Goal: Task Accomplishment & Management: Use online tool/utility

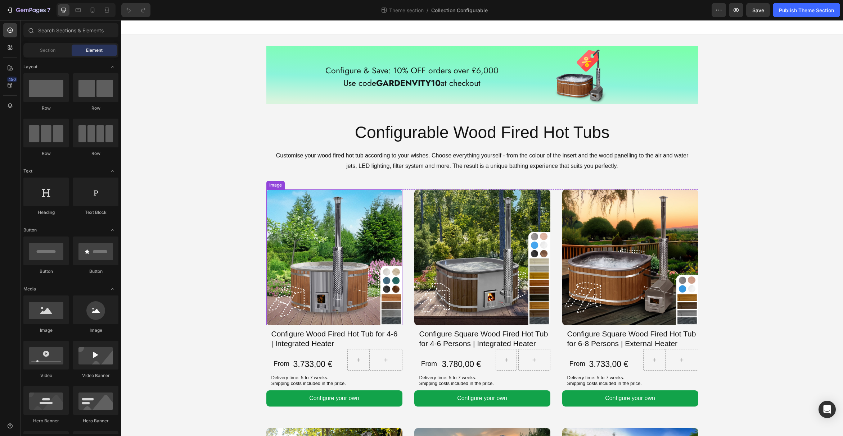
click at [343, 245] on img at bounding box center [334, 258] width 136 height 136
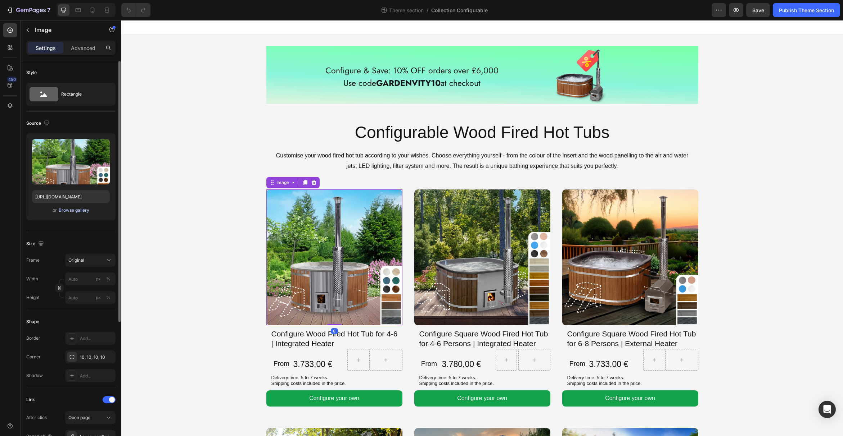
click at [82, 210] on div "Browse gallery" at bounding box center [74, 210] width 31 height 6
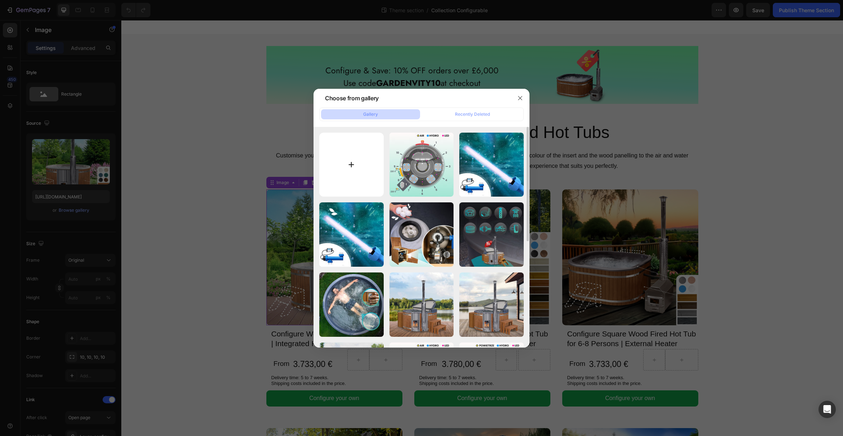
type input "C:\fakepath\Default-Configurable_round_6_integrated-min.jpg"
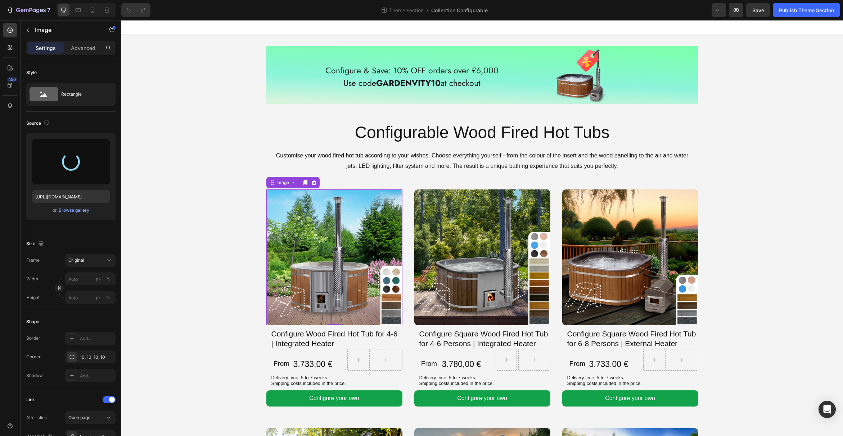
type input "https://cdn.shopify.com/s/files/1/0849/1067/0089/files/gempages_544226901498004…"
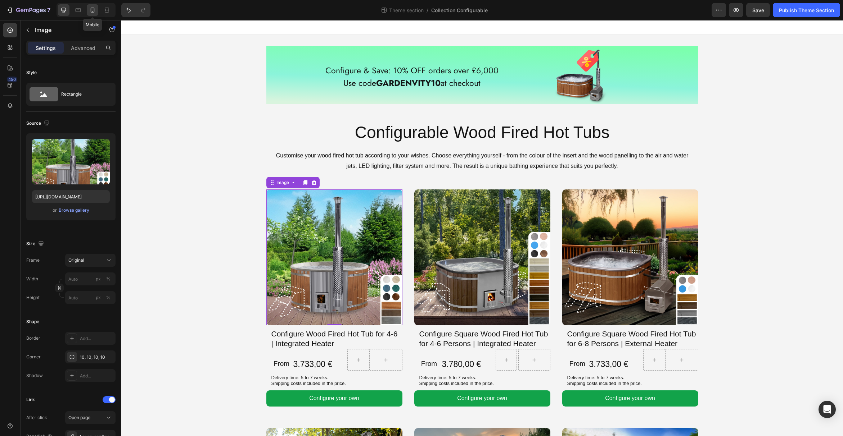
click at [92, 9] on icon at bounding box center [92, 9] width 7 height 7
type input "80"
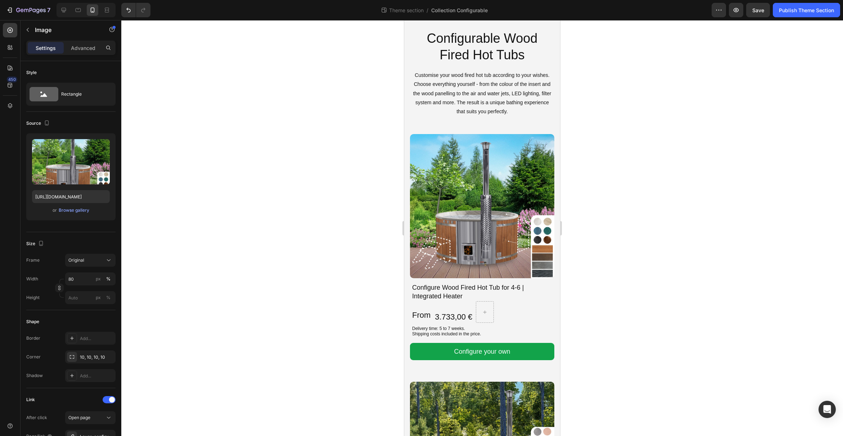
scroll to position [201, 0]
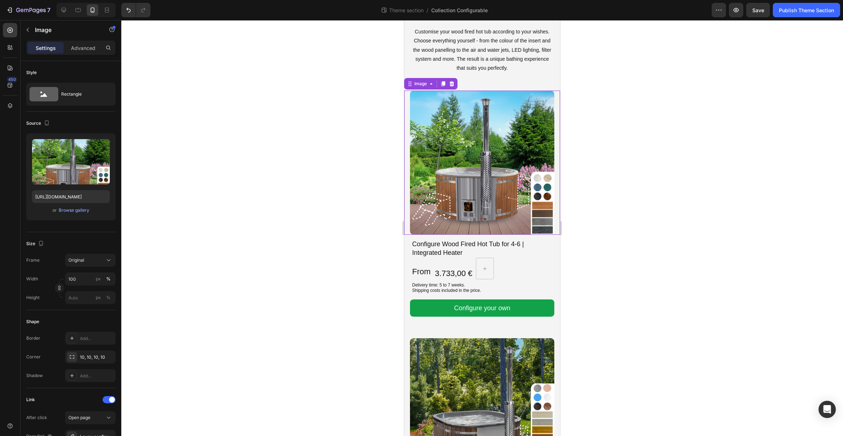
click at [451, 187] on img at bounding box center [482, 163] width 144 height 144
click at [84, 211] on div "Browse gallery" at bounding box center [74, 210] width 31 height 6
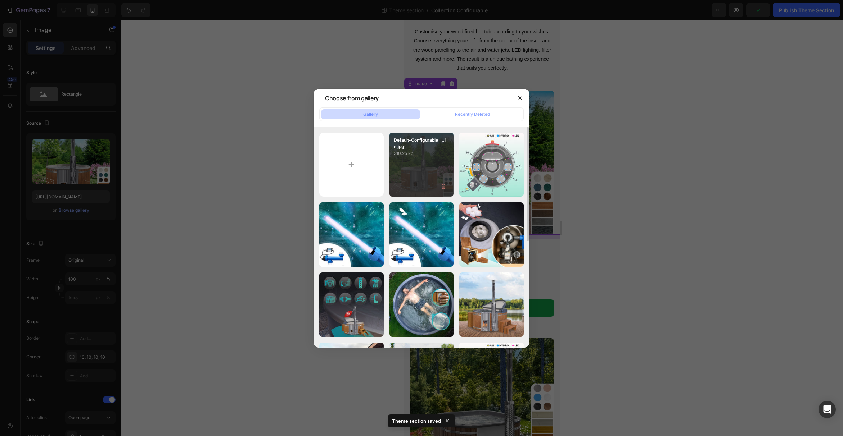
click at [406, 176] on div "Default-Configurable_...in.jpg 310.25 kb" at bounding box center [421, 165] width 64 height 64
type input "https://cdn.shopify.com/s/files/1/0849/1067/0089/files/gempages_544226901498004…"
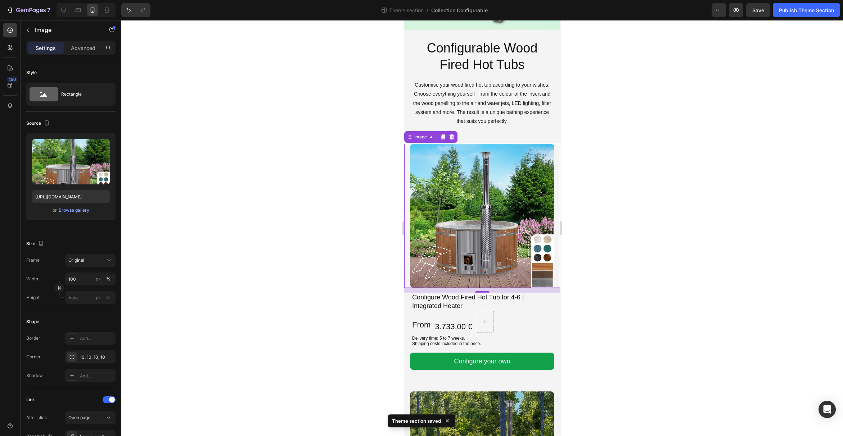
scroll to position [123, 0]
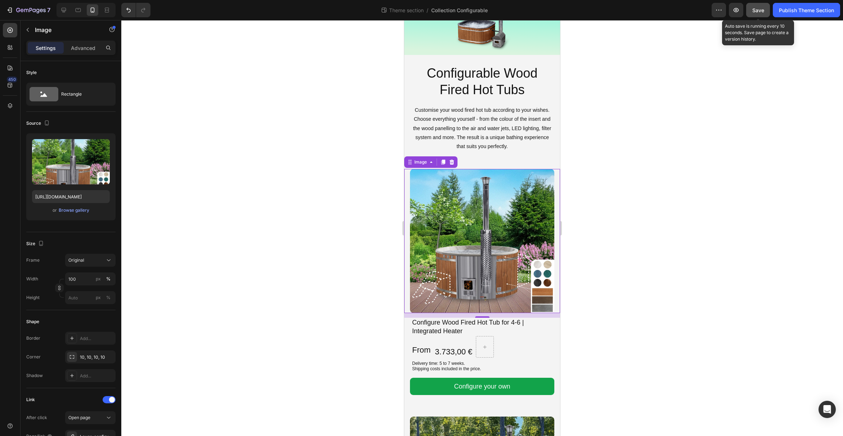
click at [754, 13] on span "Save" at bounding box center [758, 10] width 12 height 6
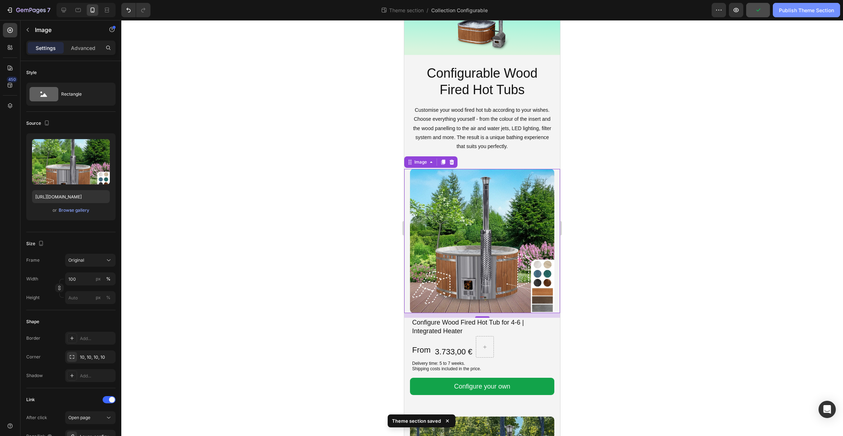
click at [787, 12] on div "Publish Theme Section" at bounding box center [806, 10] width 55 height 8
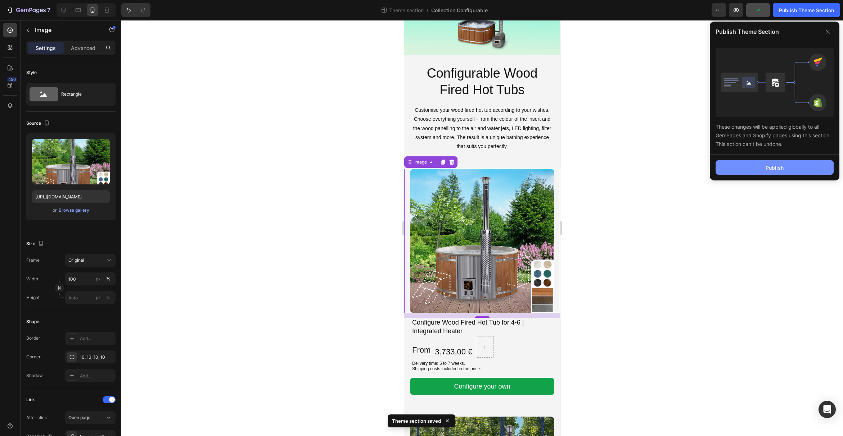
click at [763, 163] on button "Publish" at bounding box center [774, 167] width 118 height 14
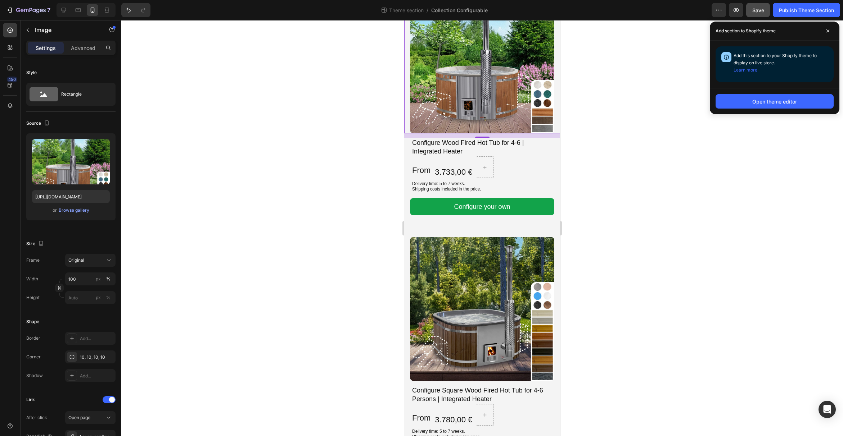
scroll to position [350, 0]
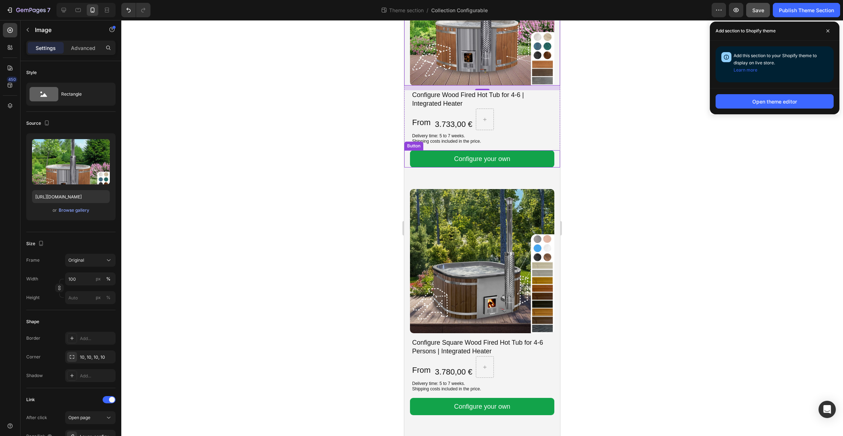
click at [490, 190] on img at bounding box center [482, 261] width 144 height 144
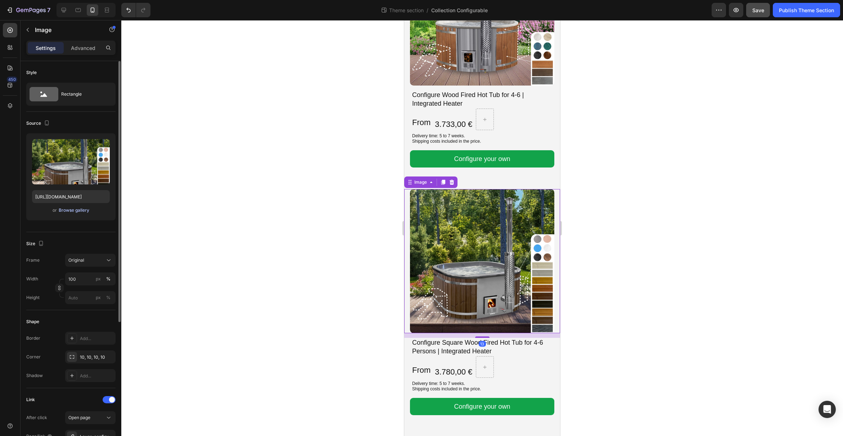
click at [66, 211] on div "Browse gallery" at bounding box center [74, 210] width 31 height 6
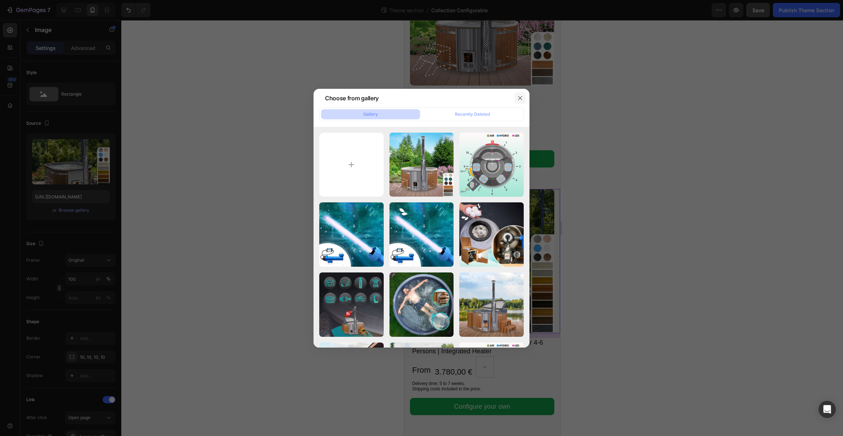
click at [522, 96] on icon "button" at bounding box center [520, 98] width 6 height 6
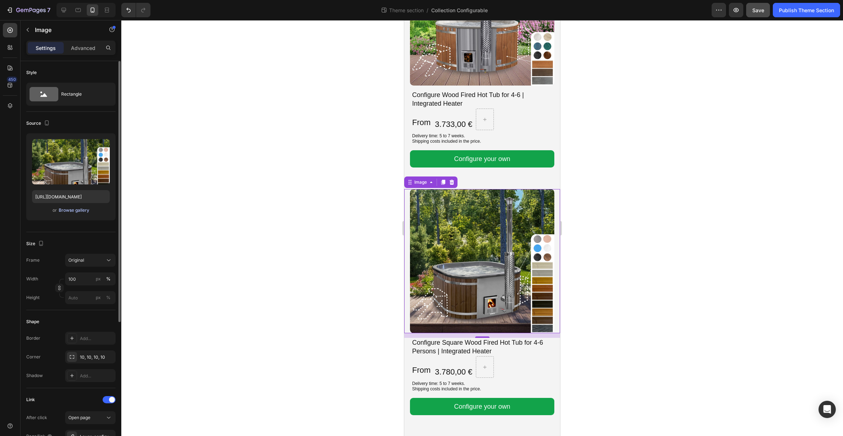
click at [82, 210] on div "Browse gallery" at bounding box center [74, 210] width 31 height 6
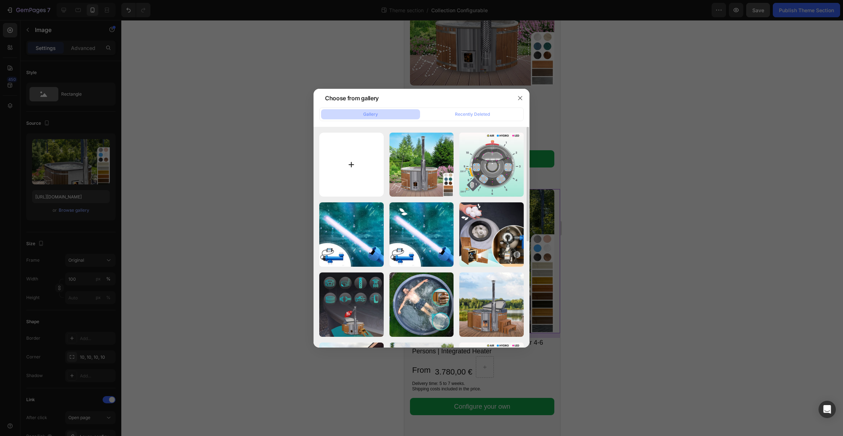
type input "C:\fakepath\Default-Configurable_square_6_integrated-min.jpg"
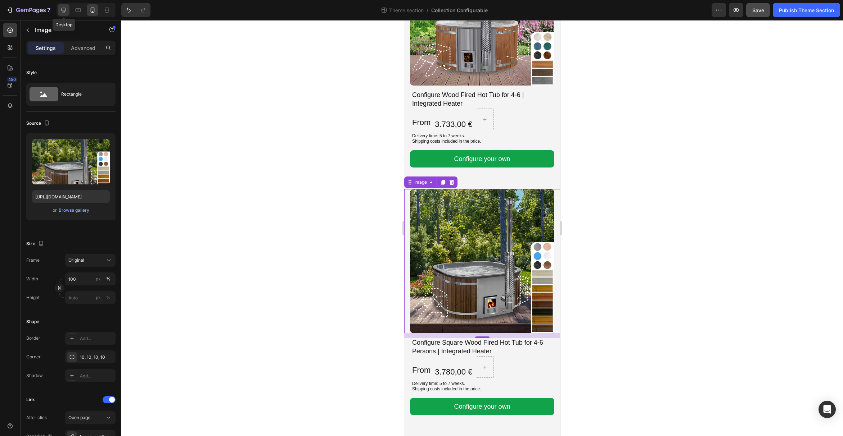
click at [61, 8] on icon at bounding box center [63, 9] width 7 height 7
type input "https://cdn.shopify.com/s/files/1/0849/1067/0089/files/gempages_544226901498004…"
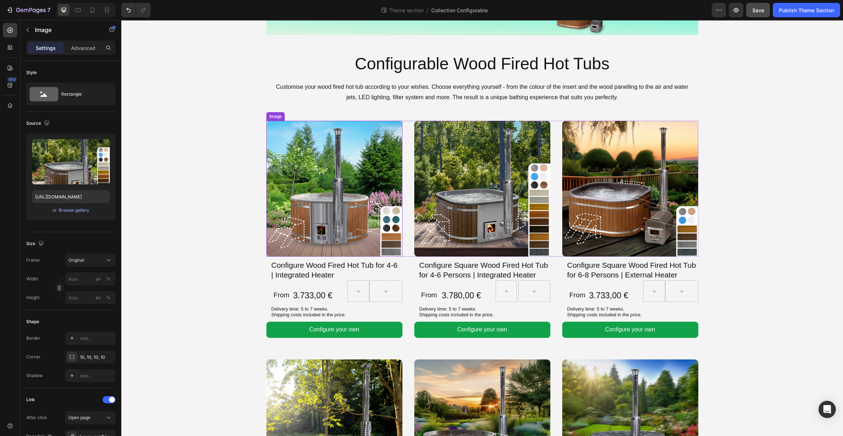
scroll to position [33, 0]
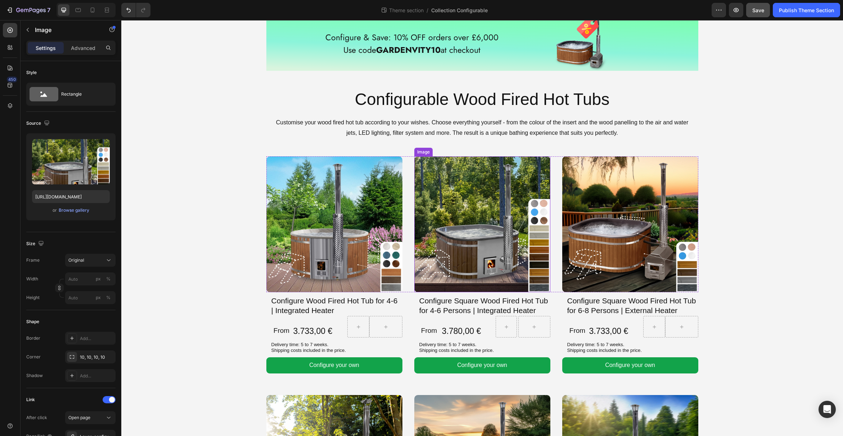
click at [460, 253] on img at bounding box center [482, 225] width 136 height 136
click at [85, 210] on div "Browse gallery" at bounding box center [74, 210] width 31 height 6
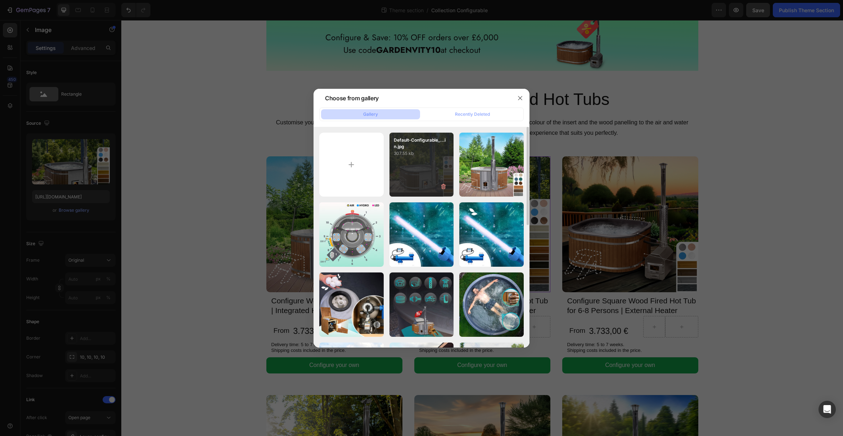
click at [426, 174] on div "Default-Configurable_...in.jpg 307.55 kb" at bounding box center [421, 165] width 64 height 64
type input "https://cdn.shopify.com/s/files/1/0849/1067/0089/files/gempages_544226901498004…"
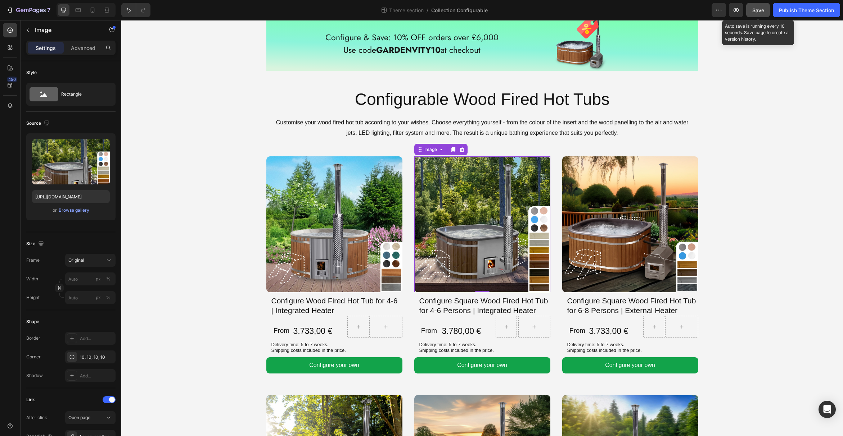
click at [753, 14] on button "Save" at bounding box center [758, 10] width 24 height 14
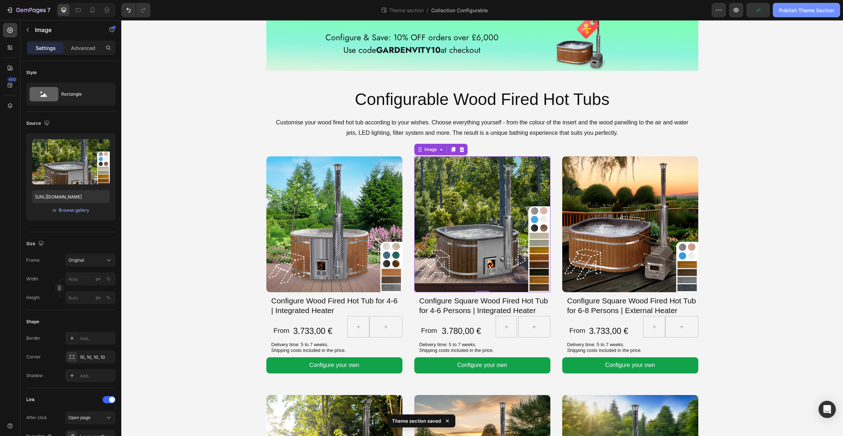
click at [796, 10] on div "Publish Theme Section" at bounding box center [806, 10] width 55 height 8
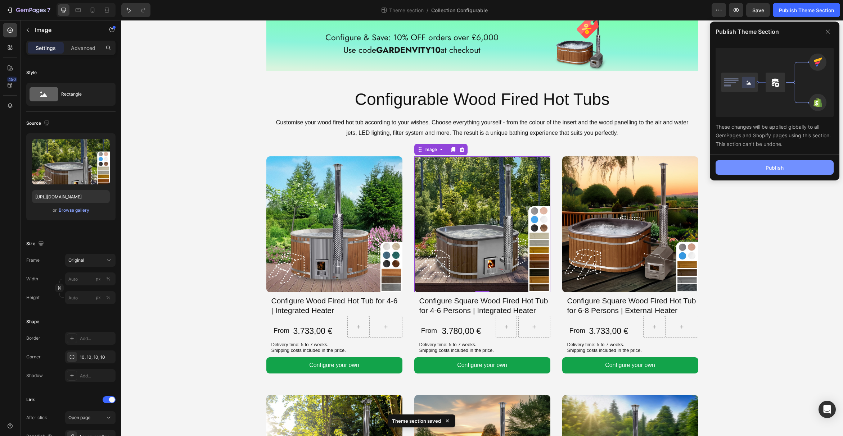
click at [784, 170] on button "Publish" at bounding box center [774, 167] width 118 height 14
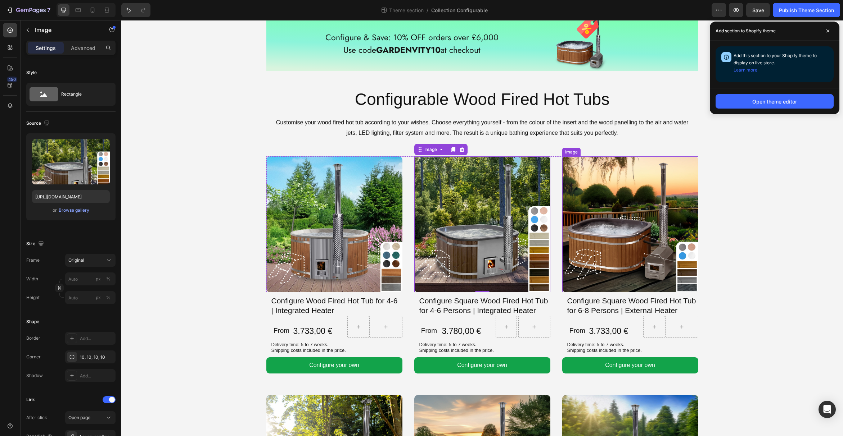
click at [602, 225] on img at bounding box center [630, 225] width 136 height 136
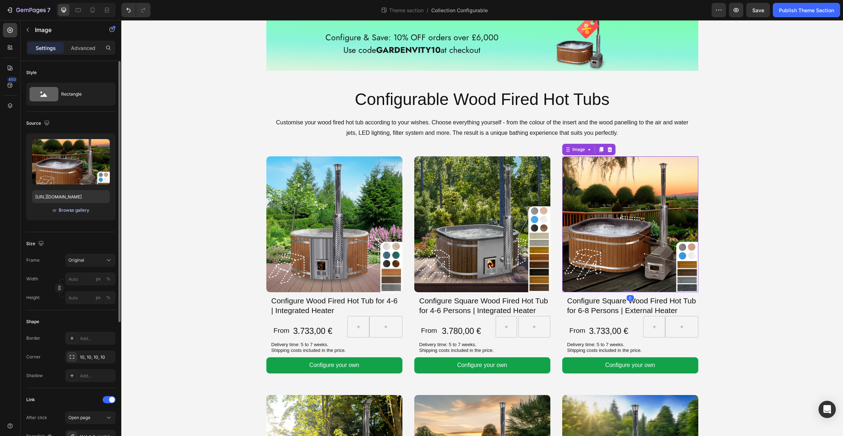
click at [75, 208] on div "Browse gallery" at bounding box center [74, 210] width 31 height 6
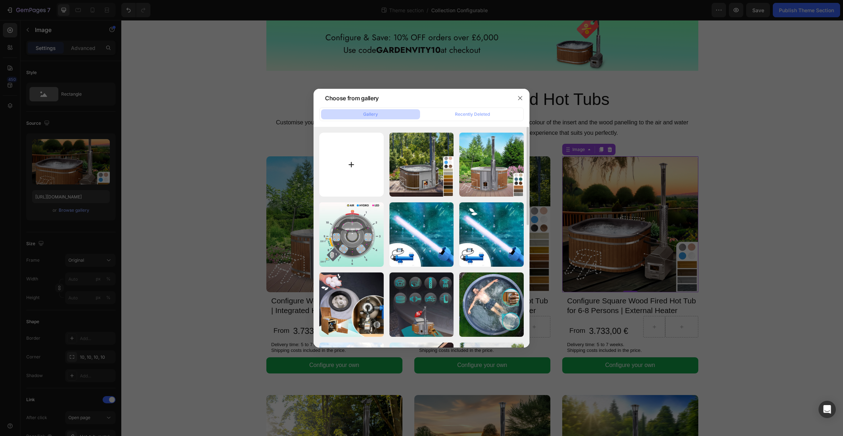
type input "C:\fakepath\Default-Configurable_square_6-8_external-min.jpg"
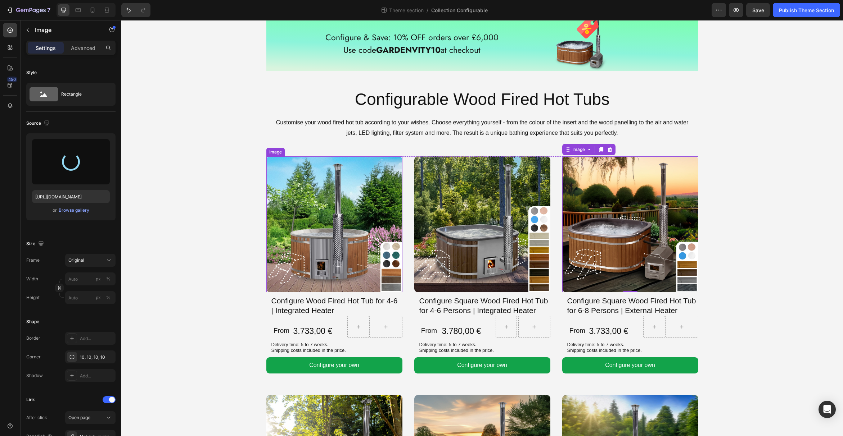
type input "https://cdn.shopify.com/s/files/1/0849/1067/0089/files/gempages_544226901498004…"
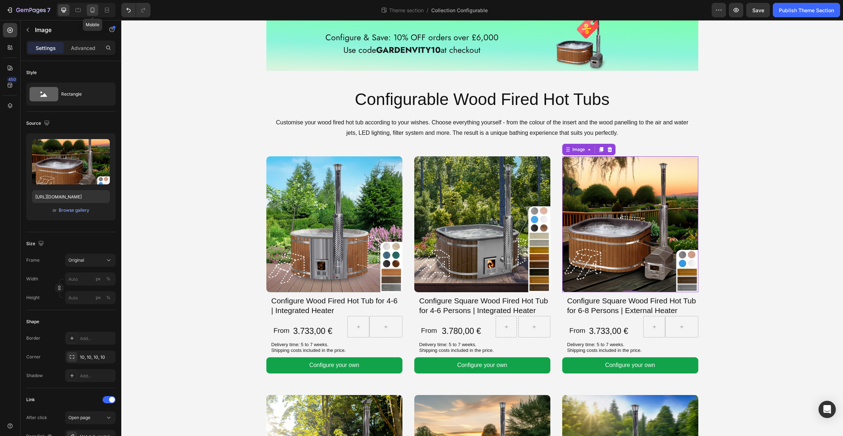
click at [91, 11] on icon at bounding box center [92, 9] width 7 height 7
type input "80"
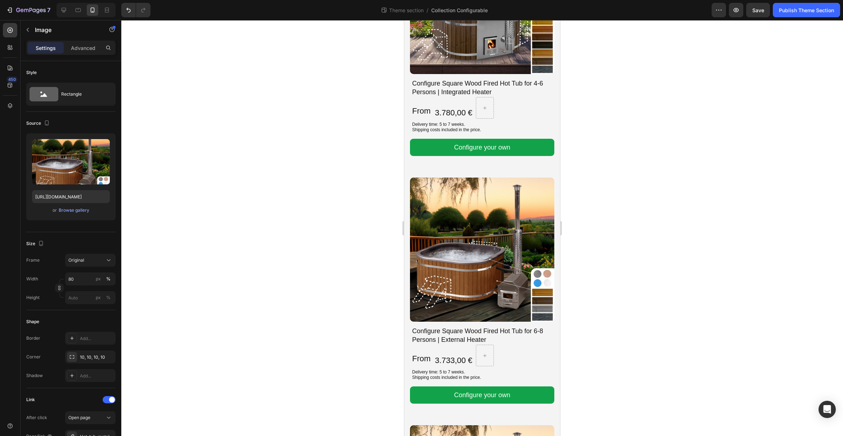
scroll to position [628, 0]
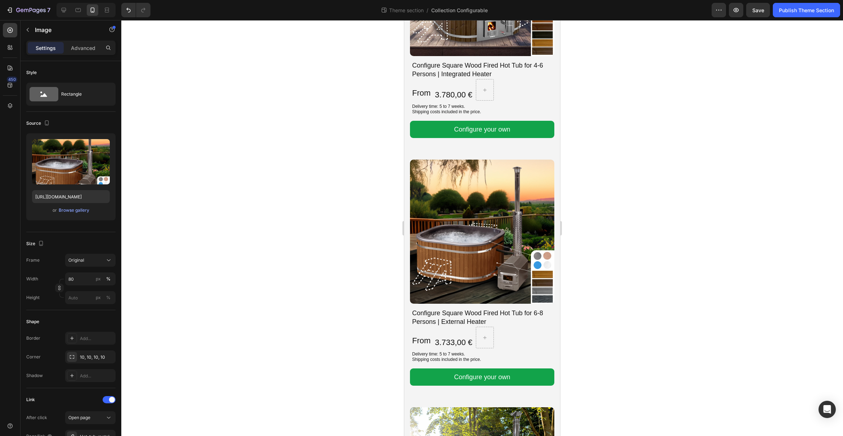
click at [499, 250] on img at bounding box center [482, 232] width 144 height 144
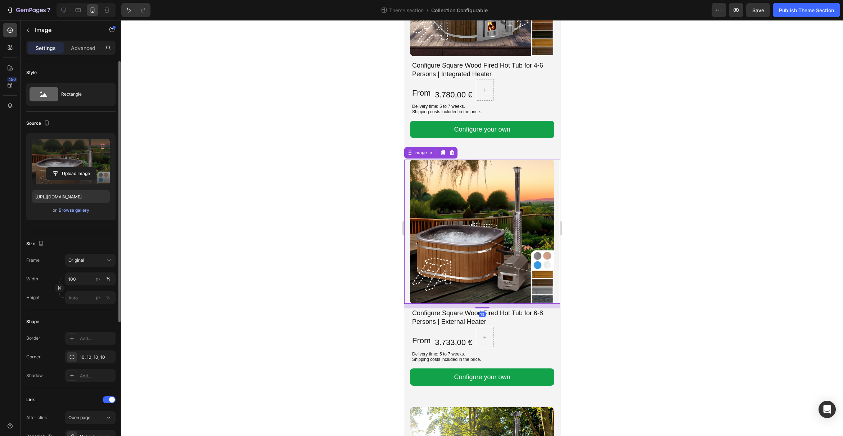
click at [68, 162] on label at bounding box center [71, 161] width 78 height 45
click at [68, 168] on input "file" at bounding box center [71, 174] width 50 height 12
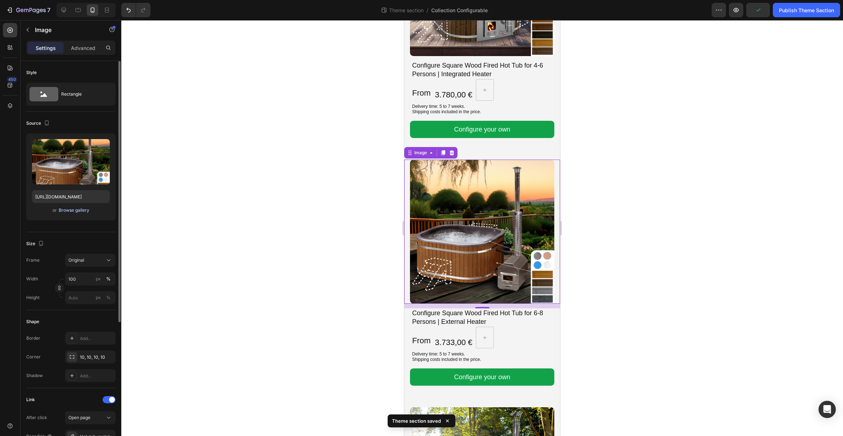
click at [79, 213] on div "Browse gallery" at bounding box center [74, 210] width 31 height 6
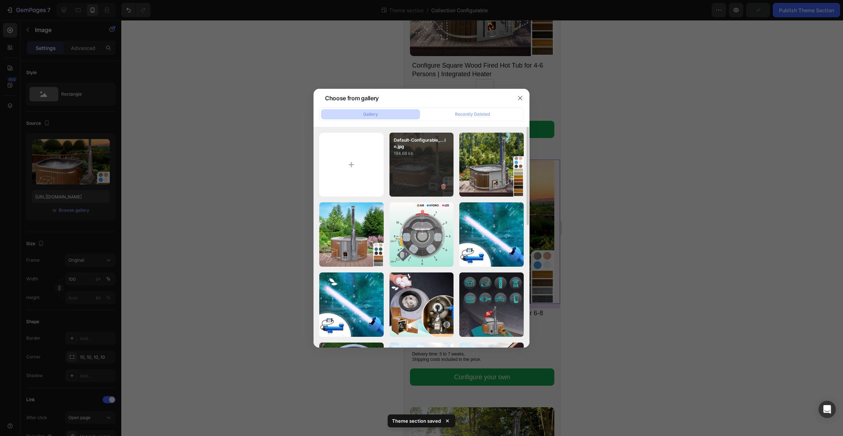
click at [423, 174] on div "Default-Configurable_...in.jpg 194.68 kb" at bounding box center [421, 165] width 64 height 64
type input "https://cdn.shopify.com/s/files/1/0849/1067/0089/files/gempages_544226901498004…"
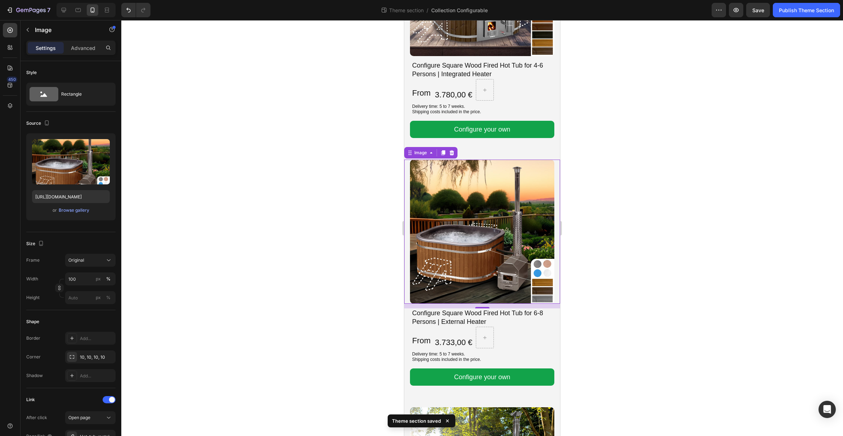
click at [753, 12] on span "Save" at bounding box center [758, 10] width 12 height 6
click at [794, 12] on div "Publish Theme Section" at bounding box center [806, 10] width 55 height 8
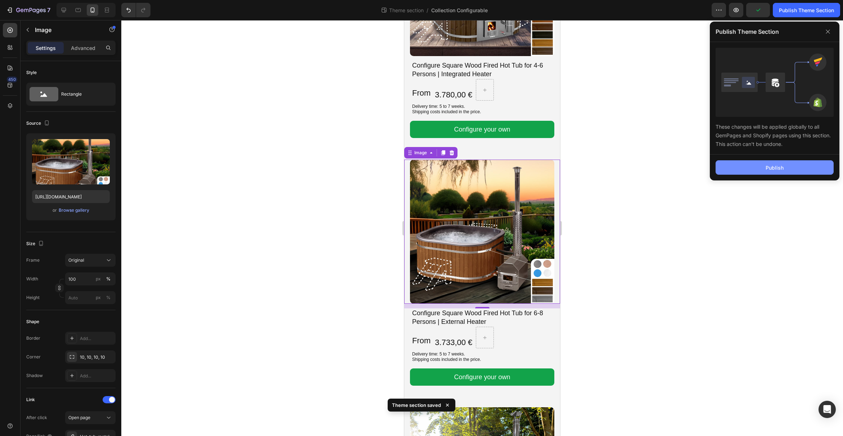
click at [774, 166] on div "Publish" at bounding box center [774, 168] width 18 height 8
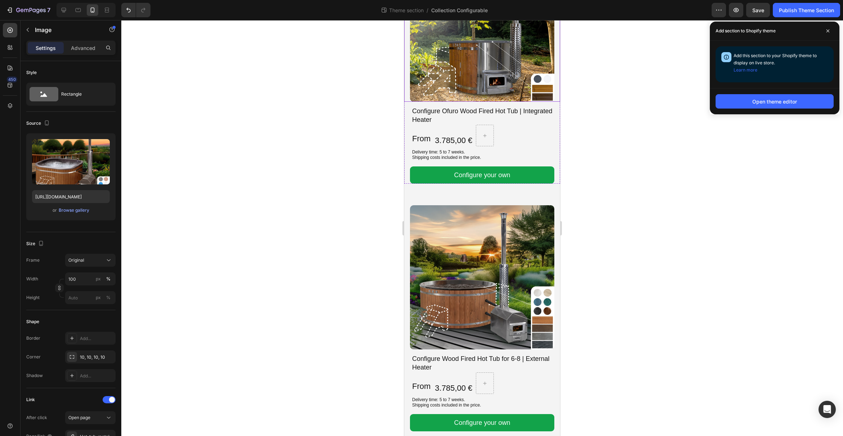
scroll to position [1097, 0]
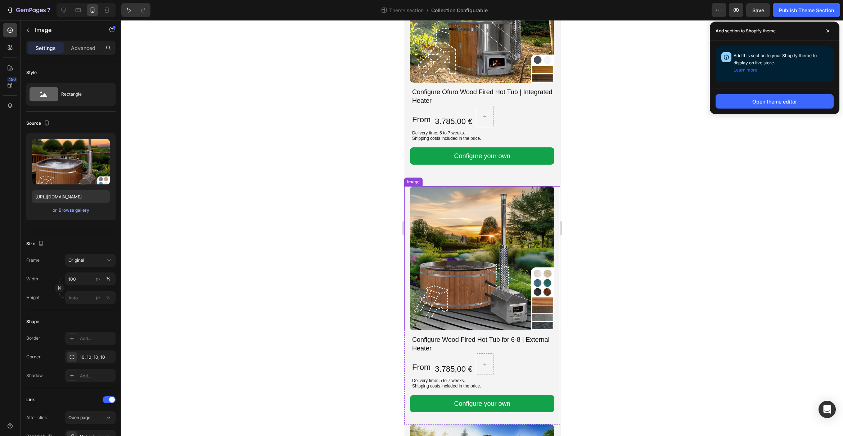
click at [504, 235] on img at bounding box center [482, 258] width 144 height 144
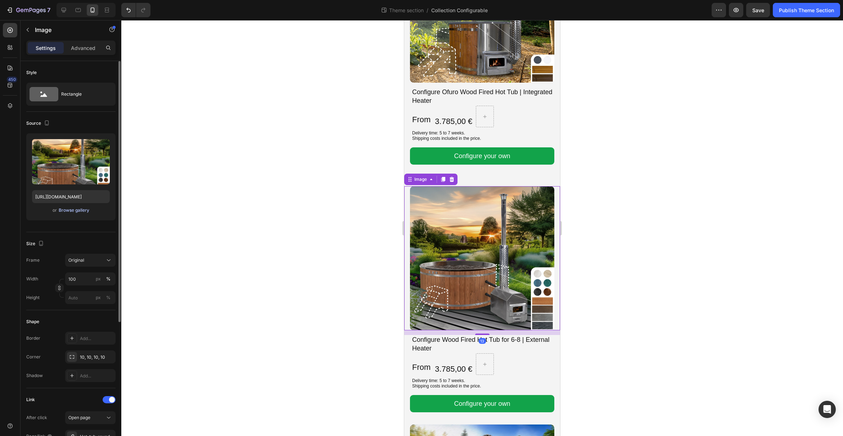
click at [74, 210] on div "Browse gallery" at bounding box center [74, 210] width 31 height 6
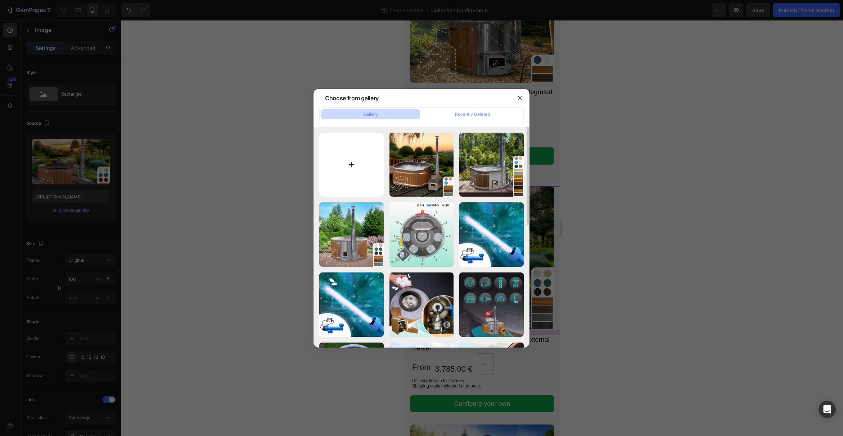
type input "C:\fakepath\Default-Configurable_round_6-8_external-min.jpg"
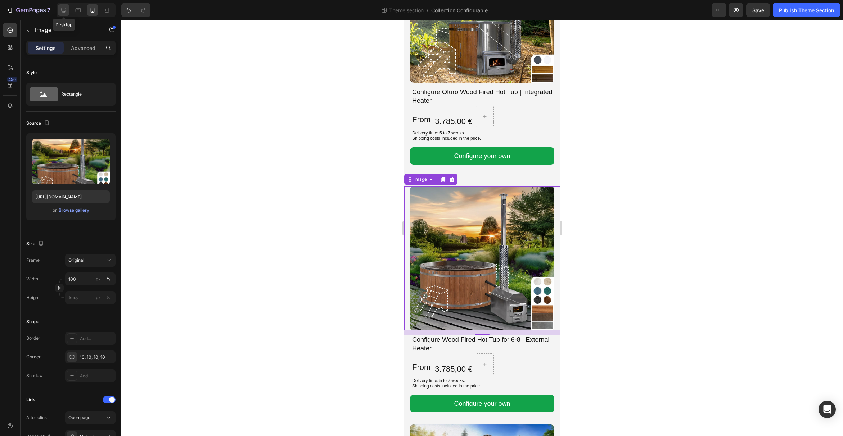
click at [64, 10] on icon at bounding box center [63, 9] width 7 height 7
type input "https://cdn.shopify.com/s/files/1/0849/1067/0089/files/gempages_544226901498004…"
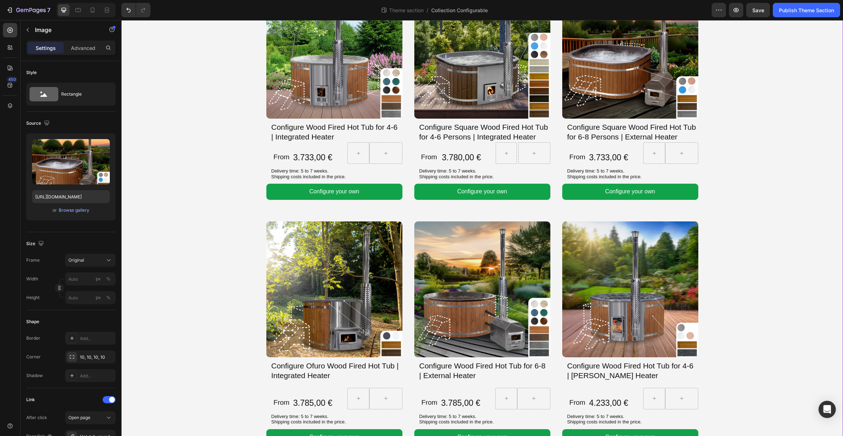
scroll to position [206, 0]
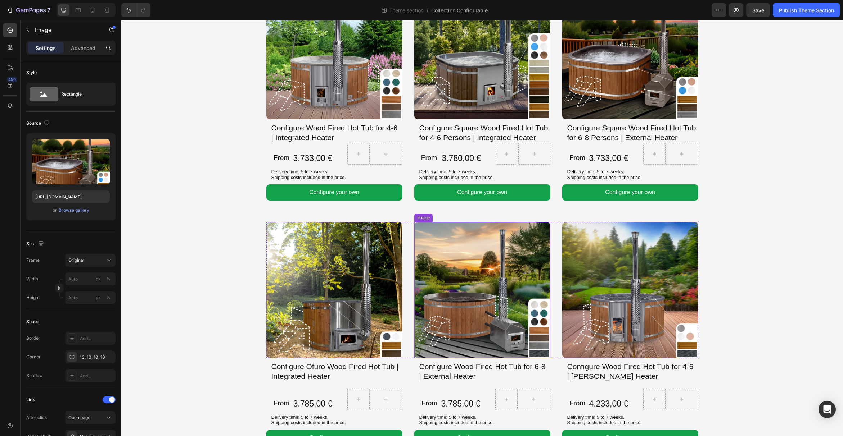
click at [463, 295] on img at bounding box center [482, 290] width 136 height 136
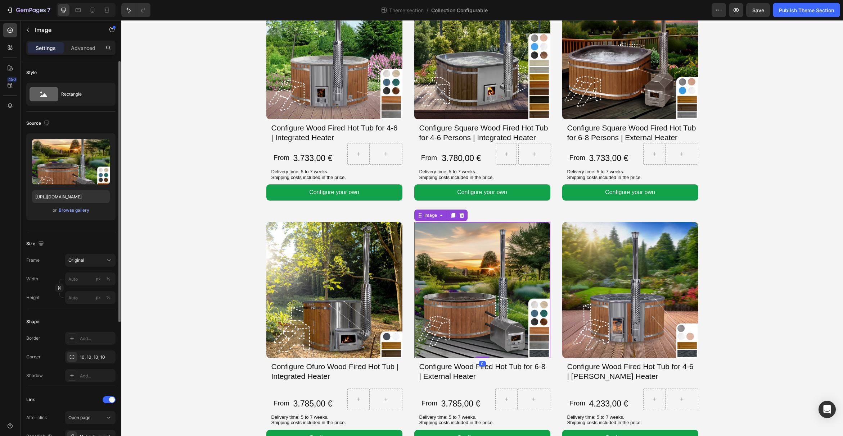
click at [90, 211] on div "or Browse gallery" at bounding box center [71, 210] width 78 height 9
click at [83, 211] on div "Browse gallery" at bounding box center [74, 210] width 31 height 6
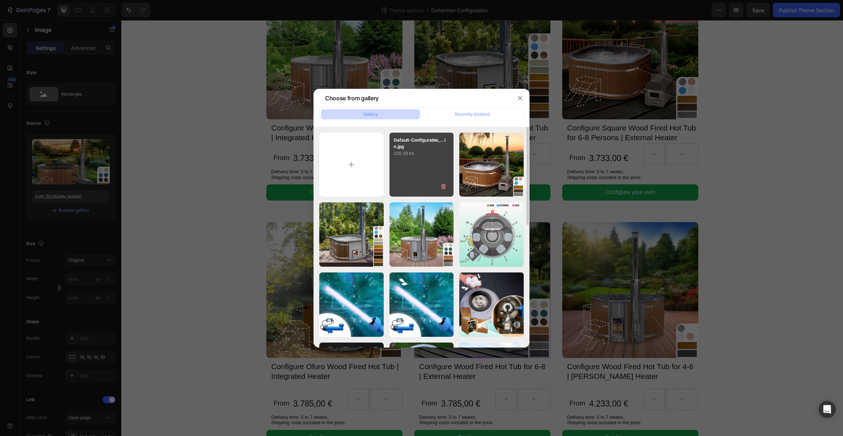
click at [445, 168] on div "Default-Configurable_...in.jpg 220.39 kb" at bounding box center [421, 165] width 64 height 64
type input "https://cdn.shopify.com/s/files/1/0849/1067/0089/files/gempages_544226901498004…"
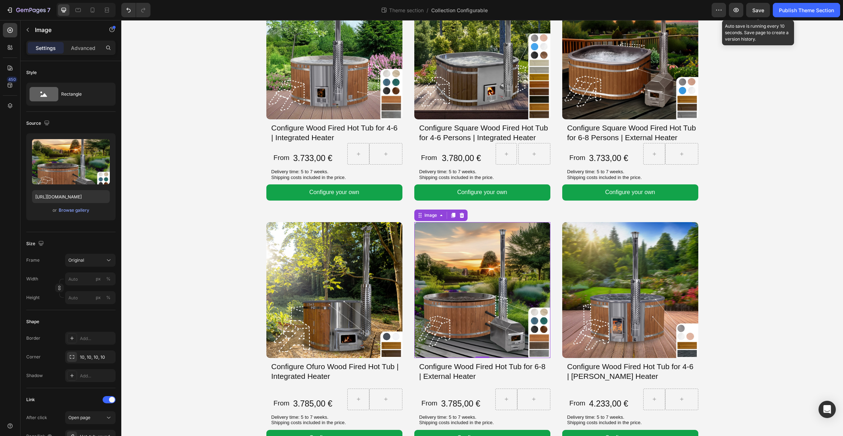
click at [759, 10] on span "Save" at bounding box center [758, 10] width 12 height 6
click at [795, 10] on div "Publish Theme Section" at bounding box center [806, 10] width 55 height 8
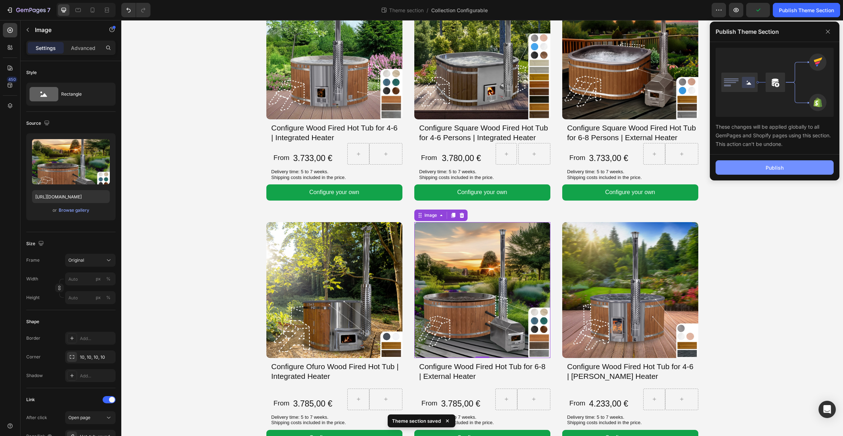
click at [788, 168] on button "Publish" at bounding box center [774, 167] width 118 height 14
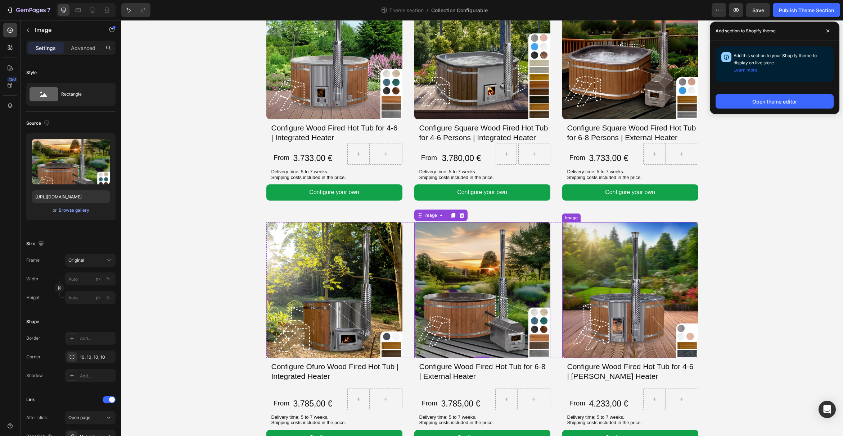
click at [608, 295] on img at bounding box center [630, 290] width 136 height 136
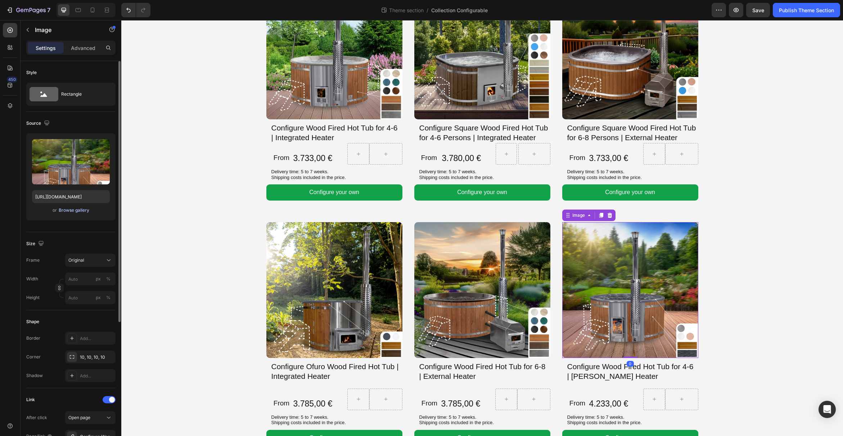
click at [82, 211] on div "Browse gallery" at bounding box center [74, 210] width 31 height 6
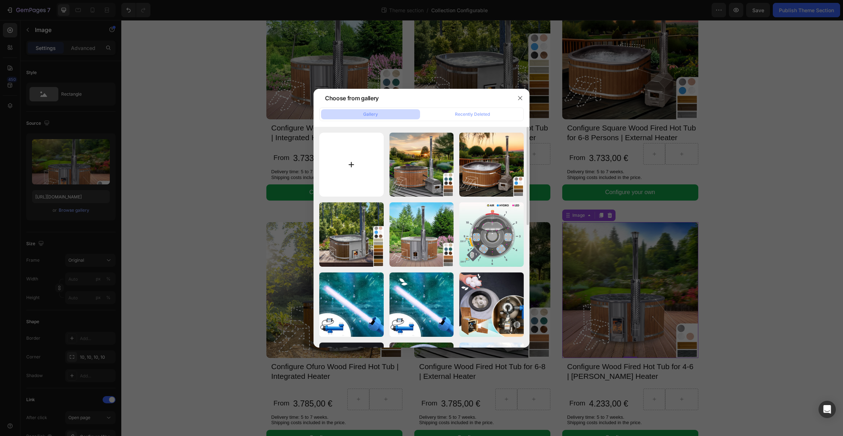
type input "C:\fakepath\Frame 31113-min 2.jpg"
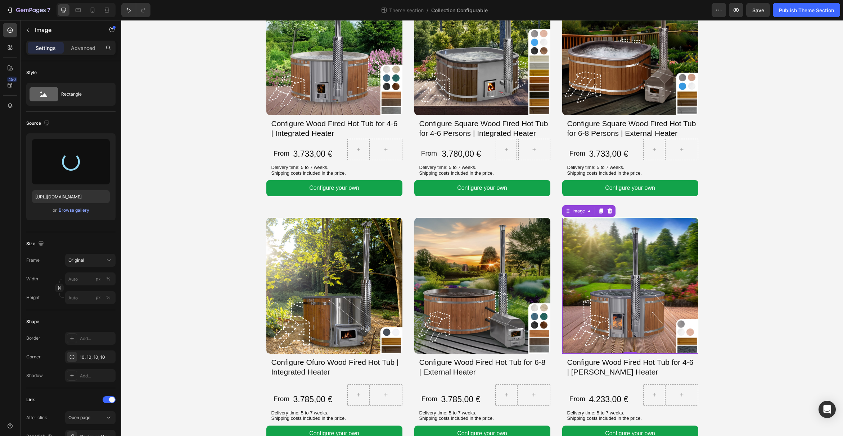
scroll to position [231, 0]
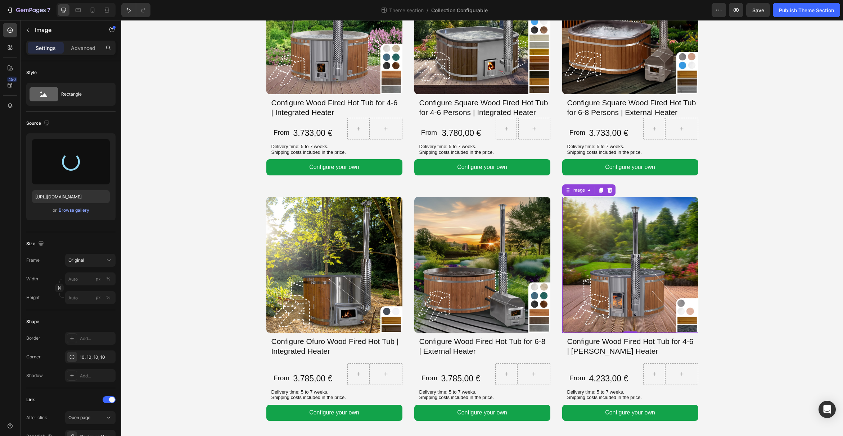
type input "https://cdn.shopify.com/s/files/1/0849/1067/0089/files/gempages_544226901498004…"
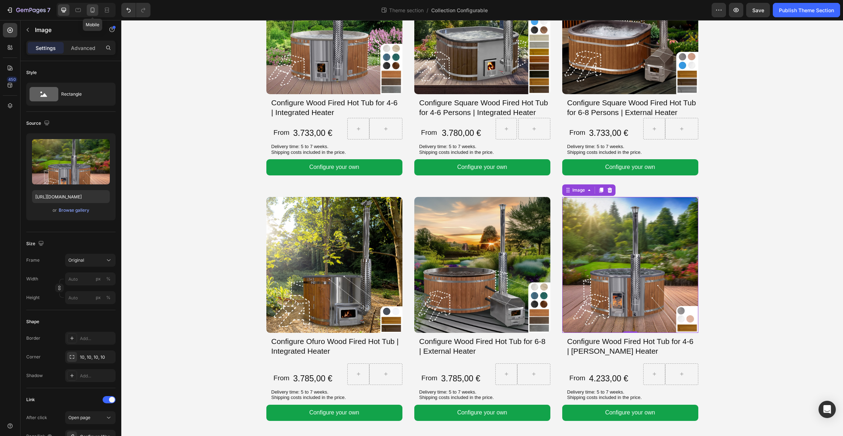
click at [94, 9] on icon at bounding box center [92, 9] width 7 height 7
type input "80"
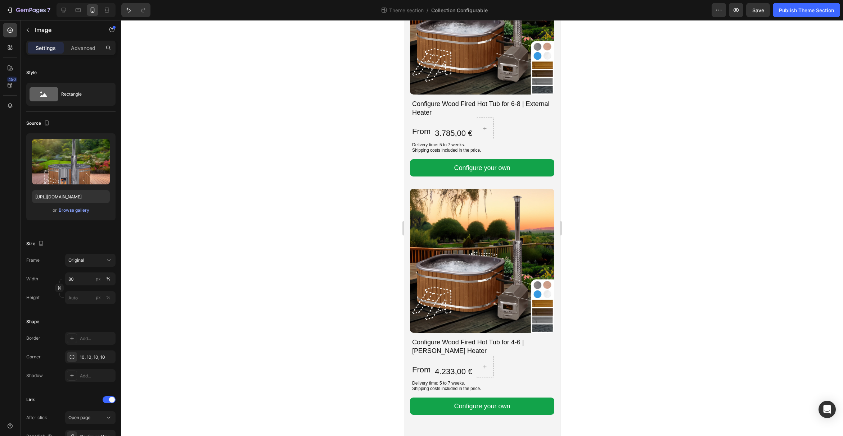
scroll to position [1345, 0]
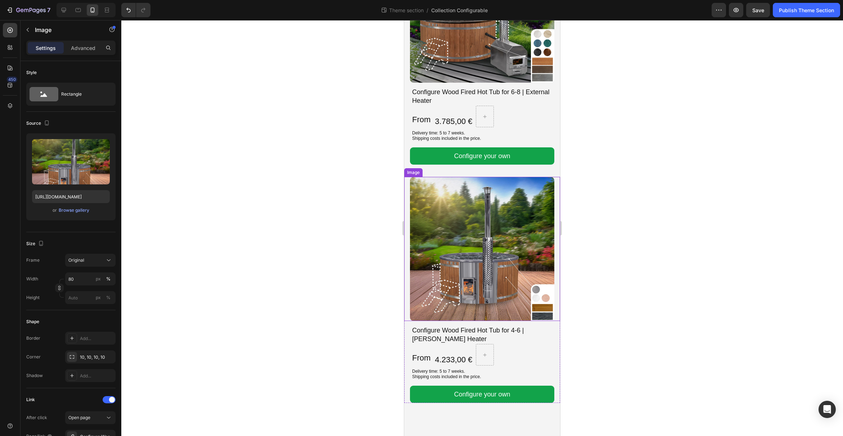
click at [486, 234] on img at bounding box center [482, 249] width 144 height 144
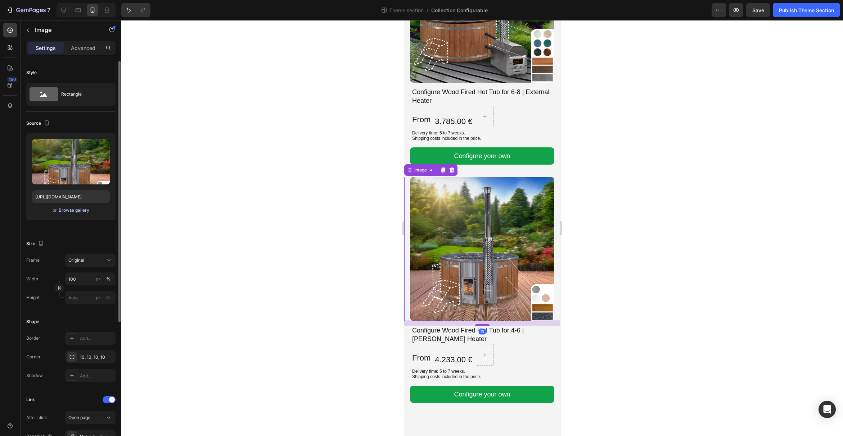
click at [80, 211] on div "Browse gallery" at bounding box center [74, 210] width 31 height 6
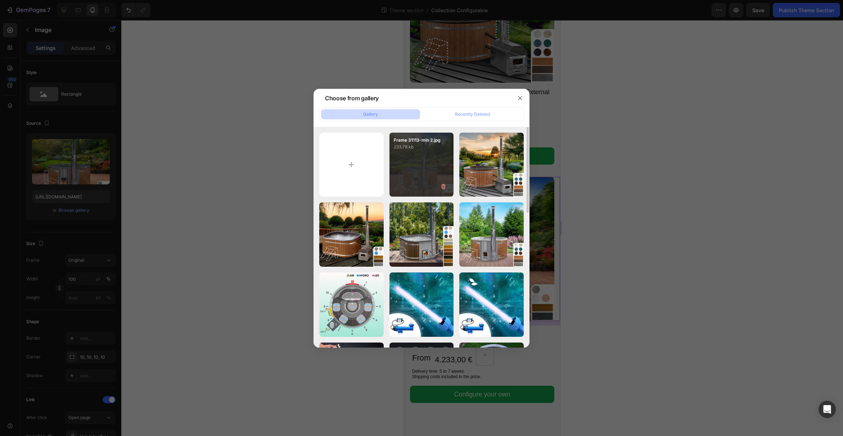
click at [411, 170] on div "Frame 31113-min 2.jpg 233.78 kb" at bounding box center [421, 165] width 64 height 64
type input "https://cdn.shopify.com/s/files/1/0849/1067/0089/files/gempages_544226901498004…"
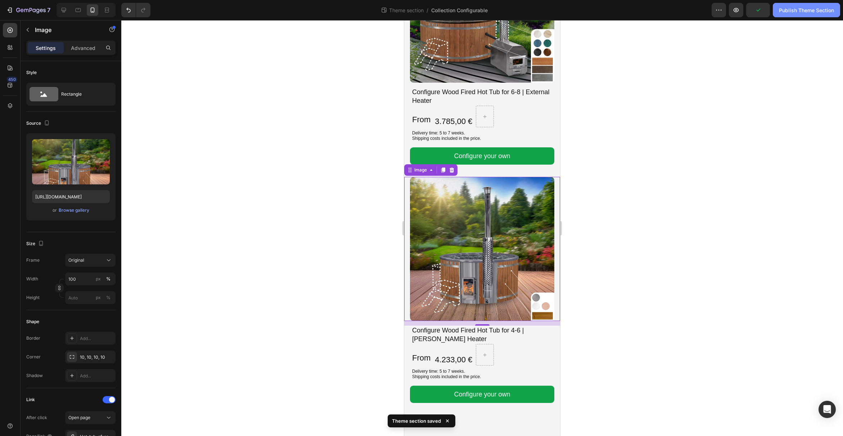
click at [788, 12] on div "Publish Theme Section" at bounding box center [806, 10] width 55 height 8
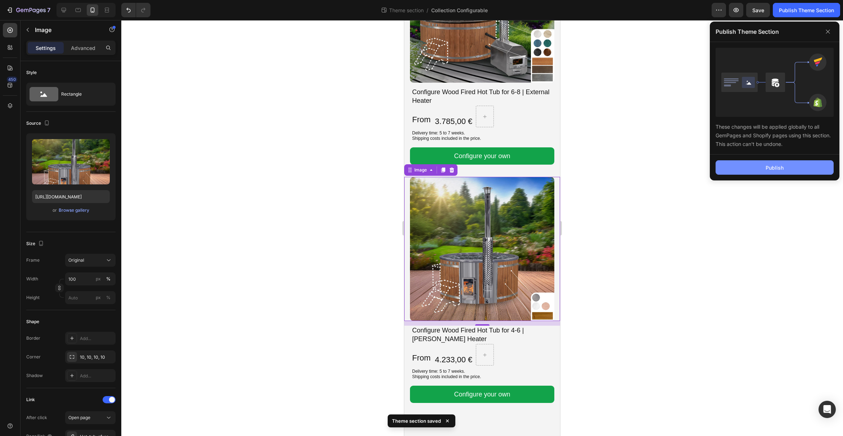
click at [783, 171] on button "Publish" at bounding box center [774, 167] width 118 height 14
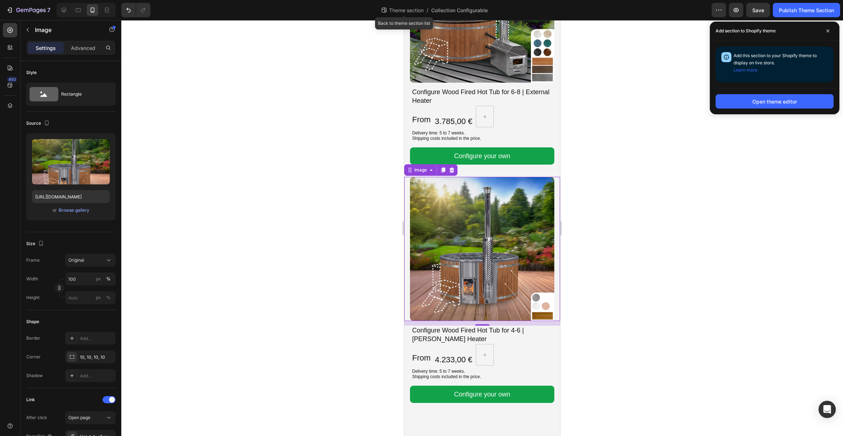
click at [405, 6] on span "Theme section" at bounding box center [405, 10] width 37 height 8
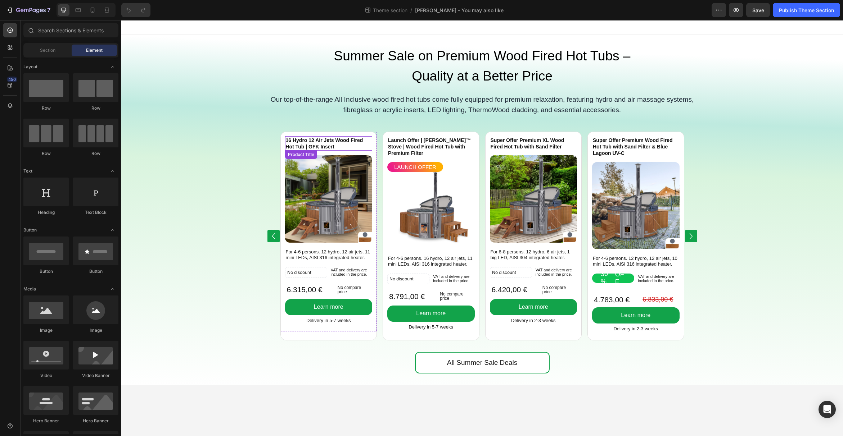
click at [322, 140] on h3 "16 Hydro 12 Air Jets Wood Fired Hot Tub | GFK Insert" at bounding box center [328, 143] width 87 height 14
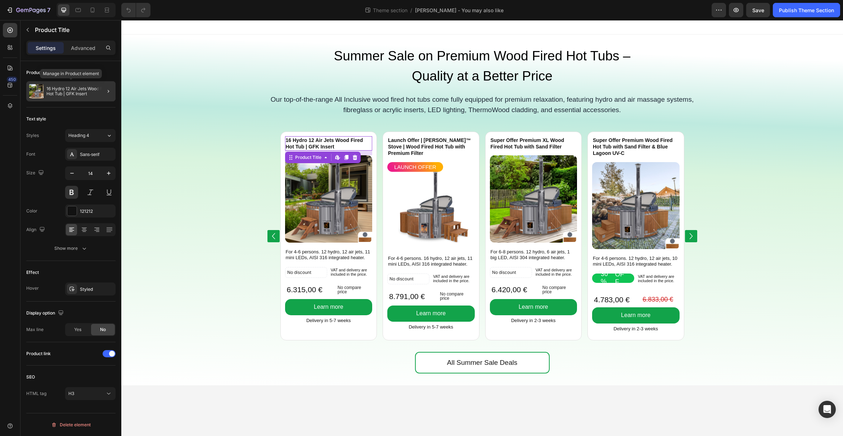
click at [78, 92] on p "16 Hydro 12 Air Jets Wood Fired Hot Tub | GFK Insert" at bounding box center [79, 91] width 66 height 10
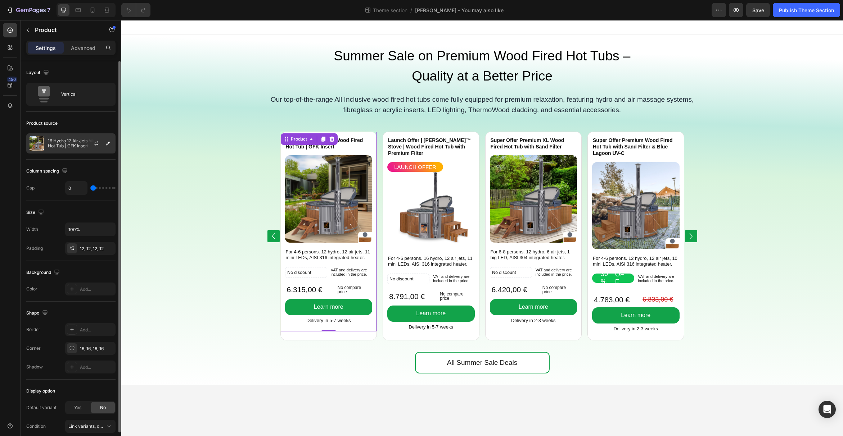
click at [78, 143] on p "16 Hydro 12 Air Jets Wood Fired Hot Tub | GFK Insert" at bounding box center [80, 144] width 64 height 10
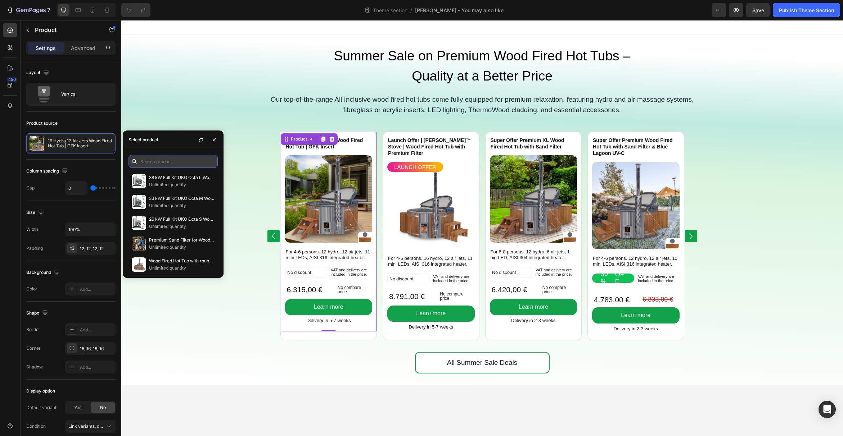
click at [147, 162] on input "text" at bounding box center [172, 161] width 89 height 13
paste input "Wood Fired Hot Tub with [PERSON_NAME] heater & Sand Filter with round box"
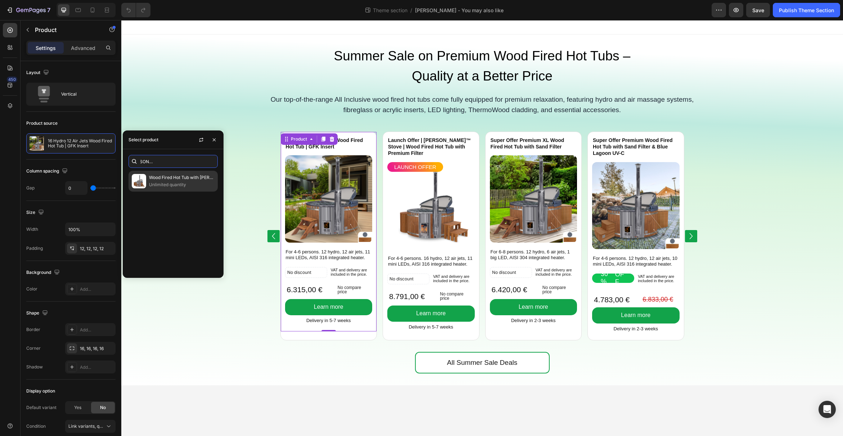
type input "Wood Fired Hot Tub with [PERSON_NAME] heater & Sand Filter with round box"
click at [167, 178] on p "Wood Fired Hot Tub with [PERSON_NAME] heater & Sand Filter with round box" at bounding box center [181, 177] width 65 height 7
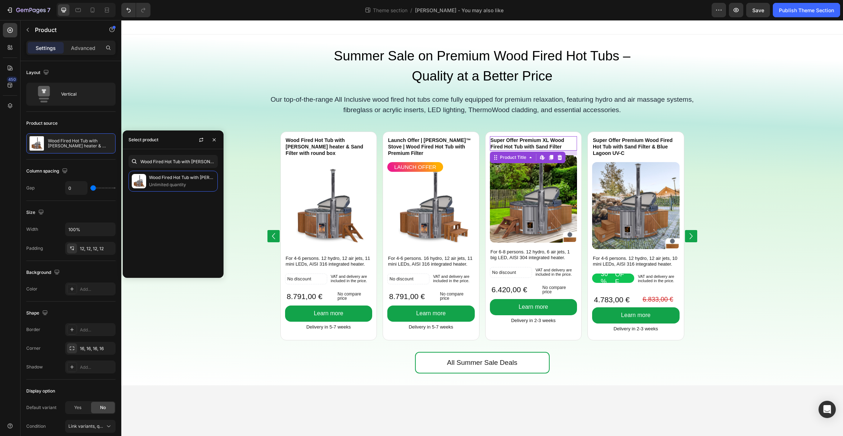
click at [514, 139] on h3 "Super Offer Premium XL Wood Fired Hot Tub with Sand Filter" at bounding box center [533, 143] width 87 height 14
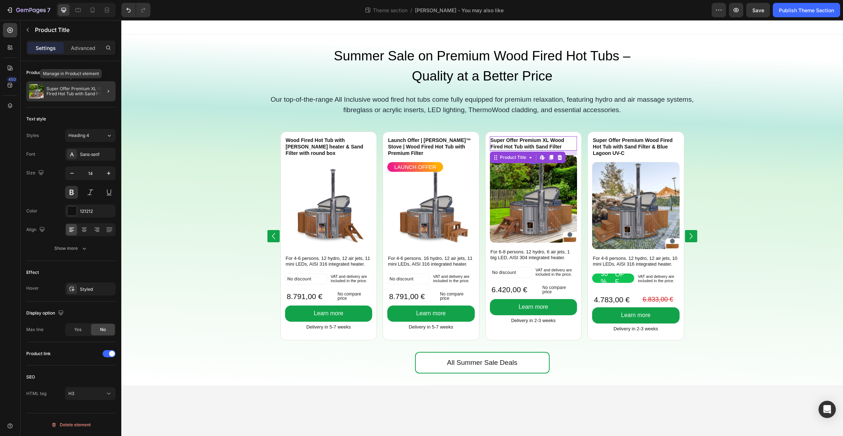
click at [67, 93] on p "Super Offer Premium XL Wood Fired Hot Tub with Sand Filter" at bounding box center [79, 91] width 66 height 10
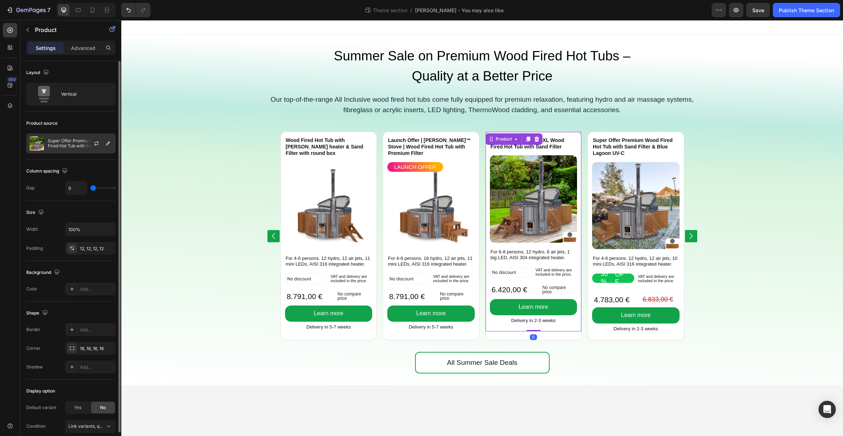
click at [71, 141] on p "Super Offer Premium XL Wood Fired Hot Tub with Sand Filter" at bounding box center [80, 144] width 64 height 10
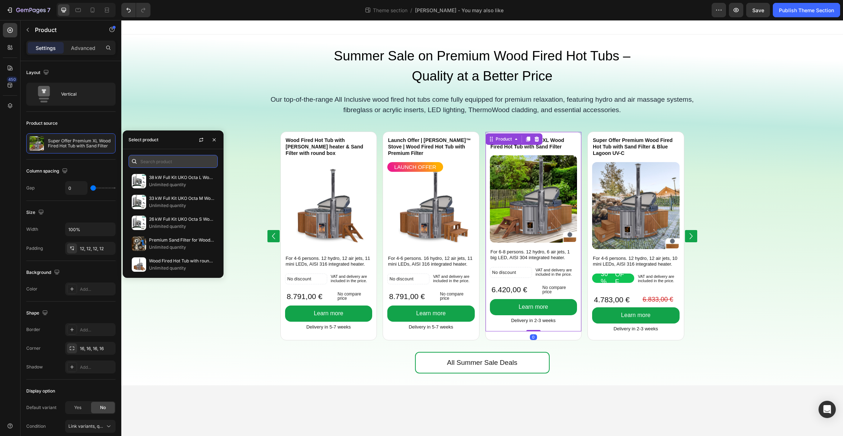
click at [148, 158] on input "text" at bounding box center [172, 161] width 89 height 13
paste input "Wood Fired Hot Tub with round Premium filter and [PERSON_NAME] heater | Best Co…"
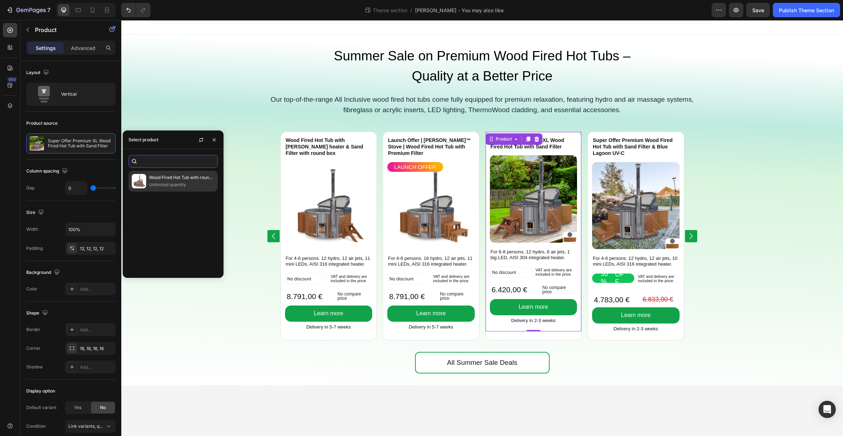
type input "Wood Fired Hot Tub with round Premium filter and [PERSON_NAME] heater | Best Co…"
click at [154, 179] on p "Wood Fired Hot Tub with round Premium filter and [PERSON_NAME] heater | Best Co…" at bounding box center [181, 177] width 65 height 7
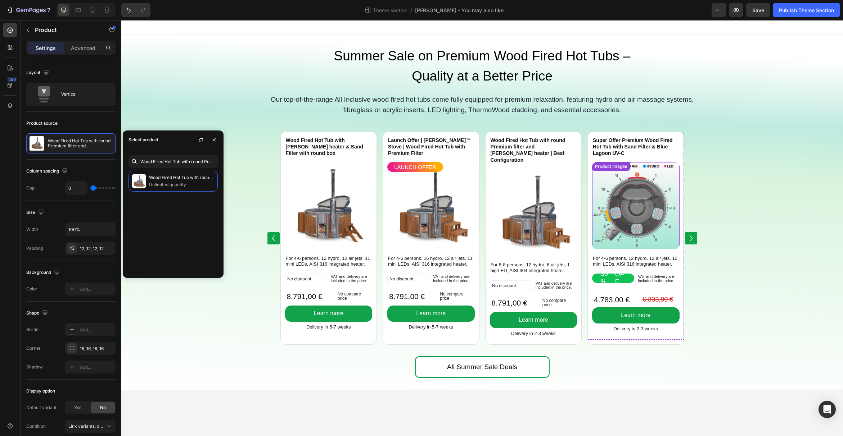
click at [616, 215] on img at bounding box center [635, 205] width 87 height 87
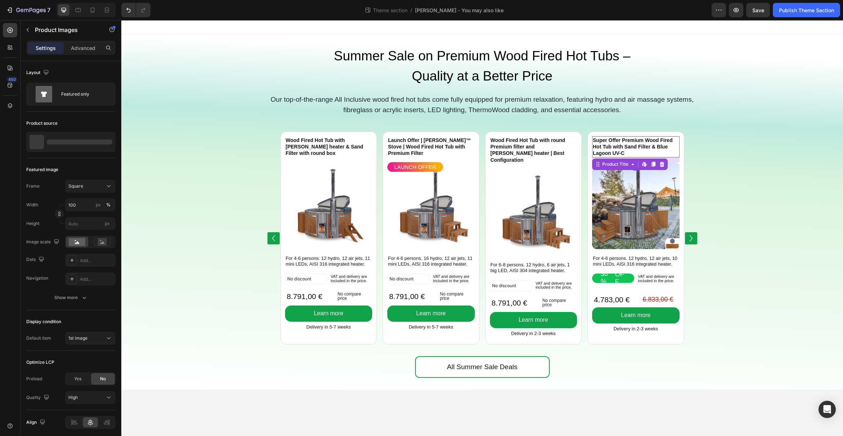
click at [611, 145] on h3 "Super Offer Premium Wood Fired Hot Tub with Sand Filter & Blue Lagoon UV-C" at bounding box center [635, 146] width 87 height 21
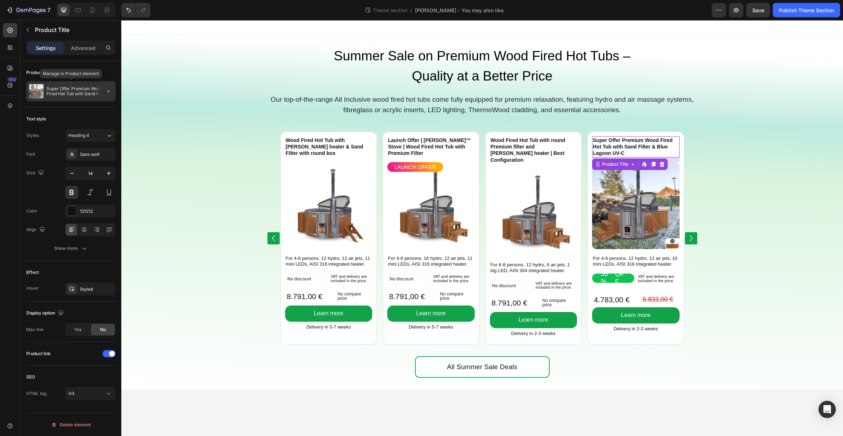
click at [74, 91] on p "Super Offer Premium Wood Fired Hot Tub with Sand Filter & Blue Lagoon UV-C" at bounding box center [79, 91] width 66 height 10
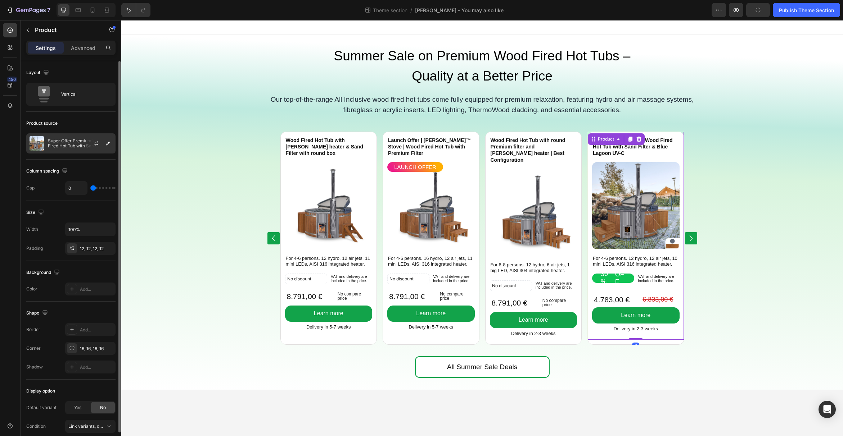
click at [76, 142] on p "Super Offer Premium Wood Fired Hot Tub with Sand Filter & Blue Lagoon UV-C" at bounding box center [80, 144] width 64 height 10
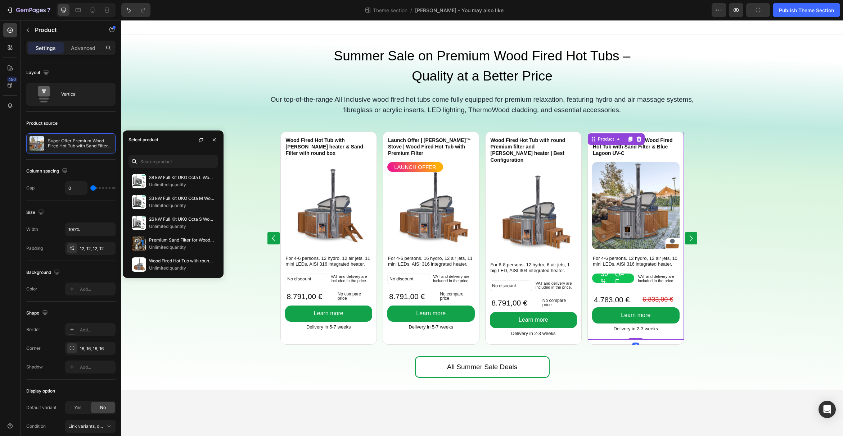
click at [168, 145] on div "Select product" at bounding box center [173, 140] width 101 height 19
click at [158, 156] on input "text" at bounding box center [172, 161] width 89 height 13
paste input "https://www.gardenvity.co.uk/products/configure-wood-fired-hot-tub-verta-stove"
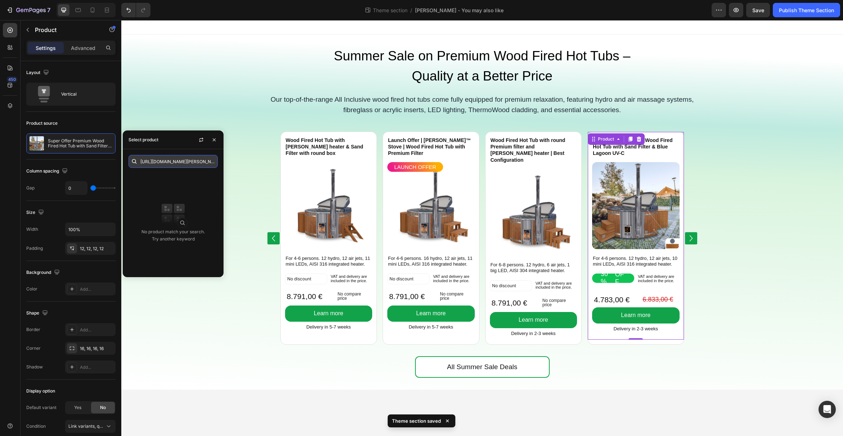
click at [169, 162] on input "https://www.gardenvity.co.uk/products/configure-wood-fired-hot-tub-verta-stove" at bounding box center [172, 161] width 89 height 13
paste input "Configure Wood Fired Hot Tub for 4-6 | [PERSON_NAME] Heater"
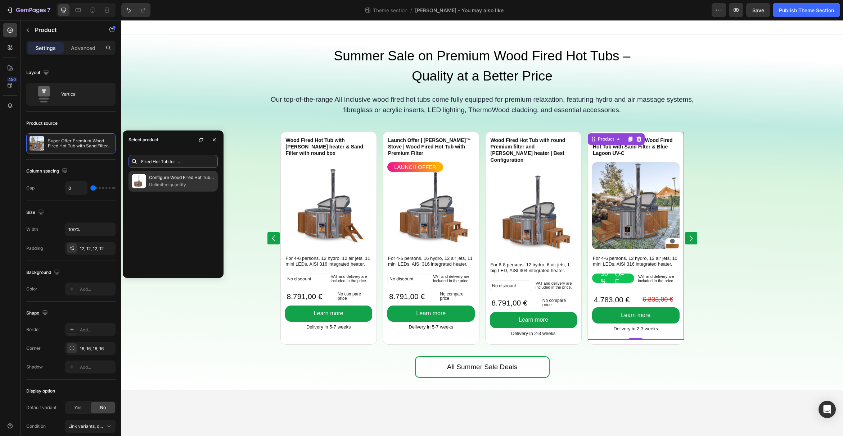
type input "Configure Wood Fired Hot Tub for 4-6 | [PERSON_NAME] Heater"
click at [169, 181] on p "Configure Wood Fired Hot Tub for 4-6 | [PERSON_NAME] Heater" at bounding box center [181, 177] width 65 height 7
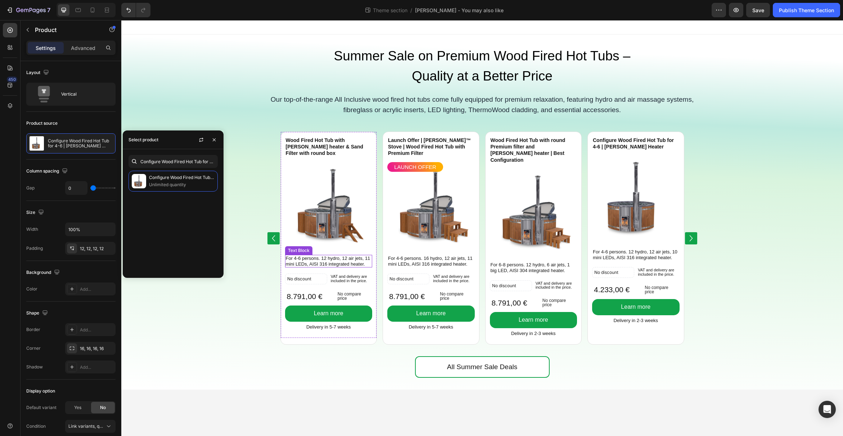
click at [346, 256] on p "For 4-6 persons. 12 hydro, 12 air jets, 11 mini LEDs, AISI 316 integrated heate…" at bounding box center [329, 261] width 86 height 11
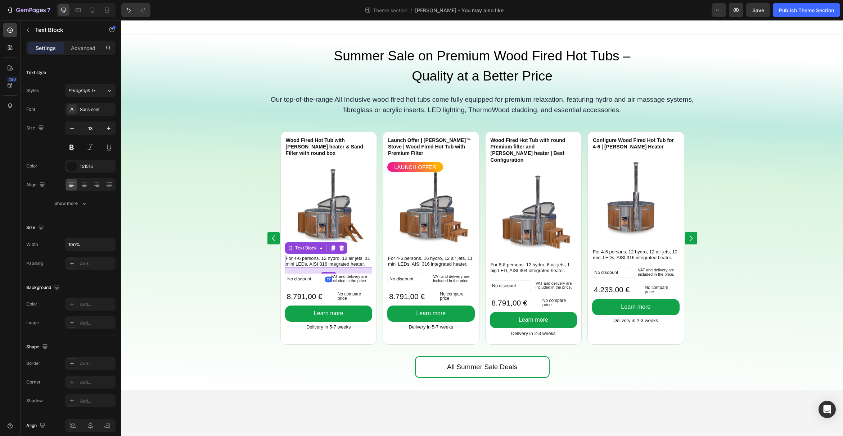
click at [344, 256] on p "For 4-6 persons. 12 hydro, 12 air jets, 11 mini LEDs, AISI 316 integrated heate…" at bounding box center [329, 261] width 86 height 11
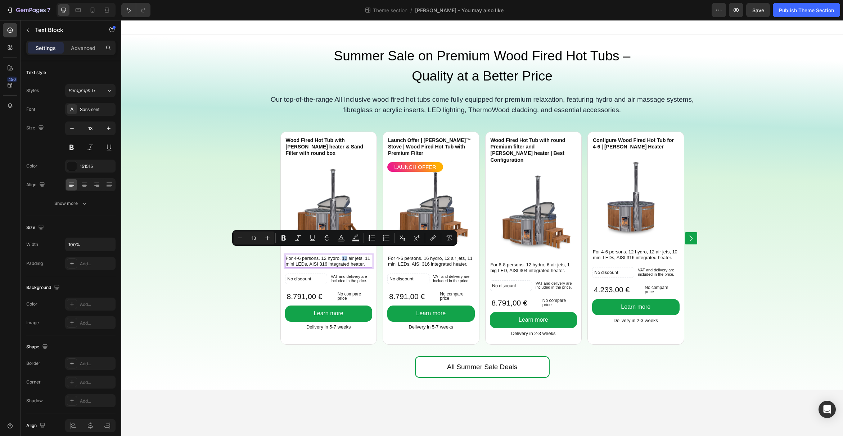
drag, startPoint x: 347, startPoint y: 252, endPoint x: 342, endPoint y: 253, distance: 5.2
click at [342, 256] on p "For 4-6 persons. 12 hydro, 12 air jets, 11 mini LEDs, AISI 316 integrated heate…" at bounding box center [329, 261] width 86 height 11
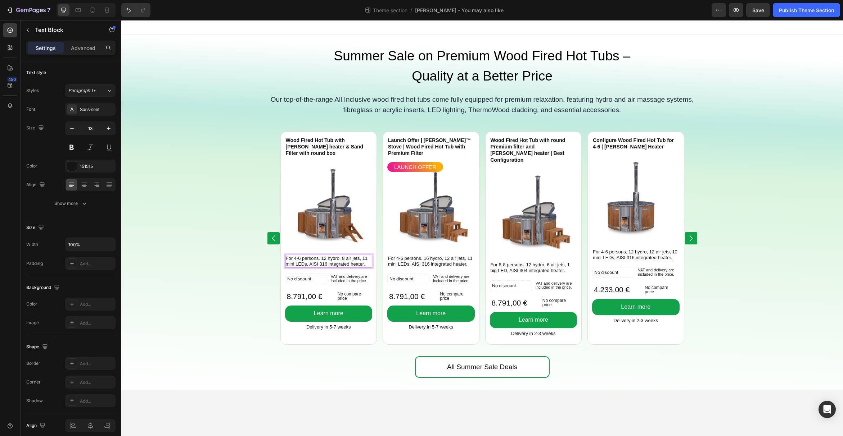
click at [362, 256] on p "For 4-6 persons. 12 hydro, 8 air jets, 11 mini LEDs, AISI 316 integrated heater." at bounding box center [329, 261] width 86 height 11
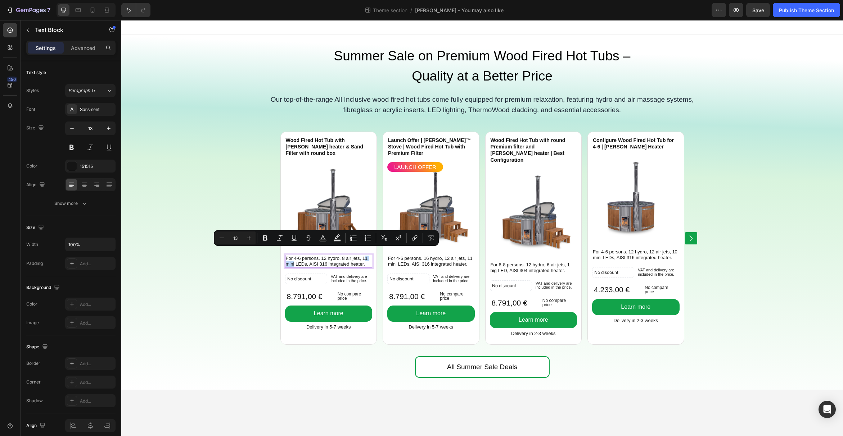
drag, startPoint x: 365, startPoint y: 252, endPoint x: 294, endPoint y: 258, distance: 70.8
click at [294, 258] on p "For 4-6 persons. 12 hydro, 8 air jets, 11 mini LEDs, AISI 316 integrated heater." at bounding box center [329, 261] width 86 height 11
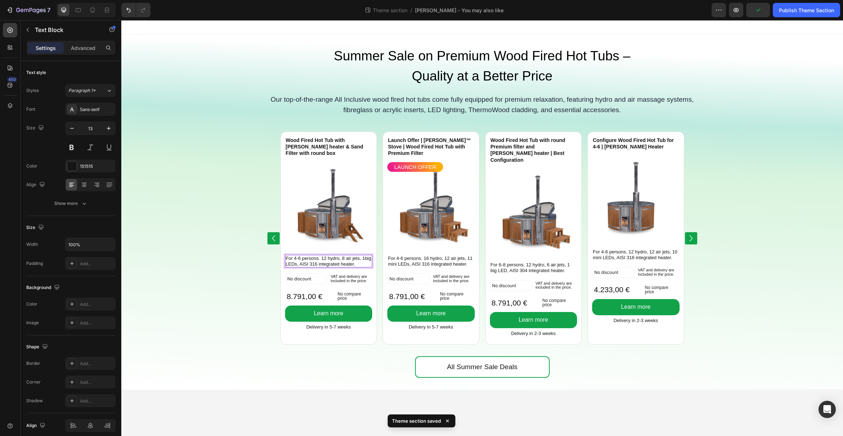
click at [363, 256] on p "For 4-6 persons. 12 hydro, 8 air jets, 1big LEDs, AISI 316 integrated heater." at bounding box center [329, 261] width 86 height 11
click at [303, 258] on p "For 4-6 persons. 12 hydro, 8 air jets, 1 big LEDs, AISI 316 integrated heater." at bounding box center [329, 261] width 86 height 11
drag, startPoint x: 322, startPoint y: 258, endPoint x: 317, endPoint y: 259, distance: 5.8
click at [317, 259] on p "For 4-6 persons. 12 hydro, 8 air jets, 1 big LED, AISI 316 integrated heater." at bounding box center [329, 261] width 86 height 11
click at [362, 257] on p "For 4-6 persons. 12 hydro, 8 air jets, 1 big LED, AISI 304 integrated heater." at bounding box center [329, 261] width 86 height 11
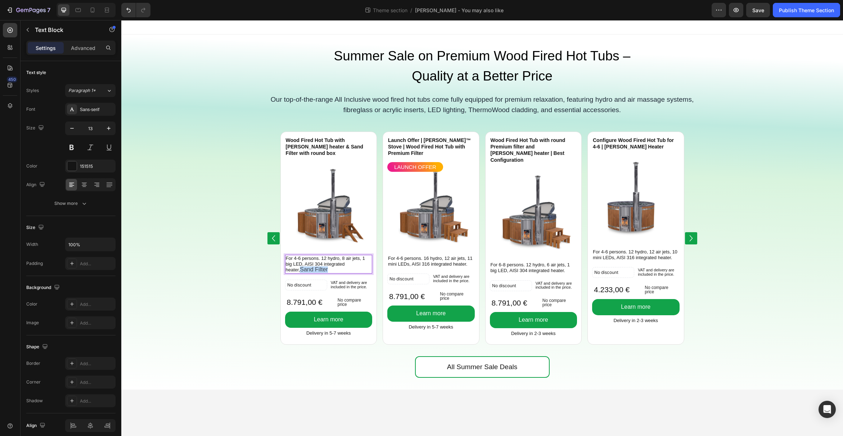
drag, startPoint x: 313, startPoint y: 262, endPoint x: 284, endPoint y: 263, distance: 29.2
click at [285, 263] on div "For 4-6 persons. 12 hydro, 8 air jets, 1 big LED, AISI 304 integrated heater, S…" at bounding box center [328, 264] width 87 height 19
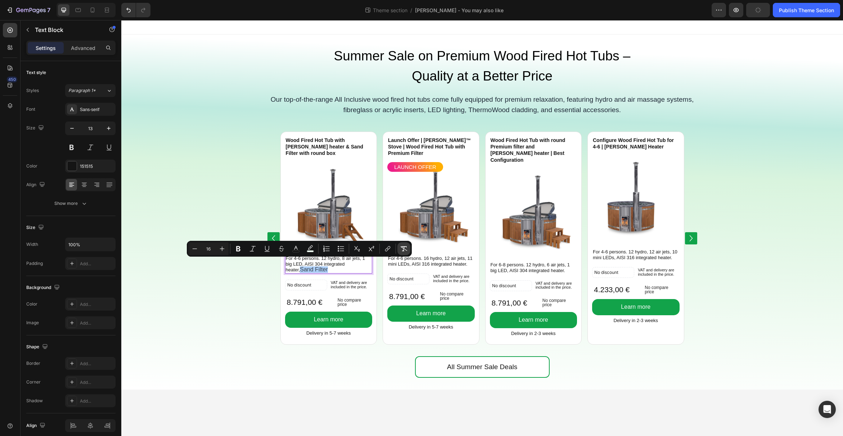
click at [407, 249] on icon "Editor contextual toolbar" at bounding box center [403, 248] width 7 height 7
type input "13"
click at [330, 262] on p "For 4-6 persons. 12 hydro, 8 air jets, 1 big LED, AISI 304 integrated heater, S…" at bounding box center [329, 264] width 86 height 17
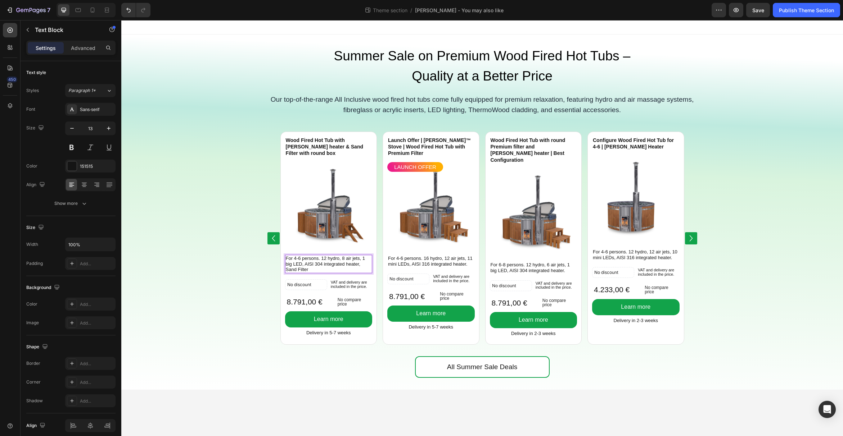
click at [358, 260] on p "For 4-6 persons. 12 hydro, 8 air jets, 1 big LED, AISI 304 integrated heater, S…" at bounding box center [329, 264] width 86 height 17
click at [363, 259] on p "For 4-6 persons. 12 hydro, 8 air jets, 1 big LED, AISI 304 integrated heater, S…" at bounding box center [329, 264] width 86 height 17
click at [331, 261] on p "For 4-6 persons. 12 hydro, 8 air jets, 1 big LED, AISI 304 integrated heater an…" at bounding box center [329, 264] width 86 height 17
click at [330, 256] on p "For 4-6 persons. 12 hydro, 8 air jets, 1 big LED, AISI 304 integrated heater an…" at bounding box center [329, 264] width 86 height 17
click at [319, 256] on p "For 4-6 persons. 12 hydro, 8 air jets, 1 big LED, AISI 304 integrated heater an…" at bounding box center [329, 264] width 86 height 17
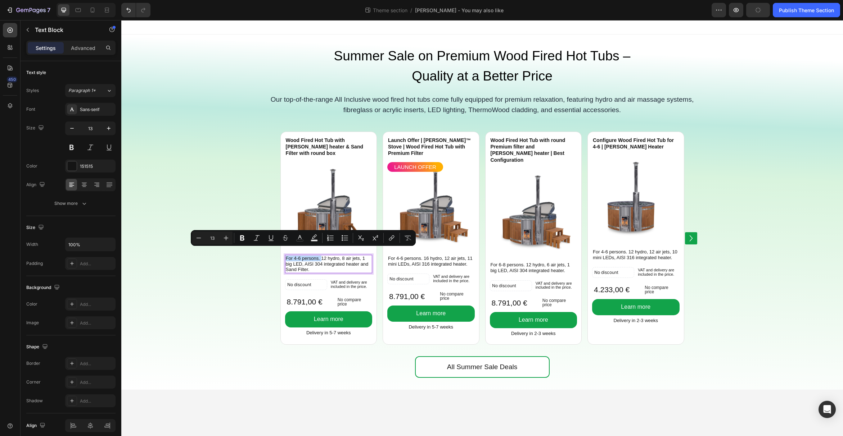
drag, startPoint x: 322, startPoint y: 253, endPoint x: 286, endPoint y: 254, distance: 35.3
click at [286, 256] on p "For 4-6 persons. 12 hydro, 8 air jets, 1 big LED, AISI 304 integrated heater an…" at bounding box center [329, 264] width 86 height 17
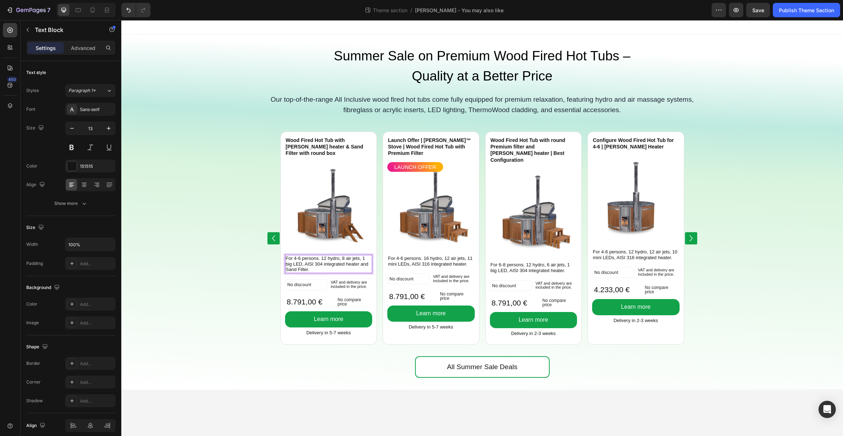
click at [317, 264] on p "For 4-6 persons. 12 hydro, 8 air jets, 1 big LED, AISI 304 integrated heater an…" at bounding box center [329, 264] width 86 height 17
click at [467, 264] on p "For 4-6 persons. 16 hydro, 12 air jets, 11 mini LEDs, AISI 316 integrated heate…" at bounding box center [431, 261] width 86 height 11
click at [466, 264] on p "For 4-6 persons. 16 hydro, 12 air jets, 11 mini LEDs, AISI 316 integrated heate…" at bounding box center [431, 261] width 86 height 11
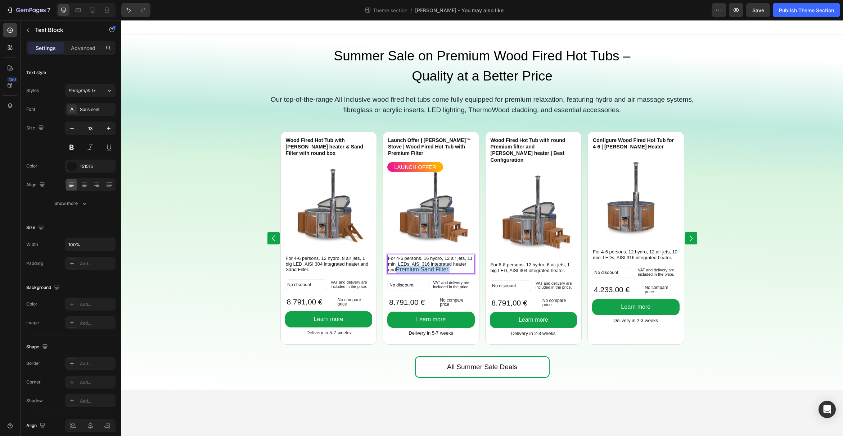
drag, startPoint x: 397, startPoint y: 270, endPoint x: 452, endPoint y: 269, distance: 54.3
click at [452, 269] on p "For 4-6 persons. 16 hydro, 12 air jets, 11 mini LEDs, AISI 316 integrated heate…" at bounding box center [431, 264] width 86 height 17
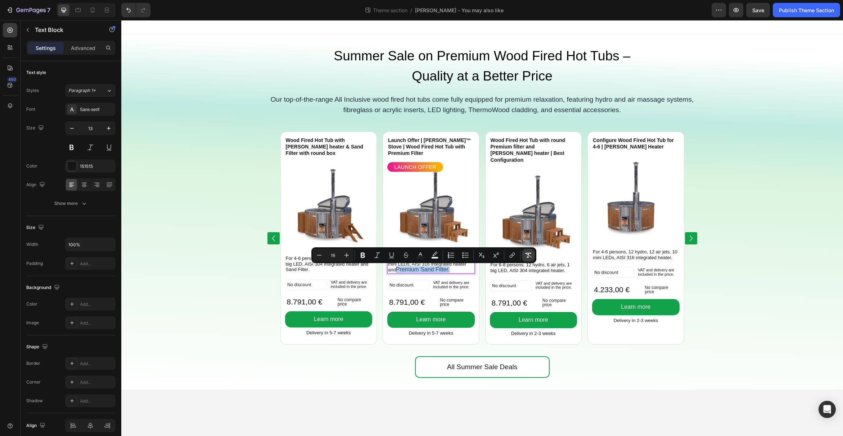
click at [525, 255] on icon "Editor contextual toolbar" at bounding box center [528, 255] width 7 height 7
type input "13"
click at [377, 256] on icon "Editor contextual toolbar" at bounding box center [376, 255] width 7 height 7
click at [407, 267] on p "For 4-6 persons. 16 hydro, 12 air jets, 11 mini LEDs, AISI 316 integrated heate…" at bounding box center [431, 264] width 86 height 17
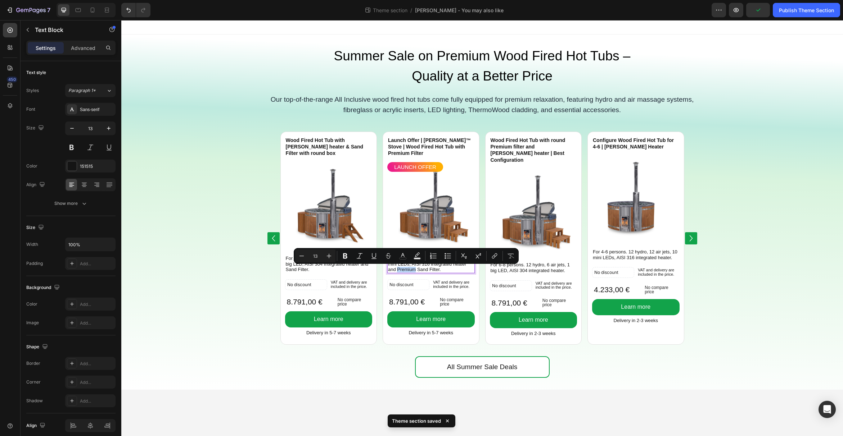
drag, startPoint x: 397, startPoint y: 270, endPoint x: 416, endPoint y: 271, distance: 18.7
click at [416, 271] on p "For 4-6 persons. 16 hydro, 12 air jets, 11 mini LEDs, AISI 316 integrated heate…" at bounding box center [431, 264] width 86 height 17
drag, startPoint x: 359, startPoint y: 257, endPoint x: 348, endPoint y: 256, distance: 10.8
click at [359, 257] on icon "Editor contextual toolbar" at bounding box center [360, 255] width 6 height 5
click at [401, 256] on icon "Editor contextual toolbar" at bounding box center [403, 255] width 4 height 4
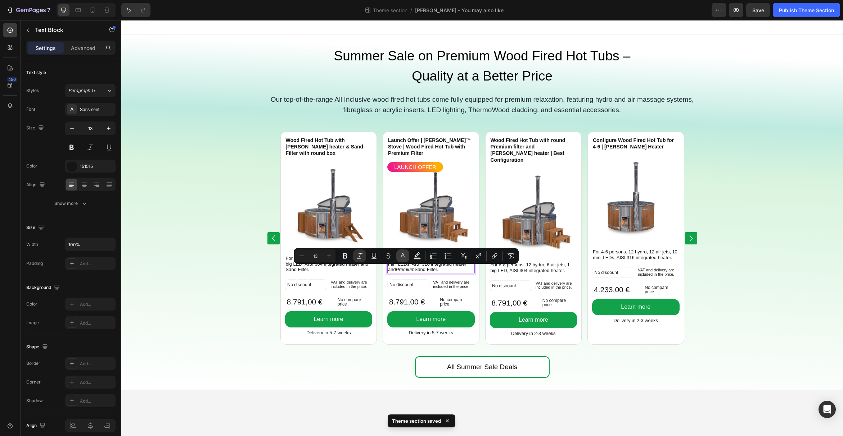
type input "151515"
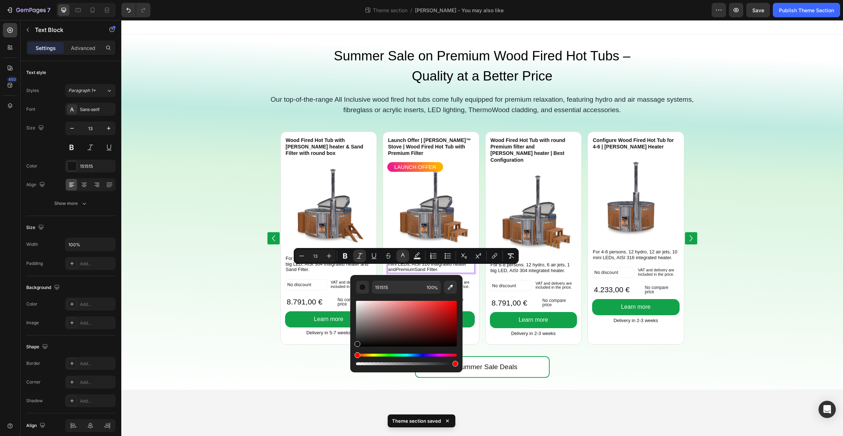
click at [432, 356] on div "Hue" at bounding box center [406, 355] width 101 height 3
click at [427, 354] on div "Hue" at bounding box center [406, 355] width 101 height 3
drag, startPoint x: 434, startPoint y: 335, endPoint x: 441, endPoint y: 328, distance: 9.4
click at [441, 328] on div "Editor contextual toolbar" at bounding box center [406, 324] width 101 height 46
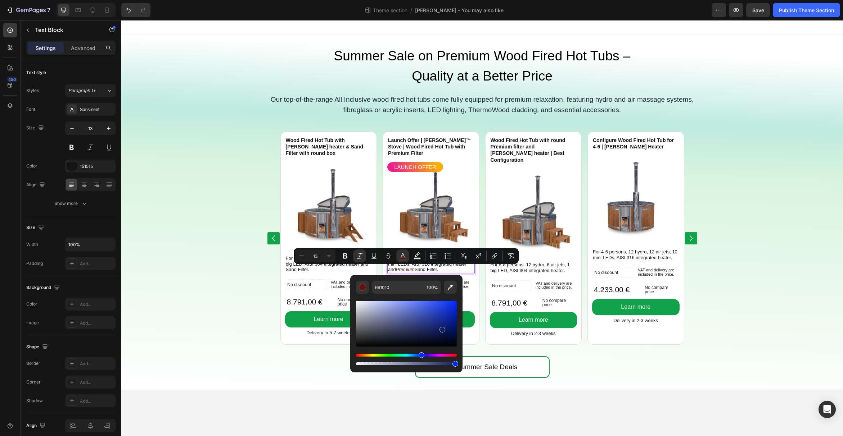
drag, startPoint x: 361, startPoint y: 356, endPoint x: 420, endPoint y: 357, distance: 59.0
click at [420, 357] on div "Hue" at bounding box center [421, 356] width 6 height 6
drag, startPoint x: 422, startPoint y: 355, endPoint x: 430, endPoint y: 355, distance: 7.6
click at [430, 355] on div "Hue" at bounding box center [430, 356] width 6 height 6
drag, startPoint x: 446, startPoint y: 332, endPoint x: 452, endPoint y: 326, distance: 8.9
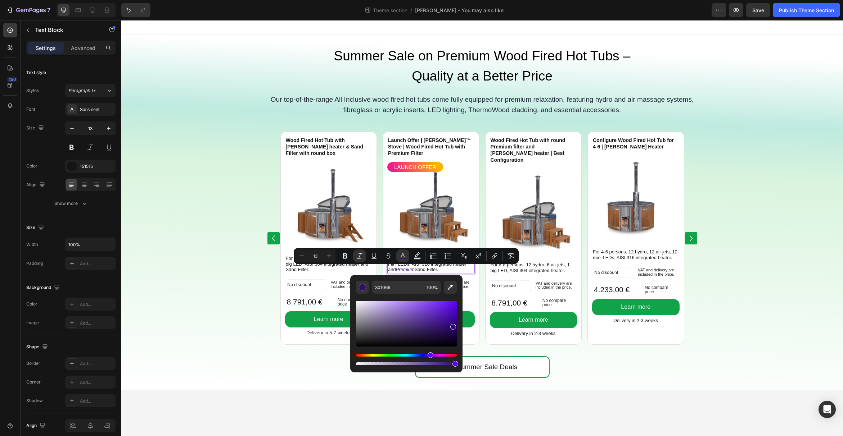
click at [452, 326] on div "Editor contextual toolbar" at bounding box center [406, 324] width 101 height 46
click at [447, 317] on div "Editor contextual toolbar" at bounding box center [406, 324] width 101 height 46
click at [449, 313] on div "Editor contextual toolbar" at bounding box center [406, 324] width 101 height 46
type input "4D0DBC"
click at [500, 345] on div "Wood Fired Hot Tub with round Premium filter and Verta heater | Best Configurat…" at bounding box center [533, 238] width 96 height 213
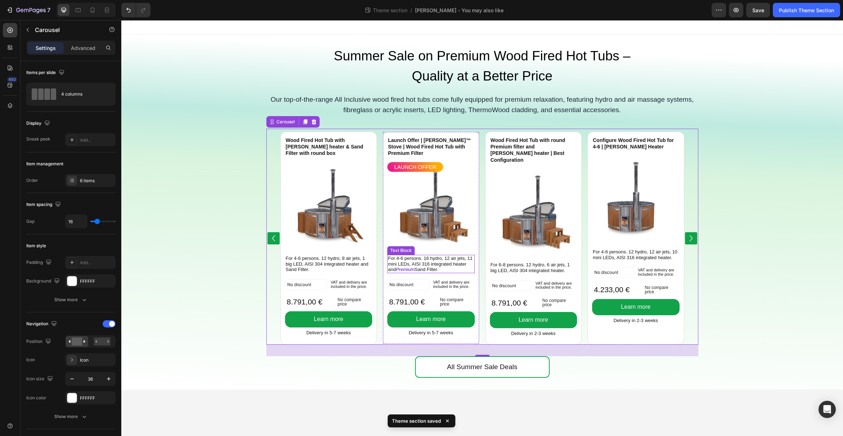
click at [413, 268] on icon "Premium" at bounding box center [405, 269] width 19 height 5
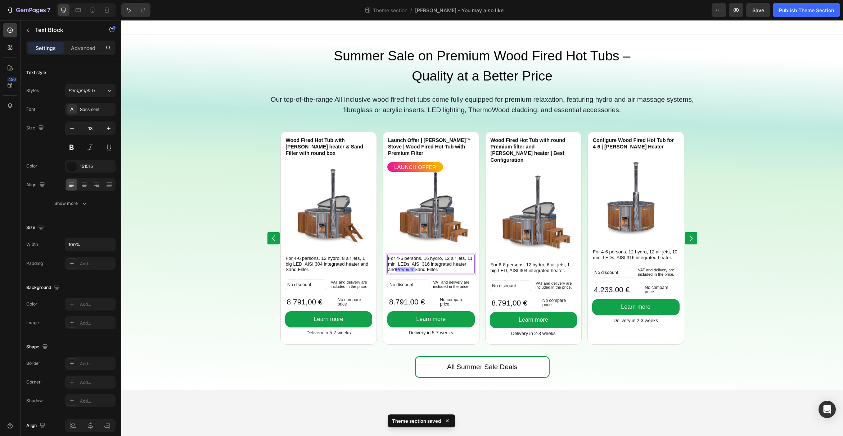
drag, startPoint x: 397, startPoint y: 270, endPoint x: 416, endPoint y: 269, distance: 18.4
click at [416, 269] on p "For 4-6 persons. 16 hydro, 12 air jets, 11 mini LEDs, AISI 316 integrated heate…" at bounding box center [431, 264] width 86 height 17
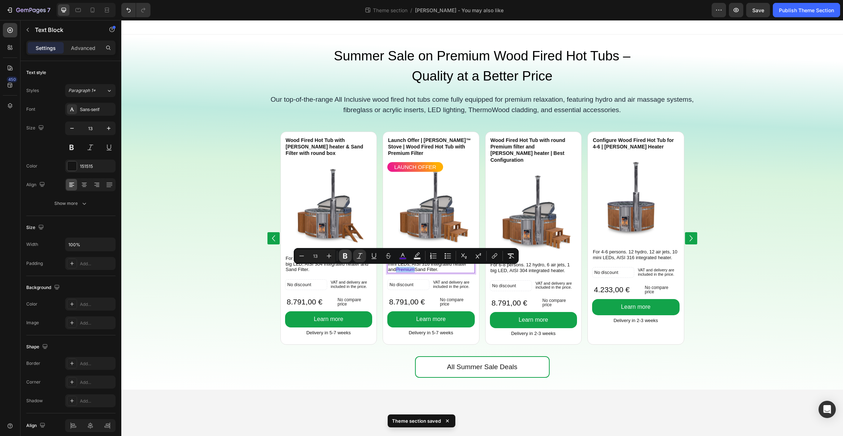
click at [345, 255] on icon "Editor contextual toolbar" at bounding box center [344, 256] width 7 height 7
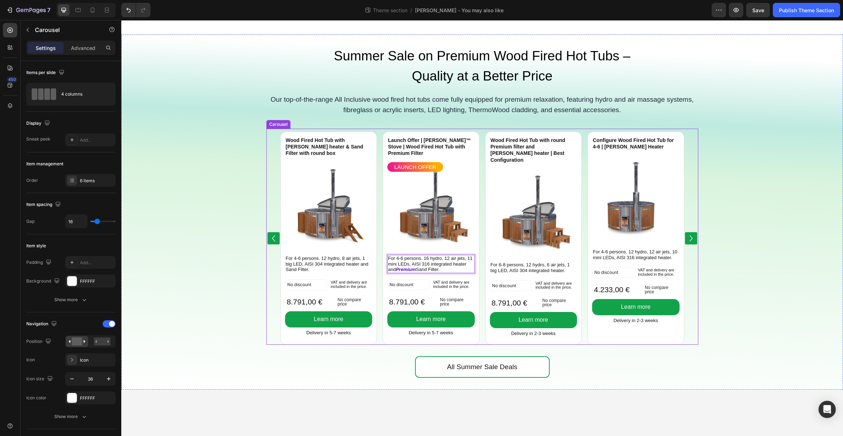
click at [482, 278] on div "Wood Fired Hot Tub with Verta heater & Sand Filter with round box Product Title…" at bounding box center [482, 238] width 404 height 213
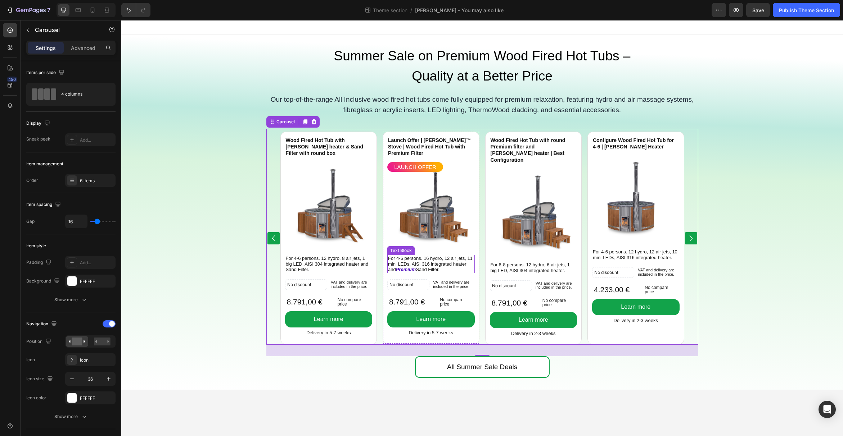
click at [439, 267] on p "For 4-6 persons. 16 hydro, 12 air jets, 11 mini LEDs, AISI 316 integrated heate…" at bounding box center [431, 264] width 86 height 17
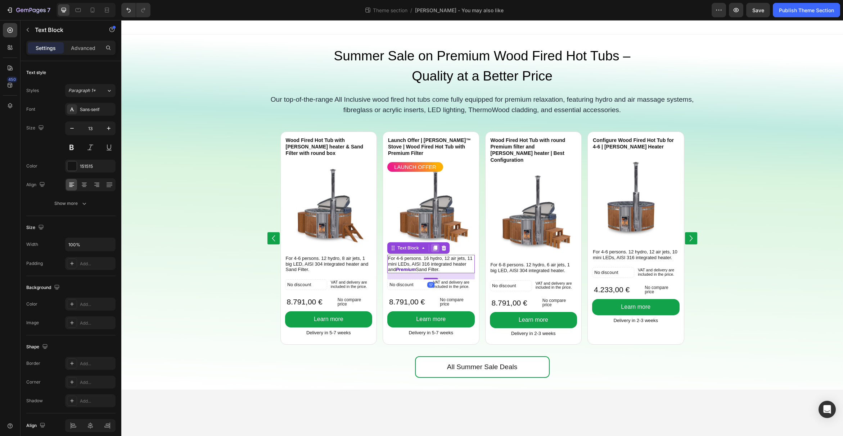
click at [435, 248] on icon at bounding box center [435, 248] width 4 height 5
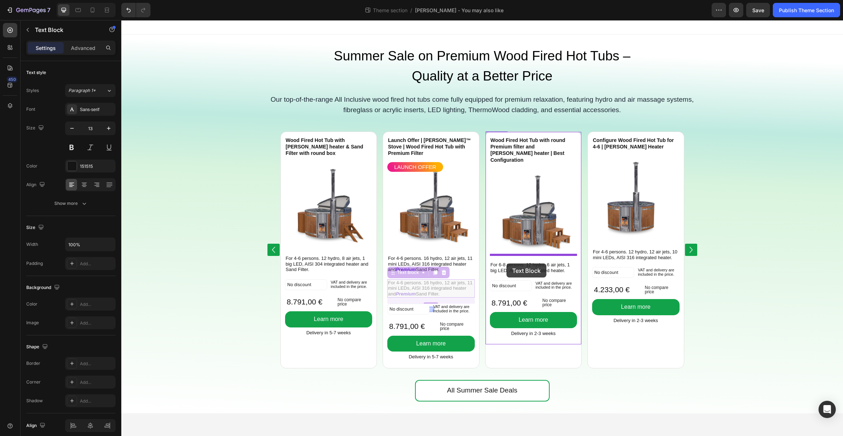
drag, startPoint x: 395, startPoint y: 275, endPoint x: 506, endPoint y: 264, distance: 112.1
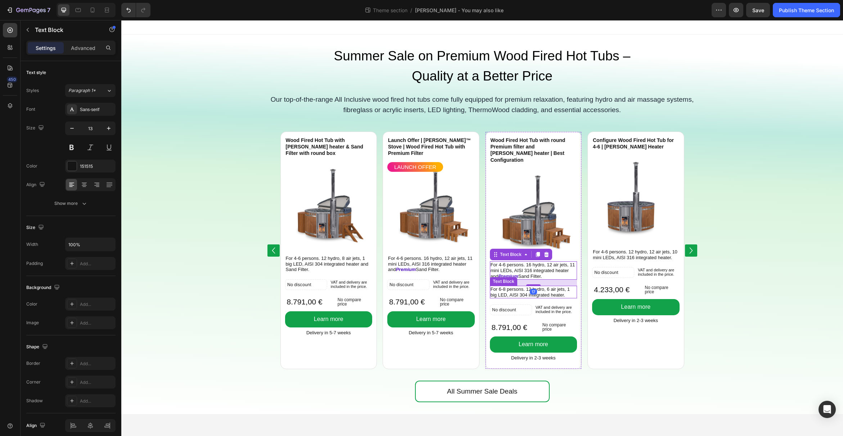
click at [511, 287] on p "For 6-8 persons. 12 hydro, 6 air jets, 1 big LED, AISI 304 integrated heater." at bounding box center [533, 292] width 86 height 11
click at [546, 276] on icon at bounding box center [546, 279] width 6 height 6
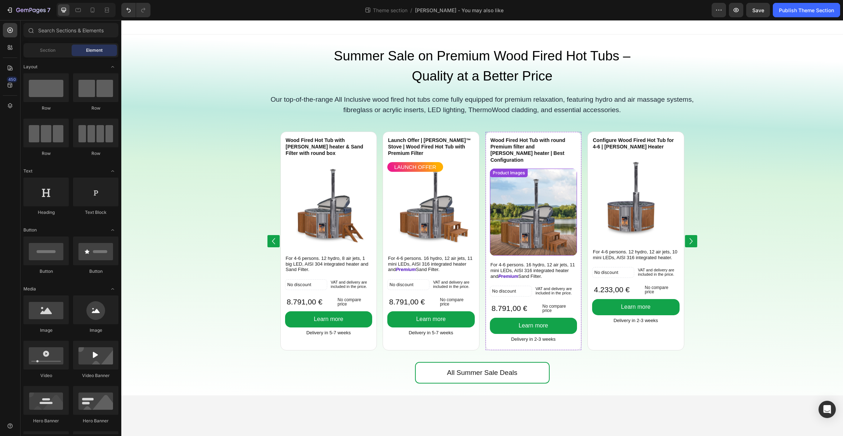
click at [534, 262] on p "For 4-6 persons. 16 hydro, 12 air jets, 11 mini LEDs, AISI 316 integrated heate…" at bounding box center [533, 270] width 86 height 17
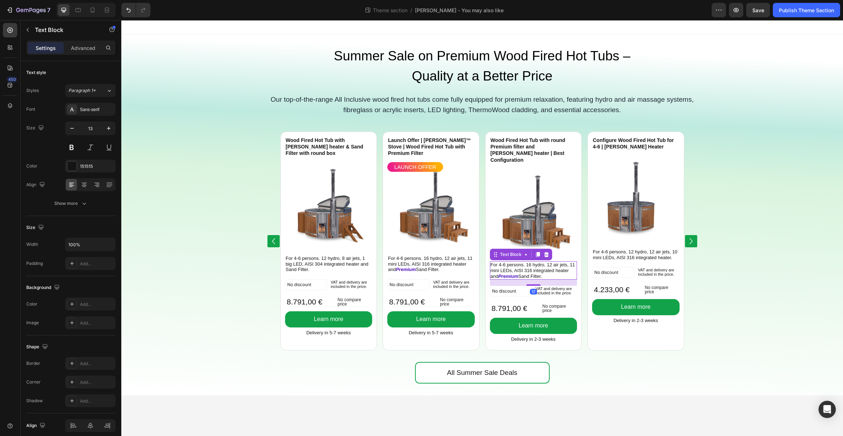
click at [531, 262] on p "For 4-6 persons. 16 hydro, 12 air jets, 11 mini LEDs, AISI 316 integrated heate…" at bounding box center [533, 270] width 86 height 17
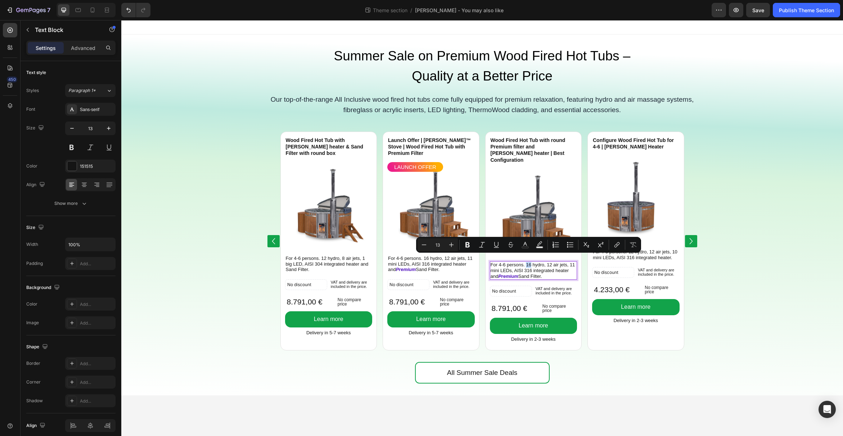
drag, startPoint x: 526, startPoint y: 259, endPoint x: 531, endPoint y: 259, distance: 4.3
click at [531, 262] on p "For 4-6 persons. 16 hydro, 12 air jets, 11 mini LEDs, AISI 316 integrated heate…" at bounding box center [533, 270] width 86 height 17
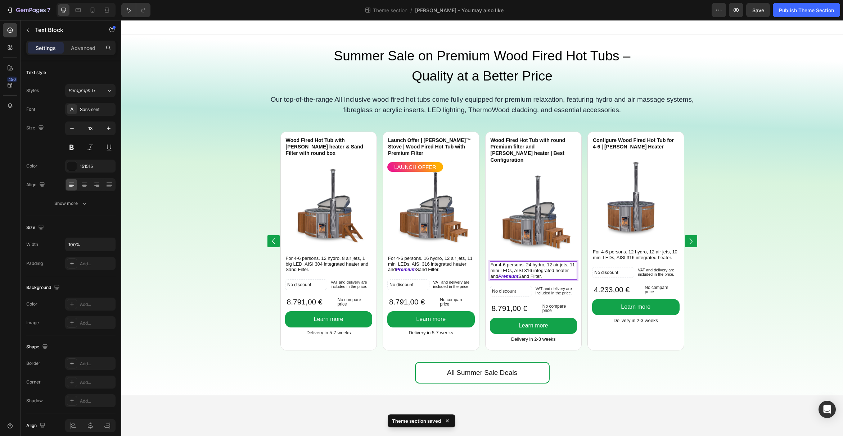
click at [568, 262] on p "For 4-6 persons. 24 hydro, 12 air jets, 11 mini LEDs, AISI 316 integrated heate…" at bounding box center [533, 270] width 86 height 17
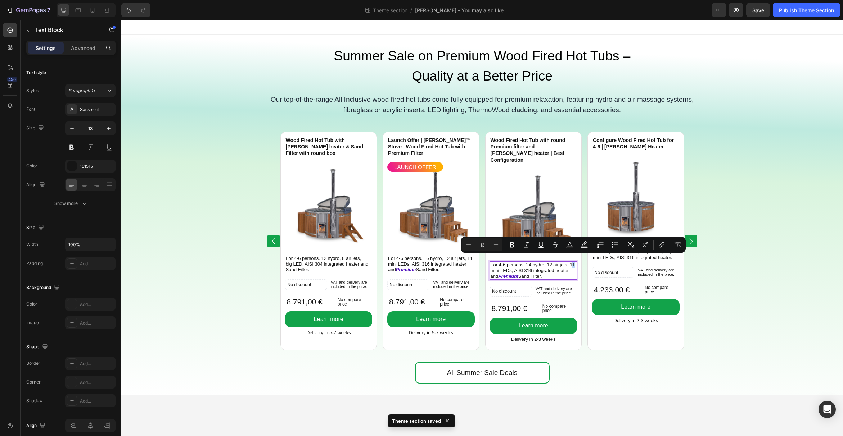
click at [574, 262] on p "For 4-6 persons. 24 hydro, 12 air jets, 11 mini LEDs, AISI 316 integrated heate…" at bounding box center [533, 270] width 86 height 17
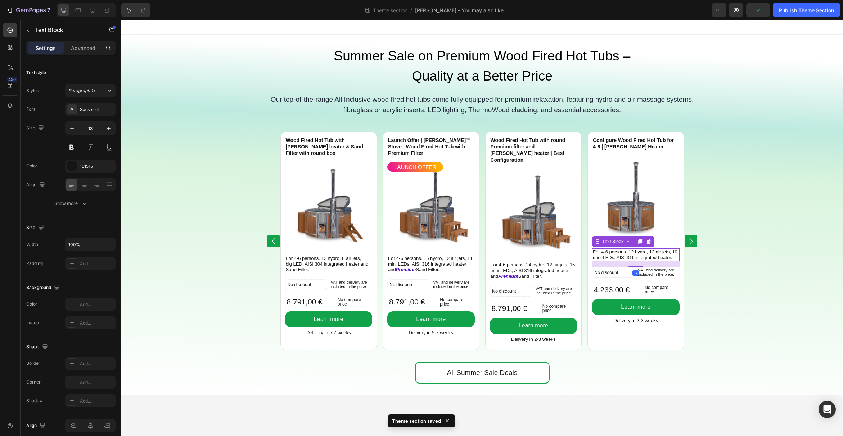
click at [609, 254] on p "For 4-6 persons. 12 hydro, 12 air jets, 10 mini LEDs, AISI 316 integrated heate…" at bounding box center [636, 254] width 86 height 11
click at [634, 253] on p "For 4-6 persons. 12 hydro, 12 air jets, 10 mini LEDs, AISI 316 integrated heate…" at bounding box center [636, 254] width 86 height 11
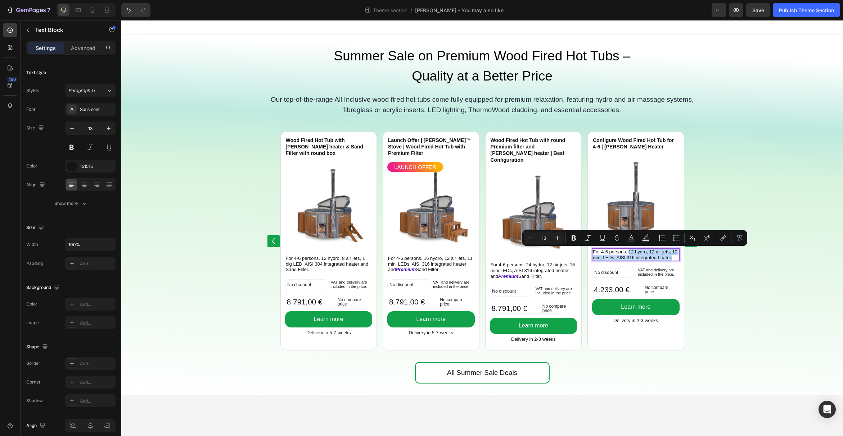
drag, startPoint x: 629, startPoint y: 253, endPoint x: 674, endPoint y: 257, distance: 45.1
click at [674, 257] on p "For 4-6 persons. 12 hydro, 12 air jets, 10 mini LEDs, AISI 316 integrated heate…" at bounding box center [636, 254] width 86 height 11
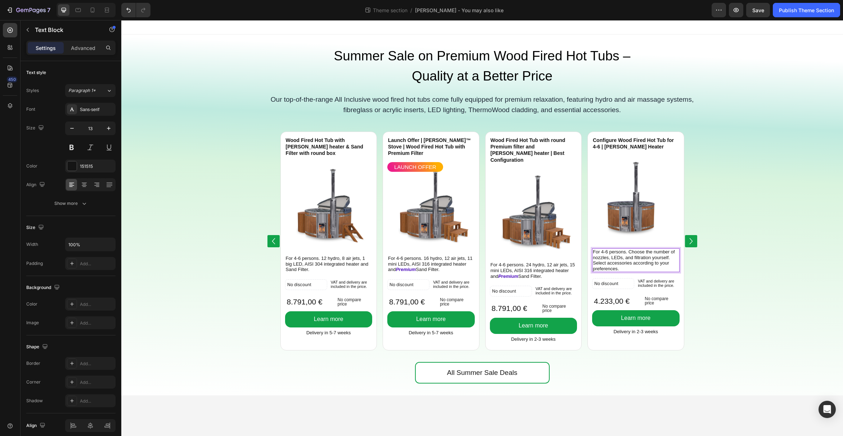
click at [639, 266] on p "For 4-6 persons. Choose the number of nozzles, LEDs, and filtration yourself. S…" at bounding box center [636, 260] width 86 height 22
click at [629, 268] on p "For 4-6 persons. Choose the number of nozzles, LEDs, and filtration yourself. S…" at bounding box center [636, 260] width 86 height 22
drag, startPoint x: 637, startPoint y: 271, endPoint x: 593, endPoint y: 265, distance: 43.9
click at [593, 265] on p "For 4-6 persons. Choose the number of nozzles, LEDs, and filtration yourself. S…" at bounding box center [636, 260] width 86 height 22
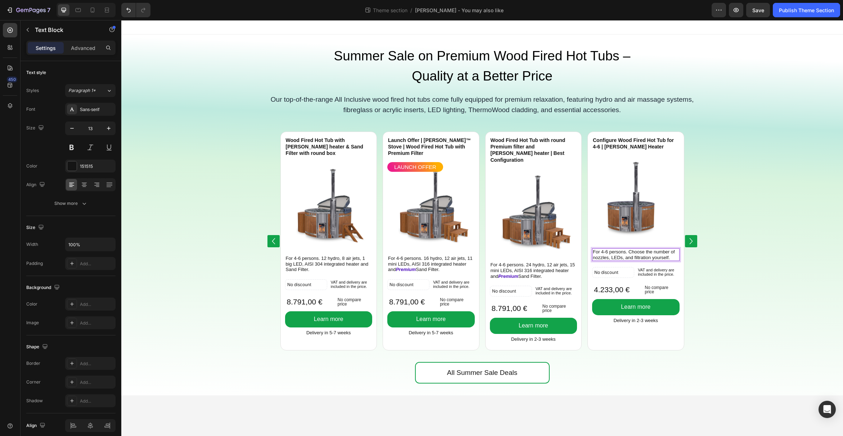
click at [633, 253] on p "For 4-6 persons. Choose the number of nozzles, LEDs, and filtration yourself." at bounding box center [636, 254] width 86 height 11
drag, startPoint x: 635, startPoint y: 254, endPoint x: 671, endPoint y: 257, distance: 36.5
click at [671, 257] on p "For 4-6 persons. Choose the number of nozzles, LEDs, and filtration yourself." at bounding box center [636, 254] width 86 height 11
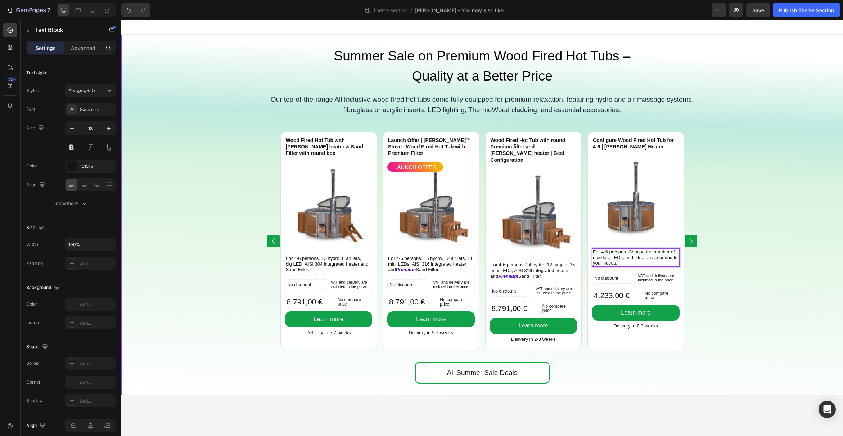
click at [720, 285] on div "Wood Fired Hot Tub with Verta heater & Sand Filter with round box Product Title…" at bounding box center [481, 246] width 721 height 234
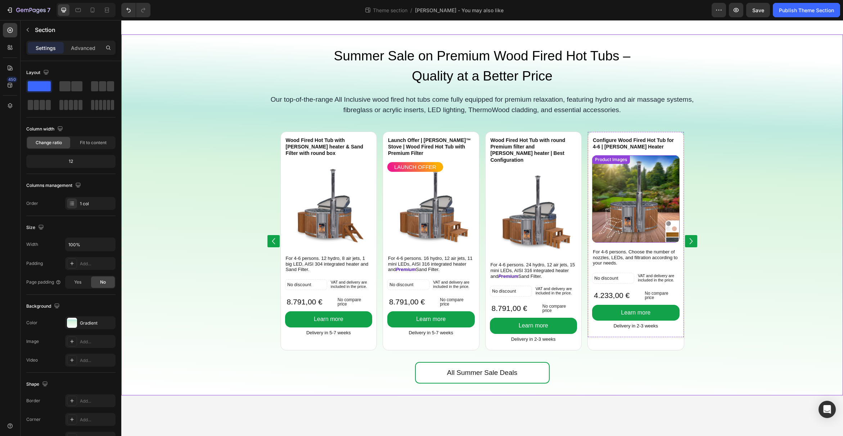
click at [636, 225] on img at bounding box center [635, 198] width 87 height 87
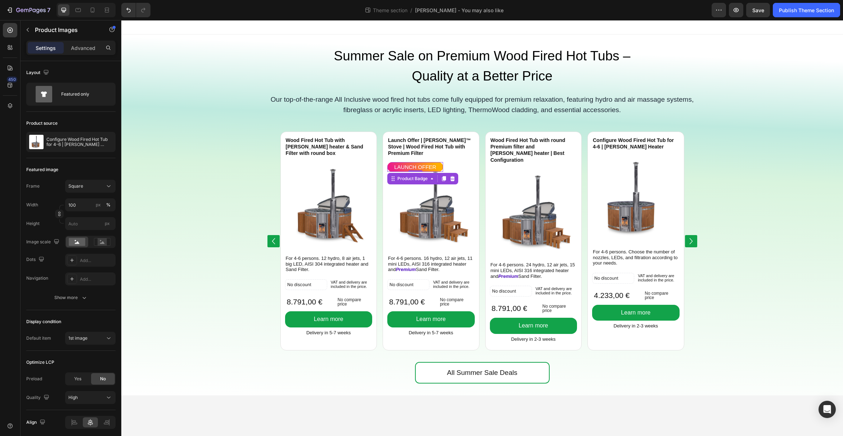
click at [414, 168] on pre "LAUNCH OFFER" at bounding box center [415, 167] width 51 height 10
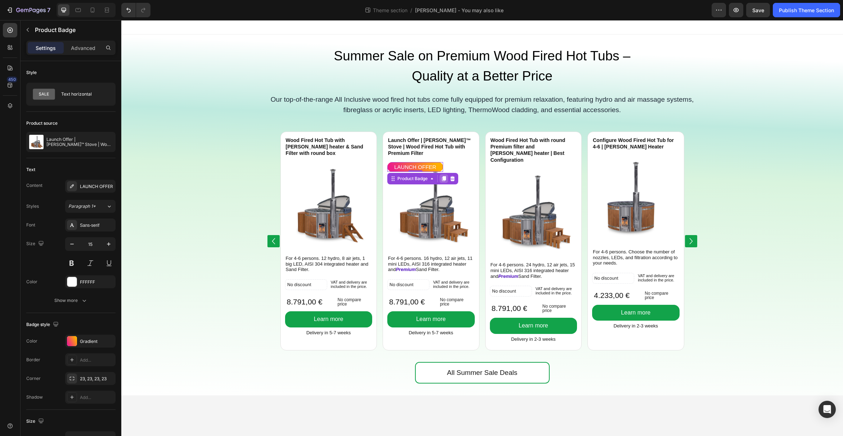
click at [444, 181] on icon at bounding box center [444, 179] width 6 height 6
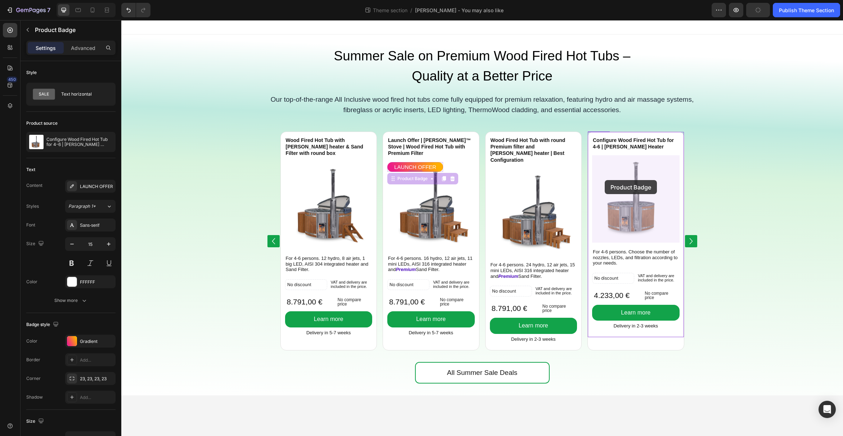
drag, startPoint x: 394, startPoint y: 182, endPoint x: 604, endPoint y: 180, distance: 210.1
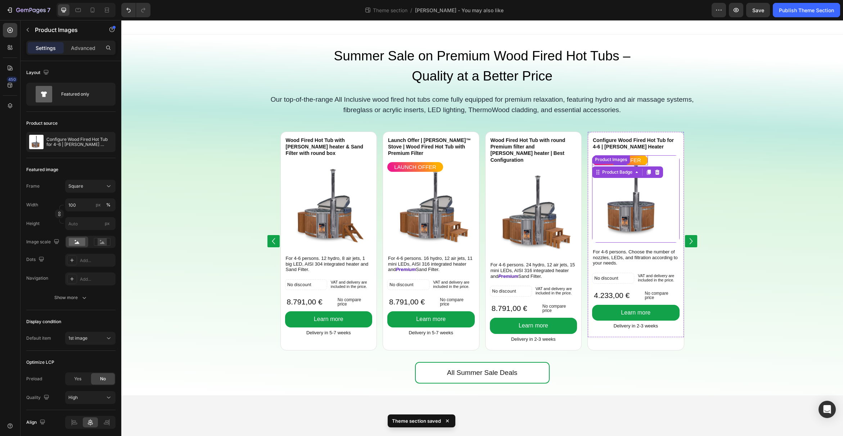
click at [609, 161] on div "Product Images" at bounding box center [610, 160] width 35 height 6
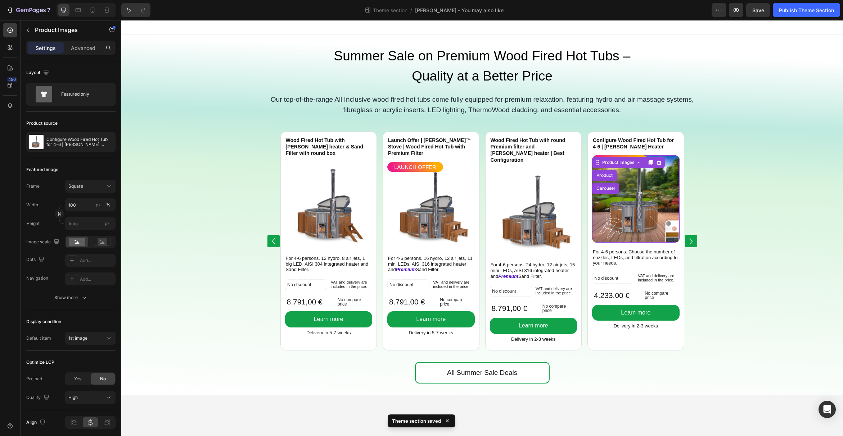
click at [646, 199] on img at bounding box center [635, 198] width 87 height 87
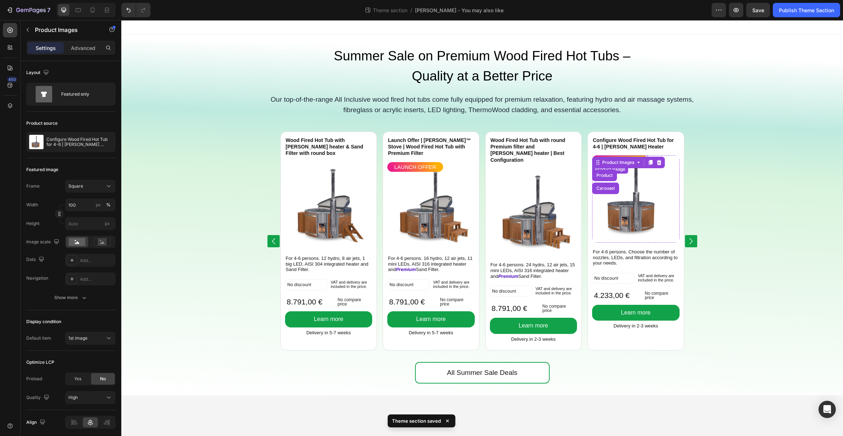
click at [647, 156] on div "LAUNCH OFFER" at bounding box center [620, 160] width 56 height 10
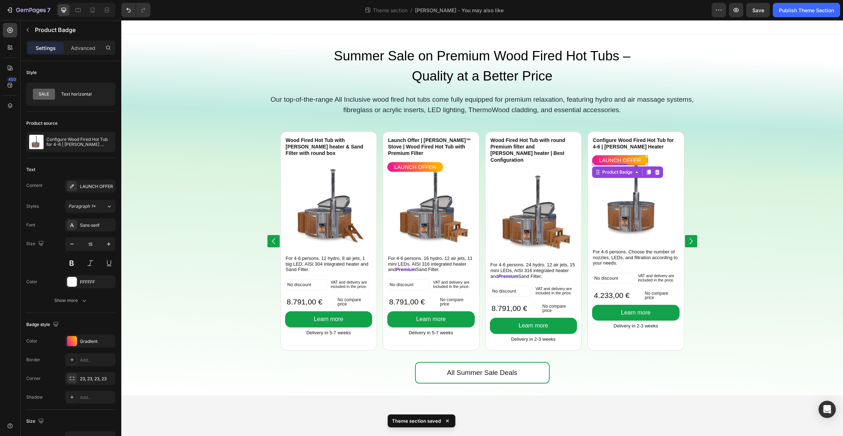
click at [631, 159] on pre "LAUNCH OFFER" at bounding box center [619, 160] width 51 height 10
click at [622, 161] on pre "LAUNCH OFFER" at bounding box center [619, 160] width 51 height 10
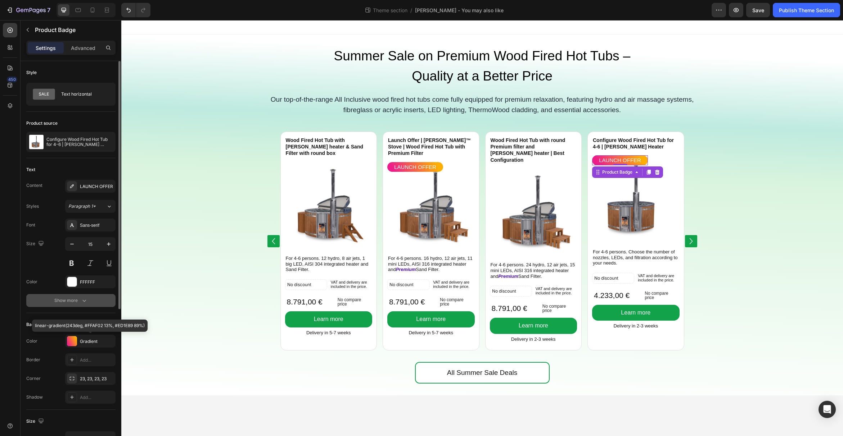
scroll to position [4, 0]
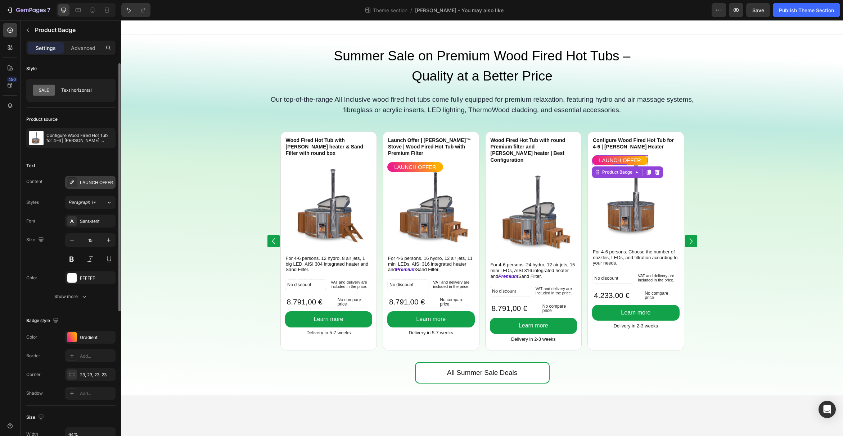
click at [96, 182] on div "LAUNCH OFFER" at bounding box center [97, 183] width 34 height 6
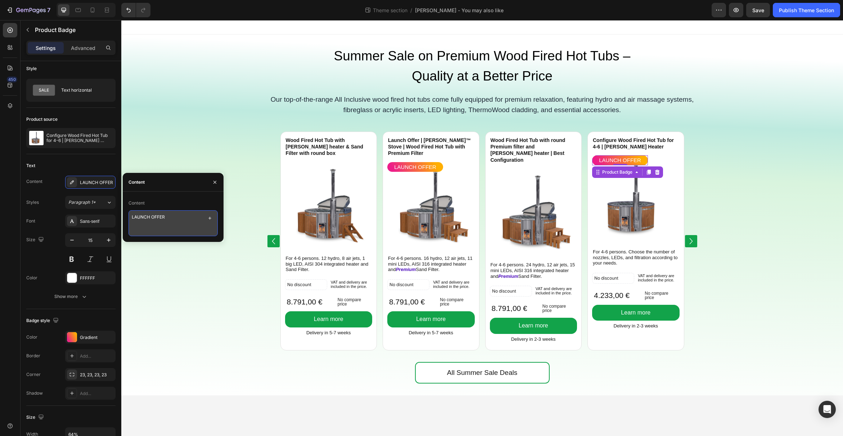
click at [141, 215] on textarea "LAUNCH OFFER" at bounding box center [172, 223] width 89 height 26
click at [151, 218] on textarea "LAUNCH OFFER" at bounding box center [172, 223] width 89 height 26
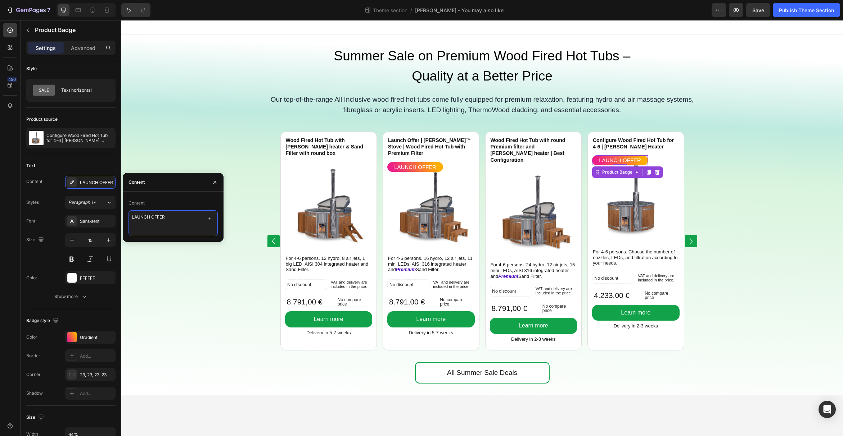
paste textarea "Configure yourself"
type textarea "Configure yourself"
click at [92, 295] on button "Show more" at bounding box center [70, 296] width 89 height 13
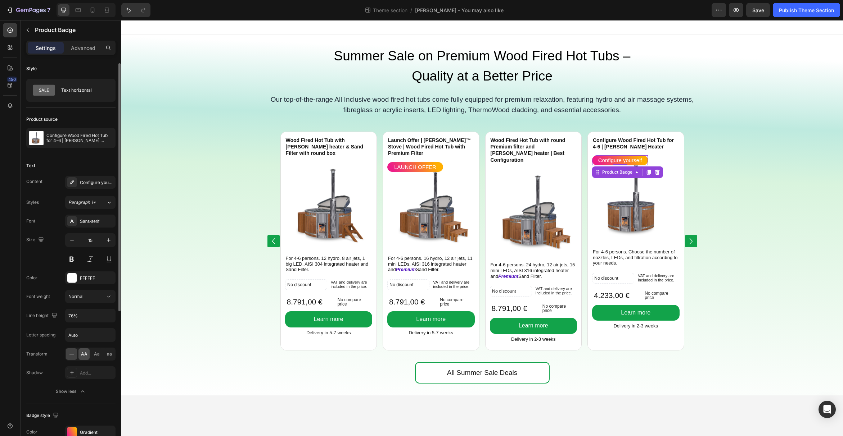
click at [82, 354] on span "AA" at bounding box center [84, 354] width 6 height 6
click at [75, 430] on div at bounding box center [72, 432] width 10 height 10
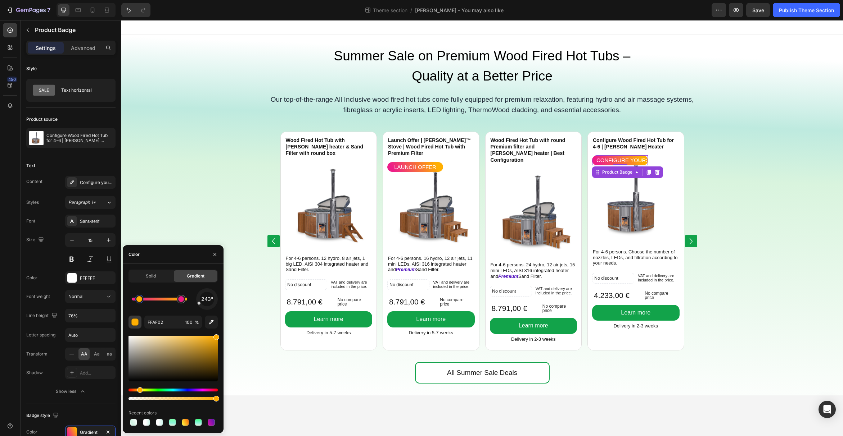
click at [135, 323] on div "button" at bounding box center [135, 322] width 7 height 7
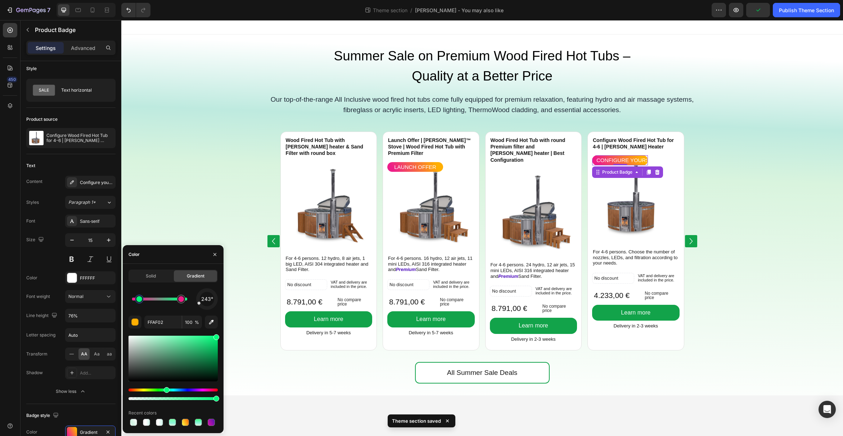
click at [166, 391] on div "Hue" at bounding box center [172, 390] width 89 height 3
click at [161, 391] on div "Hue" at bounding box center [172, 390] width 89 height 3
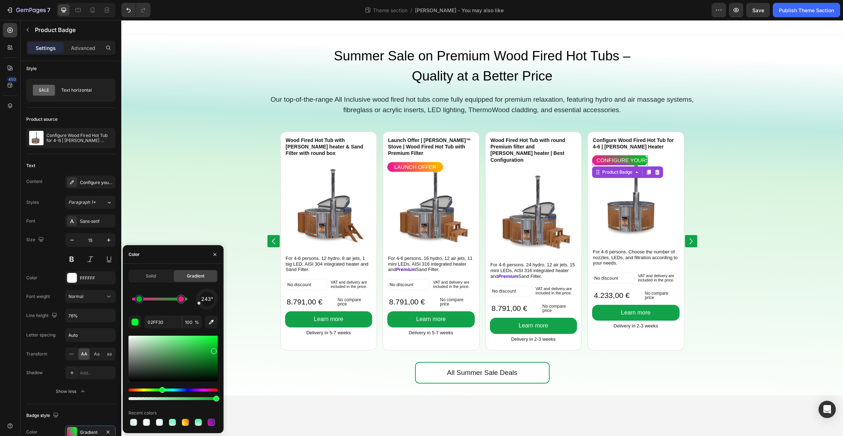
click at [212, 352] on div at bounding box center [172, 359] width 89 height 46
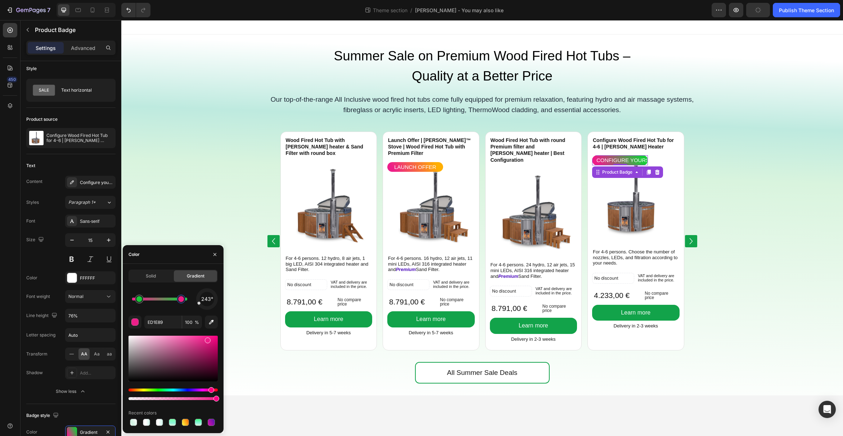
click at [182, 301] on div at bounding box center [181, 299] width 6 height 6
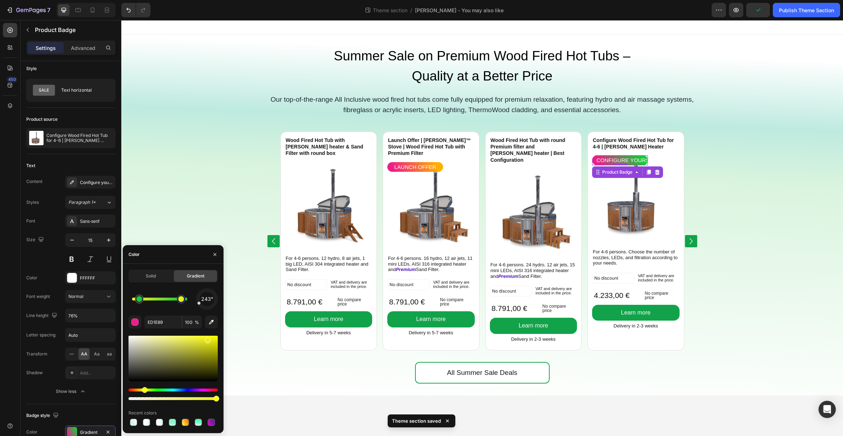
click at [144, 390] on div "Hue" at bounding box center [172, 390] width 89 height 3
type input "ECEC1E"
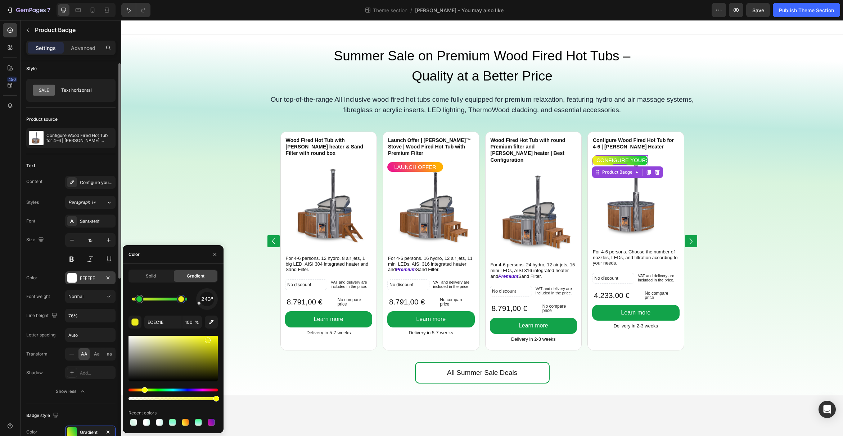
click at [71, 278] on div at bounding box center [71, 277] width 9 height 9
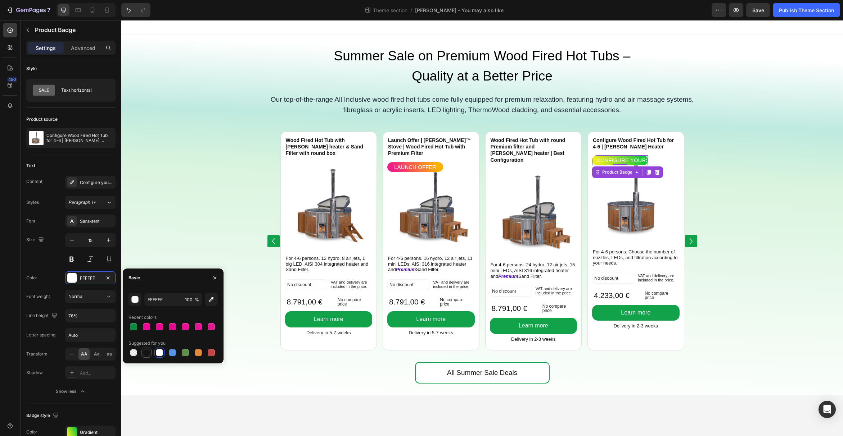
click at [148, 351] on div at bounding box center [146, 352] width 7 height 7
type input "151515"
click at [69, 239] on icon "button" at bounding box center [71, 240] width 7 height 7
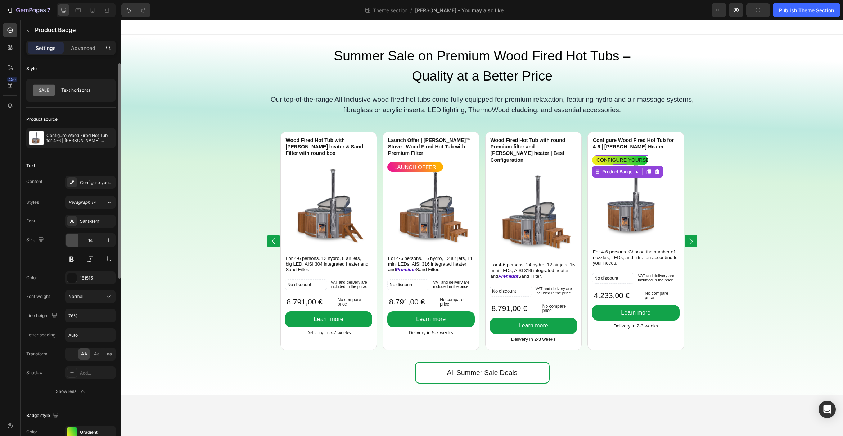
click at [69, 239] on icon "button" at bounding box center [71, 240] width 7 height 7
type input "12"
click at [96, 316] on input "76%" at bounding box center [90, 315] width 50 height 13
click at [98, 315] on input "76%" at bounding box center [90, 315] width 50 height 13
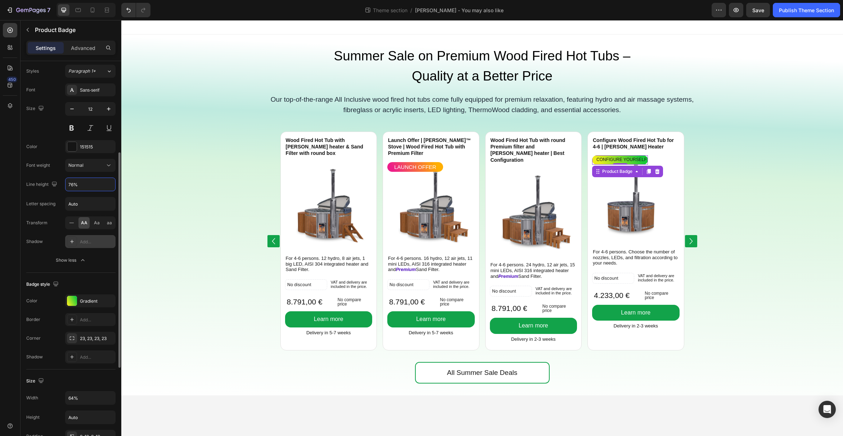
scroll to position [175, 0]
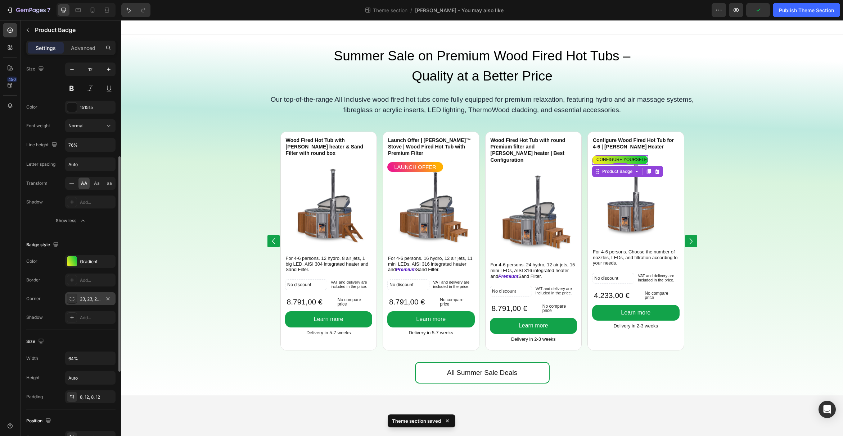
click at [89, 298] on div "23, 23, 23, 23" at bounding box center [90, 299] width 21 height 6
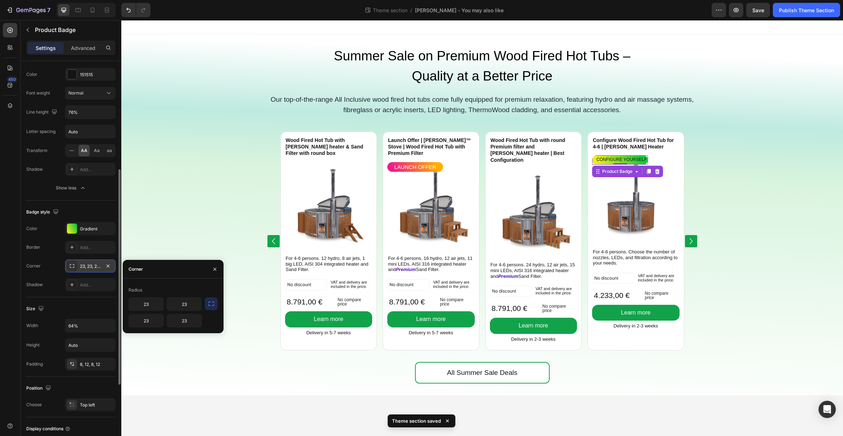
scroll to position [214, 0]
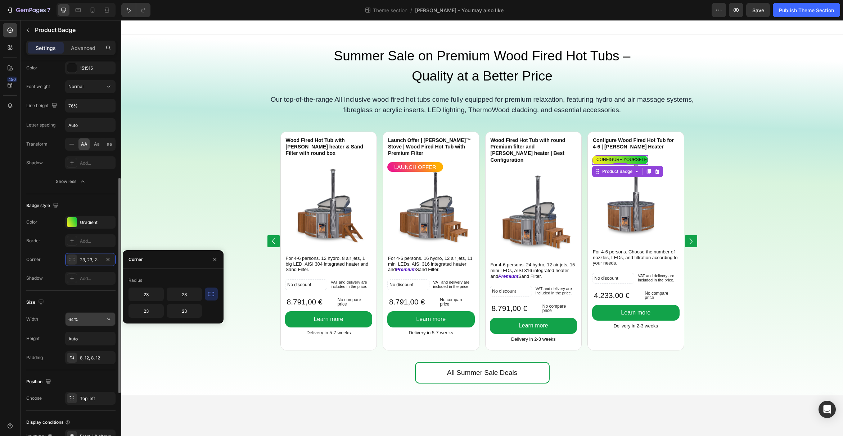
click at [83, 318] on input "64%" at bounding box center [90, 319] width 50 height 13
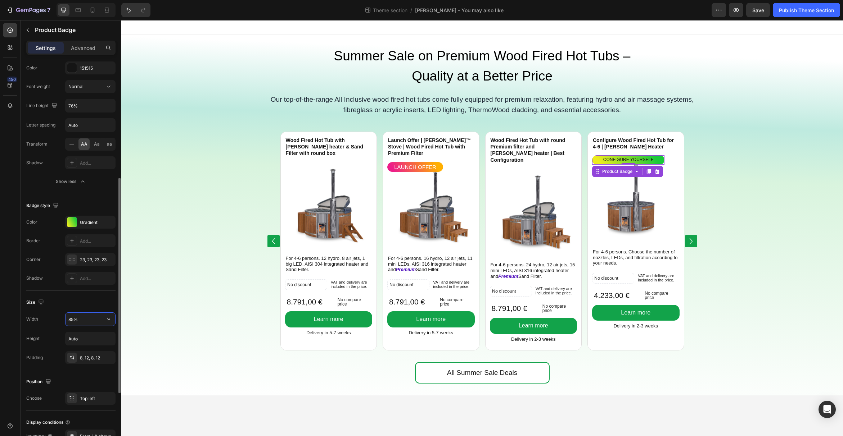
type input "86%"
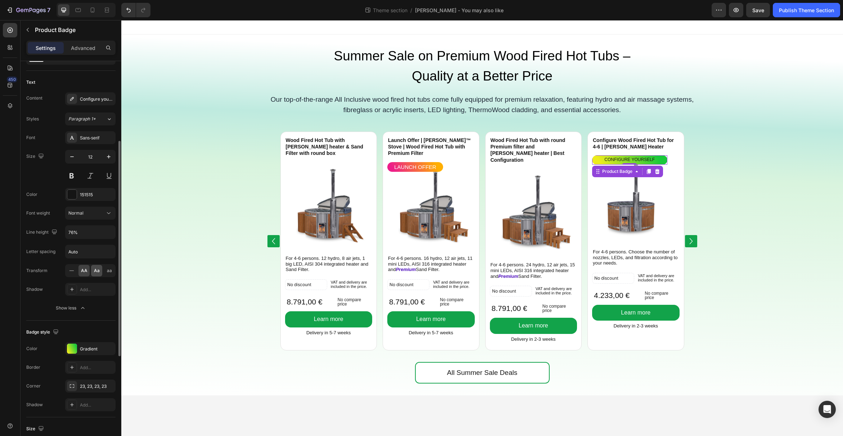
scroll to position [77, 0]
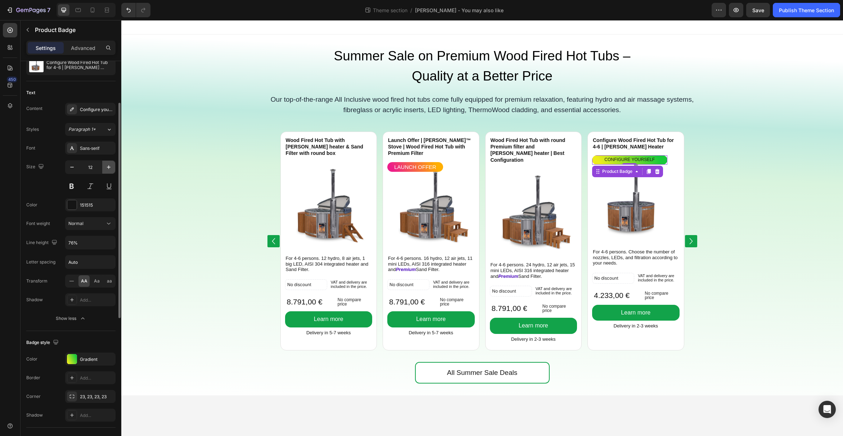
click at [105, 165] on icon "button" at bounding box center [108, 167] width 7 height 7
click at [104, 165] on button "button" at bounding box center [108, 167] width 13 height 13
click at [72, 166] on icon "button" at bounding box center [71, 167] width 7 height 7
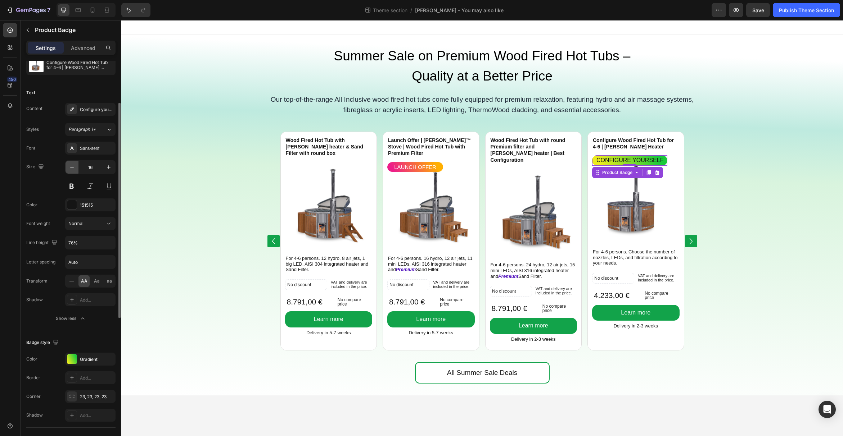
type input "15"
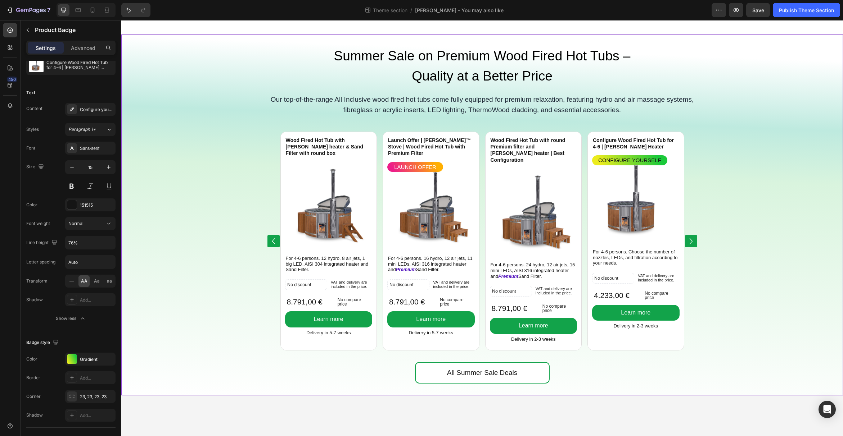
click at [733, 259] on div "Wood Fired Hot Tub with Verta heater & Sand Filter with round box Product Title…" at bounding box center [481, 246] width 721 height 234
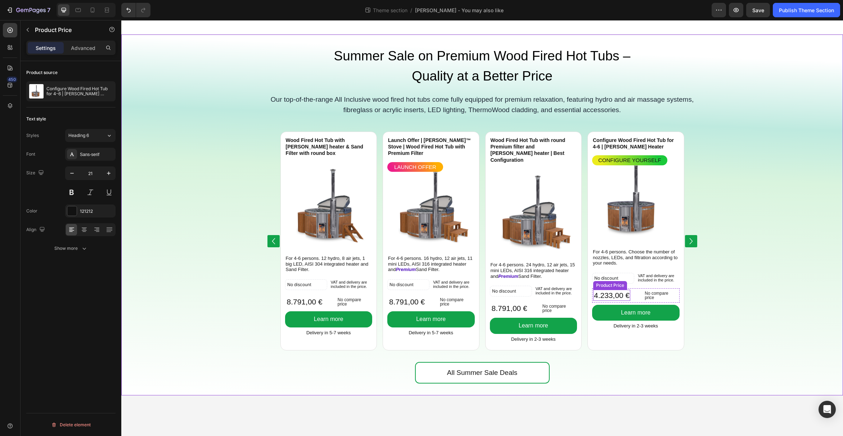
click at [608, 294] on div "4.233,00 €" at bounding box center [611, 295] width 37 height 11
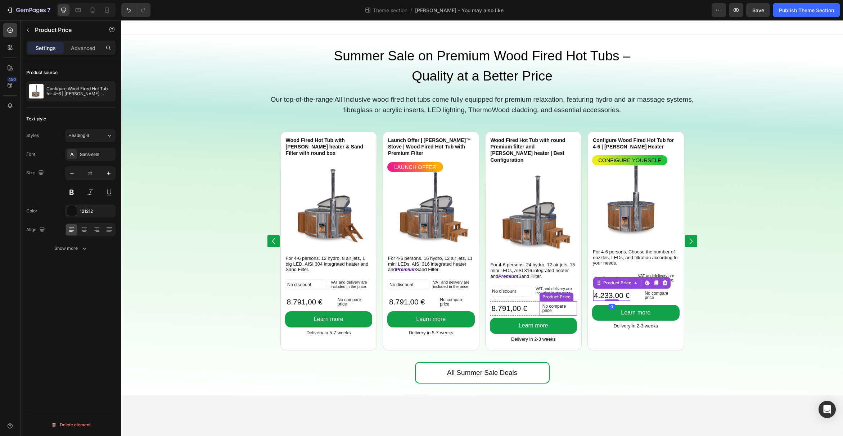
click at [560, 304] on p "No compare price" at bounding box center [558, 308] width 32 height 9
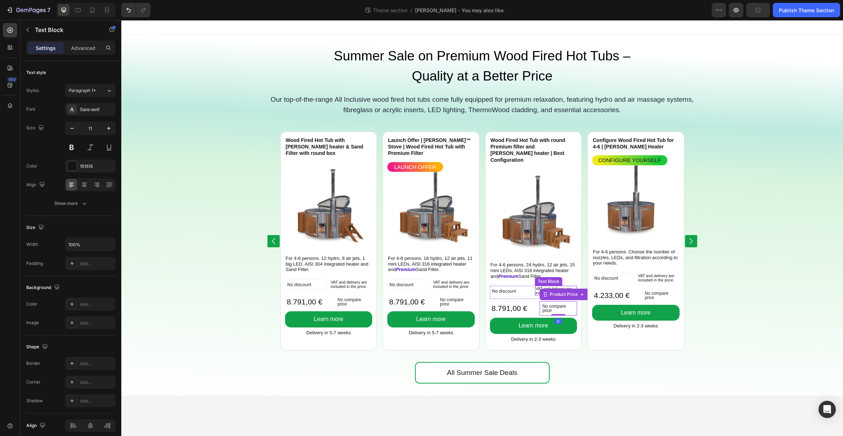
click at [552, 287] on p "VAT and delivery are included in the price." at bounding box center [555, 291] width 41 height 9
click at [583, 276] on icon at bounding box center [583, 279] width 6 height 6
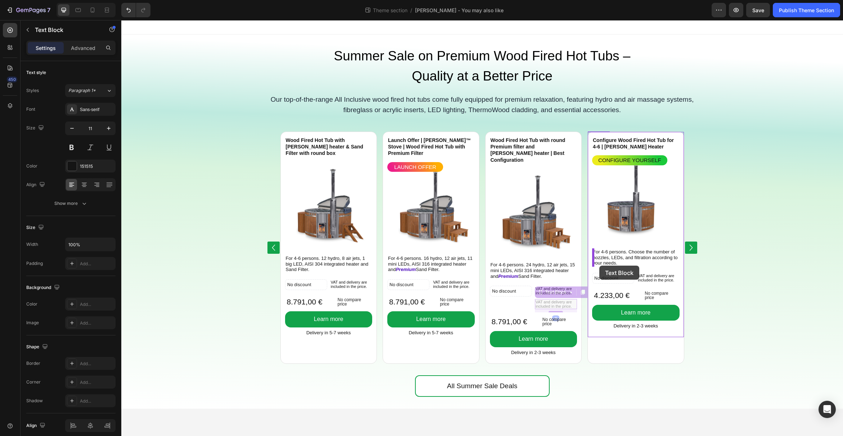
drag, startPoint x: 541, startPoint y: 290, endPoint x: 599, endPoint y: 266, distance: 63.2
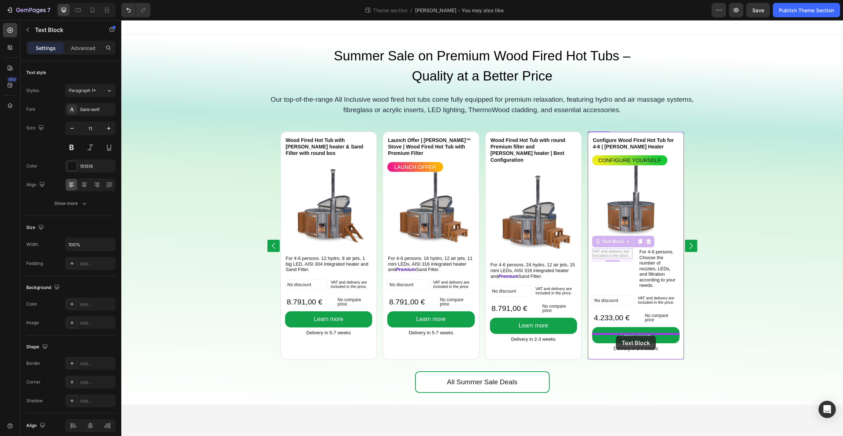
drag, startPoint x: 597, startPoint y: 244, endPoint x: 616, endPoint y: 336, distance: 94.0
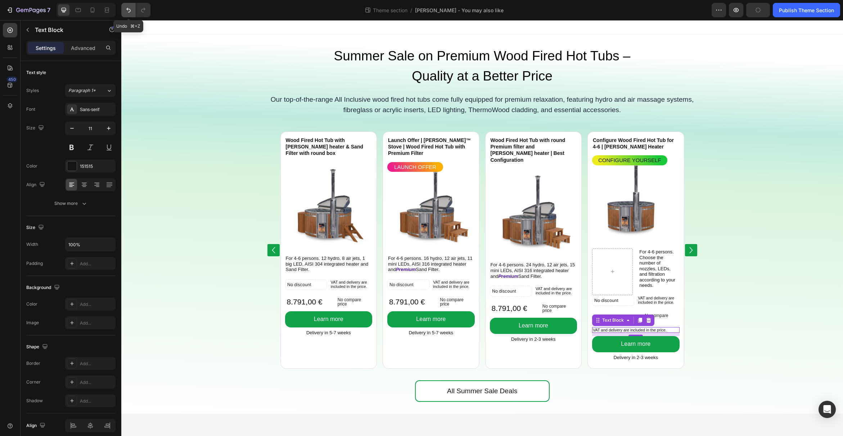
click at [124, 9] on button "Undo/Redo" at bounding box center [128, 10] width 14 height 14
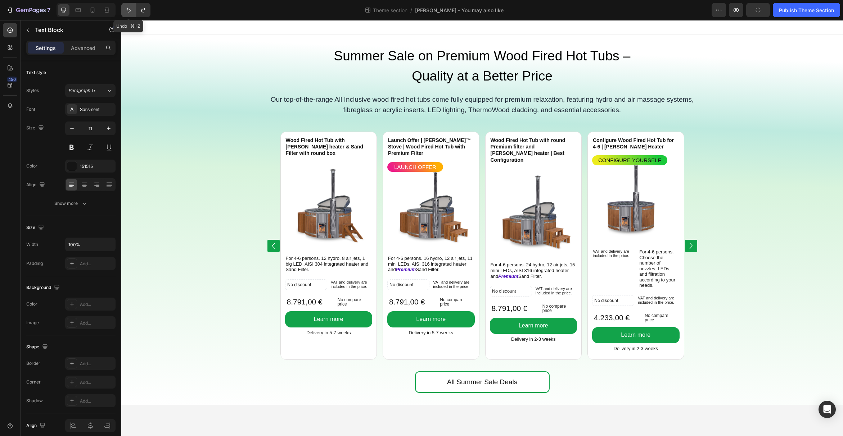
click at [124, 9] on button "Undo/Redo" at bounding box center [128, 10] width 14 height 14
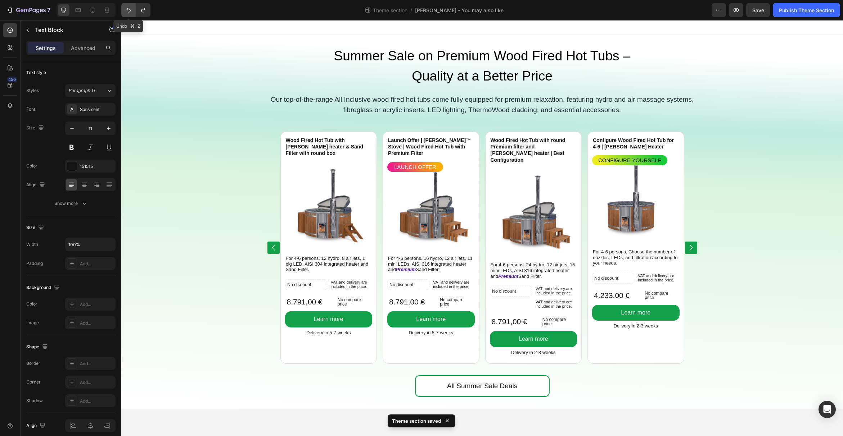
click at [124, 9] on button "Undo/Redo" at bounding box center [128, 10] width 14 height 14
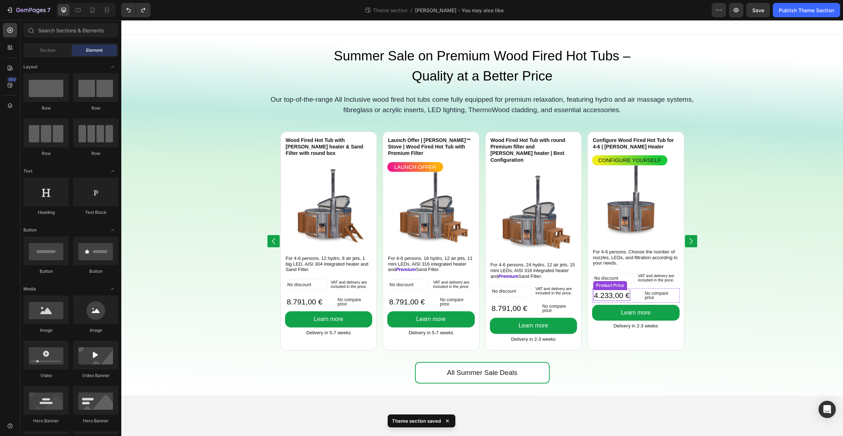
click at [615, 296] on div "4.233,00 €" at bounding box center [611, 295] width 37 height 11
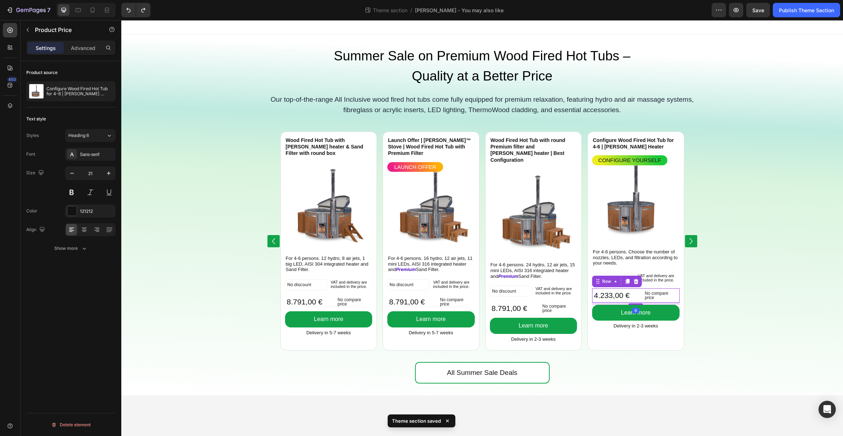
click at [634, 296] on div "4.233,00 € Product Price Product Price No compare price Product Price Row 6" at bounding box center [635, 296] width 87 height 14
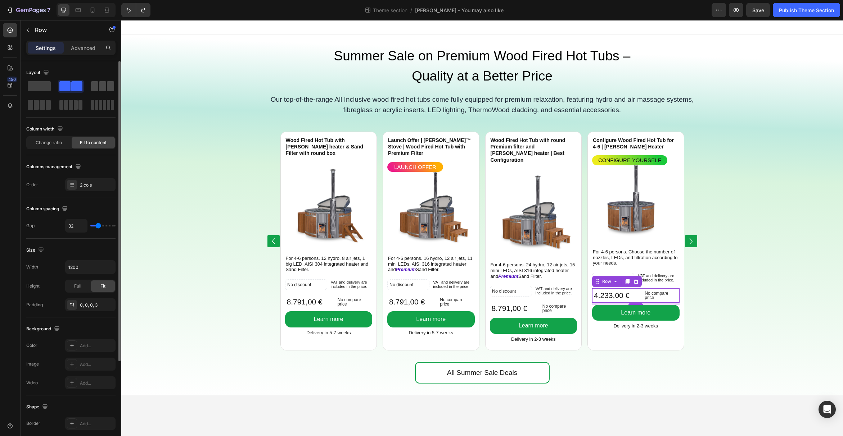
click at [105, 87] on span at bounding box center [102, 86] width 7 height 10
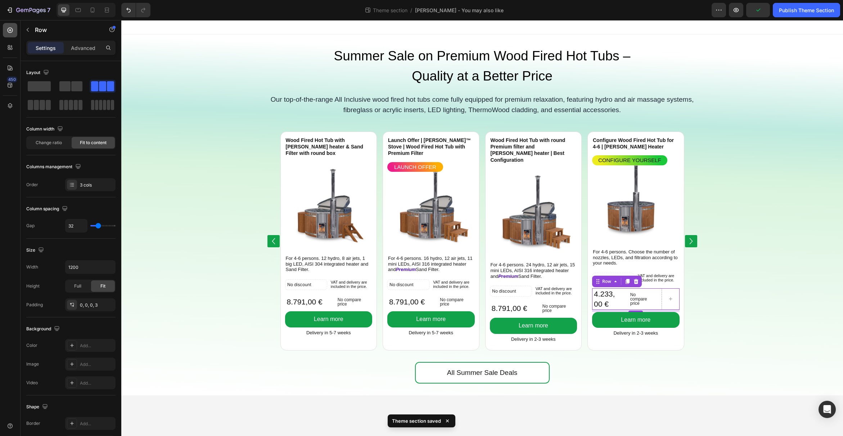
click at [9, 30] on icon at bounding box center [10, 30] width 5 height 5
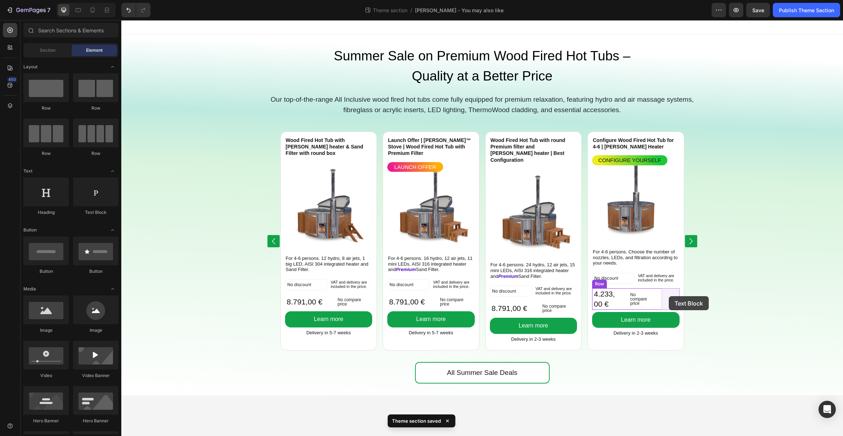
drag, startPoint x: 239, startPoint y: 227, endPoint x: 668, endPoint y: 296, distance: 434.9
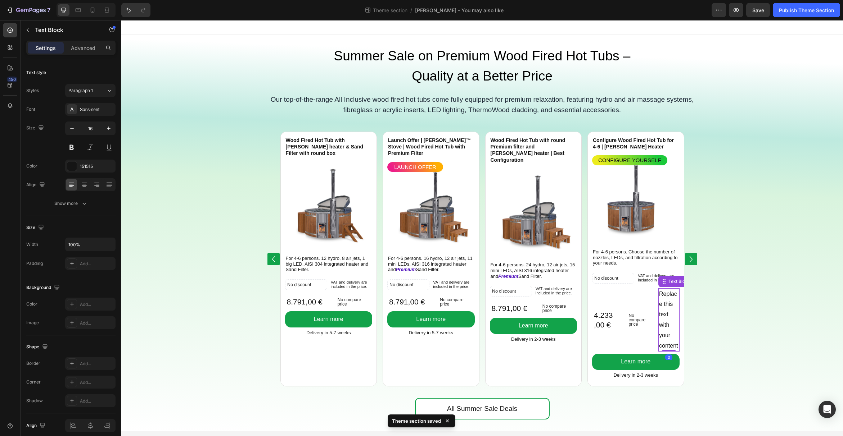
click at [668, 296] on div "Replace this text with your content" at bounding box center [668, 321] width 21 height 64
click at [668, 295] on p "Replace this text with your content" at bounding box center [669, 320] width 20 height 62
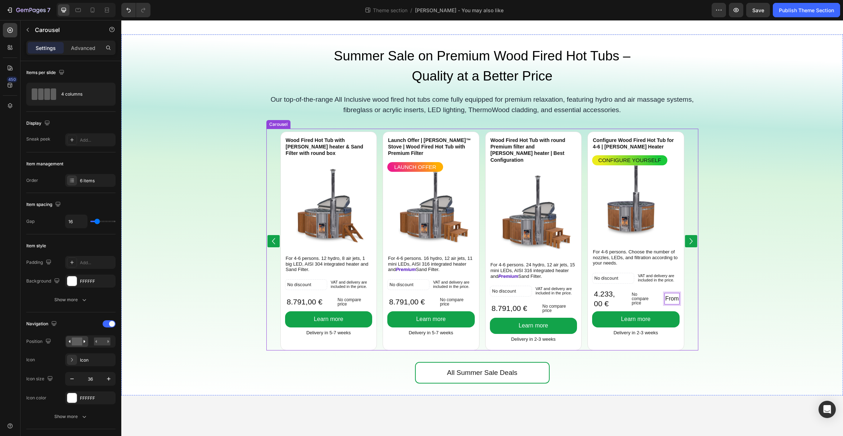
click at [695, 318] on div "Wood Fired Hot Tub with Verta heater & Sand Filter with round box Product Title…" at bounding box center [482, 241] width 432 height 219
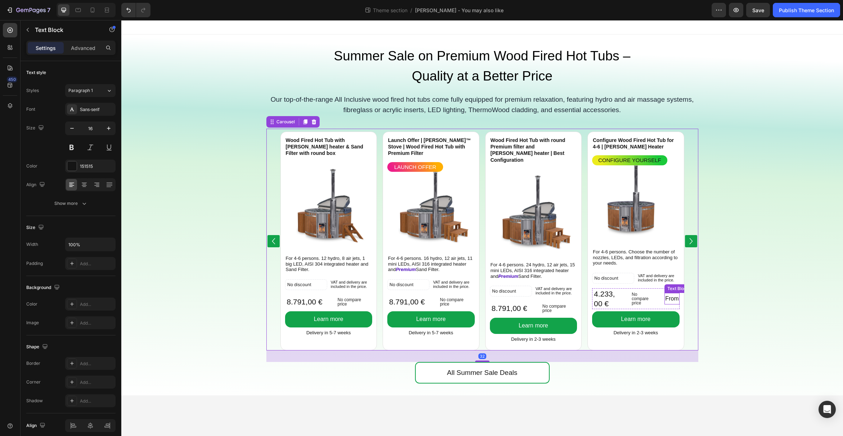
click at [671, 302] on p "From" at bounding box center [671, 299] width 13 height 10
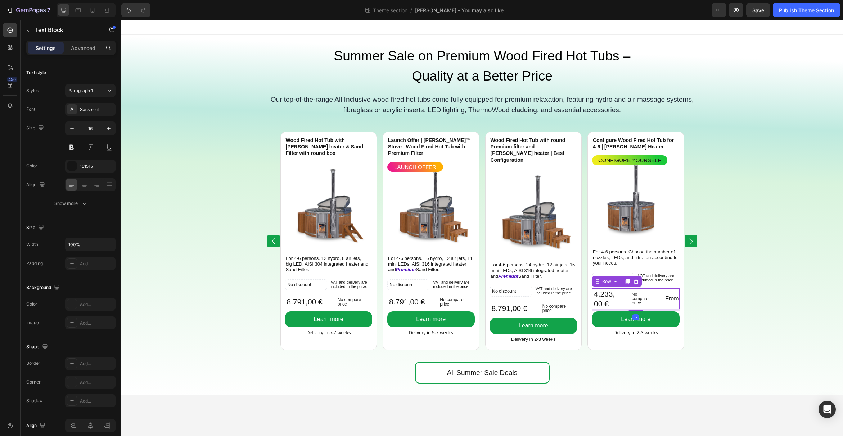
click at [656, 298] on div "4.233,00 € Product Price Product Price No compare price Product Price From Text…" at bounding box center [635, 299] width 87 height 21
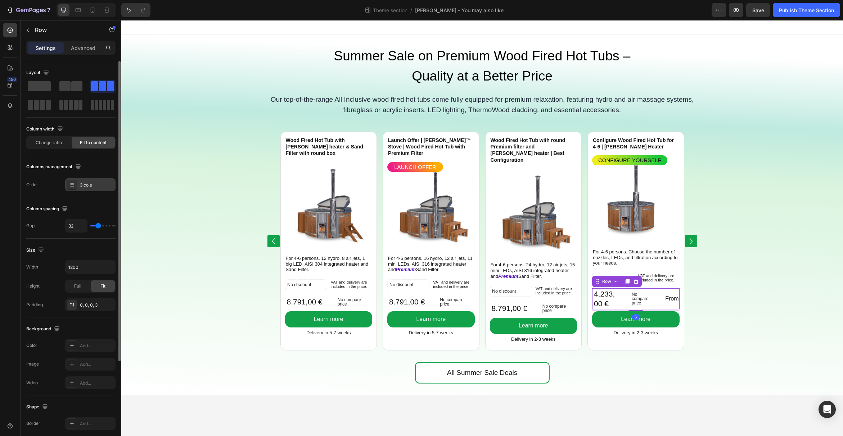
click at [92, 188] on div "3 cols" at bounding box center [97, 185] width 34 height 6
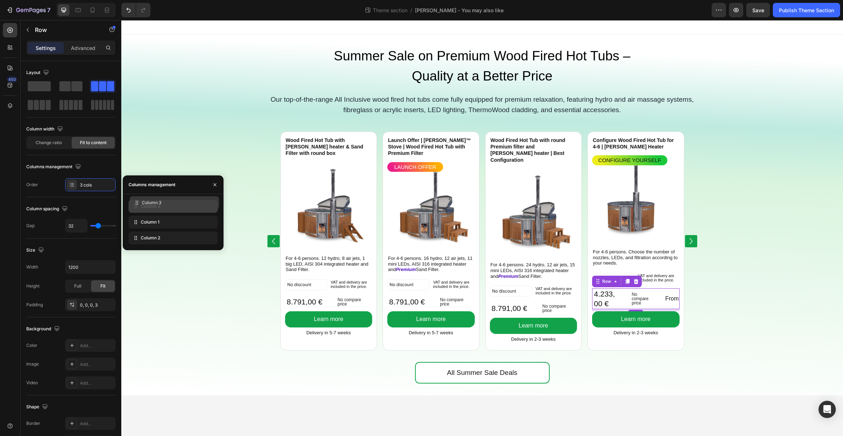
drag, startPoint x: 136, startPoint y: 239, endPoint x: 138, endPoint y: 204, distance: 35.3
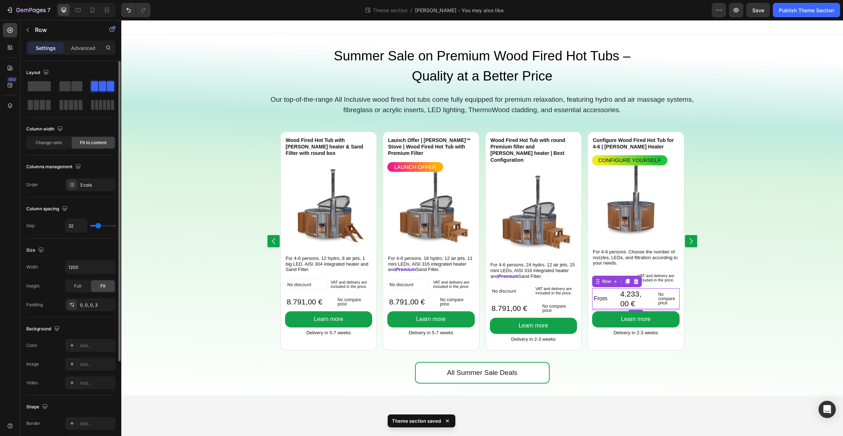
click at [86, 142] on span "Fit to content" at bounding box center [93, 143] width 27 height 6
click at [94, 143] on span "Fit to content" at bounding box center [93, 143] width 27 height 6
click at [652, 301] on div "4.233,00 € Product Price Product Price No compare price Product Price From Text…" at bounding box center [635, 299] width 87 height 21
click at [614, 300] on div "4.233,00 € Product Price Product Price No compare price Product Price From Text…" at bounding box center [635, 299] width 87 height 21
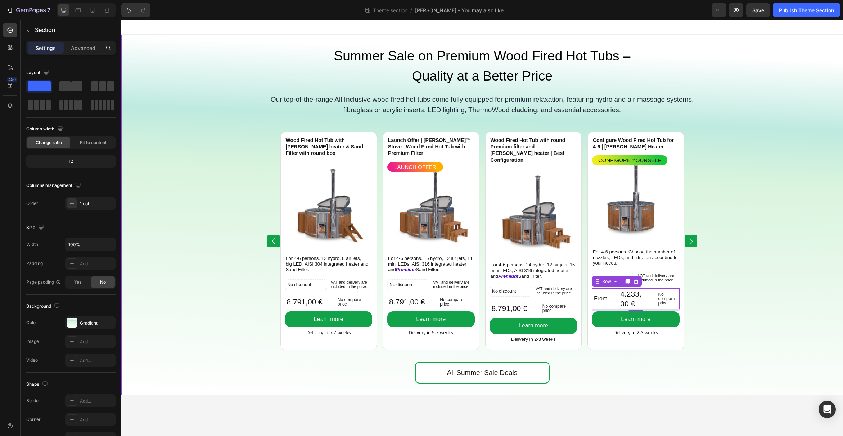
click at [757, 325] on div "Wood Fired Hot Tub with Verta heater & Sand Filter with round box Product Title…" at bounding box center [481, 246] width 721 height 234
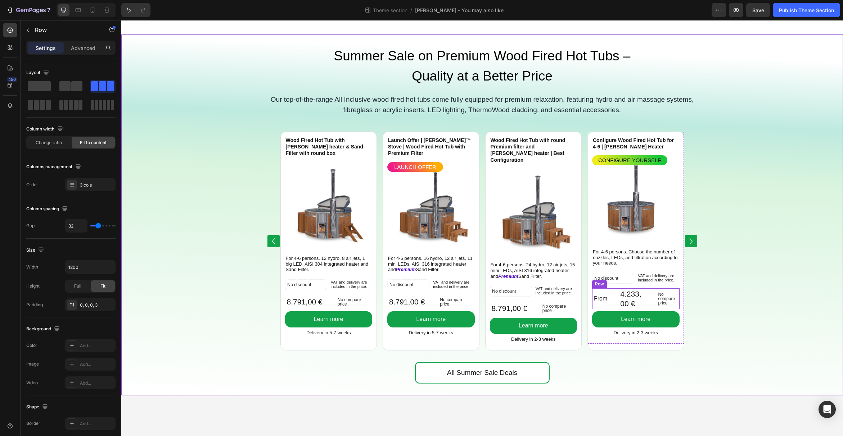
click at [644, 303] on div "4.233,00 € Product Price Product Price No compare price Product Price From Text…" at bounding box center [635, 299] width 87 height 21
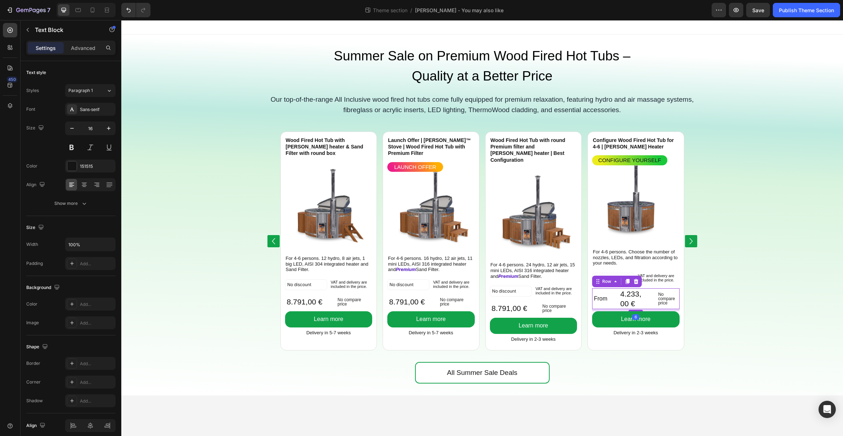
click at [604, 300] on p "From" at bounding box center [600, 299] width 13 height 10
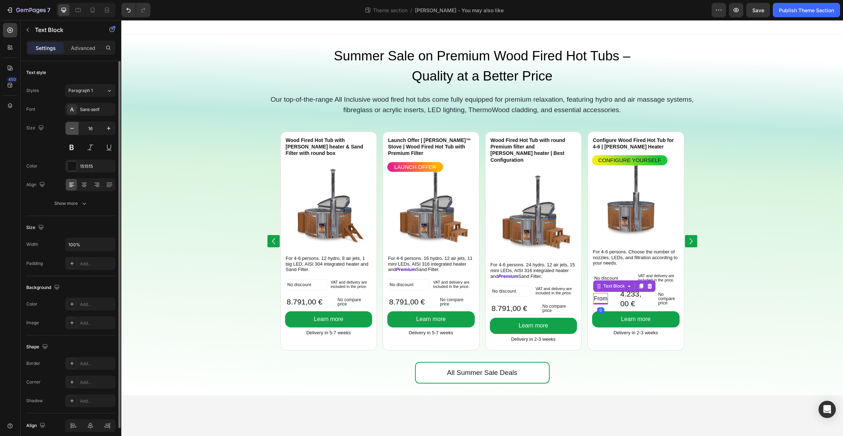
click at [73, 128] on icon "button" at bounding box center [71, 128] width 7 height 7
click at [73, 129] on icon "button" at bounding box center [71, 128] width 7 height 7
type input "14"
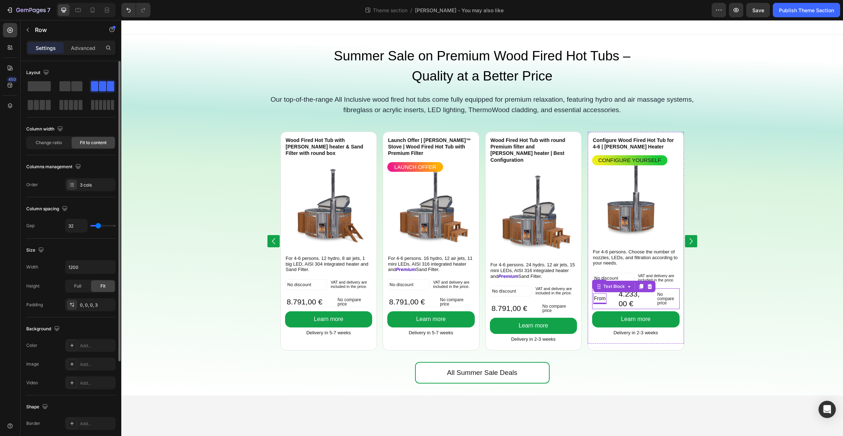
click at [615, 301] on div "4.233,00 € Product Price Product Price No compare price Product Price From Text…" at bounding box center [635, 299] width 87 height 21
click at [607, 305] on div "4.233,00 € Product Price Product Price No compare price Product Price From Text…" at bounding box center [635, 299] width 87 height 21
click at [606, 300] on div "4.233,00 € Product Price Product Price No compare price Product Price From Text…" at bounding box center [635, 299] width 87 height 21
click at [608, 298] on div "4.233,00 € Product Price Product Price No compare price Product Price From Text…" at bounding box center [635, 299] width 87 height 21
click at [758, 302] on div "Wood Fired Hot Tub with Verta heater & Sand Filter with round box Product Title…" at bounding box center [481, 246] width 721 height 234
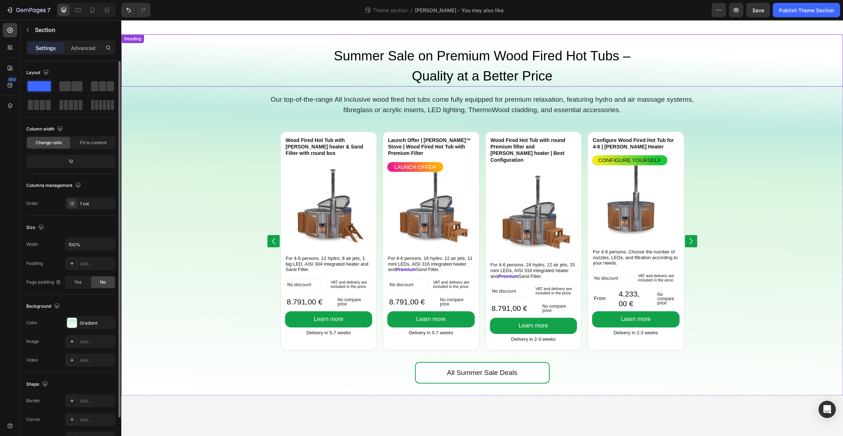
click at [440, 72] on h2 "Summer Sale on Premium Wood Fired Hot Tubs – Quality at a Better Price" at bounding box center [482, 65] width 324 height 41
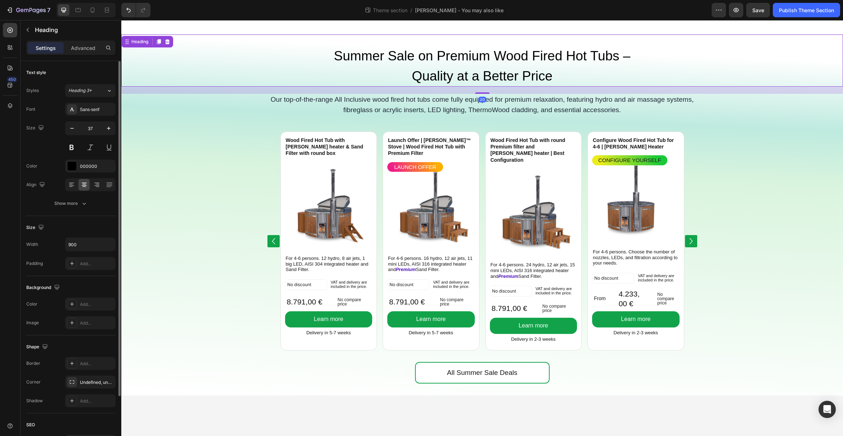
click at [444, 75] on h2 "Summer Sale on Premium Wood Fired Hot Tubs – Quality at a Better Price" at bounding box center [482, 65] width 324 height 41
click at [444, 75] on p "Summer Sale on Premium Wood Fired Hot Tubs – Quality at a Better Price" at bounding box center [482, 66] width 322 height 40
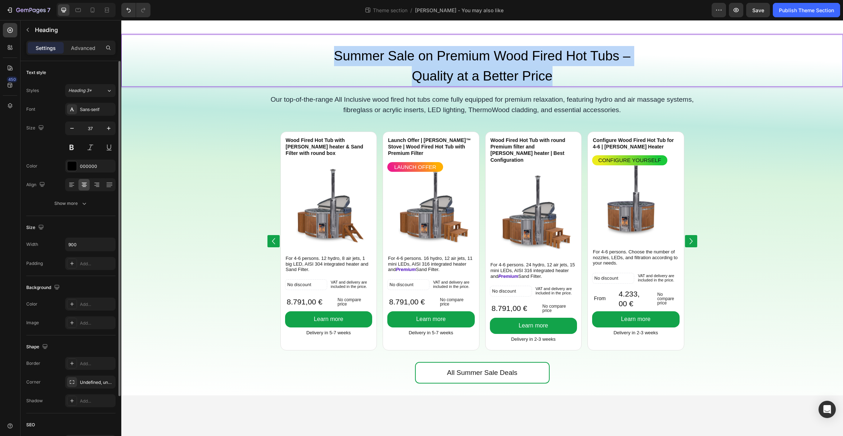
click at [444, 75] on p "Summer Sale on Premium Wood Fired Hot Tubs – Quality at a Better Price" at bounding box center [482, 66] width 322 height 40
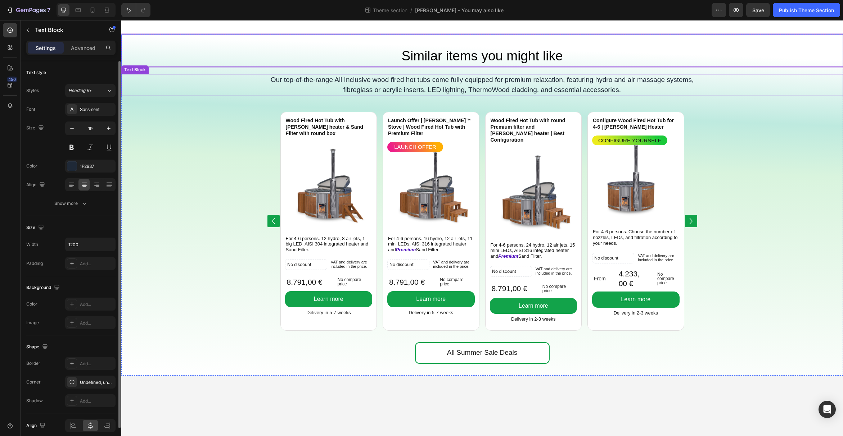
click at [440, 88] on p "Our top-of-the-range All Inclusive wood fired hot tubs come fully equipped for …" at bounding box center [482, 85] width 430 height 21
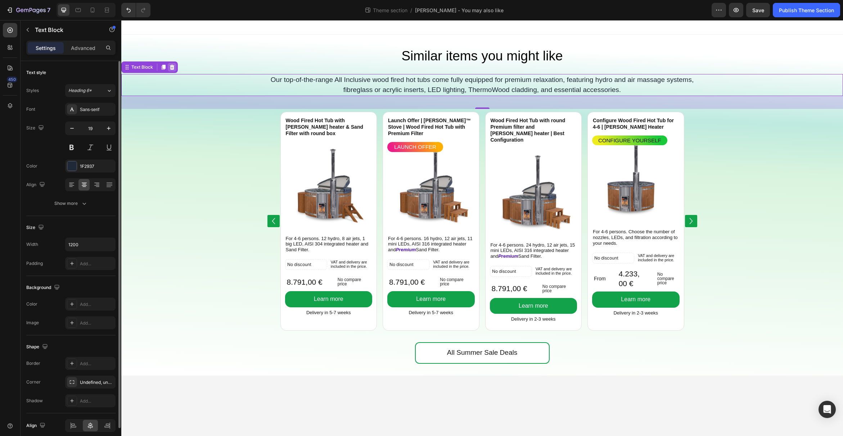
click at [173, 67] on icon at bounding box center [172, 66] width 5 height 5
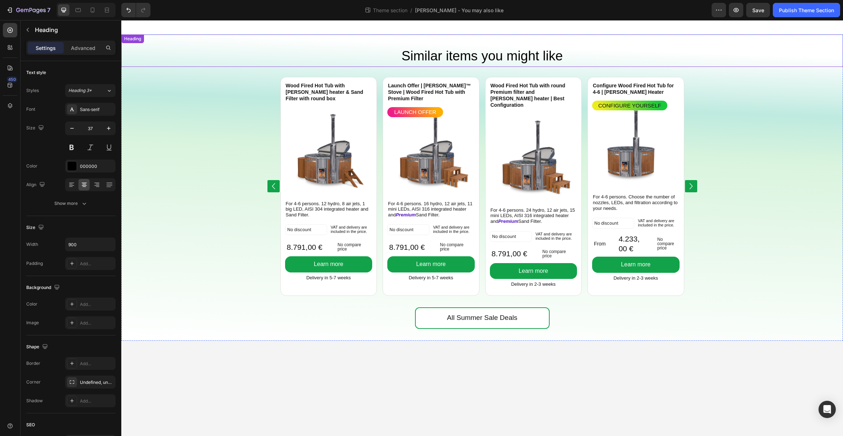
click at [458, 60] on p "Similar items you might like" at bounding box center [482, 56] width 322 height 20
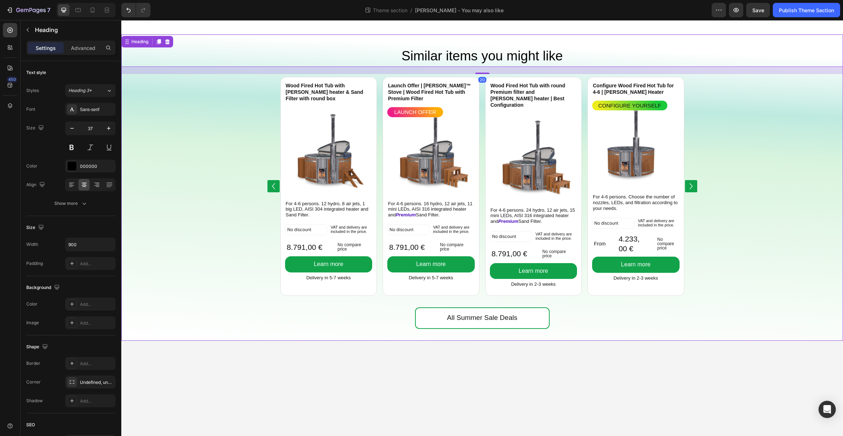
click at [761, 258] on div "Wood Fired Hot Tub with Verta heater & Sand Filter with round box Product Title…" at bounding box center [481, 191] width 721 height 234
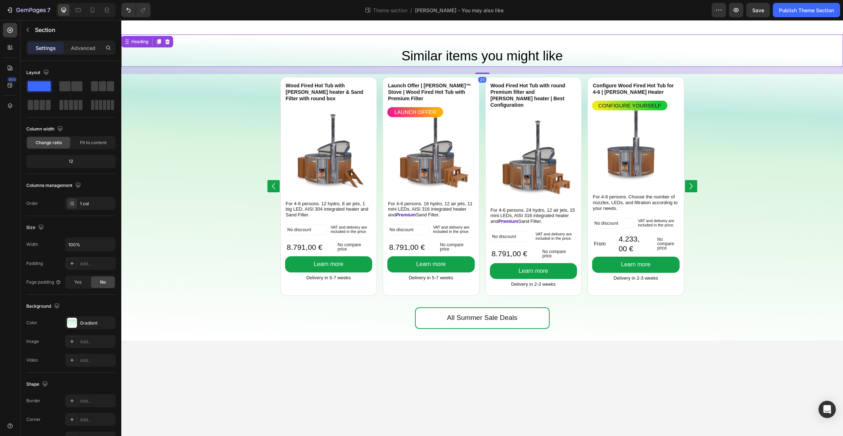
click at [467, 59] on p "Similar items you might like" at bounding box center [482, 56] width 322 height 20
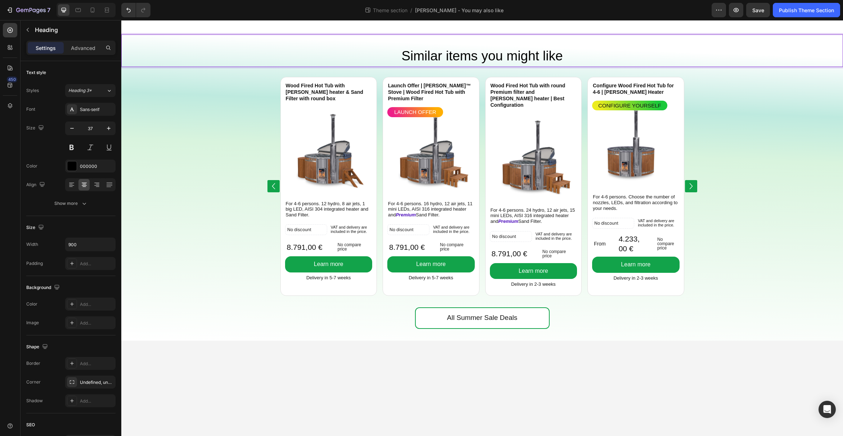
click at [442, 54] on p "Similar items you might like" at bounding box center [482, 56] width 322 height 20
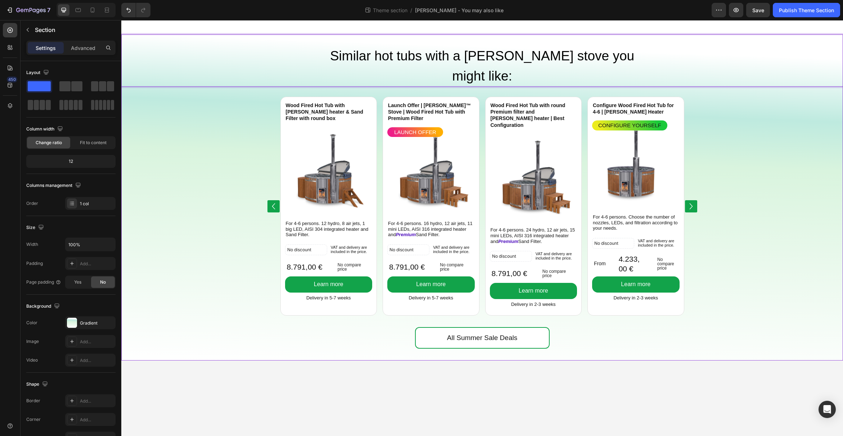
click at [789, 234] on div "Wood Fired Hot Tub with Verta heater & Sand Filter with round box Product Title…" at bounding box center [481, 211] width 721 height 234
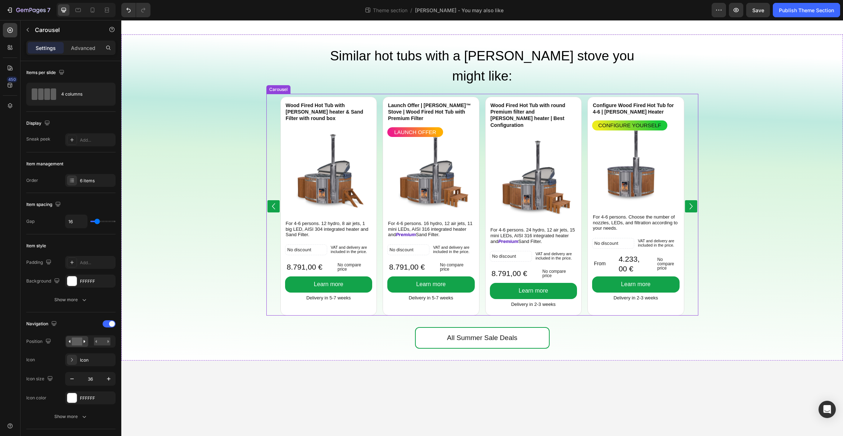
click at [692, 200] on icon "Carousel Next Arrow" at bounding box center [691, 206] width 12 height 13
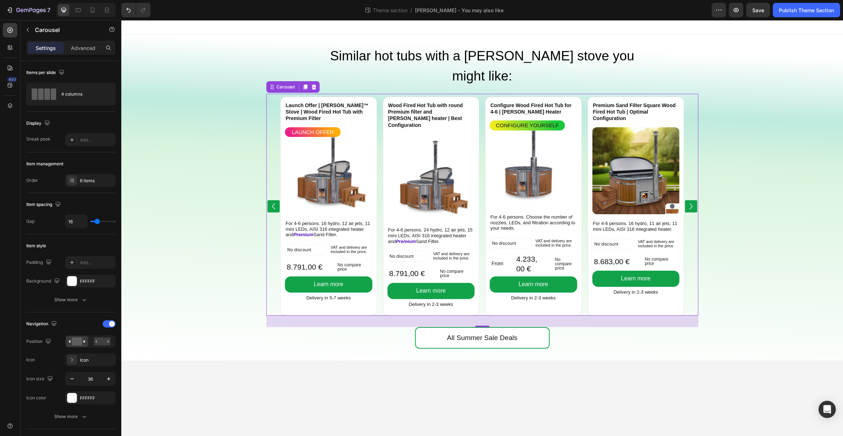
click at [269, 200] on icon "Carousel Back Arrow" at bounding box center [273, 206] width 12 height 13
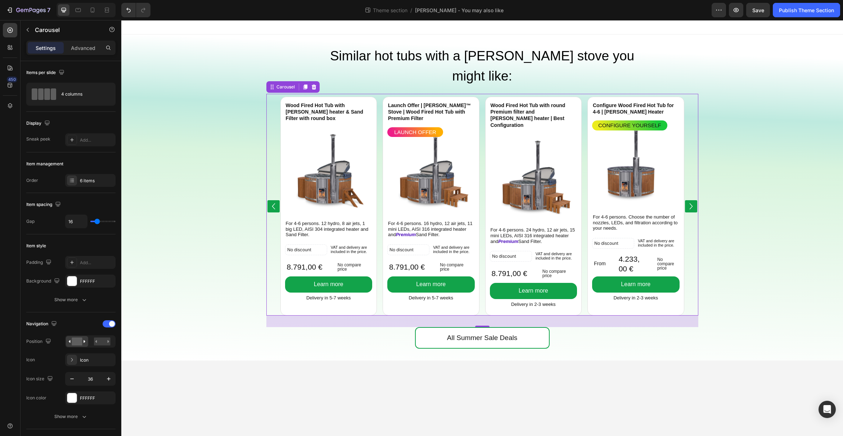
click at [482, 188] on div "Wood Fired Hot Tub with Verta heater & Sand Filter with round box Product Title…" at bounding box center [482, 206] width 404 height 219
click at [90, 178] on div "6 items" at bounding box center [97, 181] width 34 height 6
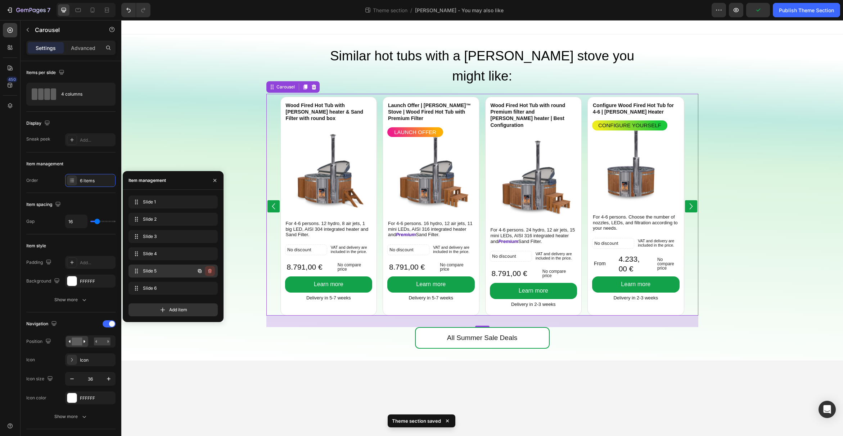
click at [209, 272] on icon "button" at bounding box center [210, 271] width 6 height 6
click at [209, 272] on div "Delete" at bounding box center [204, 271] width 13 height 6
click at [210, 271] on icon "button" at bounding box center [210, 272] width 0 height 2
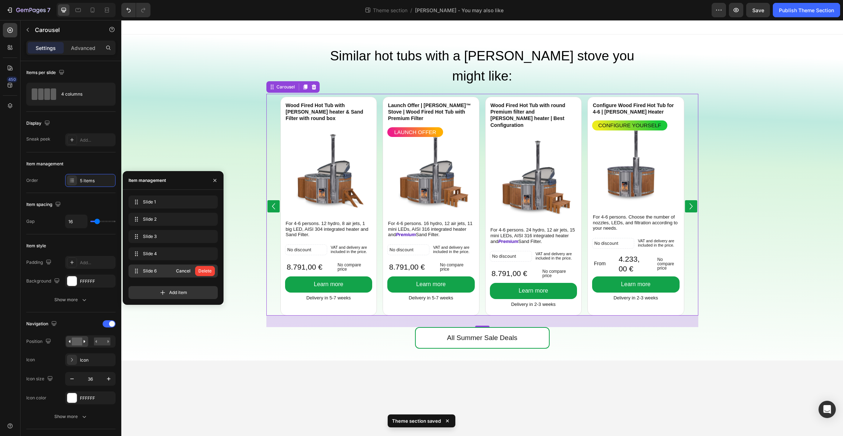
click at [210, 271] on div "Delete" at bounding box center [204, 271] width 13 height 6
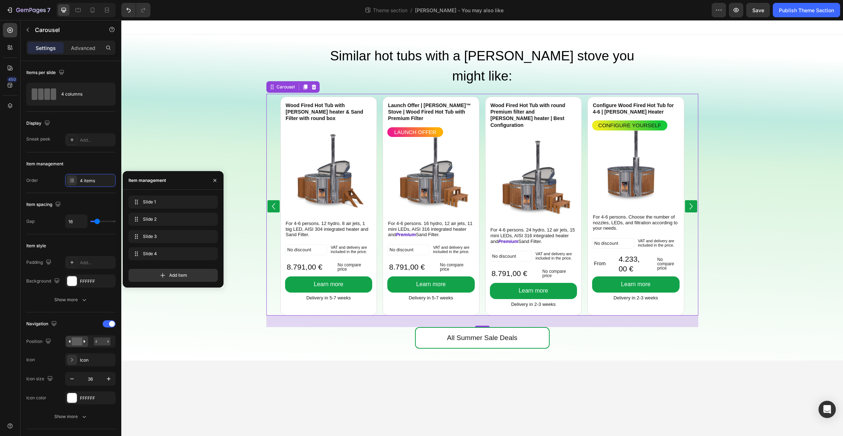
click at [380, 199] on div "Wood Fired Hot Tub with Verta heater & Sand Filter with round box Product Title…" at bounding box center [482, 206] width 404 height 219
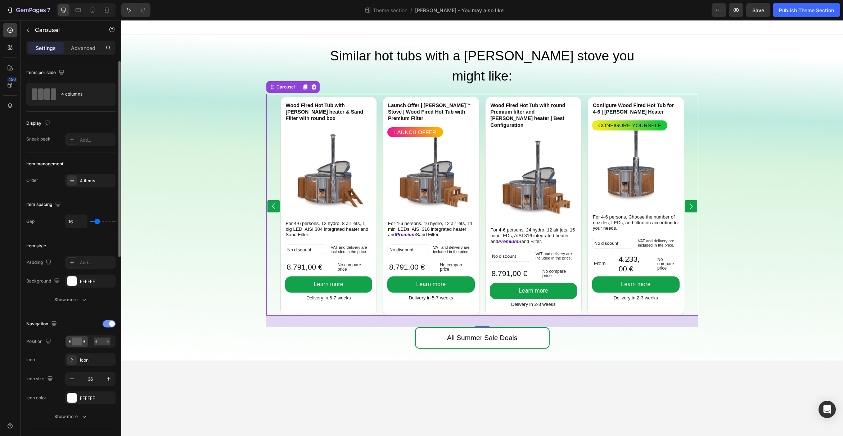
click at [110, 323] on span at bounding box center [112, 324] width 6 height 6
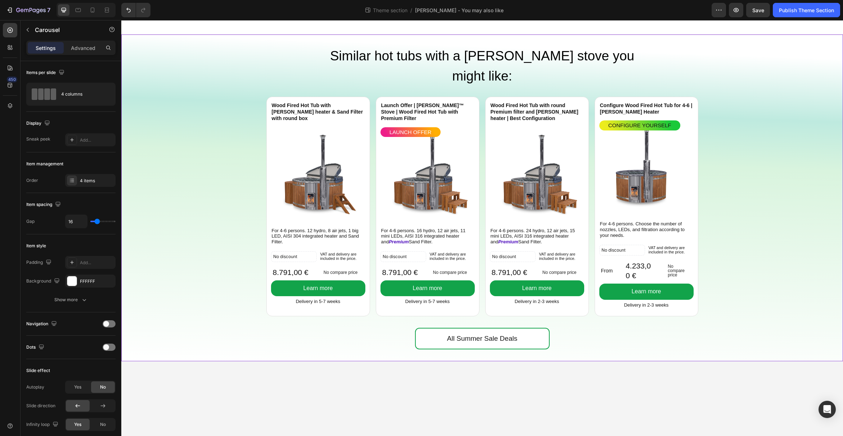
click at [362, 335] on div "All Summer Sale Deals Button" at bounding box center [481, 344] width 721 height 33
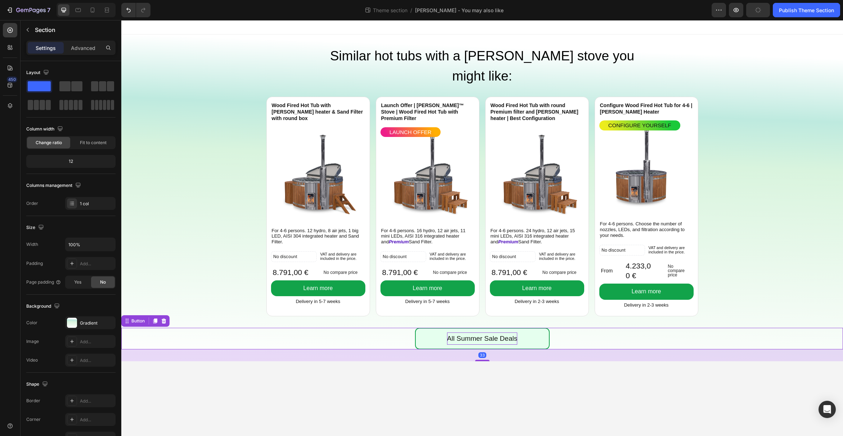
click at [477, 333] on p "All Summer Sale Deals" at bounding box center [482, 339] width 70 height 12
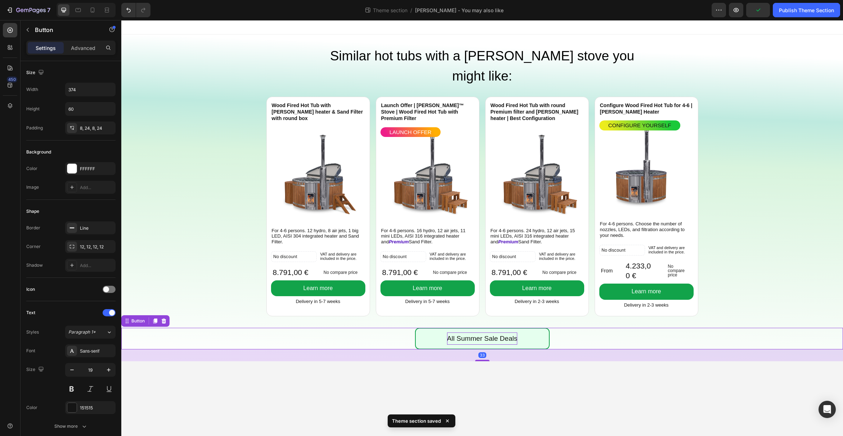
click at [463, 333] on p "All Summer Sale Deals" at bounding box center [482, 339] width 70 height 12
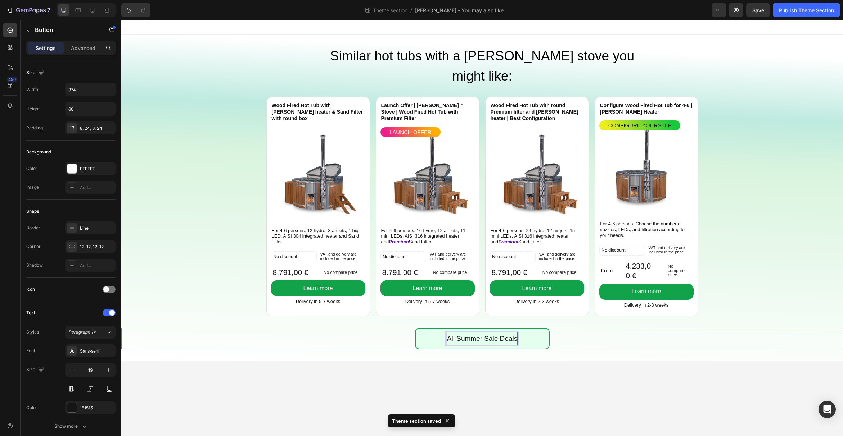
click at [543, 328] on link "All Summer Sale Deals" at bounding box center [482, 339] width 135 height 22
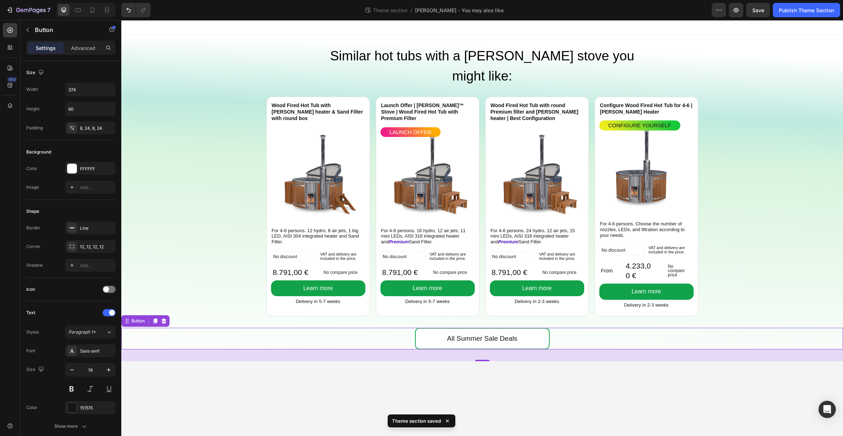
click at [164, 318] on icon at bounding box center [164, 321] width 6 height 6
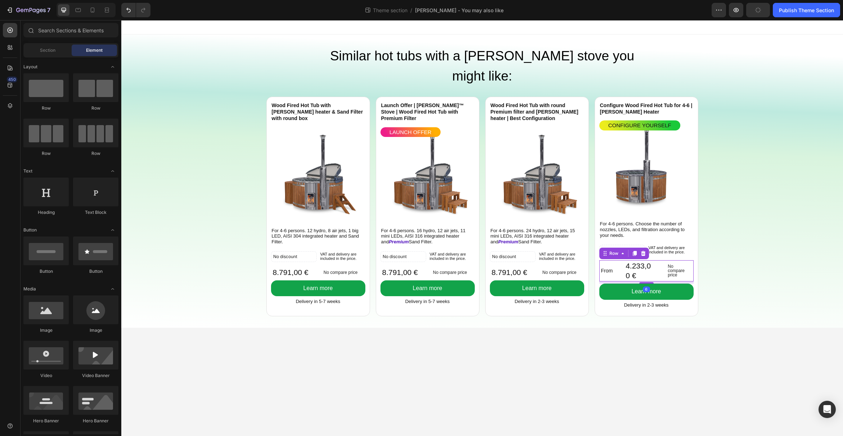
click at [659, 260] on div "4.233,00 € Product Price Product Price No compare price Product Price From Text…" at bounding box center [646, 270] width 94 height 21
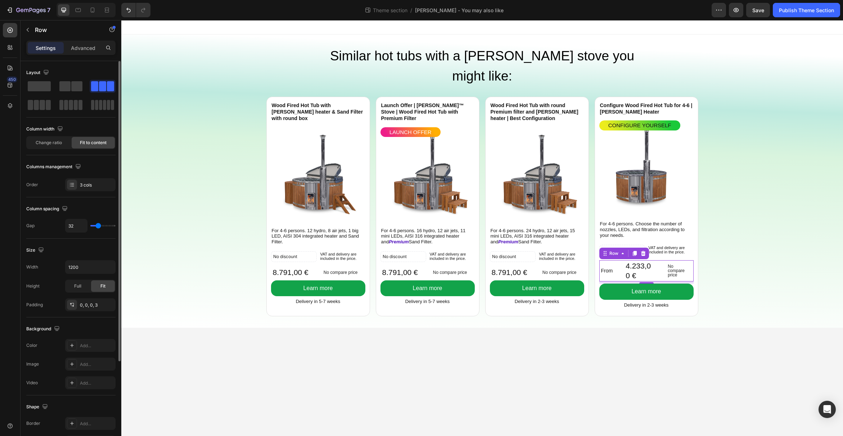
type input "25"
type input "24"
type input "23"
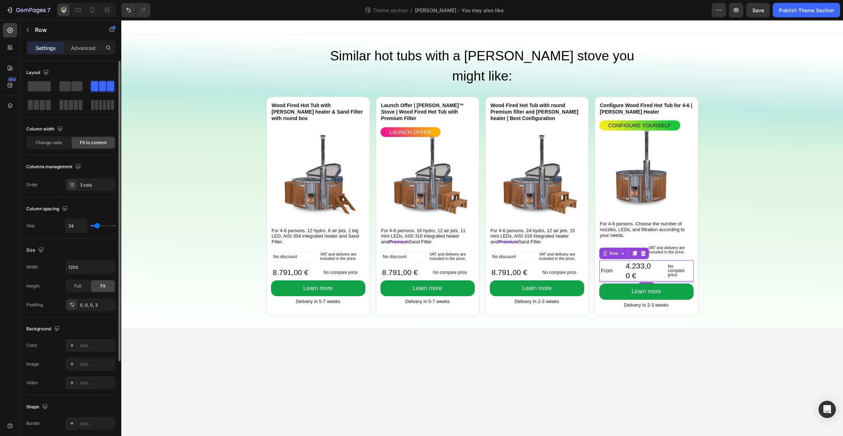
type input "23"
type input "21"
type input "20"
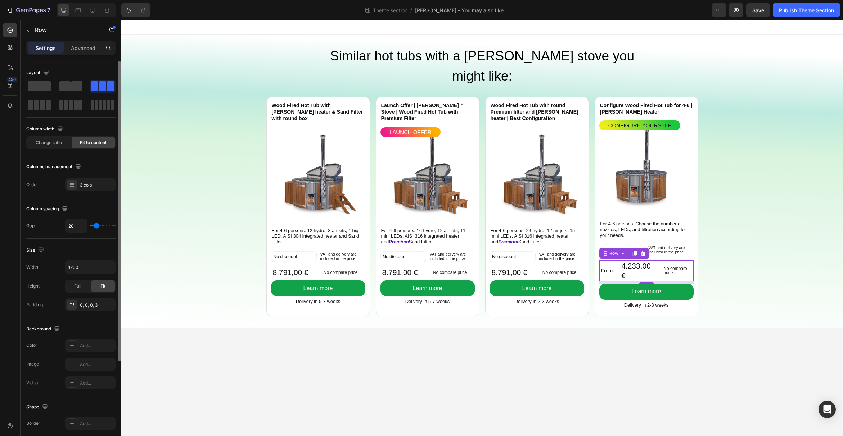
type input "18"
type input "16"
type input "15"
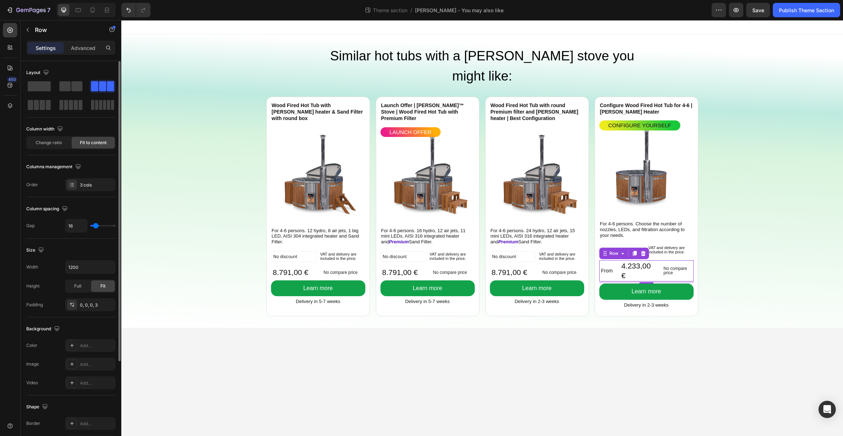
type input "15"
type input "13"
type input "12"
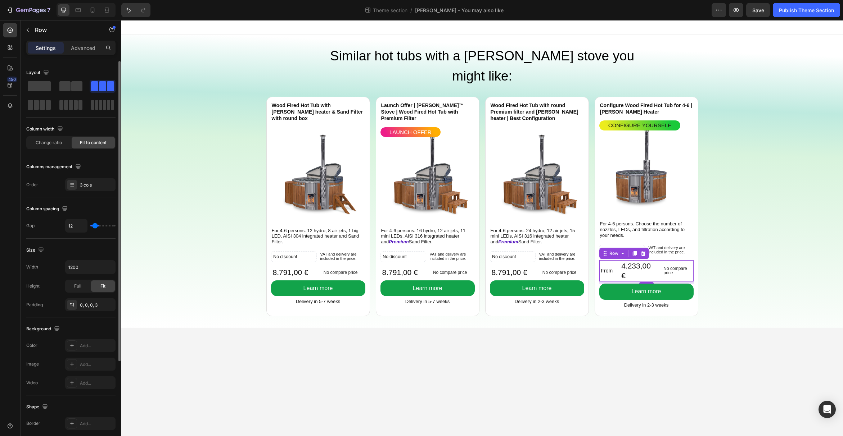
type input "11"
type input "10"
type input "9"
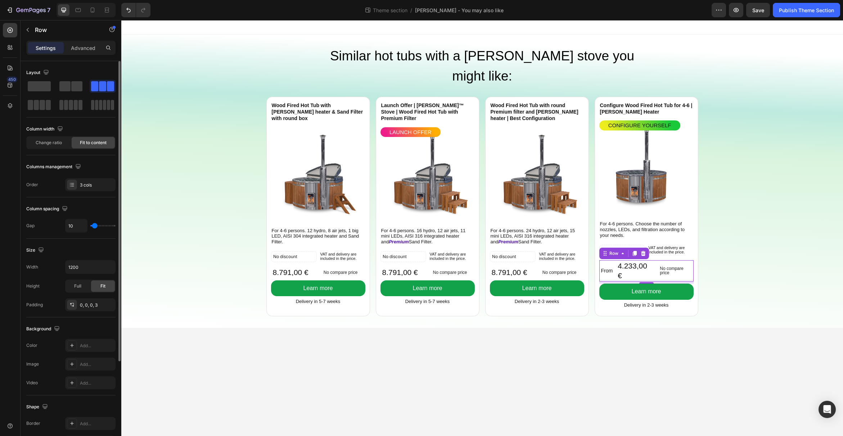
type input "9"
type input "8"
type input "7"
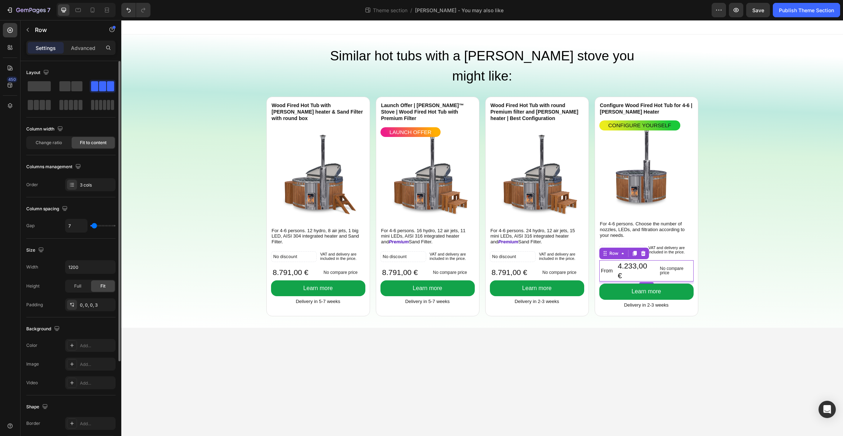
type input "6"
type input "5"
type input "4"
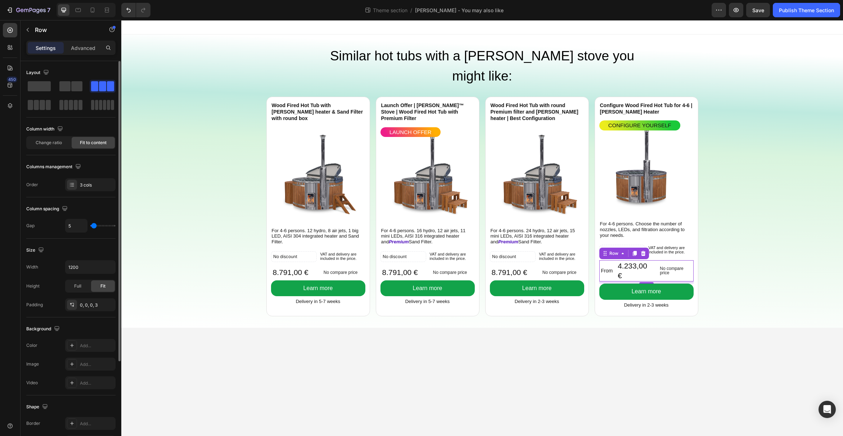
type input "4"
type input "2"
type input "1"
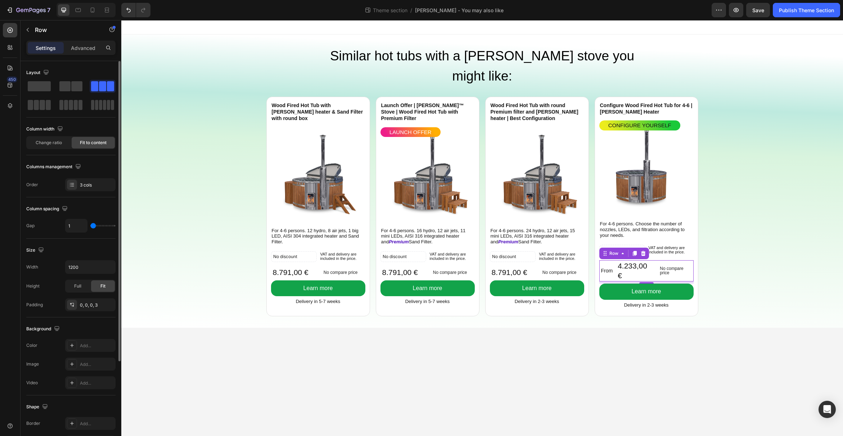
type input "0"
type input "1"
type input "3"
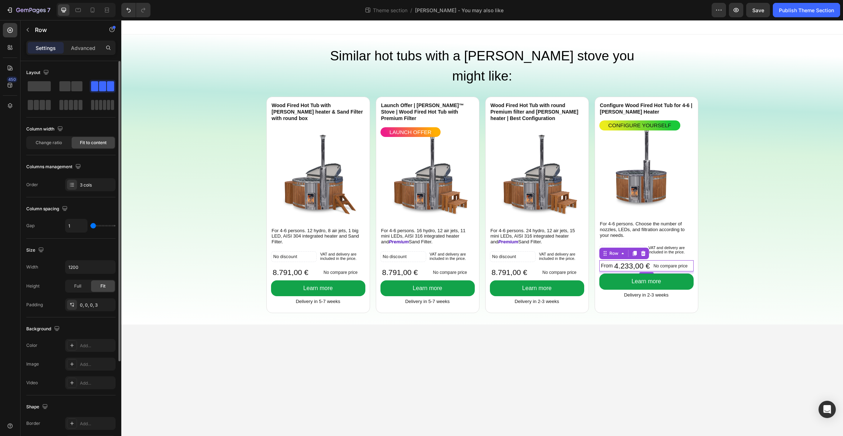
type input "3"
type input "5"
type input "6"
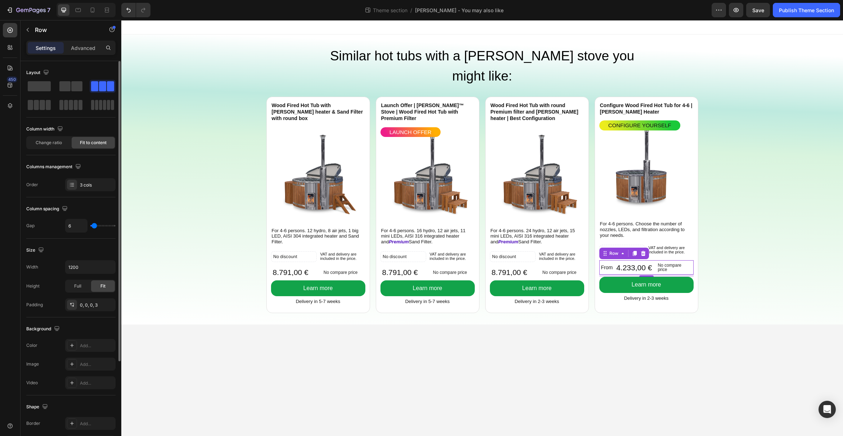
type input "5"
type input "4"
type input "3"
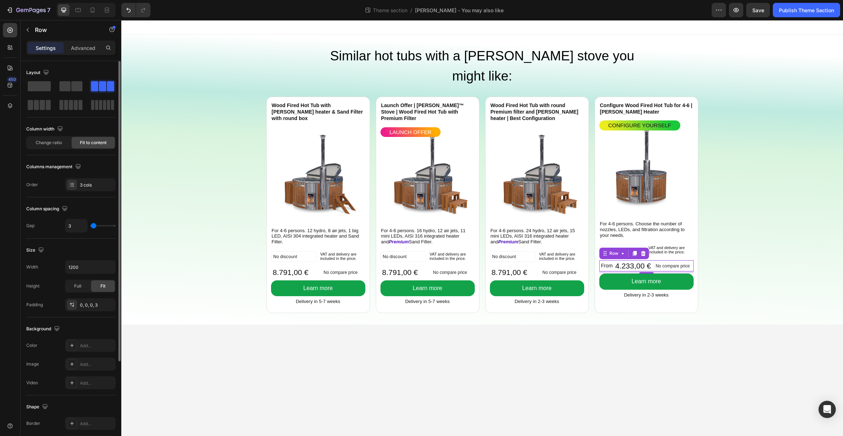
drag, startPoint x: 97, startPoint y: 227, endPoint x: 94, endPoint y: 227, distance: 3.7
type input "3"
click at [94, 227] on input "range" at bounding box center [102, 225] width 25 height 1
click at [300, 326] on body "Similar hot tubs with a Verta stove you might like: Heading Wood Fired Hot Tub …" at bounding box center [481, 228] width 721 height 416
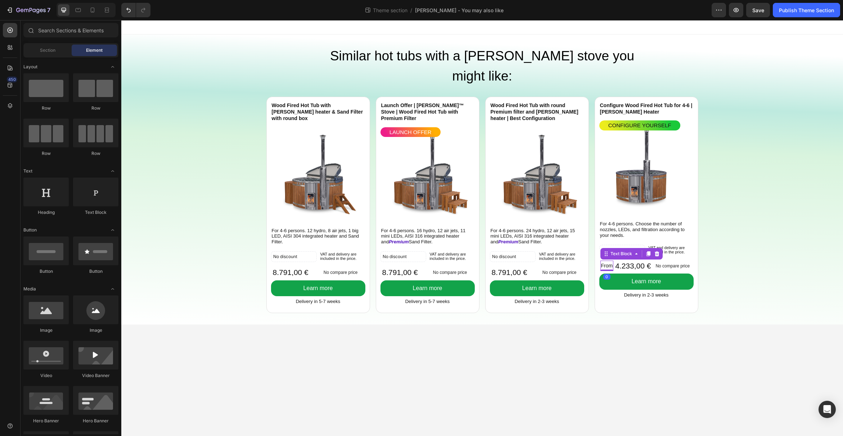
click at [608, 262] on p "From" at bounding box center [607, 266] width 12 height 9
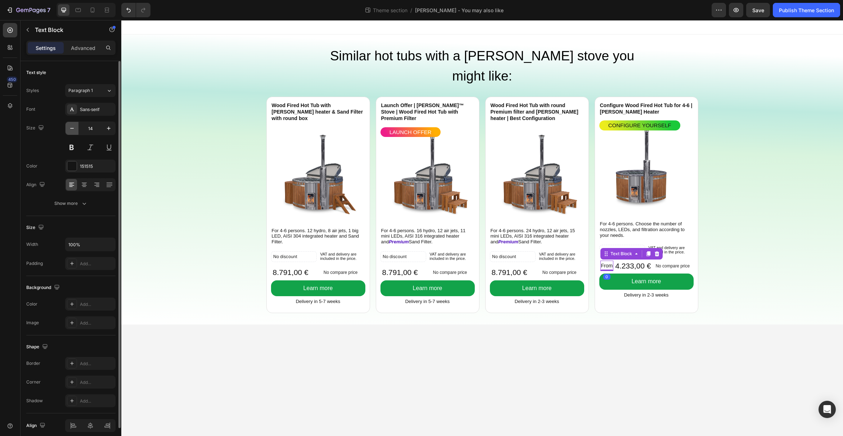
click at [76, 131] on button "button" at bounding box center [71, 128] width 13 height 13
type input "13"
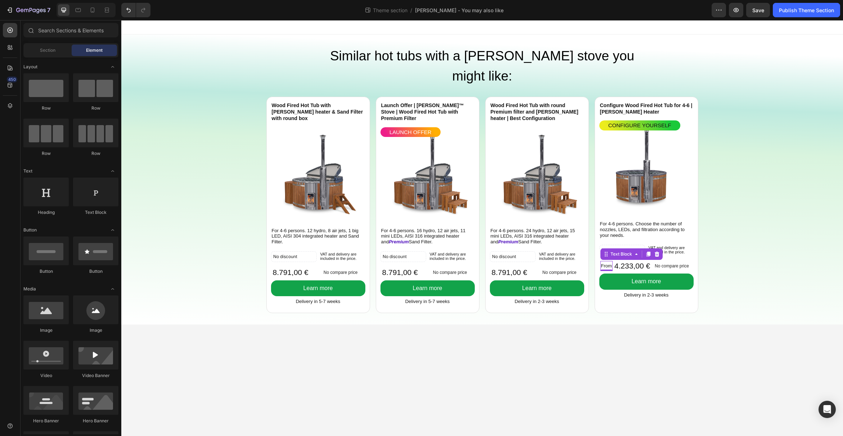
click at [625, 318] on body "Similar hot tubs with a Verta stove you might like: Heading Wood Fired Hot Tub …" at bounding box center [481, 228] width 721 height 416
click at [95, 14] on div at bounding box center [93, 10] width 12 height 12
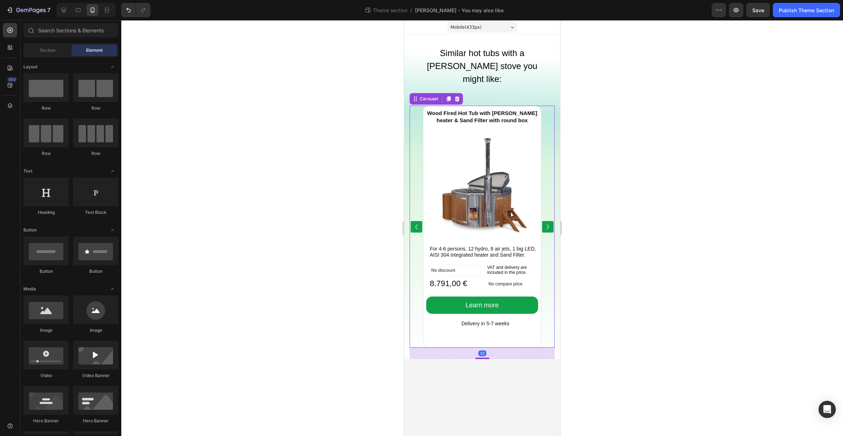
click at [544, 177] on div "Wood Fired Hot Tub with Verta heater & Sand Filter with round box Product Title…" at bounding box center [481, 227] width 145 height 242
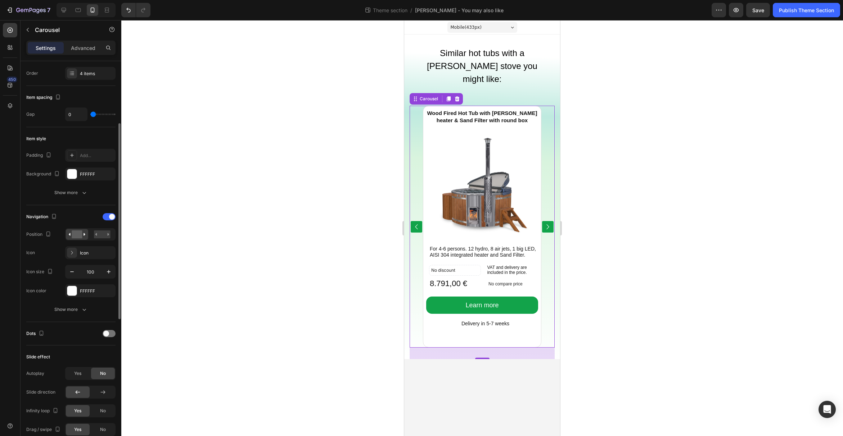
scroll to position [116, 0]
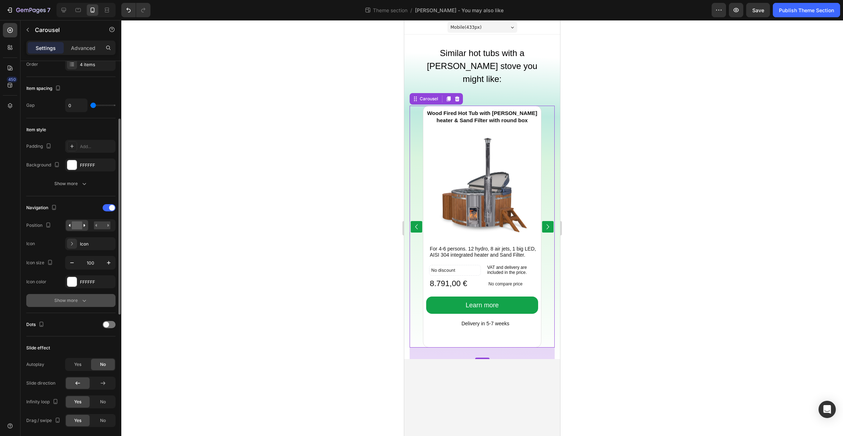
click at [79, 301] on div "Show more" at bounding box center [70, 300] width 33 height 7
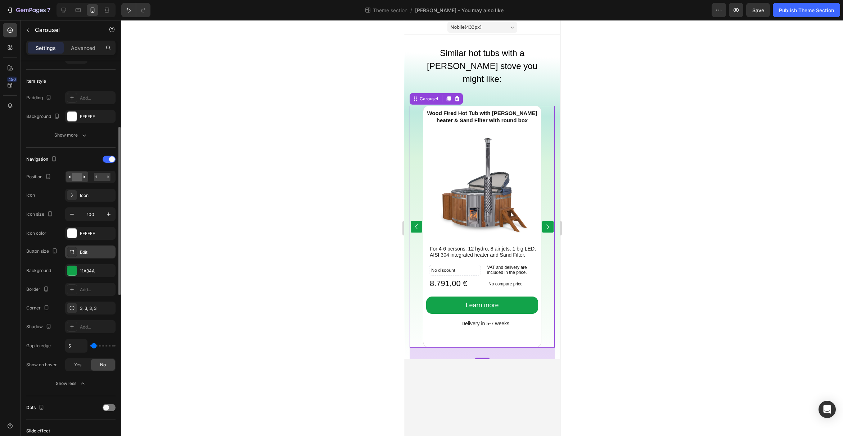
scroll to position [165, 0]
type input "26"
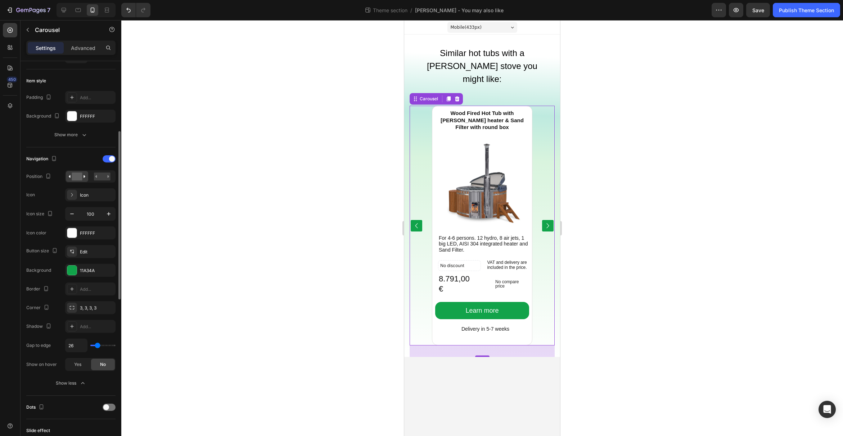
type input "30"
type input "21"
type input "0"
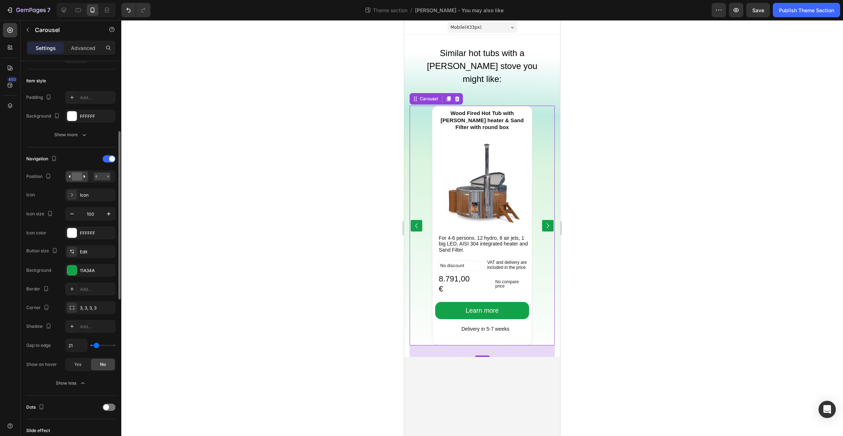
type input "0"
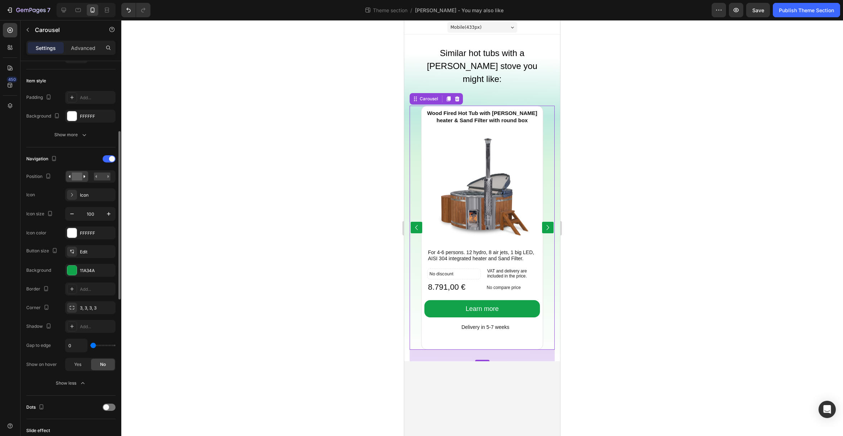
type input "10"
type input "18"
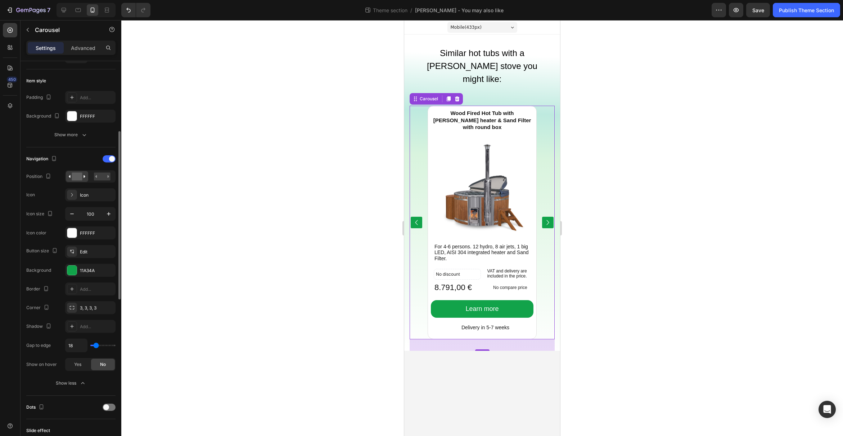
type input "12"
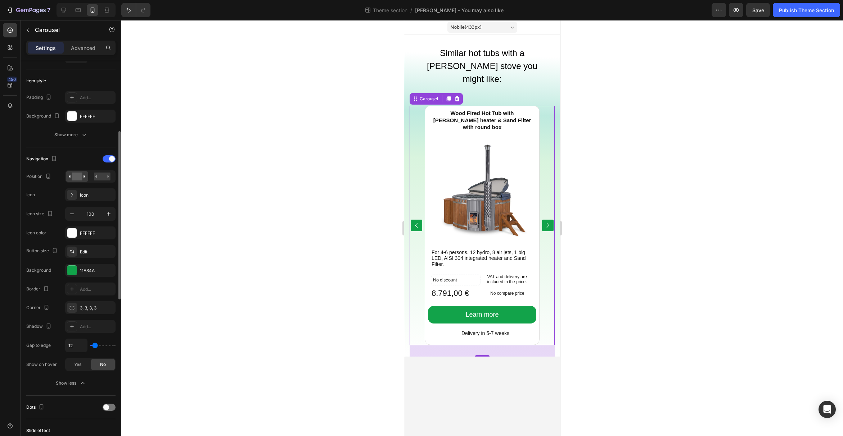
type input "10"
type input "3"
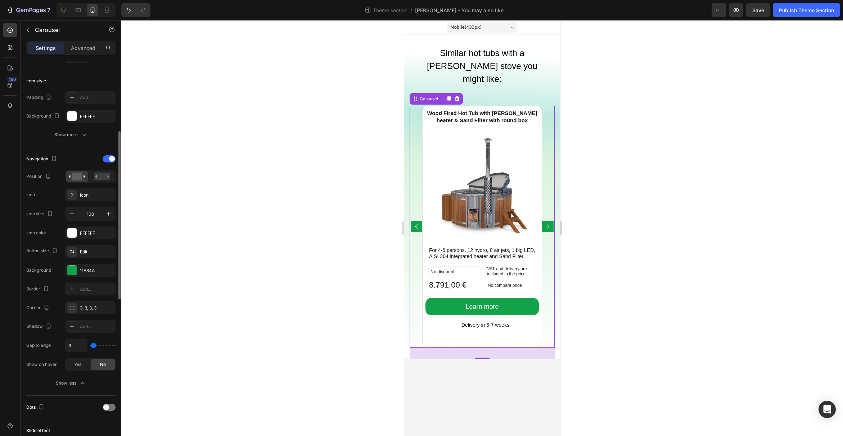
type input "2"
click at [93, 346] on input "range" at bounding box center [102, 345] width 25 height 1
click at [74, 345] on input "2" at bounding box center [76, 345] width 22 height 13
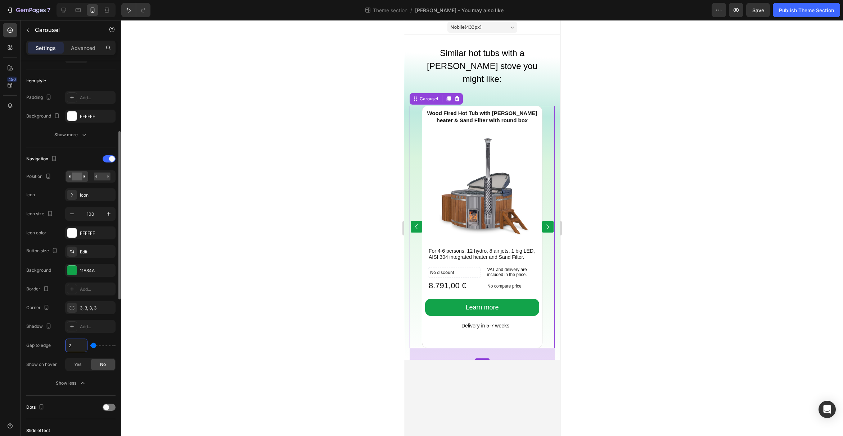
type input "į"
type input "0"
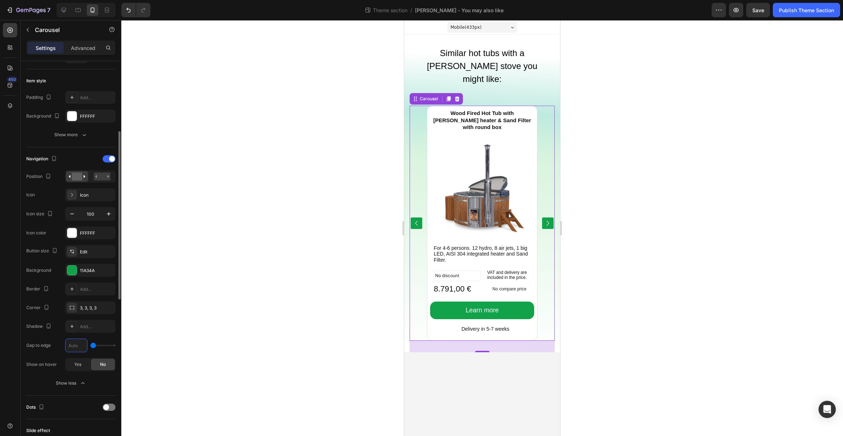
type input "ė"
type input "2"
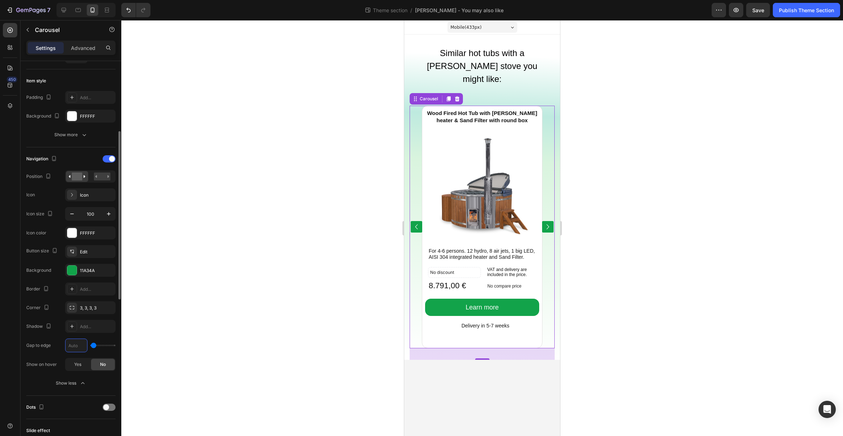
type input "į"
type input "2"
type input "0"
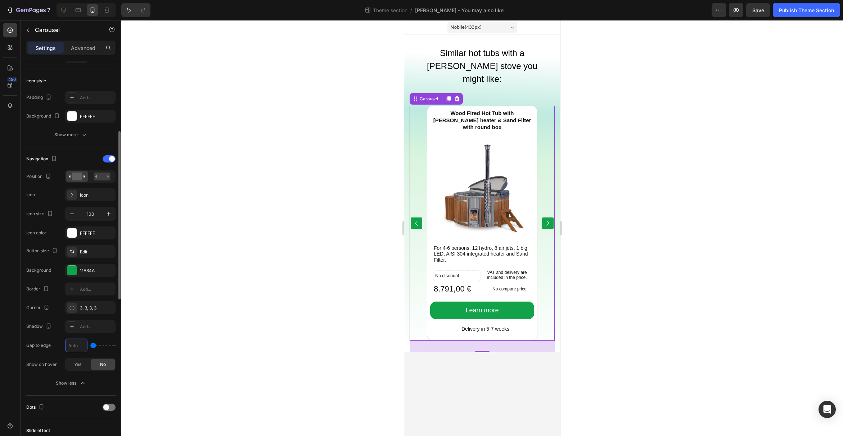
type input "5"
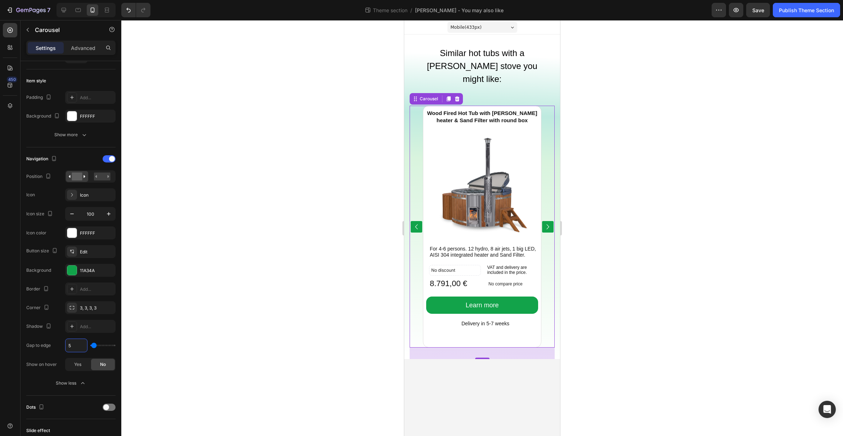
click at [255, 271] on div at bounding box center [481, 228] width 721 height 416
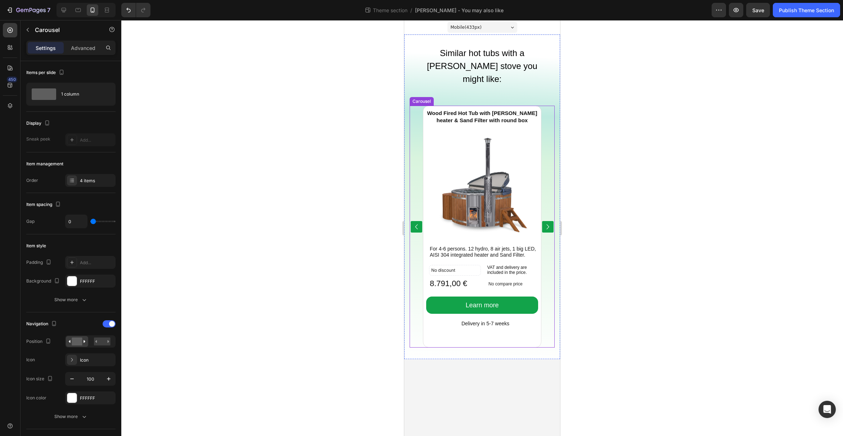
click at [411, 244] on div "Wood Fired Hot Tub with Verta heater & Sand Filter with round box Product Title…" at bounding box center [481, 227] width 145 height 242
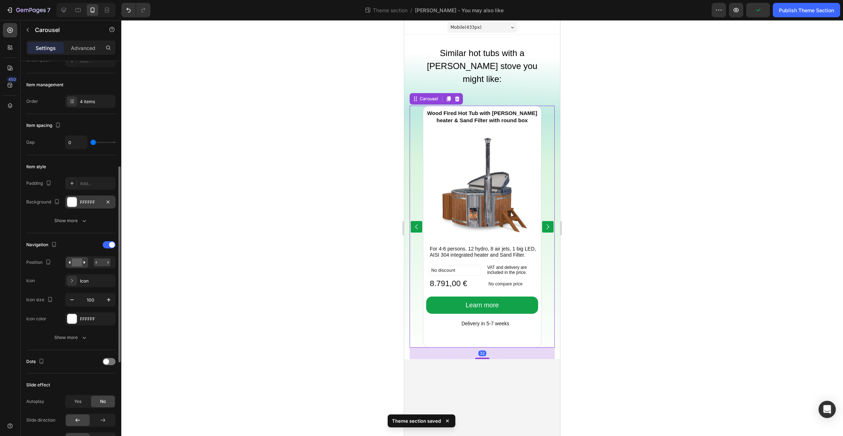
scroll to position [129, 0]
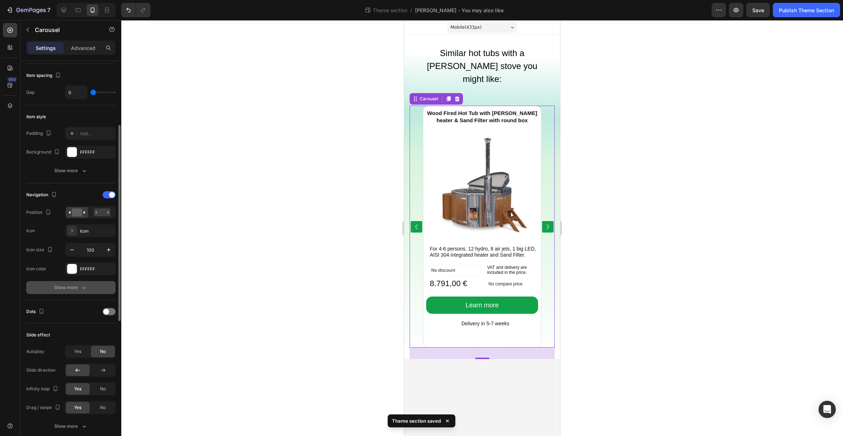
click at [69, 293] on button "Show more" at bounding box center [70, 287] width 89 height 13
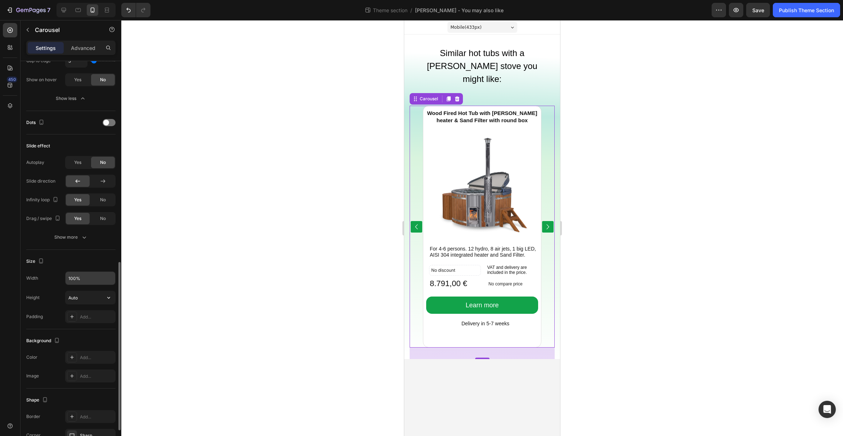
scroll to position [444, 0]
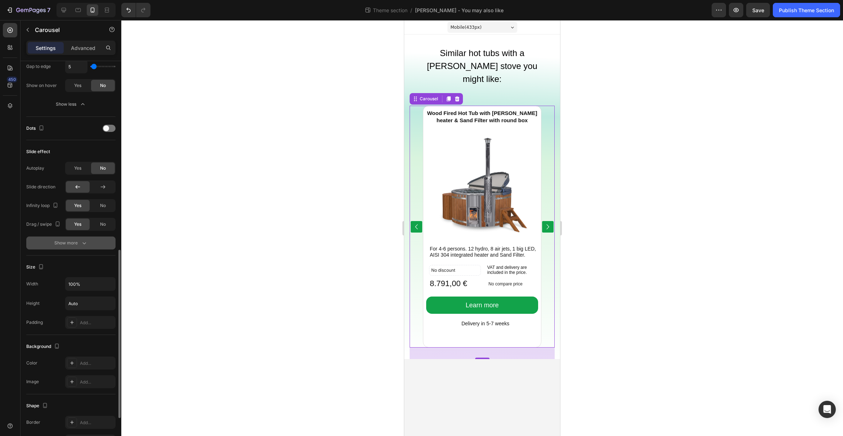
click at [67, 244] on div "Show more" at bounding box center [70, 243] width 33 height 7
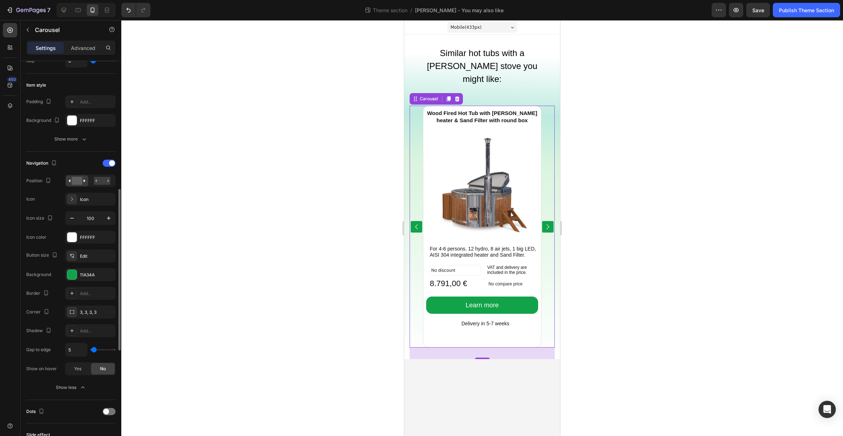
scroll to position [137, 0]
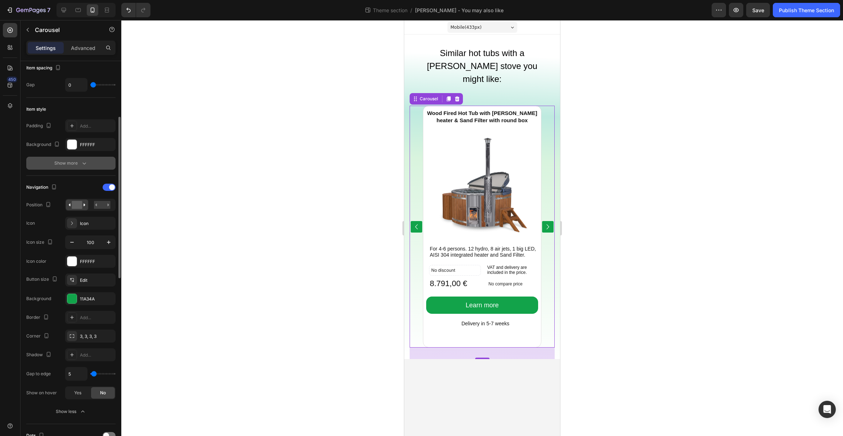
click at [83, 162] on icon "button" at bounding box center [84, 163] width 7 height 7
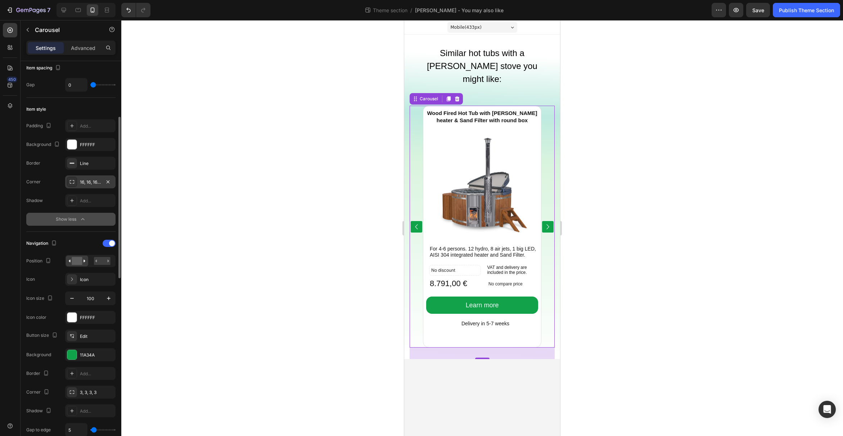
click at [89, 184] on div "16, 16, 16, 16" at bounding box center [90, 182] width 21 height 6
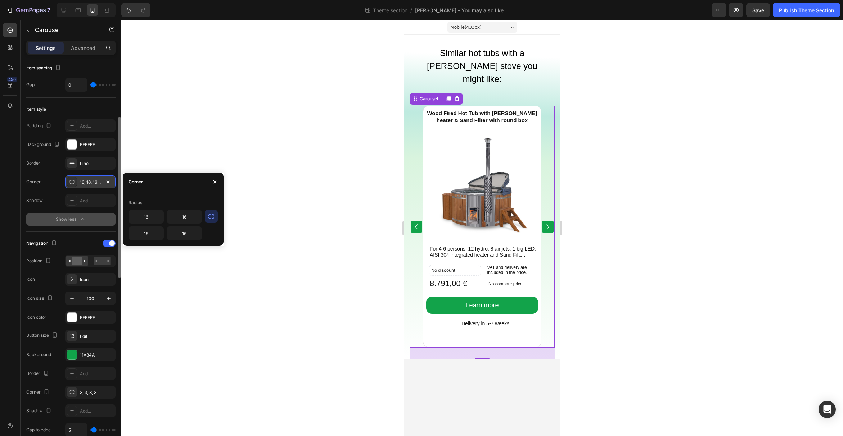
click at [89, 184] on div "16, 16, 16, 16" at bounding box center [90, 182] width 21 height 6
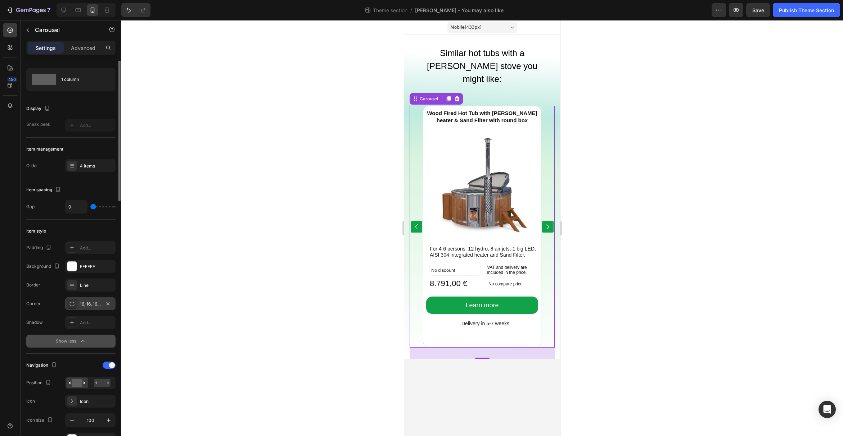
scroll to position [0, 0]
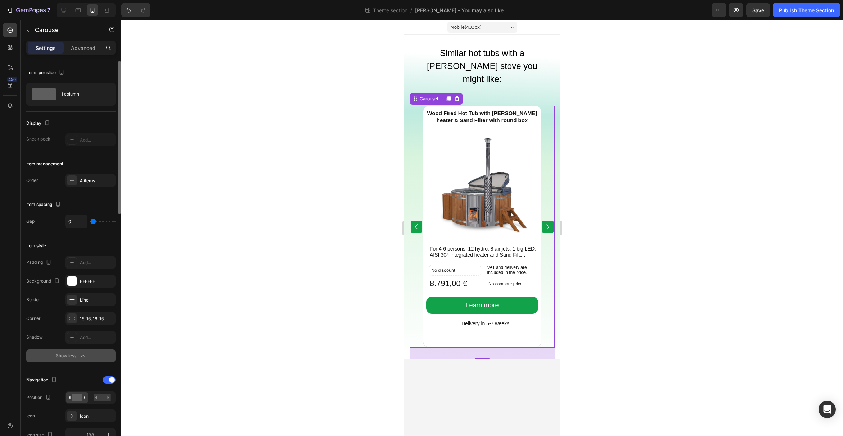
type input "26"
type input "31"
click at [100, 221] on input "range" at bounding box center [102, 221] width 25 height 1
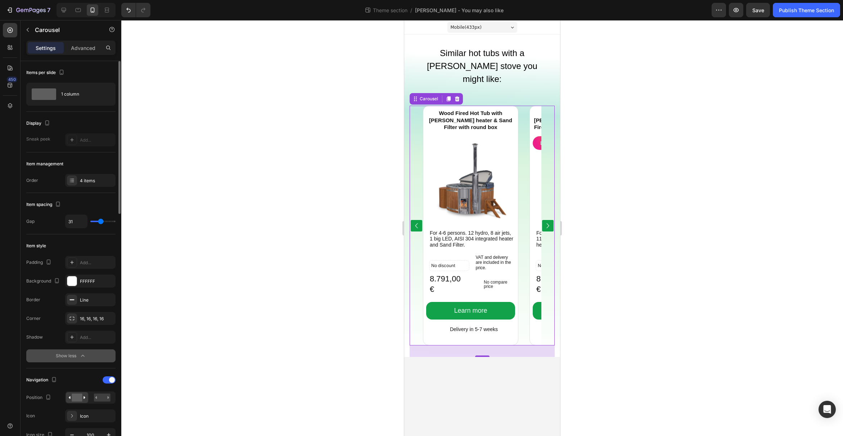
type input "0"
drag, startPoint x: 100, startPoint y: 221, endPoint x: 82, endPoint y: 219, distance: 17.7
type input "0"
click at [90, 221] on input "range" at bounding box center [102, 221] width 25 height 1
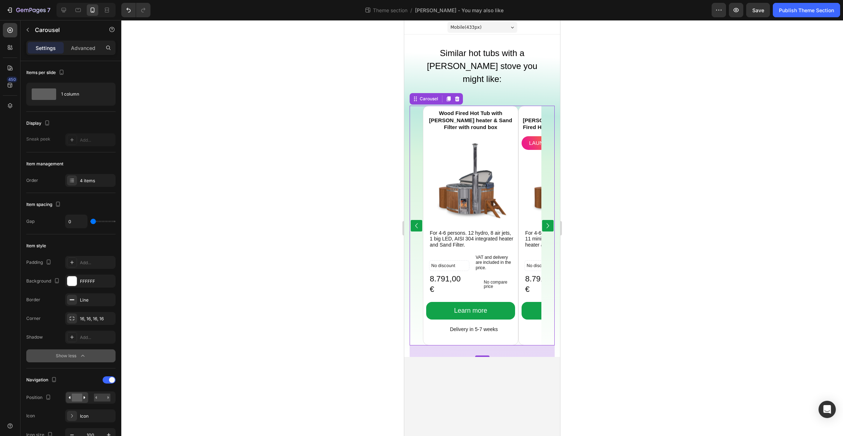
click at [191, 212] on div at bounding box center [481, 228] width 721 height 416
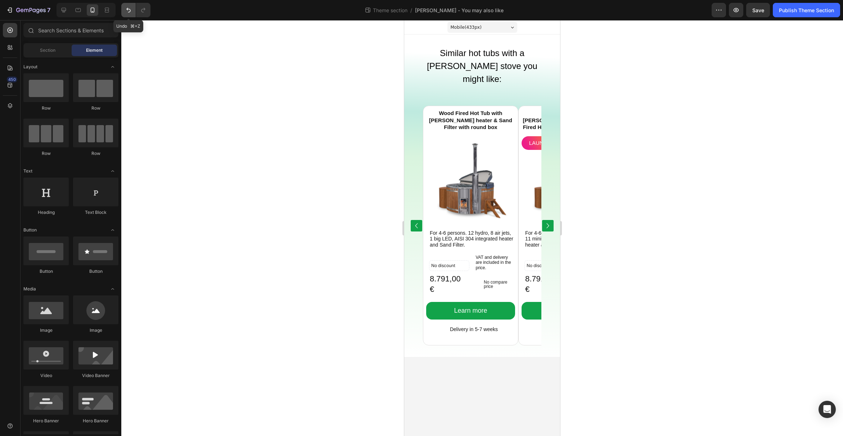
click at [128, 9] on icon "Undo/Redo" at bounding box center [128, 9] width 7 height 7
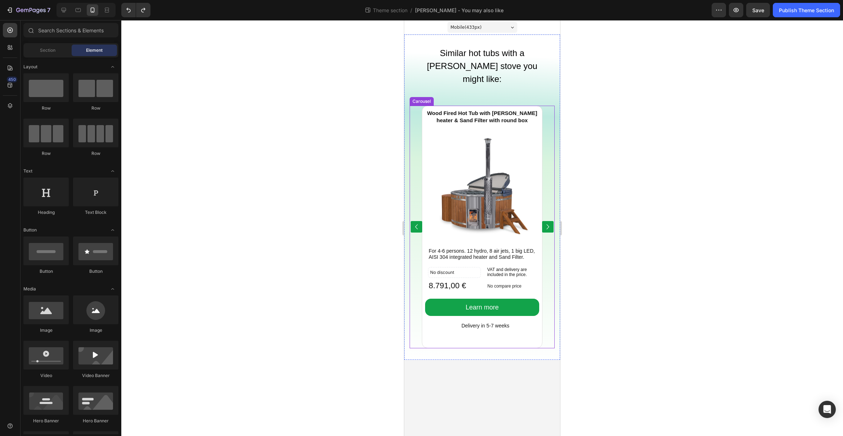
click at [549, 186] on div "Wood Fired Hot Tub with Verta heater & Sand Filter with round box Product Title…" at bounding box center [481, 227] width 145 height 243
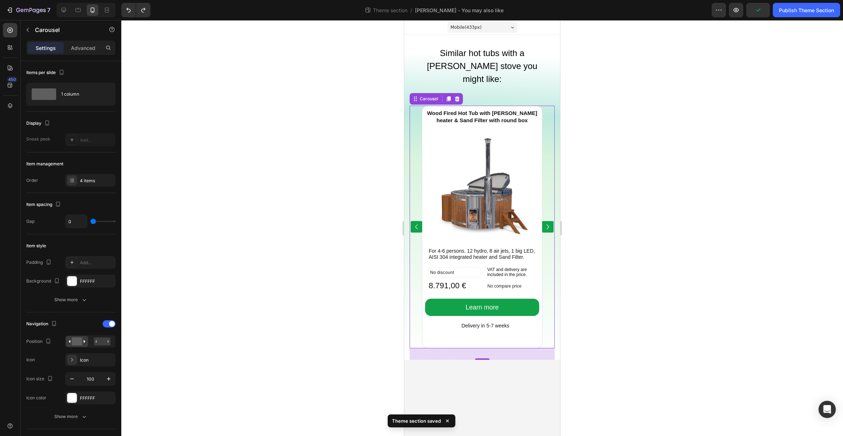
click at [547, 209] on icon "Carousel Next Arrow" at bounding box center [548, 227] width 10 height 36
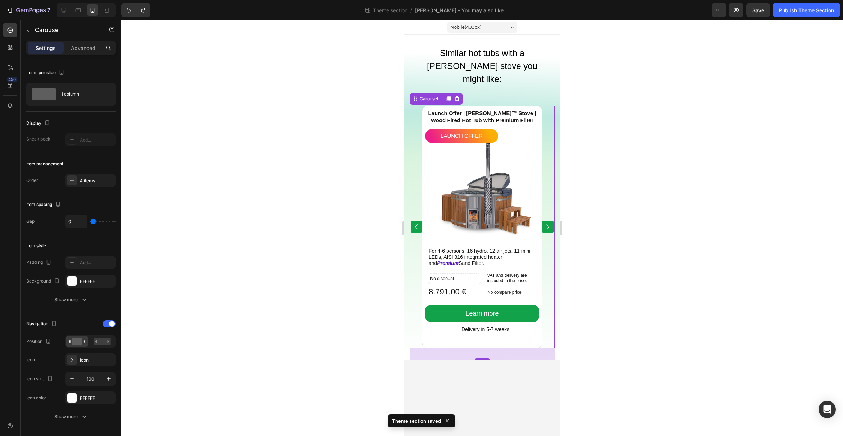
click at [547, 209] on icon "Carousel Next Arrow" at bounding box center [548, 227] width 10 height 36
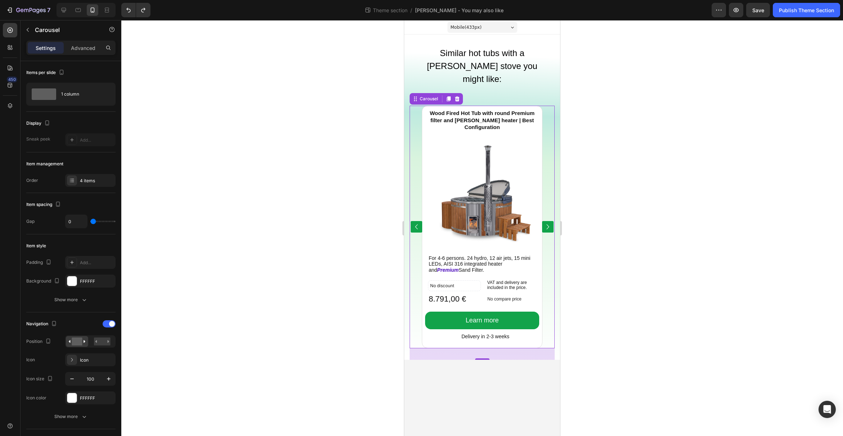
click at [547, 225] on icon "Carousel Next Arrow" at bounding box center [548, 227] width 3 height 5
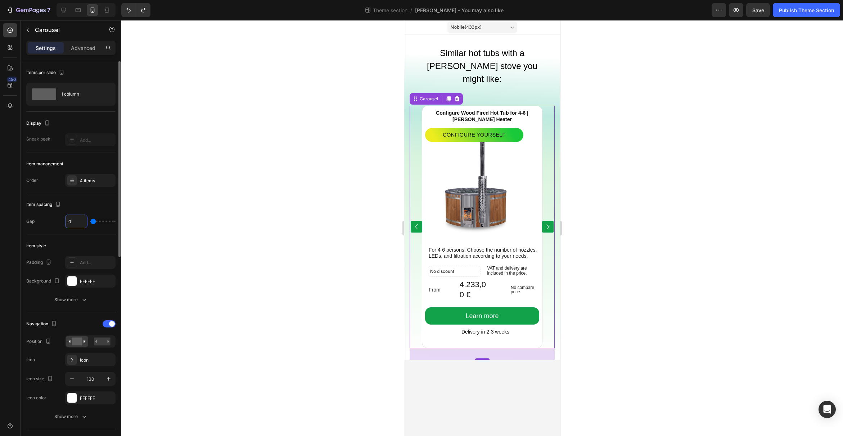
click at [72, 223] on input "0" at bounding box center [76, 221] width 22 height 13
type input "2"
click at [73, 223] on input "2" at bounding box center [76, 221] width 22 height 13
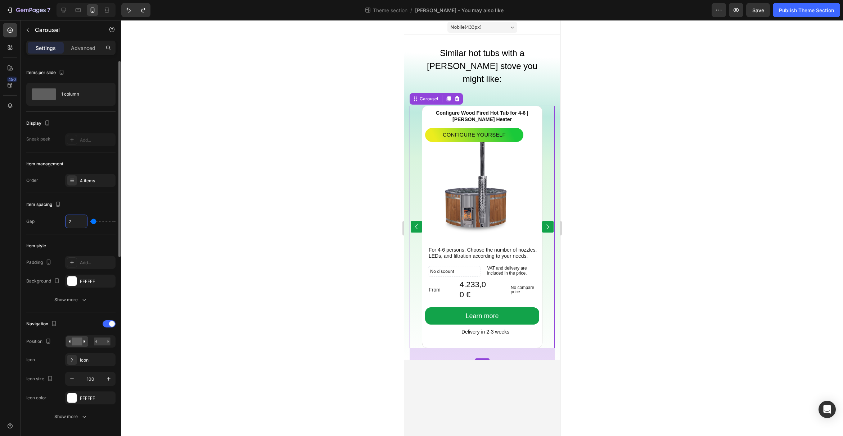
type input "0"
click at [178, 245] on div at bounding box center [481, 228] width 721 height 416
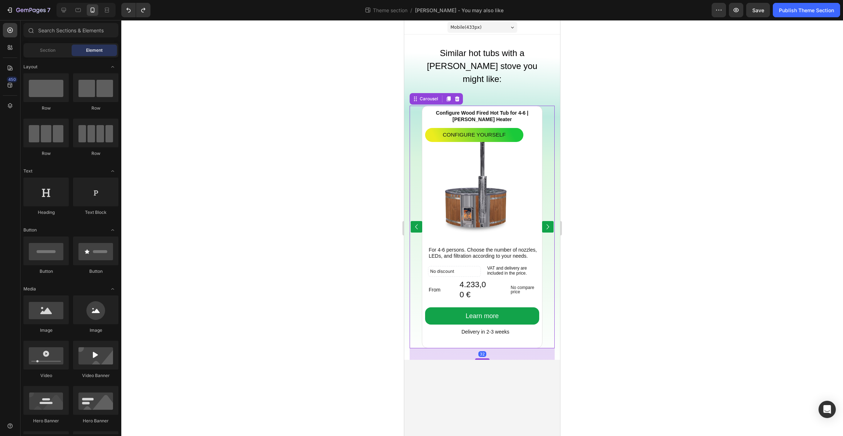
click at [414, 212] on icon "Carousel Back Arrow" at bounding box center [416, 227] width 10 height 36
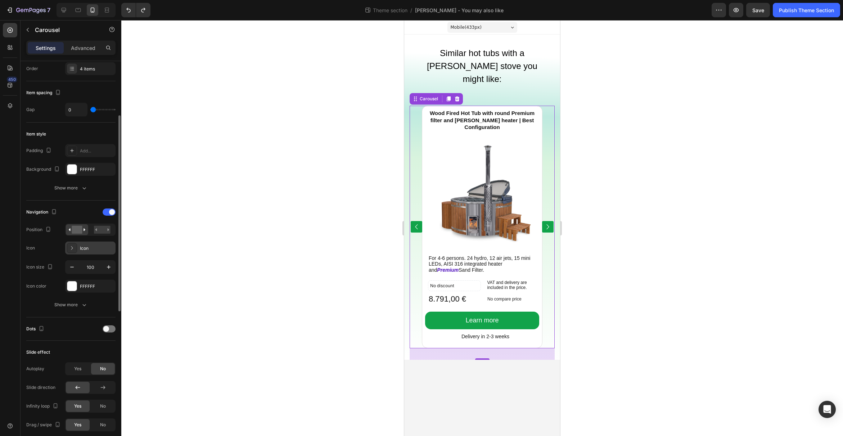
scroll to position [113, 0]
click at [72, 268] on icon "button" at bounding box center [71, 266] width 7 height 7
click at [108, 268] on icon "button" at bounding box center [108, 266] width 7 height 7
type input "100"
click at [83, 307] on icon "button" at bounding box center [84, 304] width 7 height 7
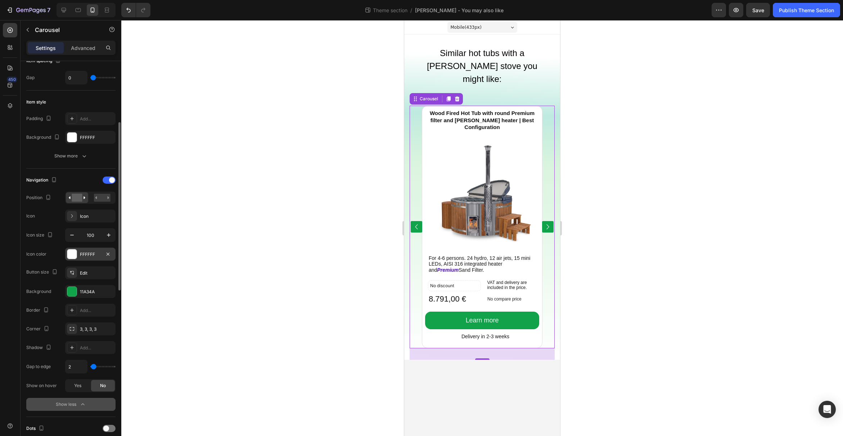
scroll to position [145, 0]
click at [75, 366] on input "2" at bounding box center [76, 365] width 22 height 13
type input "8"
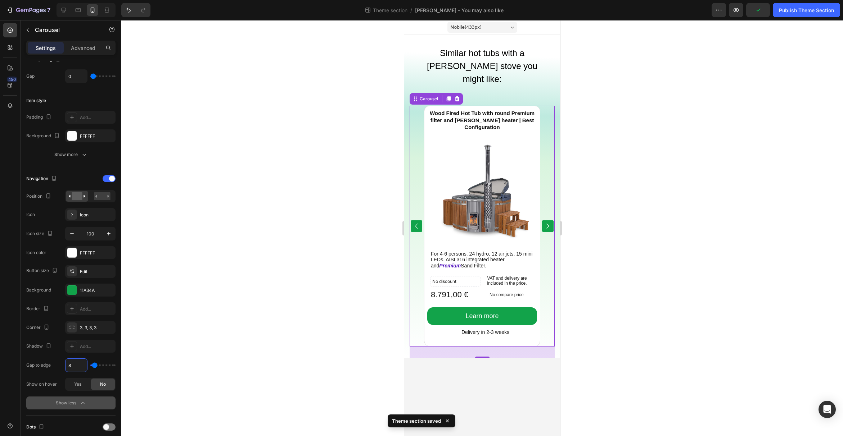
type input "8"
click at [415, 212] on div "Wood Fired Hot Tub with Verta heater & Sand Filter with round box Product Title…" at bounding box center [481, 226] width 145 height 264
click at [415, 212] on icon "Carousel Back Arrow" at bounding box center [416, 226] width 10 height 36
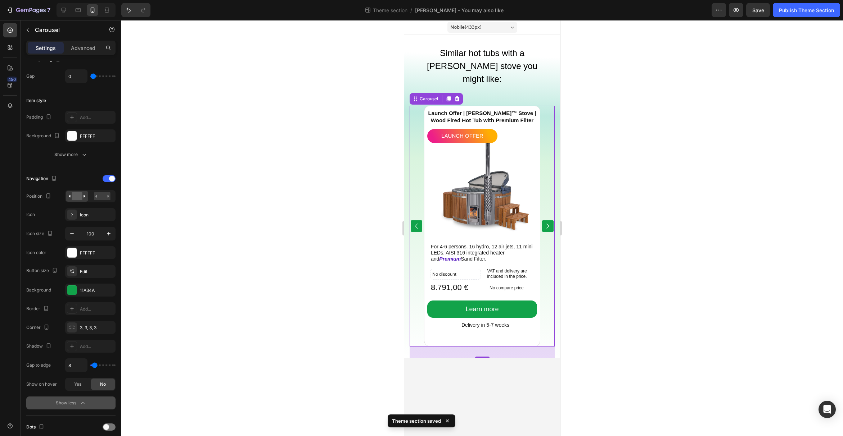
click at [415, 212] on icon "Carousel Back Arrow" at bounding box center [416, 226] width 10 height 36
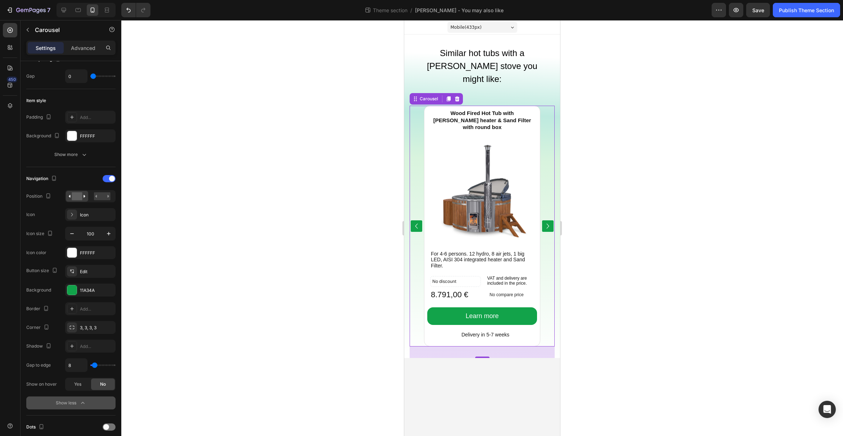
click at [415, 212] on icon "Carousel Back Arrow" at bounding box center [416, 226] width 10 height 36
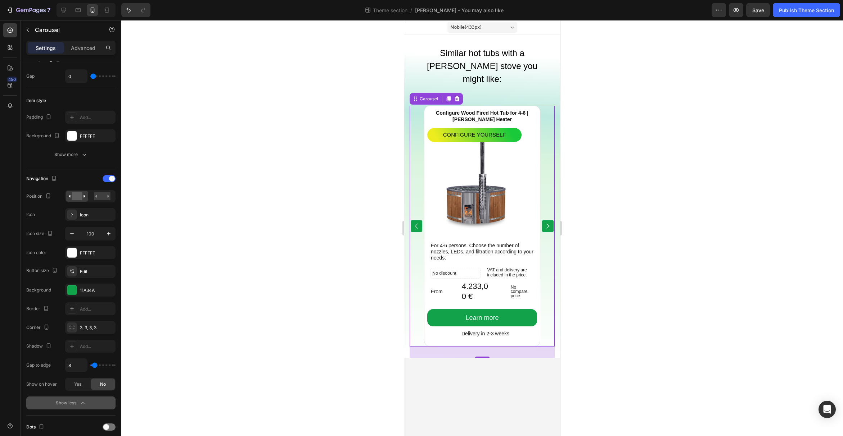
click at [415, 212] on icon "Carousel Back Arrow" at bounding box center [416, 226] width 10 height 36
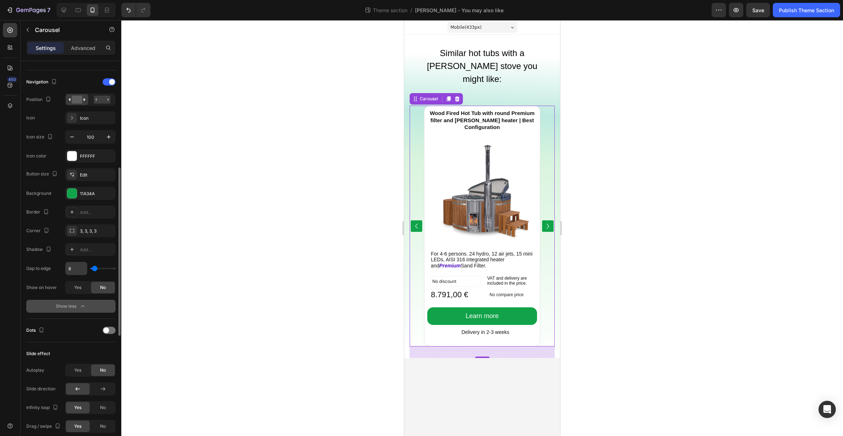
scroll to position [245, 0]
click at [77, 305] on div "Show less" at bounding box center [71, 303] width 31 height 7
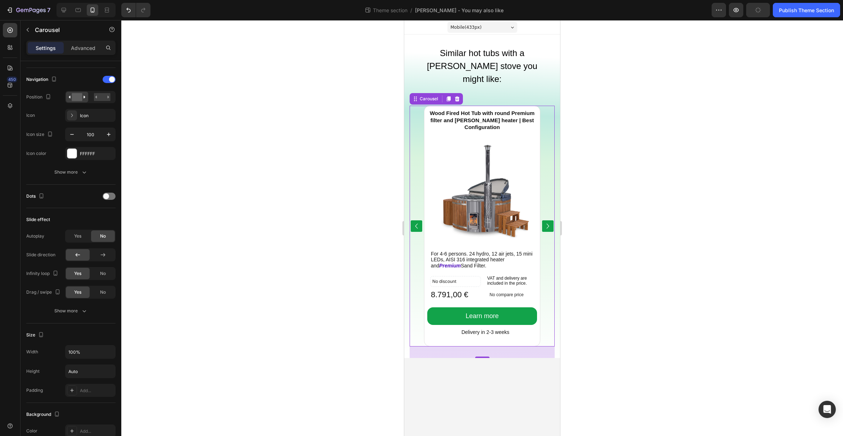
click at [548, 213] on icon "Carousel Next Arrow" at bounding box center [548, 226] width 10 height 36
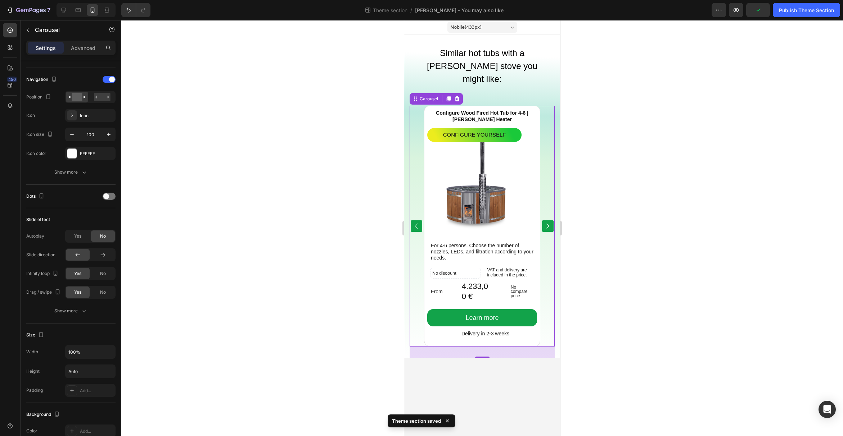
click at [548, 213] on icon "Carousel Next Arrow" at bounding box center [548, 226] width 10 height 36
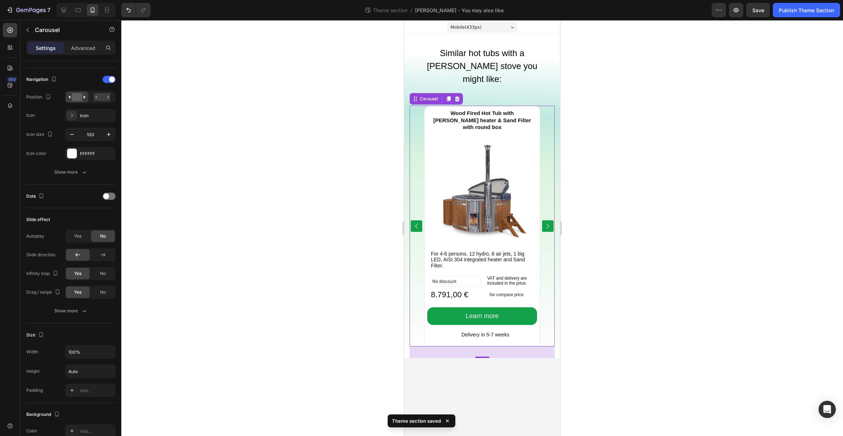
click at [416, 209] on icon "Carousel Back Arrow" at bounding box center [416, 226] width 10 height 36
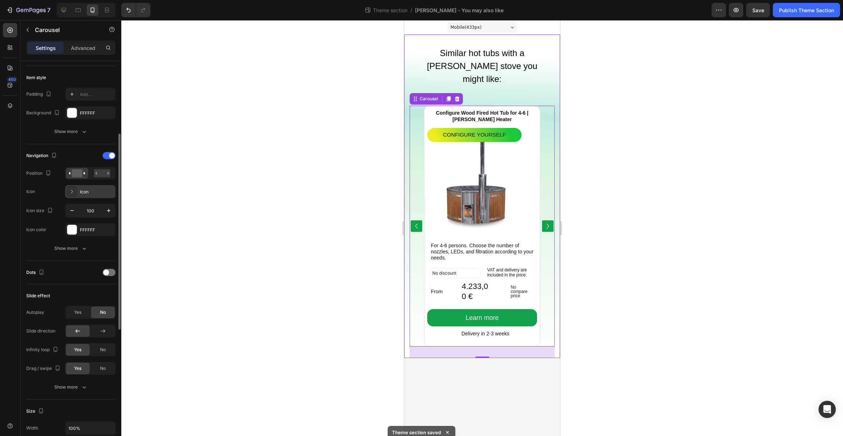
scroll to position [107, 0]
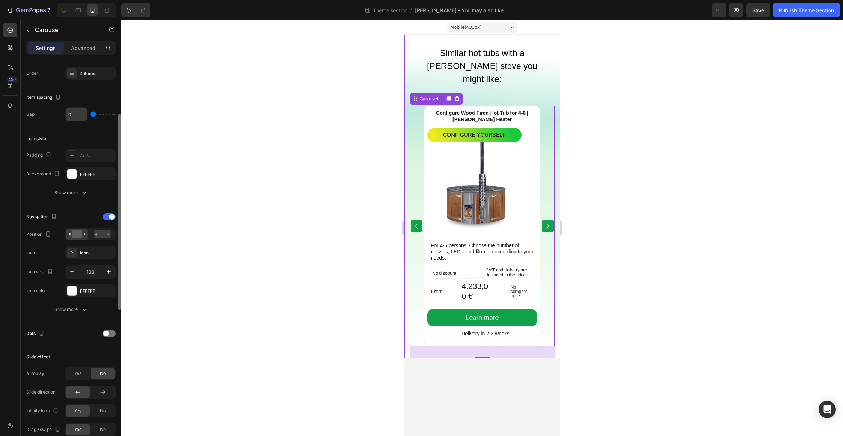
click at [78, 115] on input "0" at bounding box center [76, 114] width 22 height 13
type input "6"
click at [548, 215] on div "Wood Fired Hot Tub with Verta heater & Sand Filter with round box Product Title…" at bounding box center [481, 226] width 145 height 264
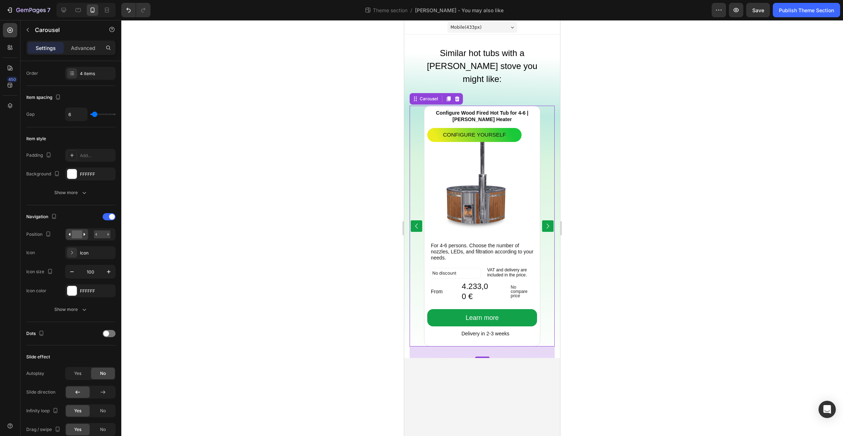
click at [547, 213] on icon "Carousel Next Arrow" at bounding box center [548, 226] width 10 height 36
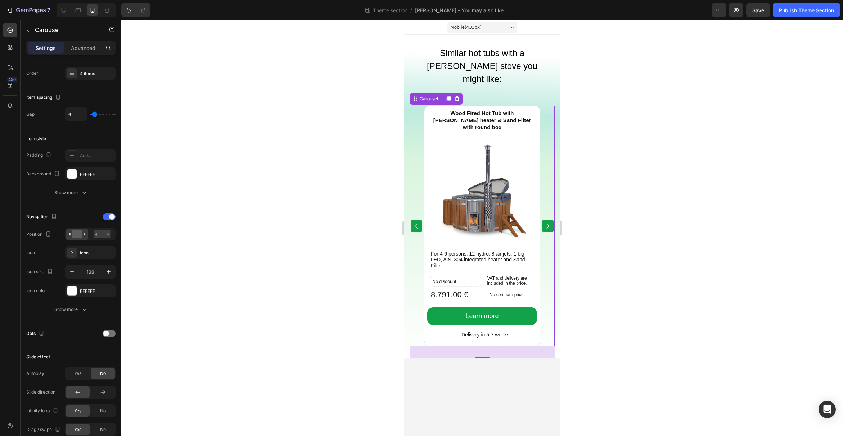
click at [547, 213] on icon "Carousel Next Arrow" at bounding box center [548, 226] width 10 height 36
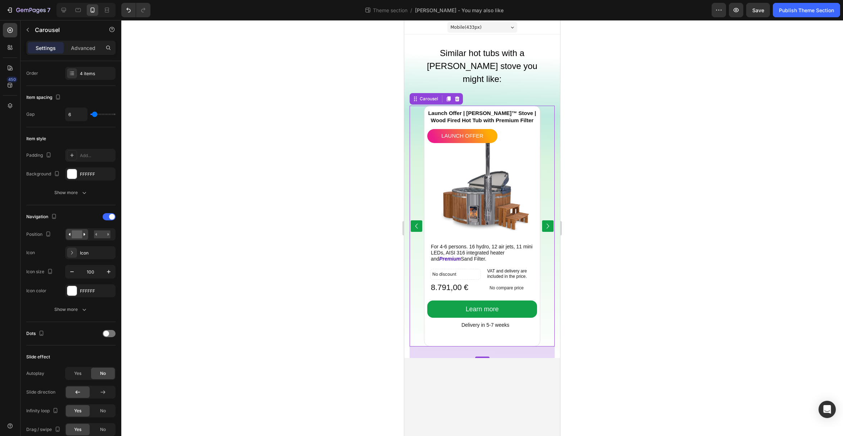
click at [547, 213] on icon "Carousel Next Arrow" at bounding box center [548, 226] width 10 height 36
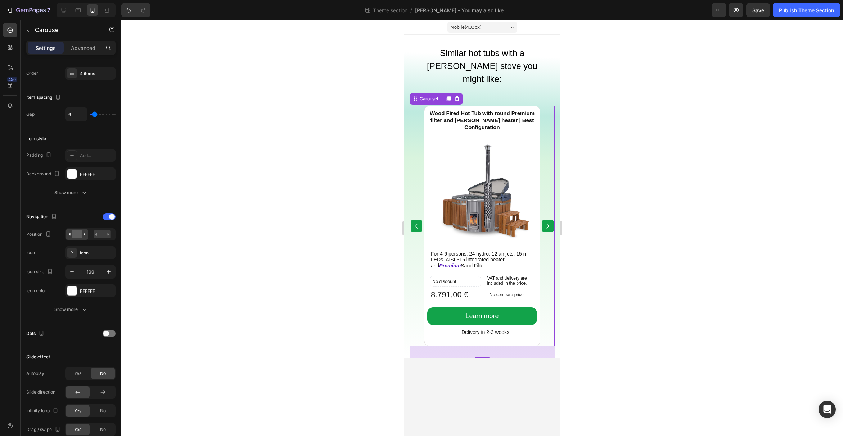
click at [547, 213] on icon "Carousel Next Arrow" at bounding box center [548, 226] width 10 height 36
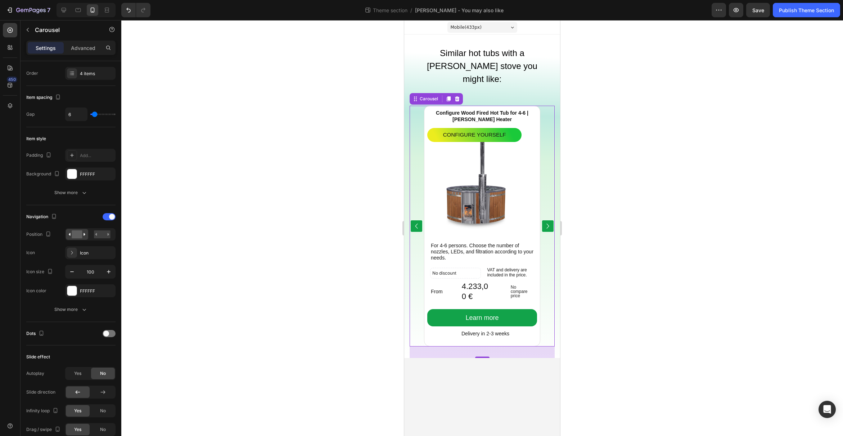
click at [548, 224] on icon "Carousel Next Arrow" at bounding box center [548, 226] width 3 height 5
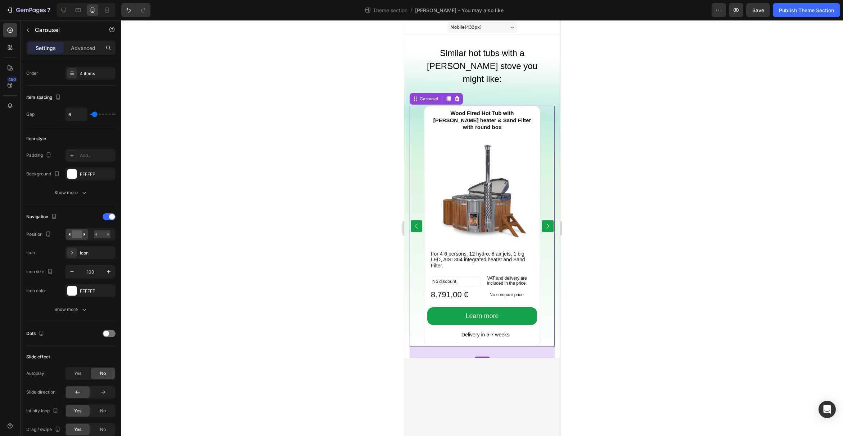
click at [548, 224] on icon "Carousel Next Arrow" at bounding box center [548, 226] width 3 height 5
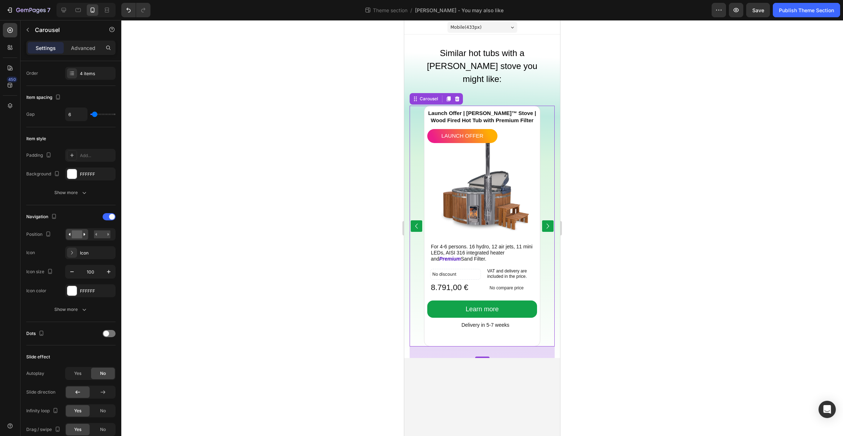
click at [548, 224] on icon "Carousel Next Arrow" at bounding box center [548, 226] width 3 height 5
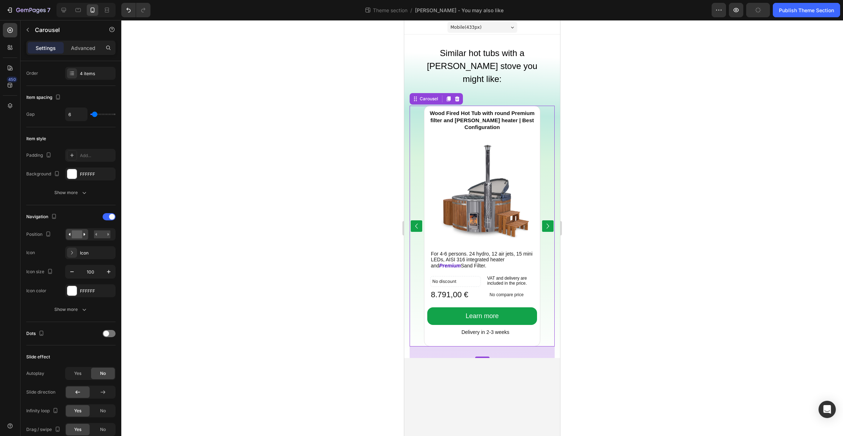
click at [548, 224] on icon "Carousel Next Arrow" at bounding box center [548, 226] width 3 height 5
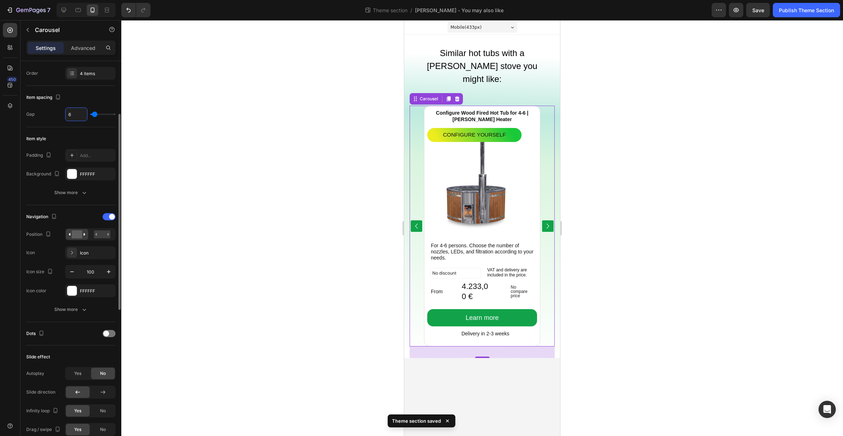
click at [69, 112] on input "6" at bounding box center [76, 114] width 22 height 13
type input "1"
type input "19"
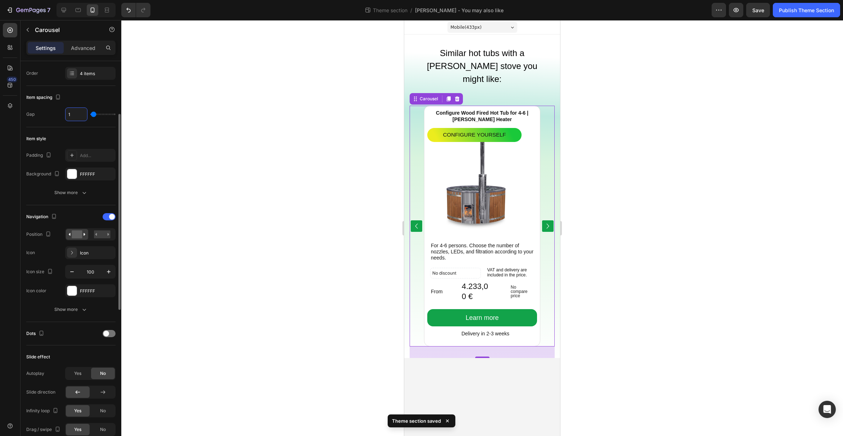
type input "19"
click at [549, 208] on div "Wood Fired Hot Tub with Verta heater & Sand Filter with round box Product Title…" at bounding box center [481, 226] width 145 height 264
click at [547, 224] on icon "Carousel Next Arrow" at bounding box center [548, 226] width 3 height 5
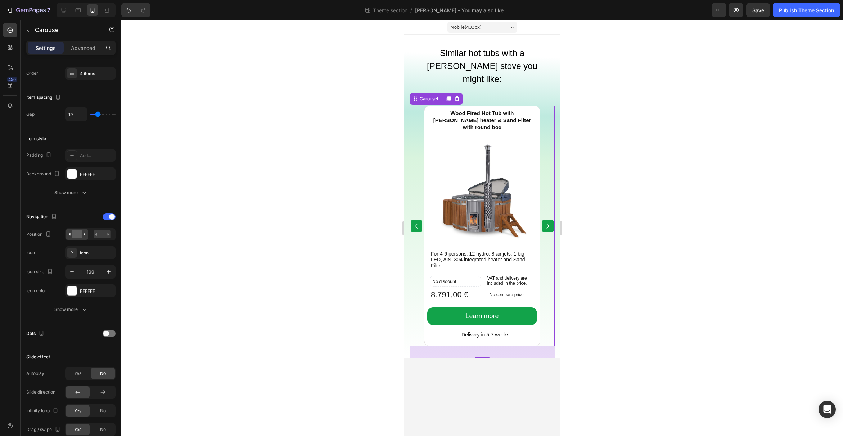
click at [547, 224] on icon "Carousel Next Arrow" at bounding box center [548, 226] width 3 height 5
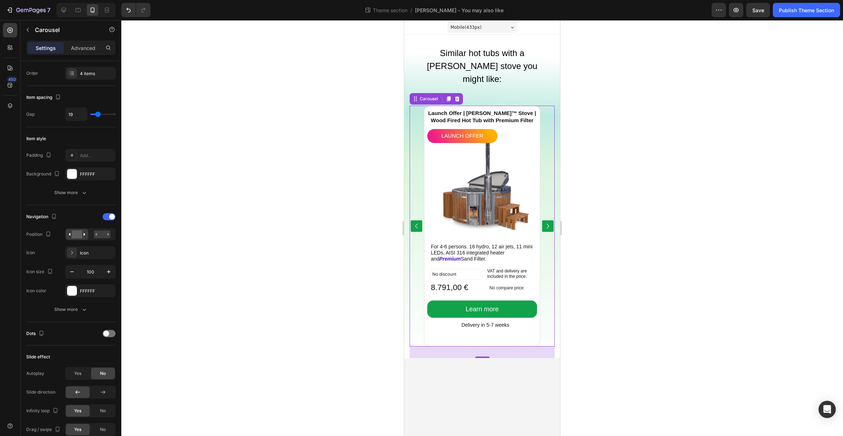
click at [547, 224] on icon "Carousel Next Arrow" at bounding box center [548, 226] width 3 height 5
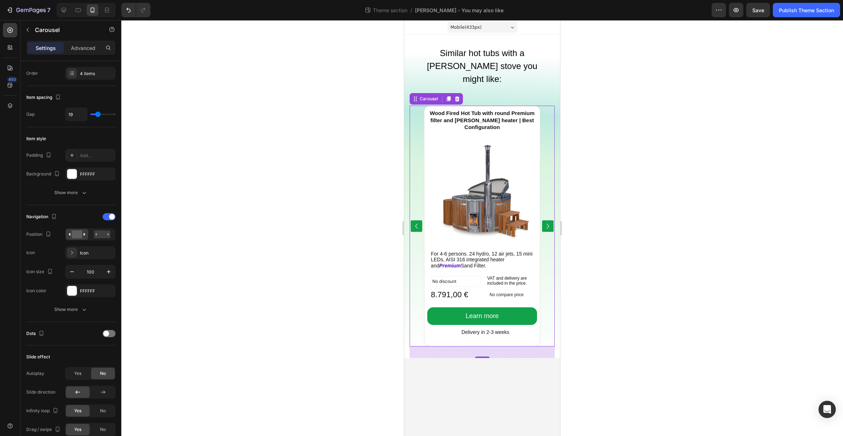
click at [547, 224] on icon "Carousel Next Arrow" at bounding box center [548, 226] width 3 height 5
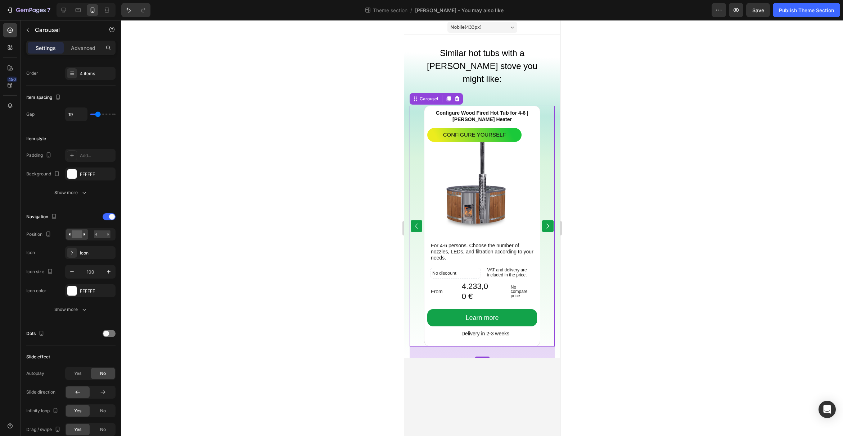
click at [547, 224] on icon "Carousel Next Arrow" at bounding box center [548, 226] width 3 height 5
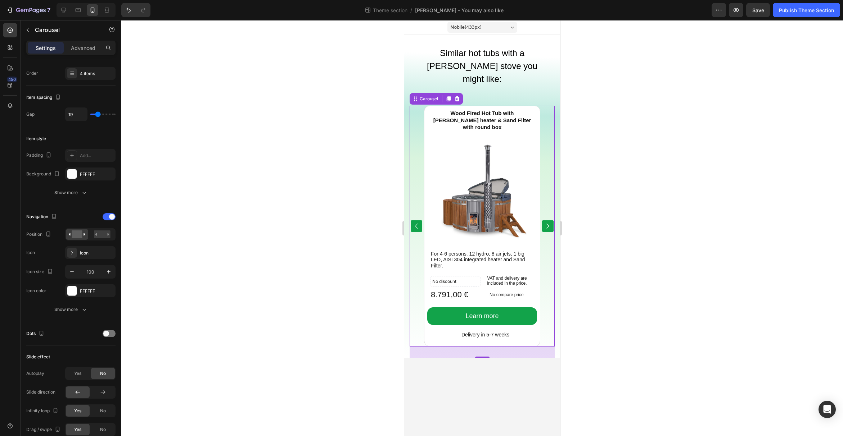
click at [547, 224] on icon "Carousel Next Arrow" at bounding box center [548, 226] width 3 height 5
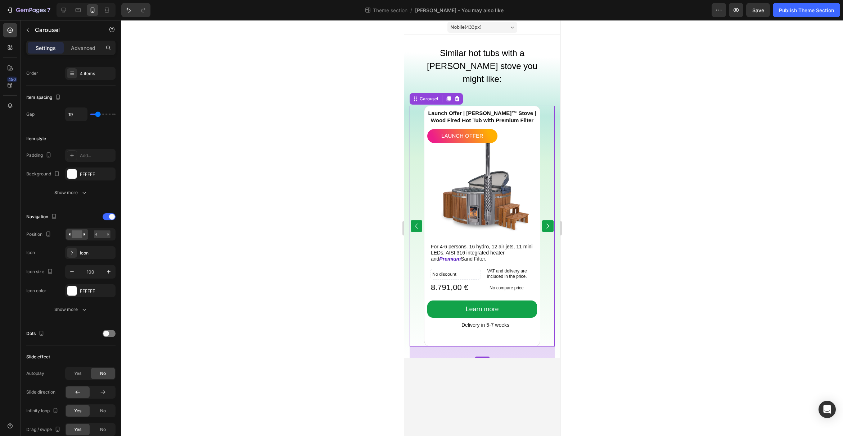
click at [547, 224] on icon "Carousel Next Arrow" at bounding box center [548, 226] width 3 height 5
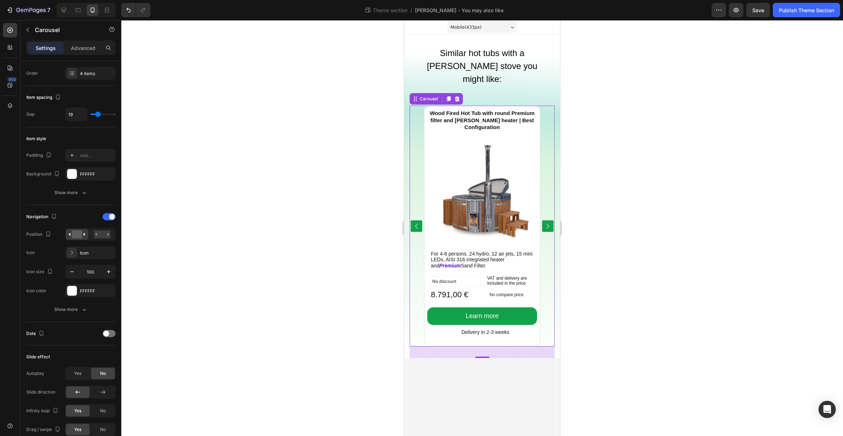
click at [547, 224] on icon "Carousel Next Arrow" at bounding box center [548, 226] width 3 height 5
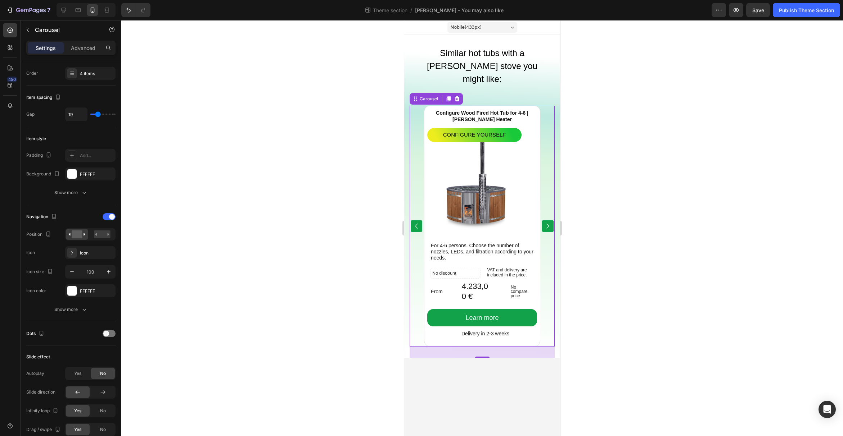
click at [547, 224] on icon "Carousel Next Arrow" at bounding box center [548, 226] width 3 height 5
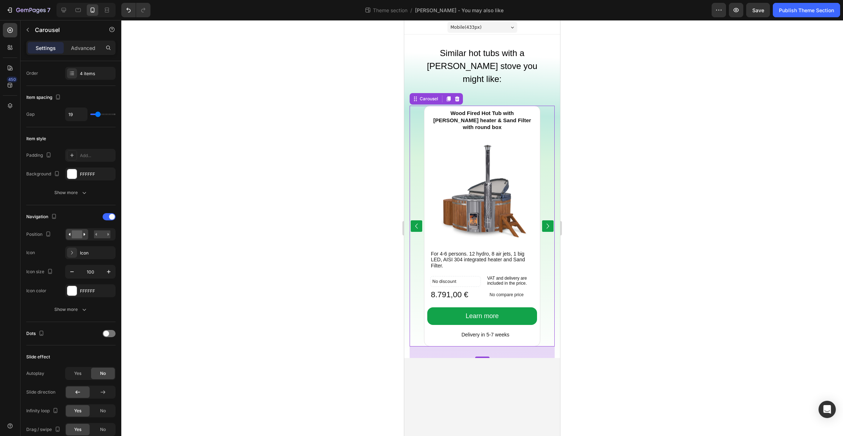
click at [547, 224] on icon "Carousel Next Arrow" at bounding box center [548, 226] width 3 height 5
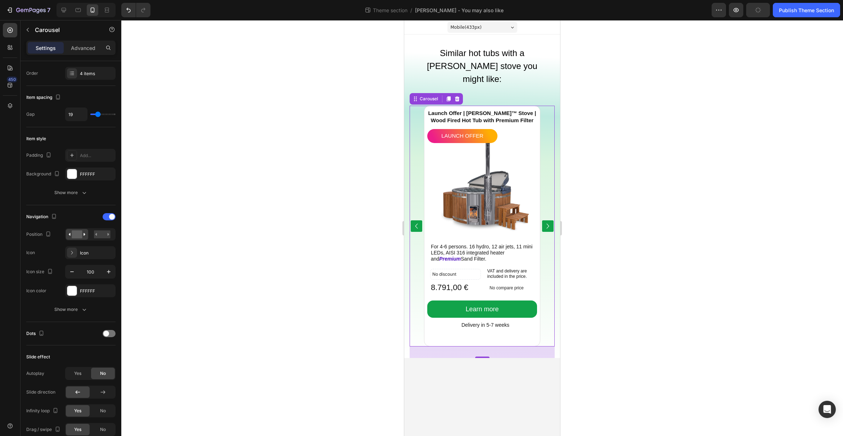
click at [547, 224] on icon "Carousel Next Arrow" at bounding box center [548, 226] width 3 height 5
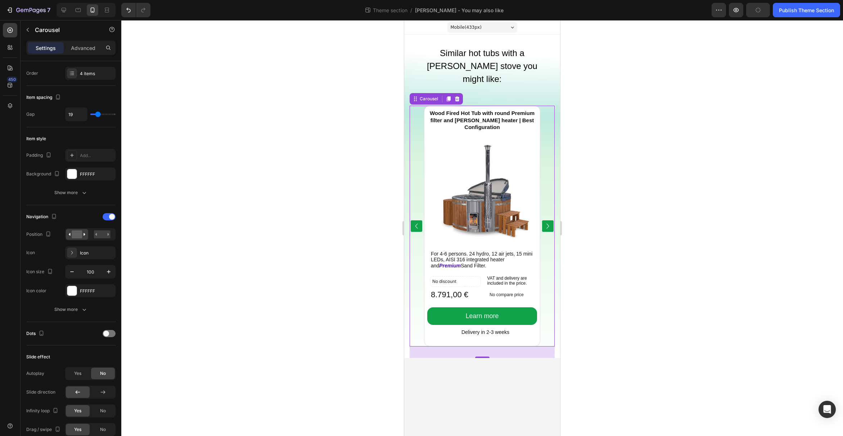
click at [547, 224] on icon "Carousel Next Arrow" at bounding box center [548, 226] width 3 height 5
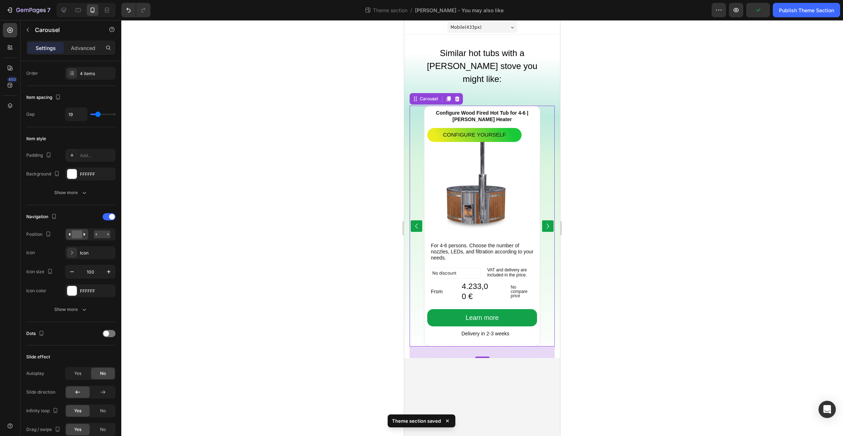
click at [547, 224] on icon "Carousel Next Arrow" at bounding box center [548, 226] width 3 height 5
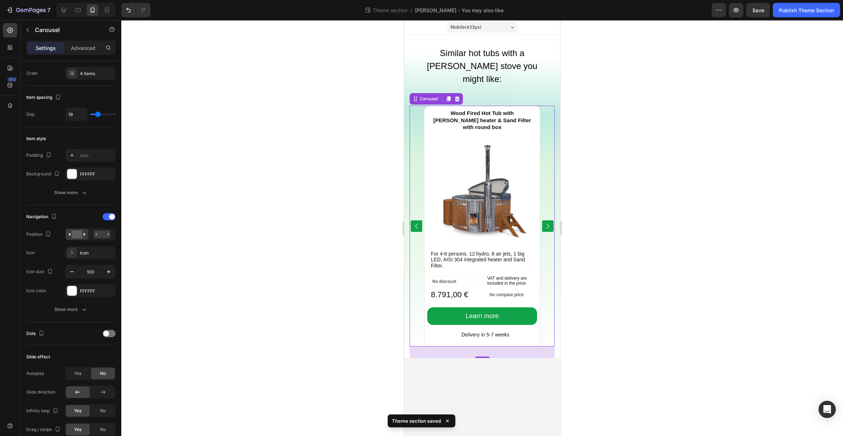
click at [547, 224] on icon "Carousel Next Arrow" at bounding box center [548, 226] width 3 height 5
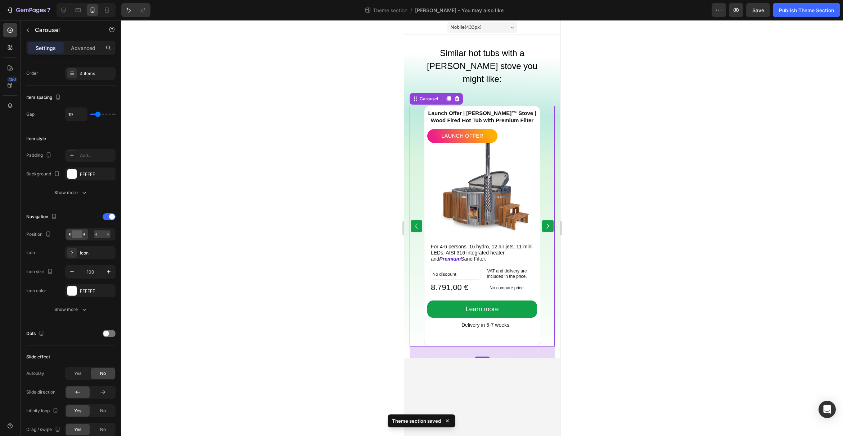
click at [414, 212] on icon "Carousel Back Arrow" at bounding box center [416, 226] width 10 height 36
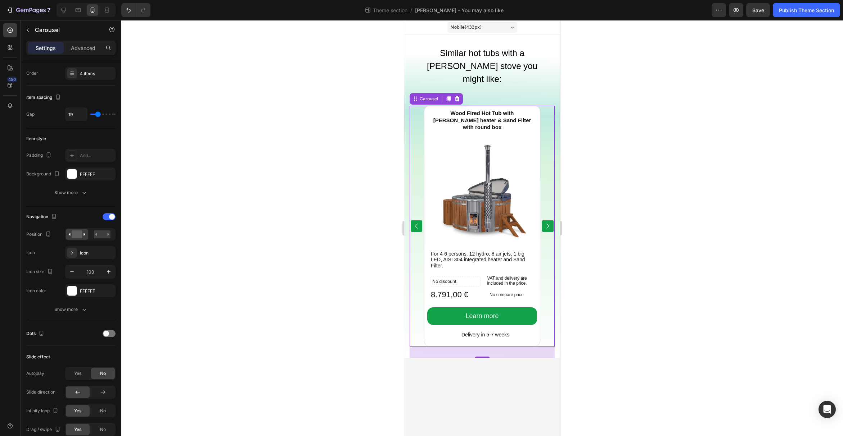
click at [414, 212] on icon "Carousel Back Arrow" at bounding box center [416, 226] width 10 height 36
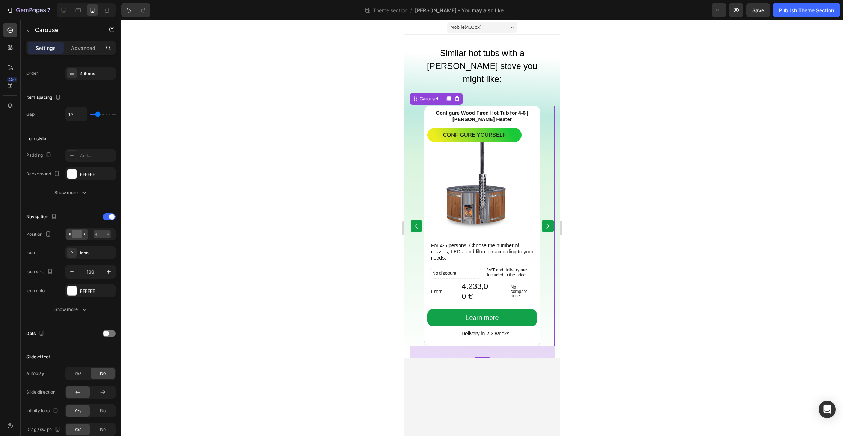
click at [414, 212] on icon "Carousel Back Arrow" at bounding box center [416, 226] width 10 height 36
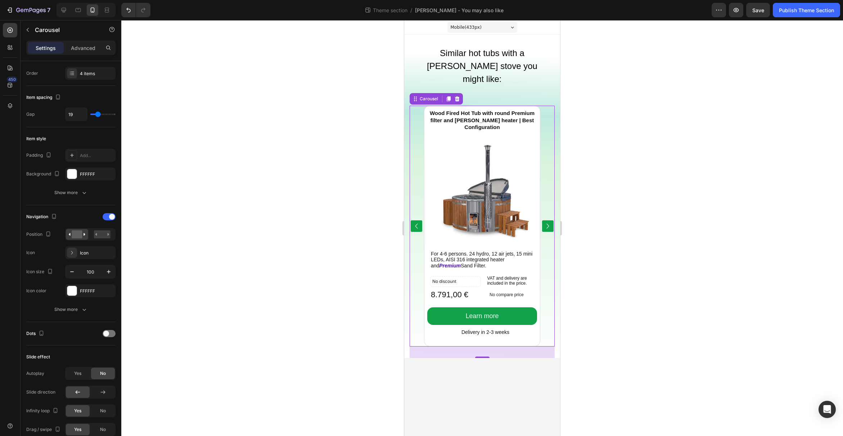
click at [545, 213] on icon "Carousel Next Arrow" at bounding box center [548, 226] width 10 height 36
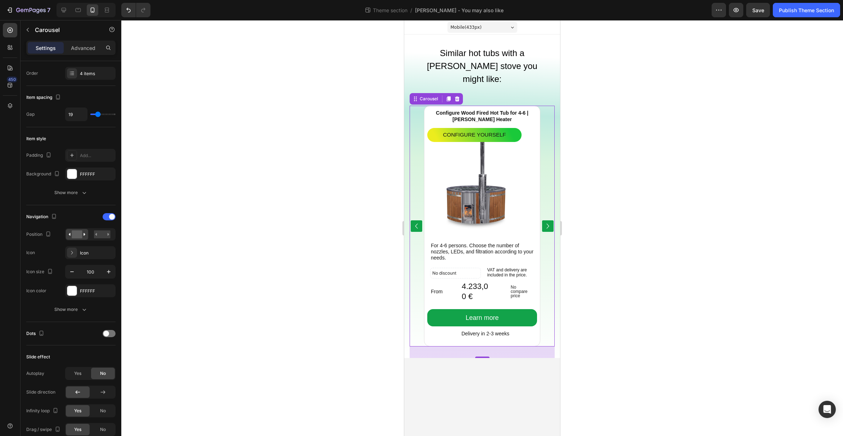
click at [545, 213] on icon "Carousel Next Arrow" at bounding box center [548, 226] width 10 height 36
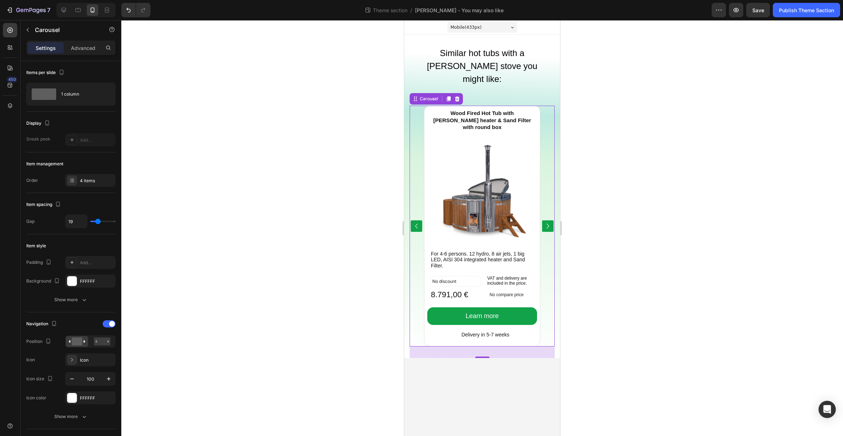
scroll to position [107, 0]
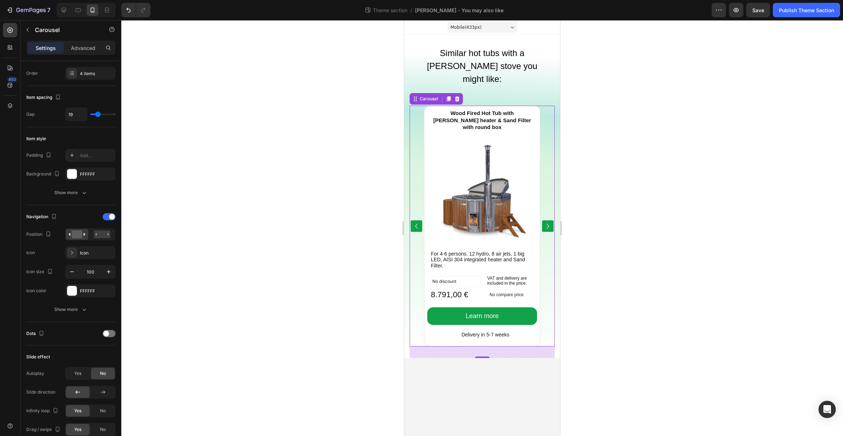
click at [545, 213] on icon "Carousel Next Arrow" at bounding box center [548, 226] width 10 height 36
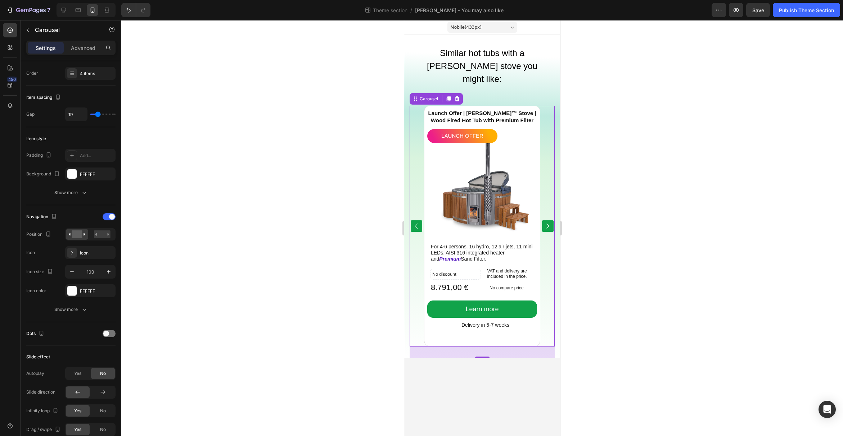
click at [545, 213] on icon "Carousel Next Arrow" at bounding box center [548, 226] width 10 height 36
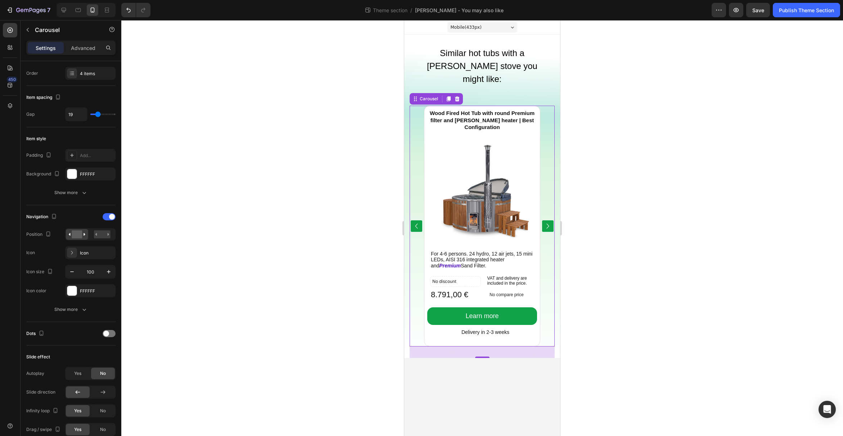
click at [545, 213] on icon "Carousel Next Arrow" at bounding box center [548, 226] width 10 height 36
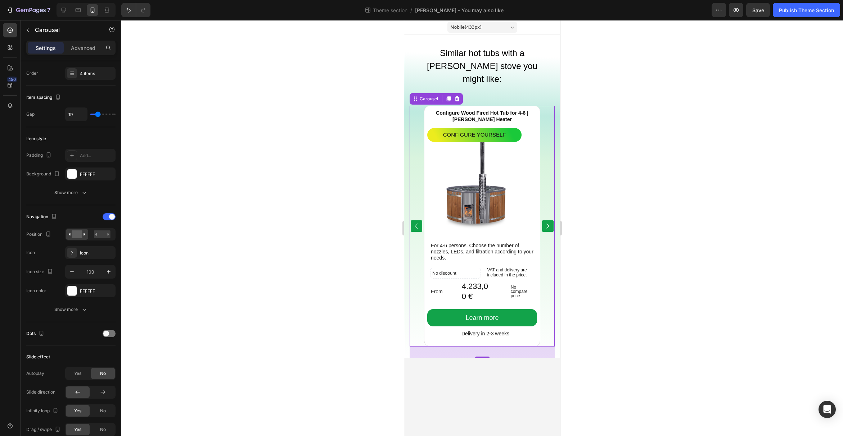
click at [545, 213] on icon "Carousel Next Arrow" at bounding box center [548, 226] width 10 height 36
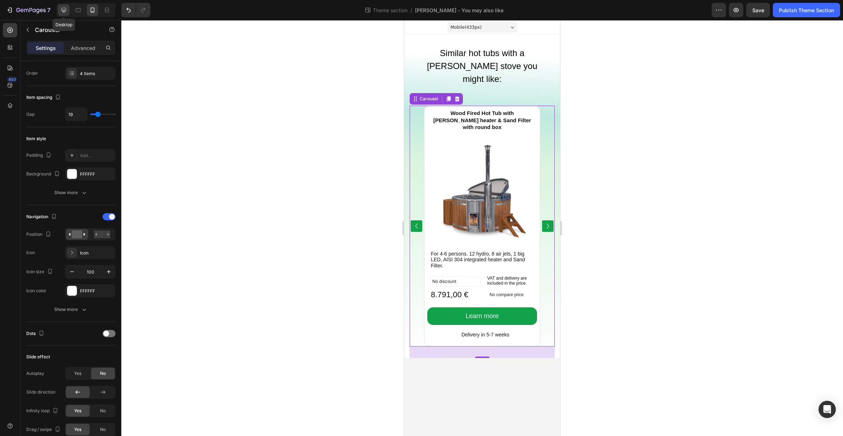
click at [68, 13] on div at bounding box center [64, 10] width 12 height 12
type input "16"
type input "1200"
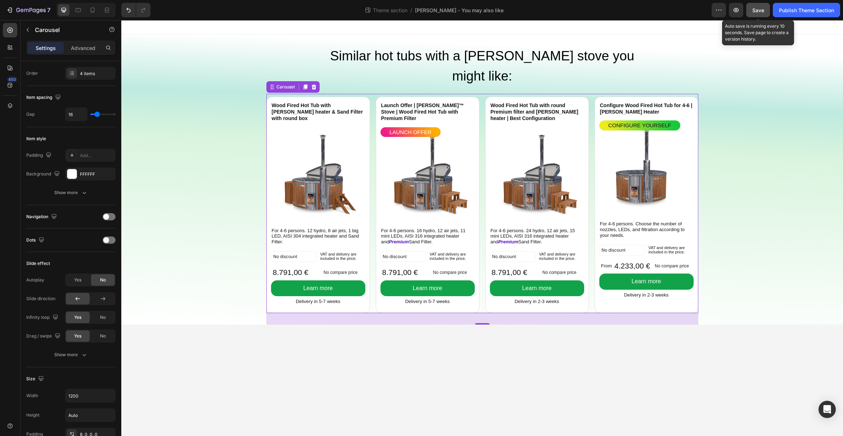
click at [757, 10] on span "Save" at bounding box center [758, 10] width 12 height 6
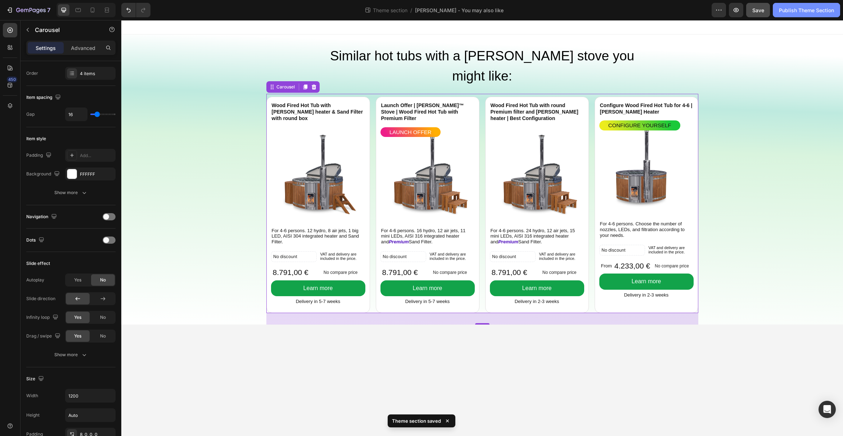
click at [795, 10] on div "Publish Theme Section" at bounding box center [806, 10] width 55 height 8
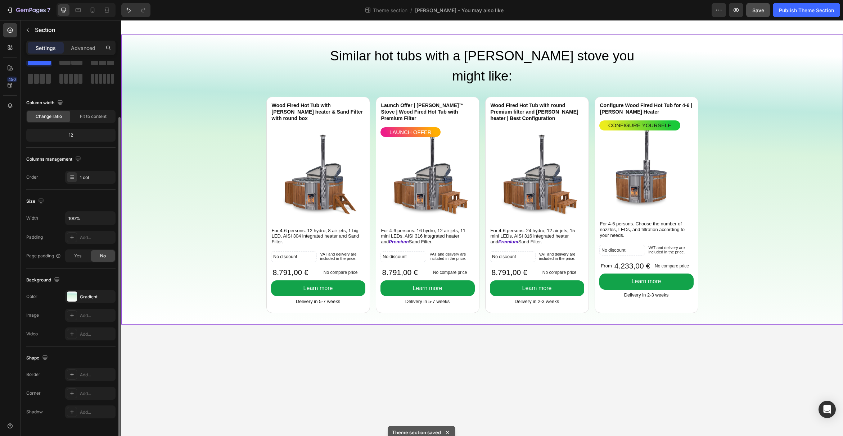
click at [754, 279] on div "Wood Fired Hot Tub with Verta heater & Sand Filter with round box Product Title…" at bounding box center [481, 209] width 721 height 231
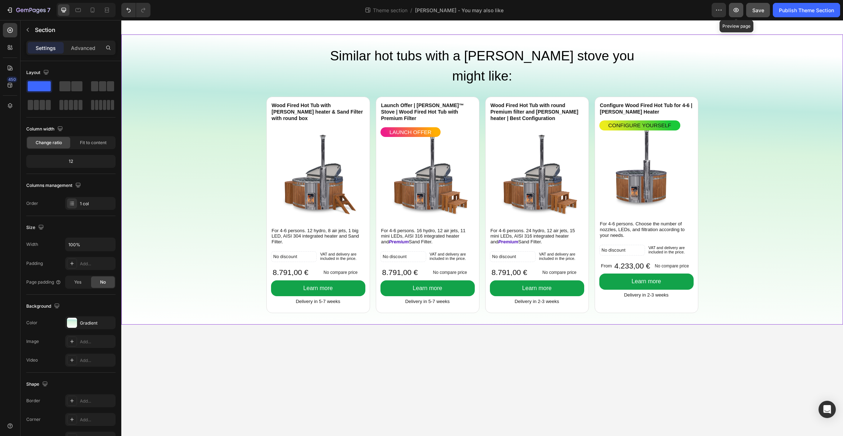
click at [734, 13] on icon "button" at bounding box center [735, 9] width 7 height 7
click at [636, 247] on p "No discount" at bounding box center [621, 250] width 41 height 6
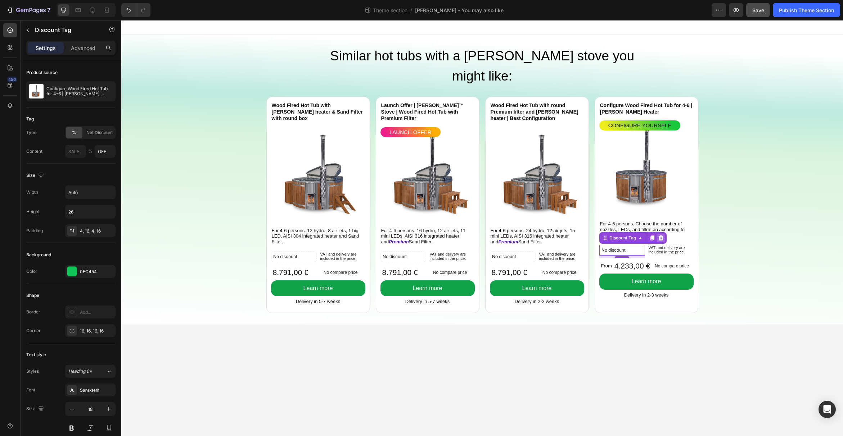
click at [664, 234] on div at bounding box center [660, 238] width 9 height 9
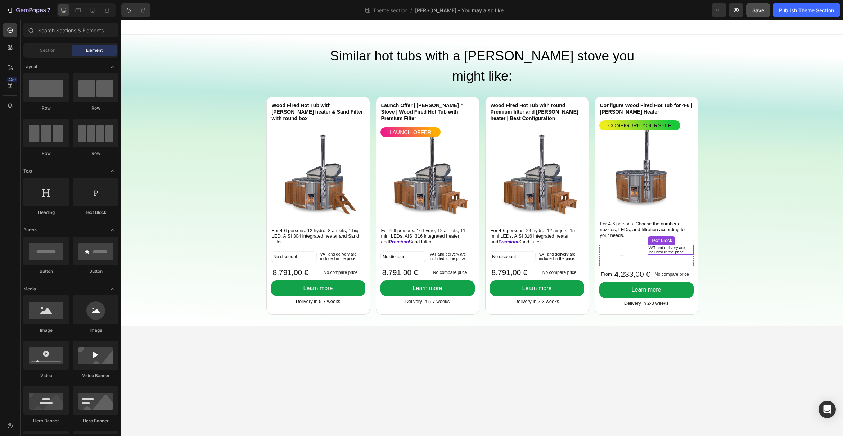
click at [656, 246] on p "VAT and delivery are included in the price." at bounding box center [670, 250] width 44 height 9
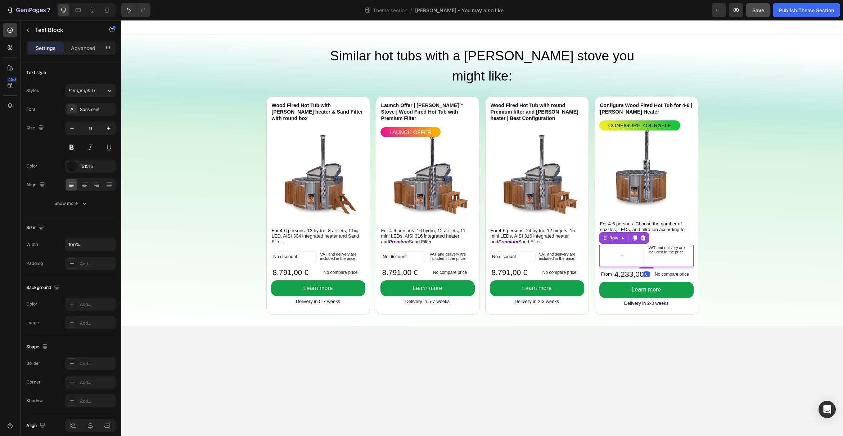
click at [646, 245] on div "VAT and delivery are included in the price. Text Block Row 6" at bounding box center [646, 256] width 94 height 22
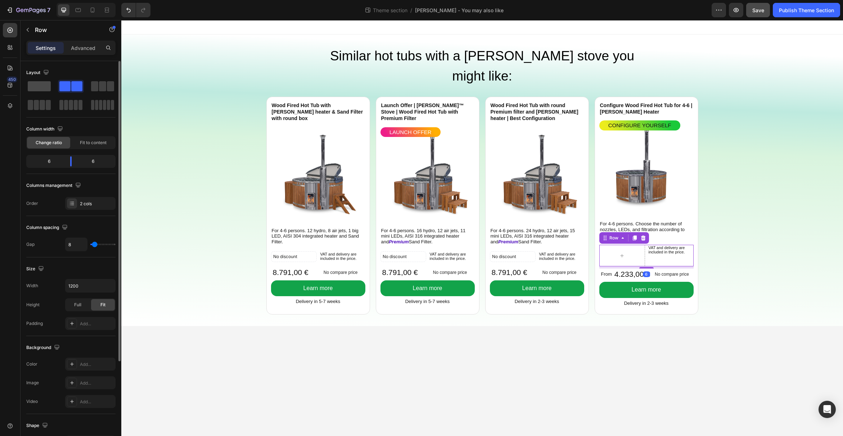
click at [44, 84] on span at bounding box center [39, 86] width 23 height 10
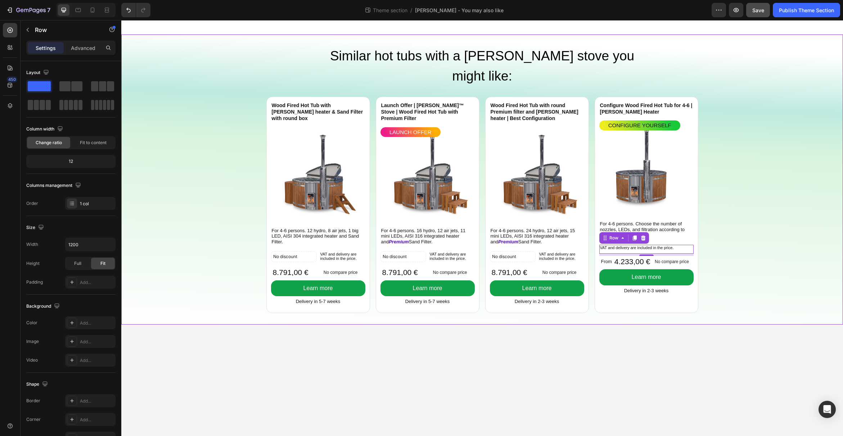
click at [723, 228] on div "Wood Fired Hot Tub with Verta heater & Sand Filter with round box Product Title…" at bounding box center [481, 209] width 721 height 231
click at [668, 246] on p "VAT and delivery are included in the price." at bounding box center [646, 248] width 93 height 4
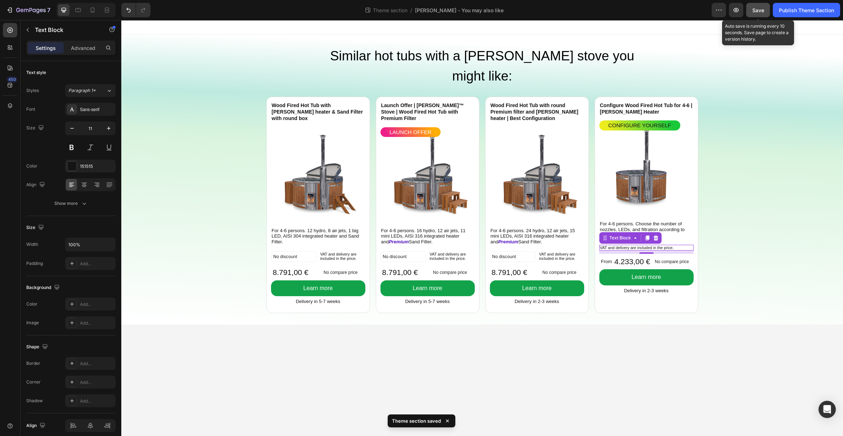
click at [762, 10] on span "Save" at bounding box center [758, 10] width 12 height 6
click at [735, 9] on icon "button" at bounding box center [735, 9] width 7 height 7
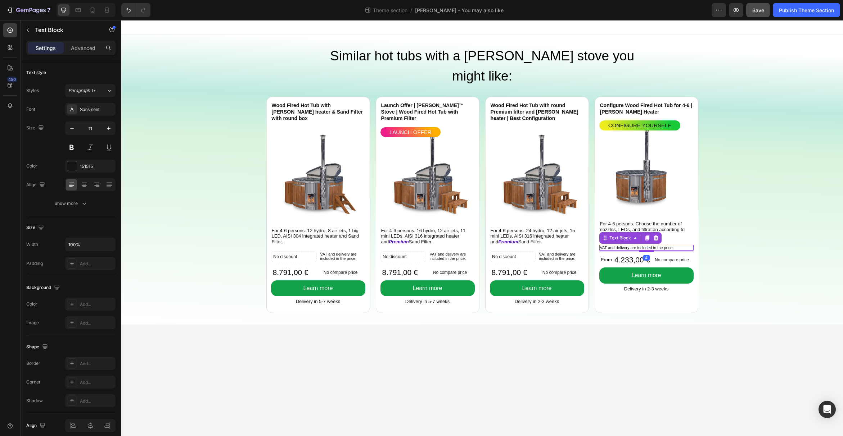
click at [648, 250] on div at bounding box center [646, 251] width 14 height 2
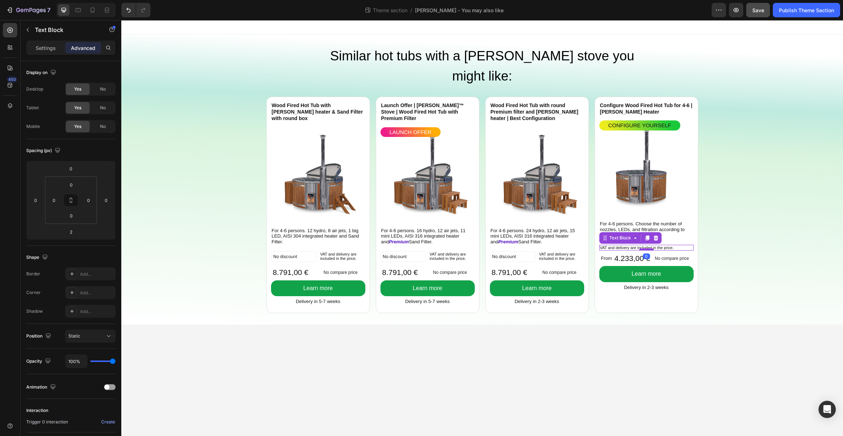
click at [647, 249] on div at bounding box center [646, 250] width 14 height 2
type input "0"
click at [756, 13] on span "Save" at bounding box center [758, 10] width 12 height 6
click at [732, 13] on icon "button" at bounding box center [735, 9] width 7 height 7
click at [653, 254] on div "No compare price" at bounding box center [672, 259] width 40 height 10
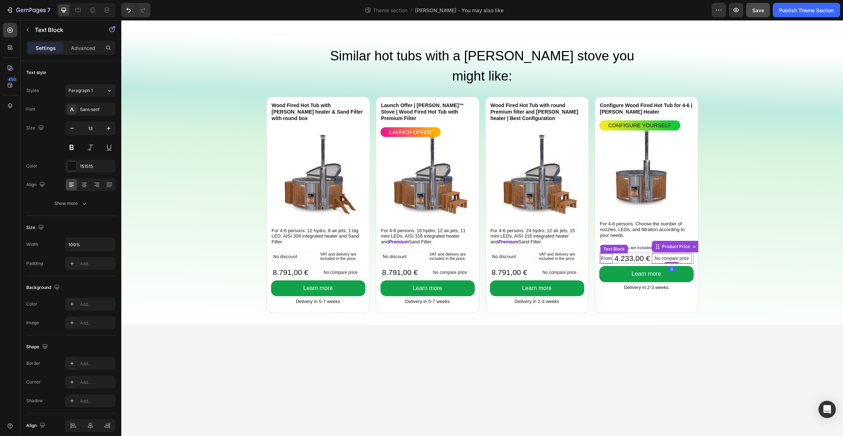
click at [611, 254] on div "From Text Block" at bounding box center [606, 259] width 12 height 10
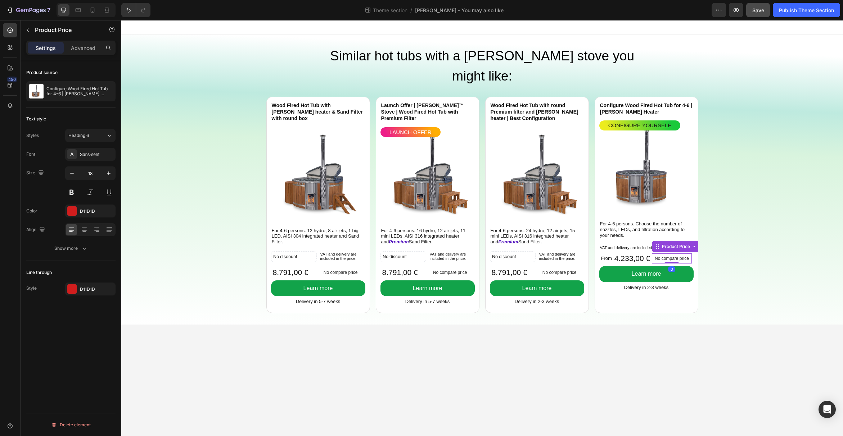
click at [658, 257] on p "No compare price" at bounding box center [671, 259] width 34 height 4
click at [671, 244] on div "Product Price" at bounding box center [675, 247] width 31 height 6
click at [670, 254] on div "No compare price" at bounding box center [672, 259] width 40 height 10
click at [10, 108] on icon at bounding box center [10, 105] width 5 height 5
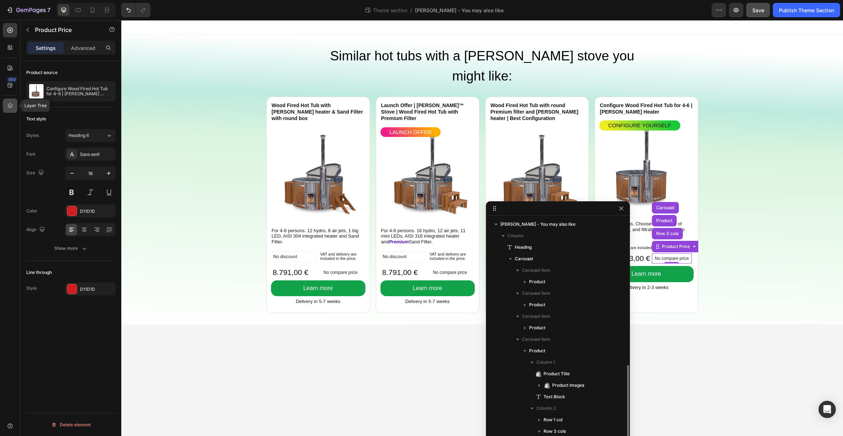
scroll to position [85, 0]
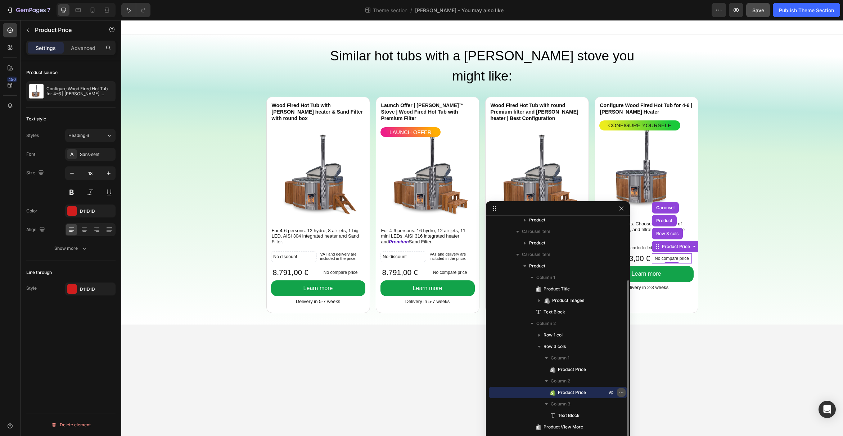
click at [620, 391] on icon "button" at bounding box center [621, 393] width 6 height 6
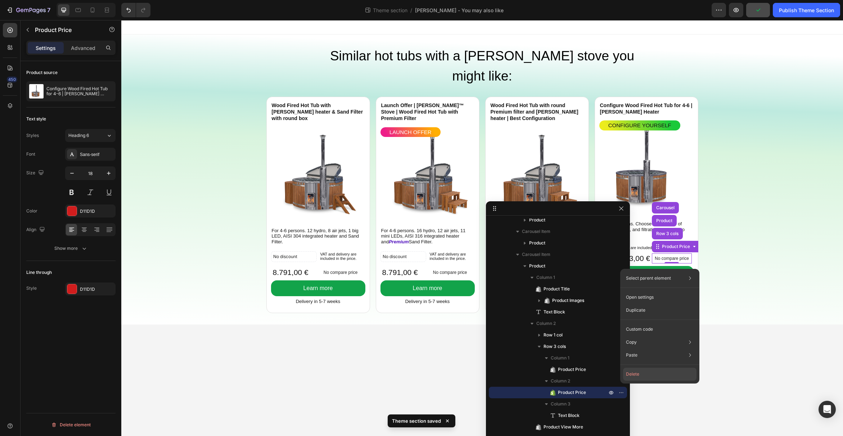
click at [631, 374] on button "Delete" at bounding box center [659, 374] width 73 height 13
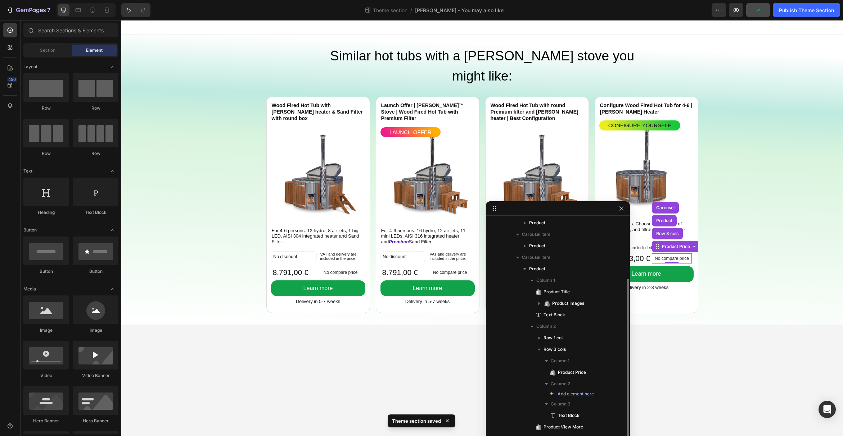
scroll to position [82, 0]
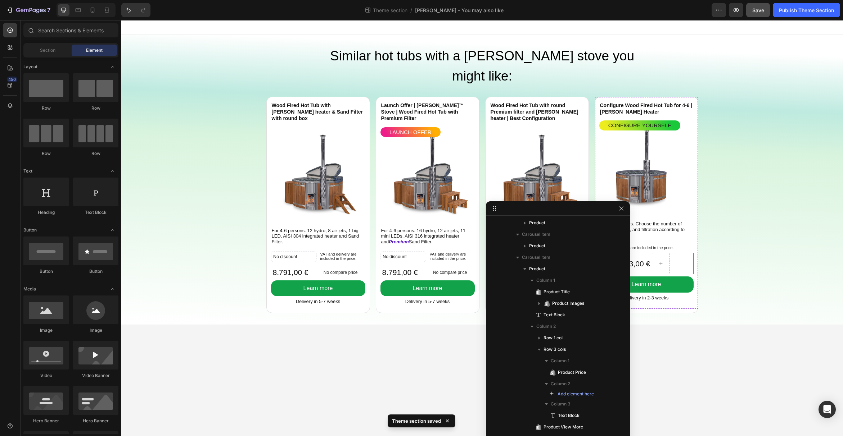
click at [678, 253] on div "4.233,00 € Product Price Product Price From Text Block Row" at bounding box center [646, 264] width 94 height 22
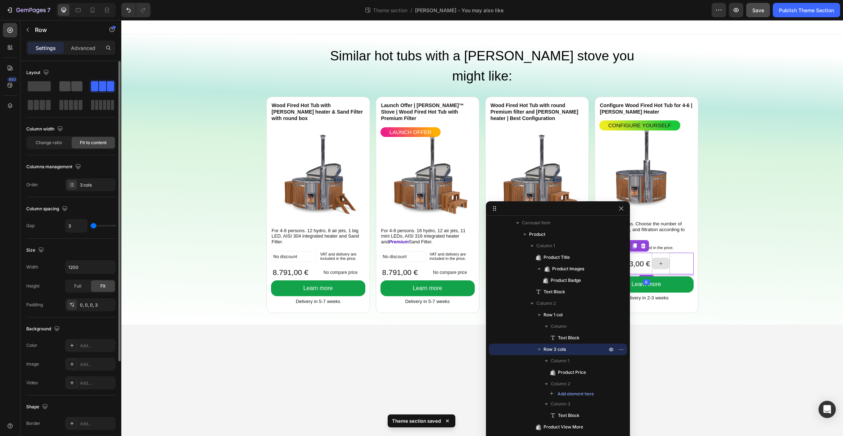
click at [70, 85] on span at bounding box center [64, 86] width 11 height 10
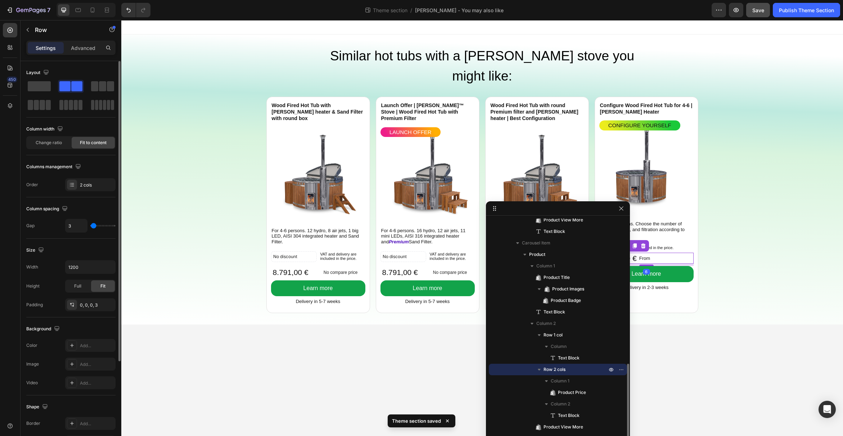
scroll to position [407, 0]
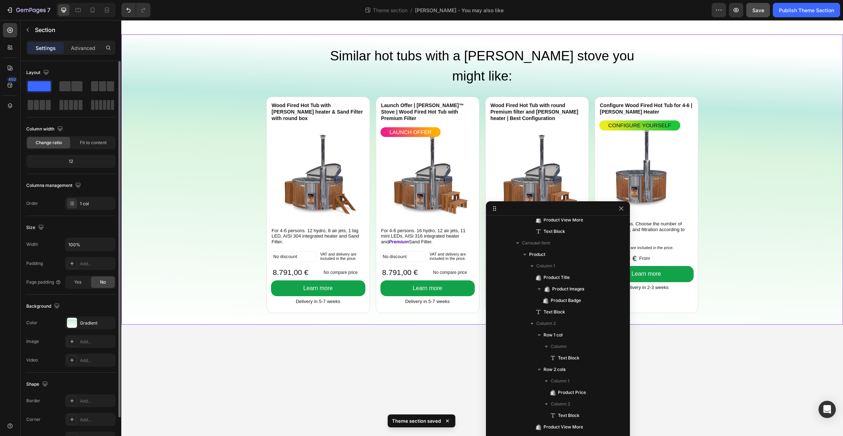
click at [749, 236] on div "Wood Fired Hot Tub with Verta heater & Sand Filter with round box Product Title…" at bounding box center [481, 209] width 721 height 231
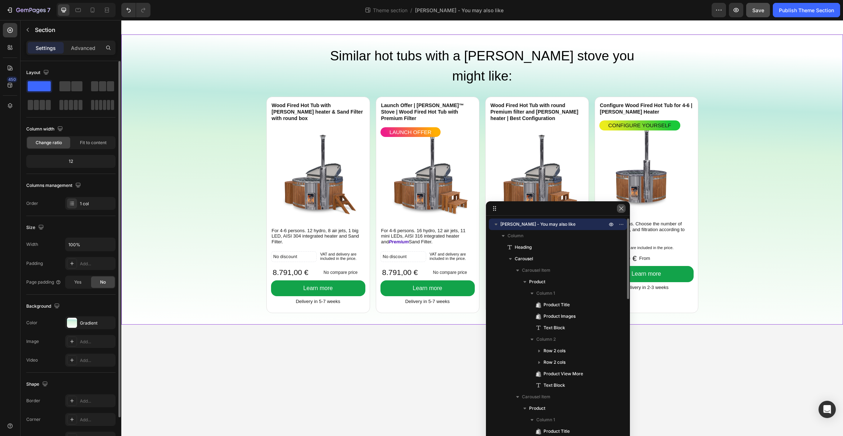
click at [621, 209] on icon "button" at bounding box center [621, 209] width 6 height 6
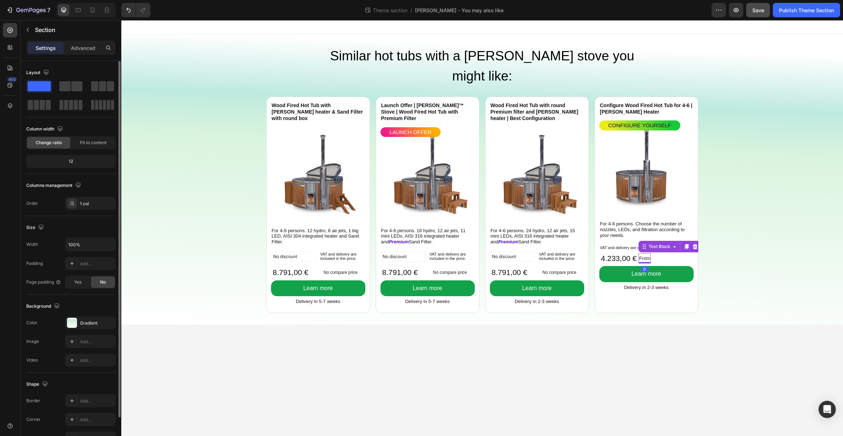
click at [645, 254] on p "From" at bounding box center [644, 258] width 11 height 8
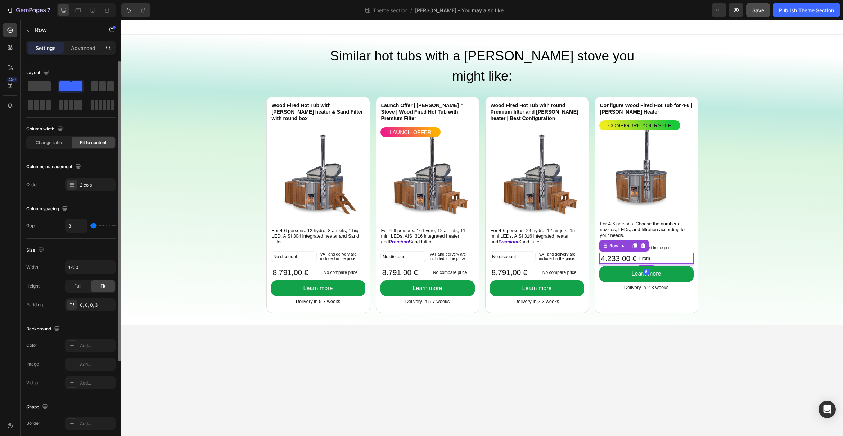
click at [652, 253] on div "4.233,00 € Product Price Product Price From Text Block Row 6" at bounding box center [646, 258] width 94 height 11
click at [94, 182] on div "2 cols" at bounding box center [97, 185] width 34 height 6
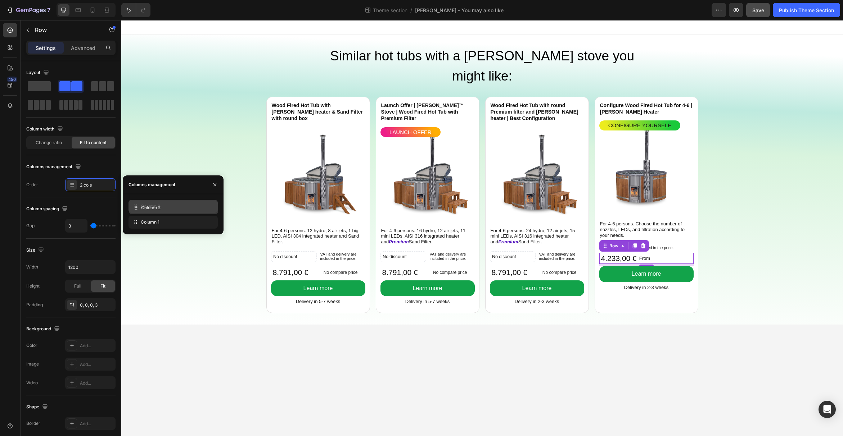
drag, startPoint x: 136, startPoint y: 223, endPoint x: 136, endPoint y: 208, distance: 14.8
click at [610, 254] on p "From" at bounding box center [606, 258] width 11 height 8
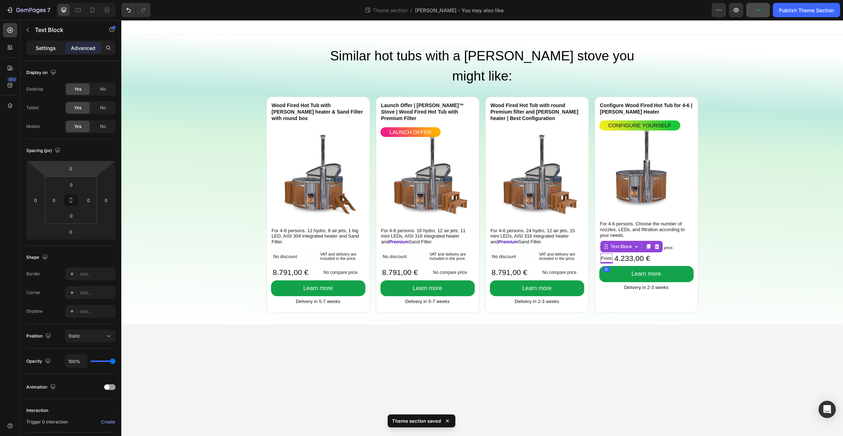
click at [37, 45] on p "Settings" at bounding box center [46, 48] width 20 height 8
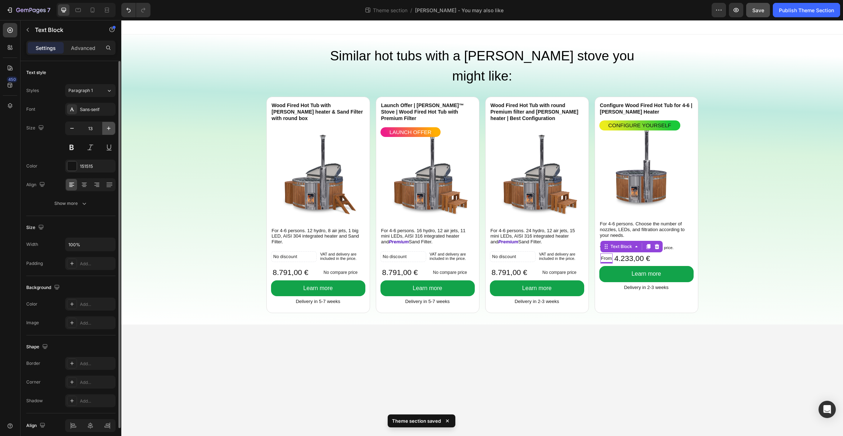
click at [107, 126] on icon "button" at bounding box center [108, 128] width 7 height 7
click at [70, 127] on icon "button" at bounding box center [71, 128] width 7 height 7
type input "14"
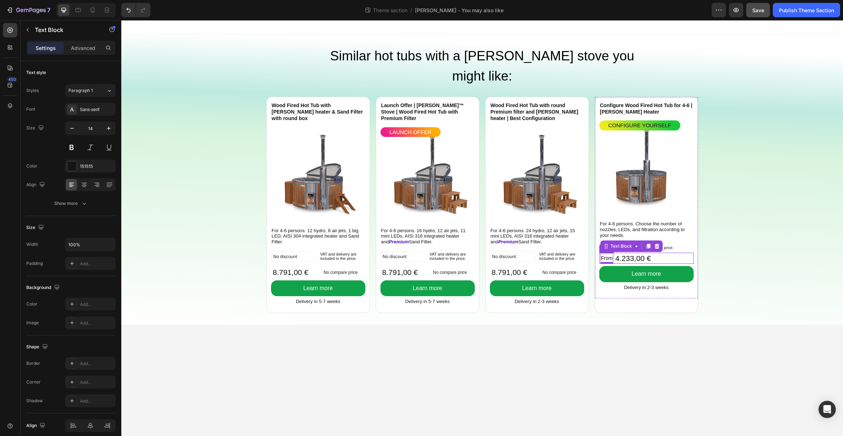
click at [666, 253] on div "4.233,00 € Product Price Product Price From Text Block 0 Row" at bounding box center [646, 258] width 94 height 11
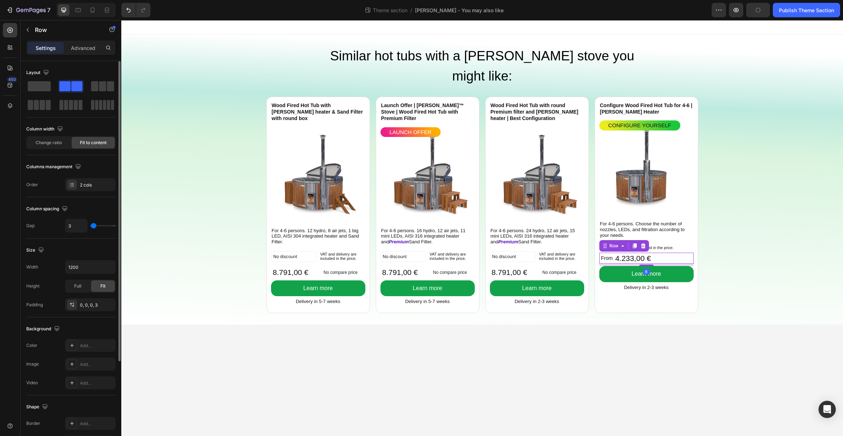
type input "4"
type input "5"
type input "7"
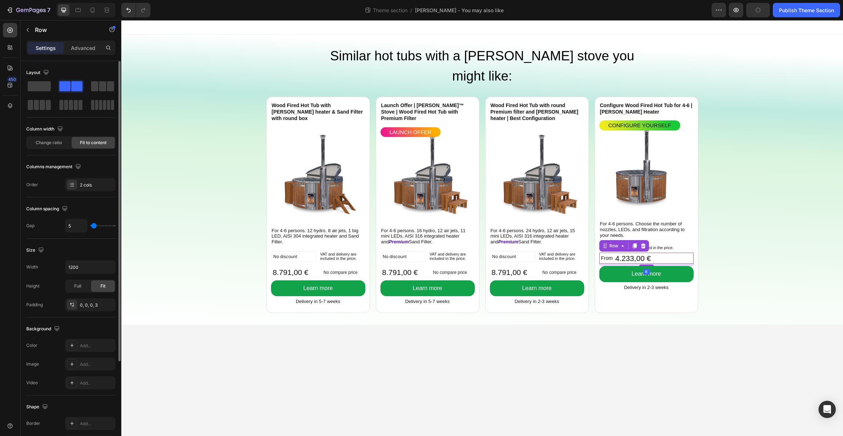
type input "7"
type input "9"
type input "12"
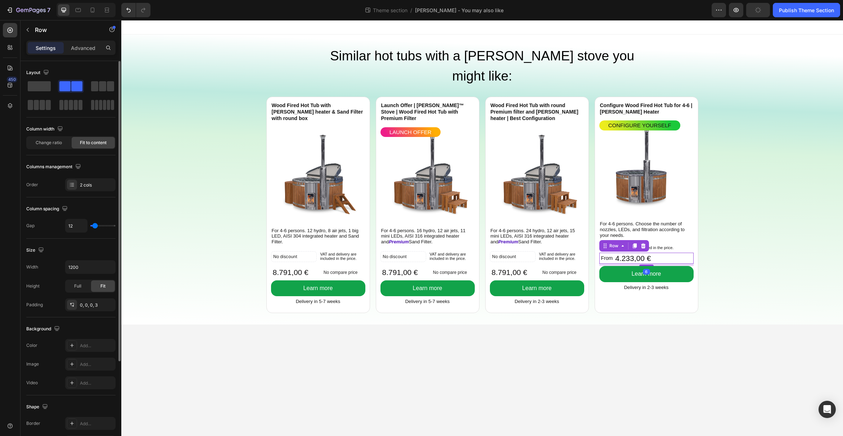
type input "14"
type input "17"
type input "18"
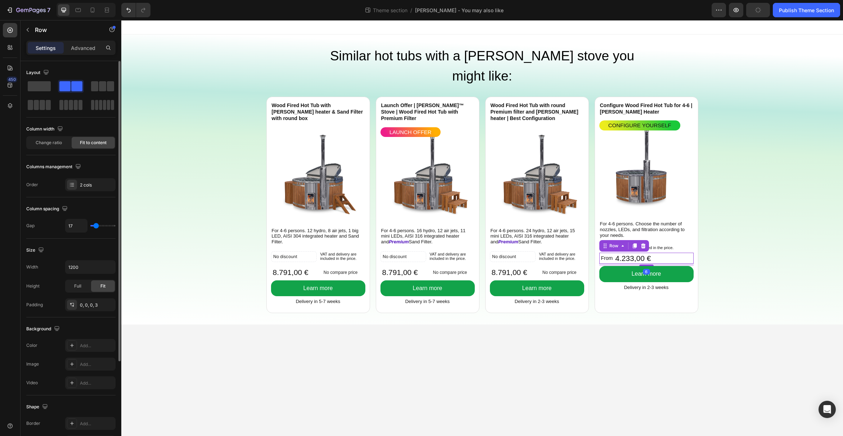
type input "18"
type input "19"
type input "18"
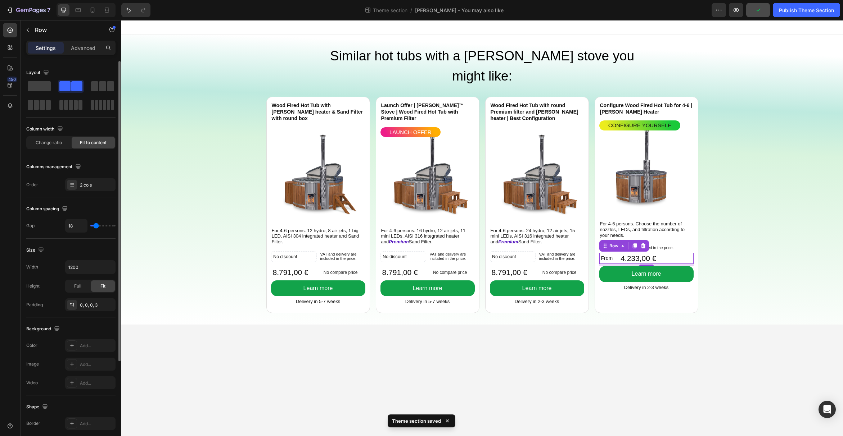
type input "17"
type input "16"
type input "15"
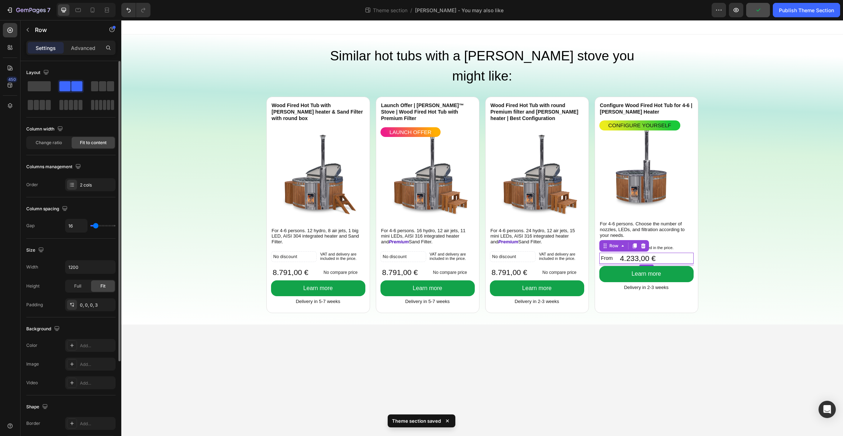
type input "15"
type input "14"
type input "13"
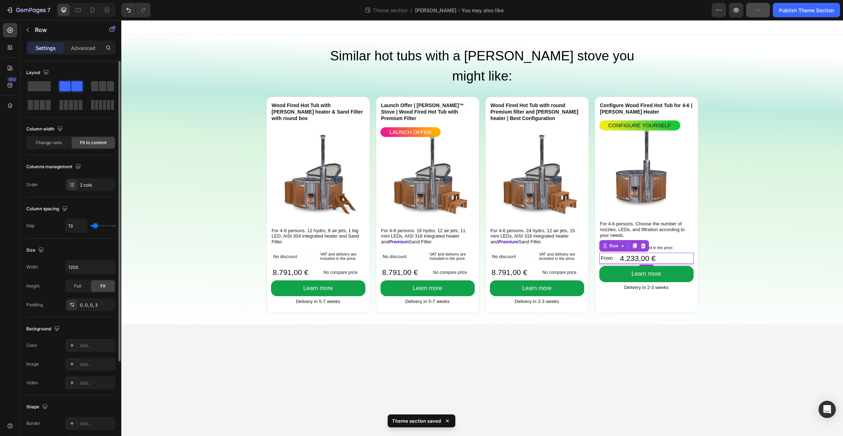
type input "12"
type input "11"
type input "12"
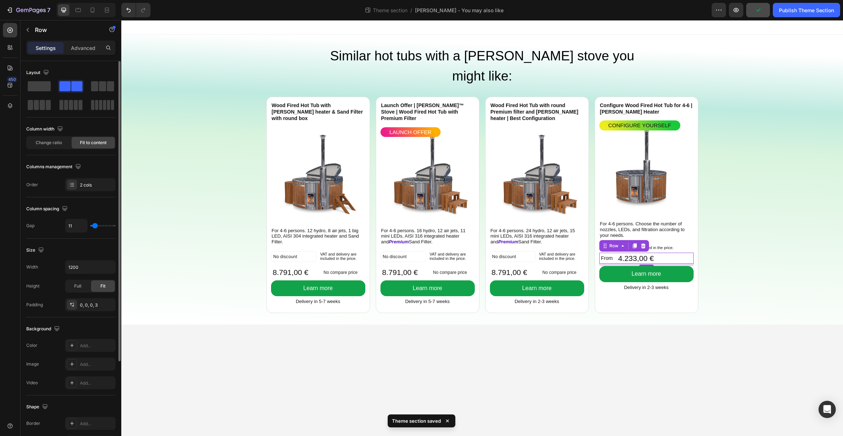
type input "12"
type input "13"
type input "14"
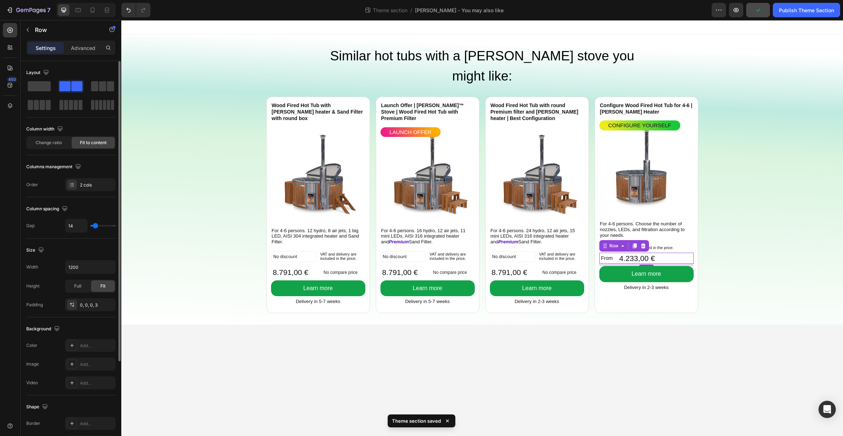
click at [95, 226] on input "range" at bounding box center [102, 225] width 25 height 1
click at [633, 319] on body "Similar hot tubs with a Verta stove you might like: Heading Wood Fired Hot Tub …" at bounding box center [481, 228] width 721 height 416
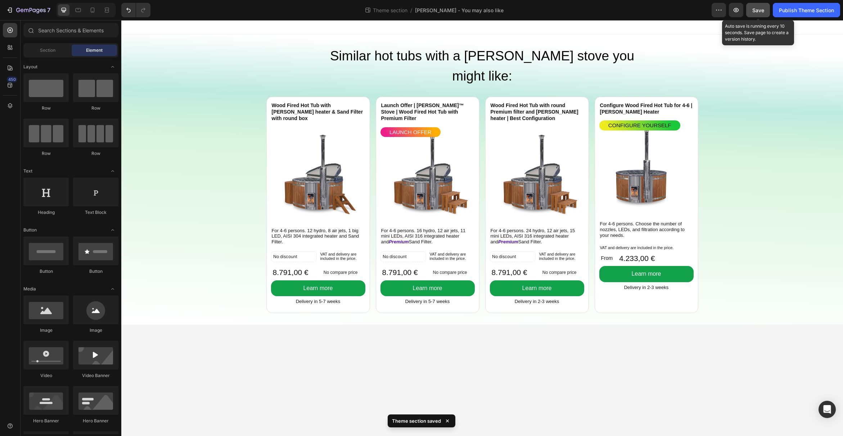
click at [762, 6] on div "Save" at bounding box center [758, 10] width 12 height 8
click at [735, 9] on icon "button" at bounding box center [735, 9] width 7 height 7
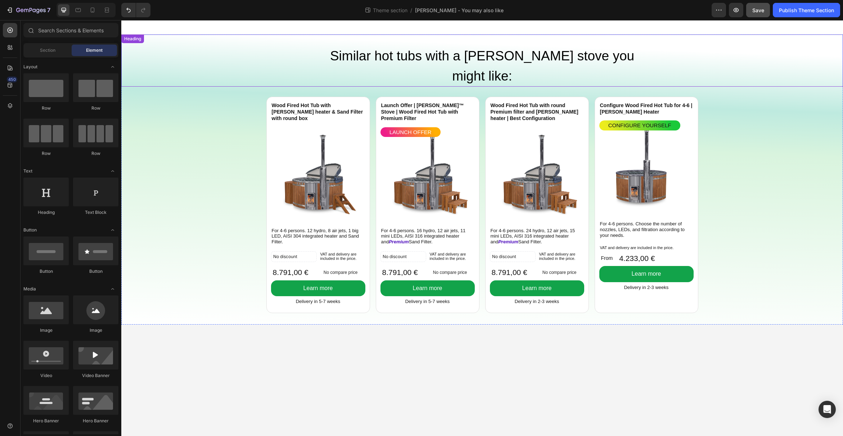
click at [437, 53] on p "Similar hot tubs with a Verta stove you might like:" at bounding box center [482, 66] width 322 height 40
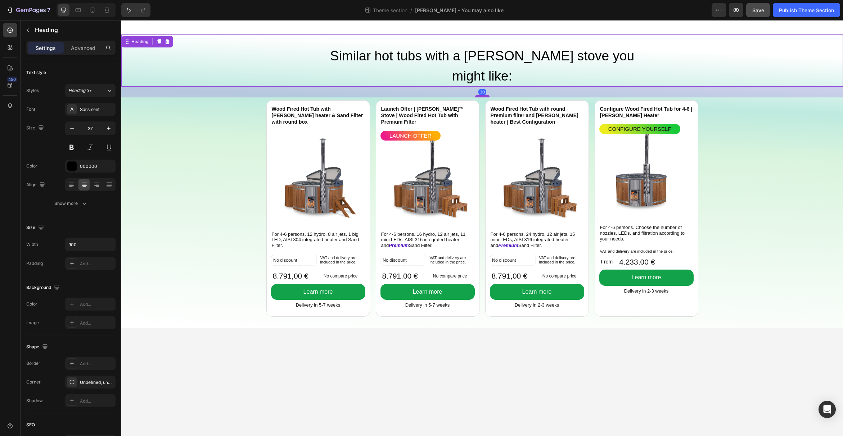
drag, startPoint x: 480, startPoint y: 72, endPoint x: 481, endPoint y: 76, distance: 3.7
click at [481, 95] on div at bounding box center [482, 96] width 14 height 2
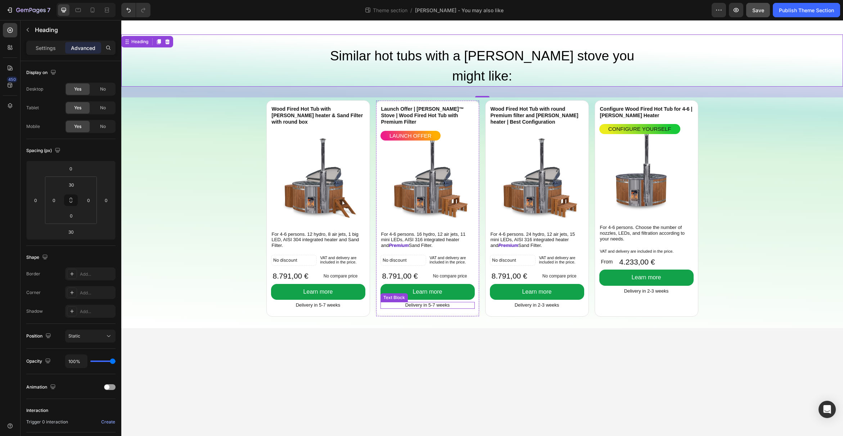
click at [437, 303] on p "Delivery in 5-7 weeks" at bounding box center [427, 305] width 93 height 5
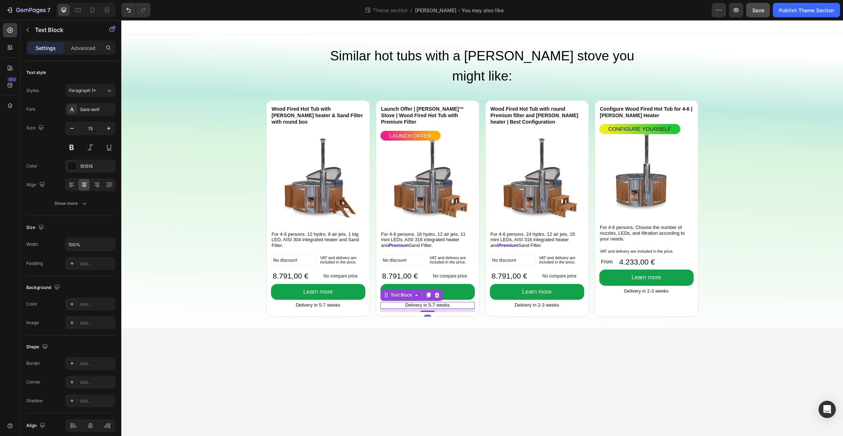
click at [437, 303] on p "Delivery in 5-7 weeks" at bounding box center [427, 305] width 93 height 5
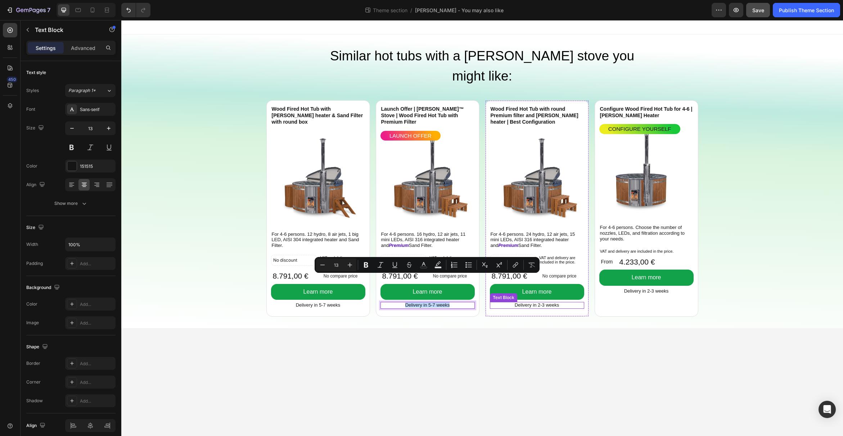
click at [553, 303] on p "Delivery in 2-3 weeks" at bounding box center [536, 305] width 93 height 5
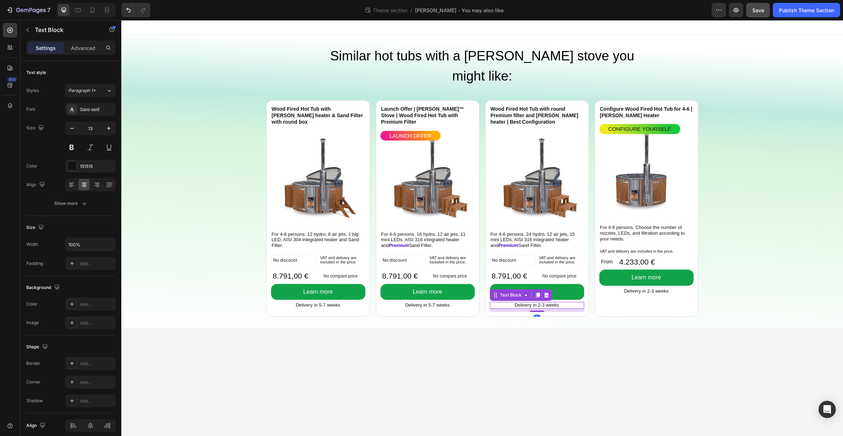
click at [553, 303] on p "Delivery in 2-3 weeks" at bounding box center [536, 305] width 93 height 5
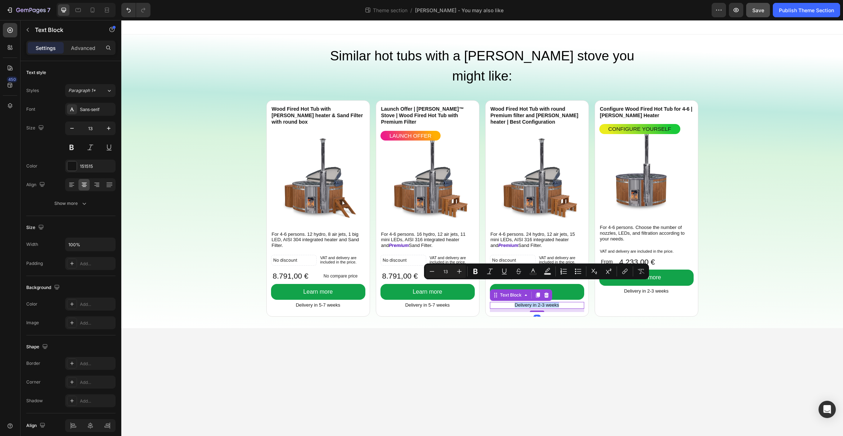
click at [553, 303] on p "Delivery in 2-3 weeks" at bounding box center [536, 305] width 93 height 5
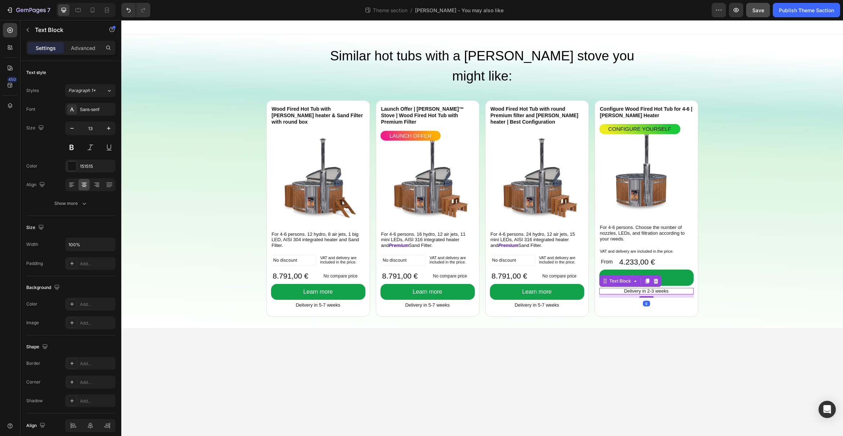
click at [637, 289] on p "Delivery in 2-3 weeks" at bounding box center [646, 291] width 93 height 5
click at [754, 11] on span "Save" at bounding box center [758, 10] width 12 height 6
click at [733, 11] on icon "button" at bounding box center [735, 9] width 7 height 7
click at [92, 10] on icon at bounding box center [92, 9] width 7 height 7
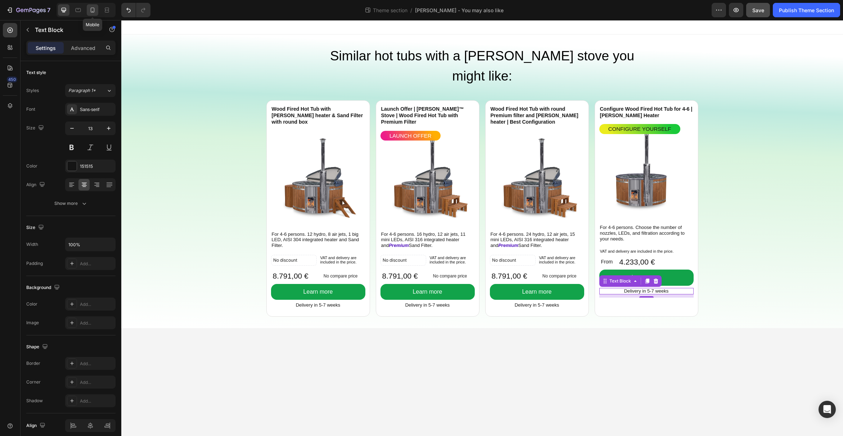
type input "14"
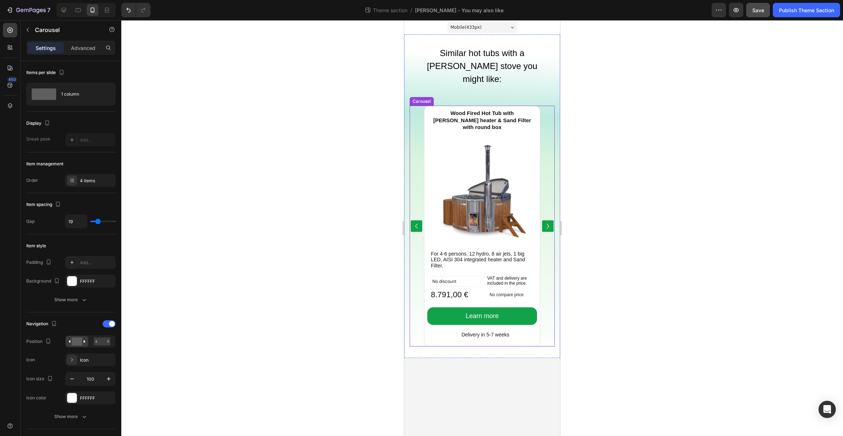
click at [552, 210] on icon "Carousel Next Arrow" at bounding box center [548, 226] width 10 height 36
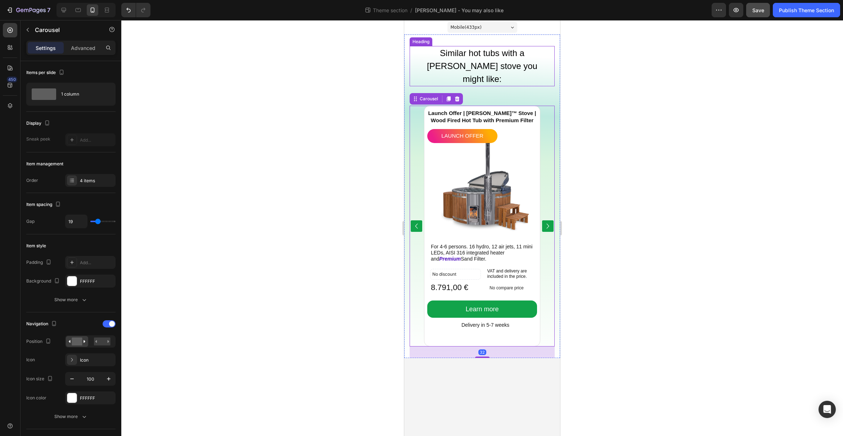
click at [483, 67] on p "Similar hot tubs with a Verta stove you might like:" at bounding box center [482, 66] width 133 height 39
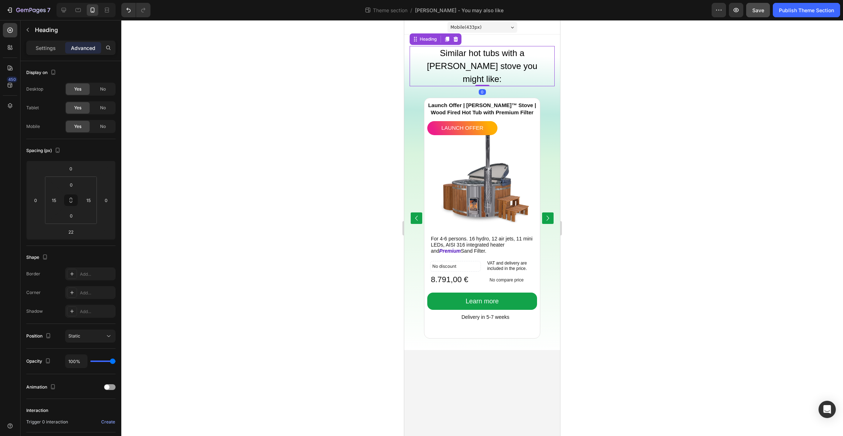
drag, startPoint x: 484, startPoint y: 80, endPoint x: 484, endPoint y: 68, distance: 11.5
click at [484, 68] on div "Similar hot tubs with a Verta stove you might like: Heading 0" at bounding box center [481, 66] width 145 height 40
type input "0"
click at [547, 201] on icon "Carousel Next Arrow" at bounding box center [548, 218] width 10 height 36
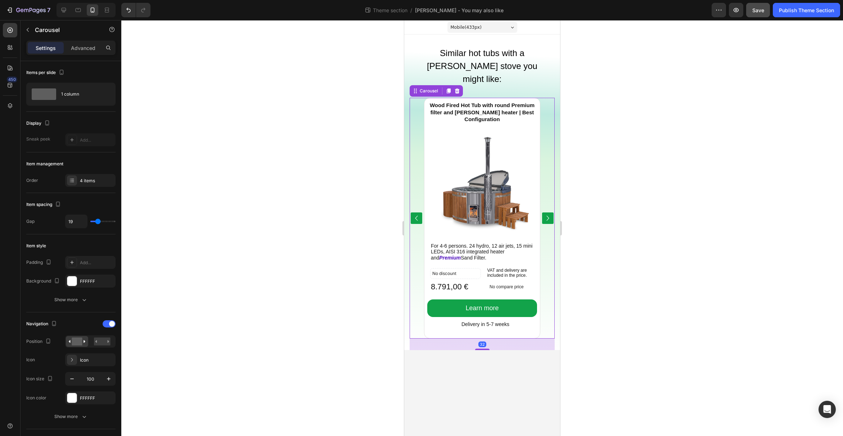
click at [547, 201] on icon "Carousel Next Arrow" at bounding box center [548, 218] width 10 height 36
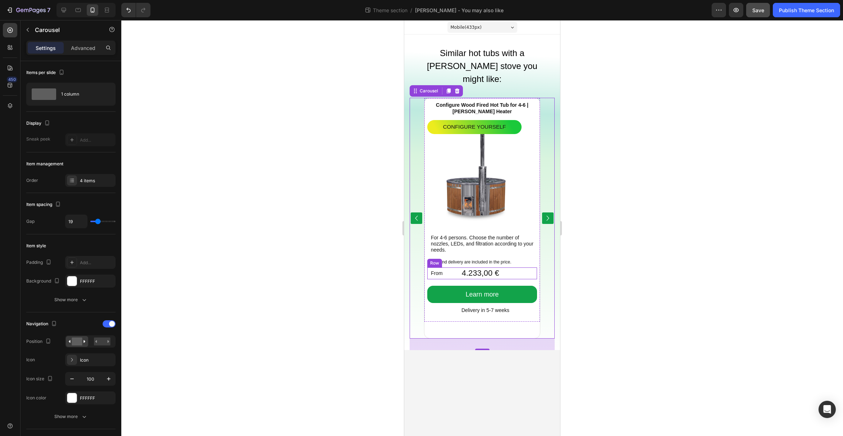
click at [459, 268] on div "4.233,00 € Product Price Product Price From Text Block Row" at bounding box center [482, 274] width 110 height 12
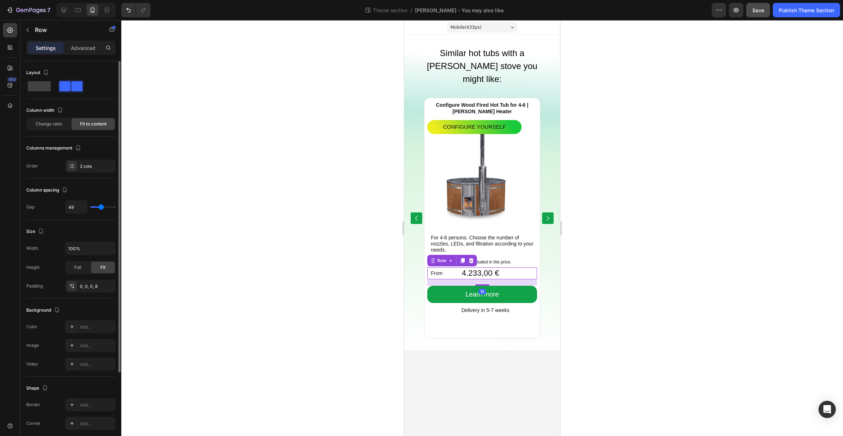
type input "50"
type input "49"
type input "48"
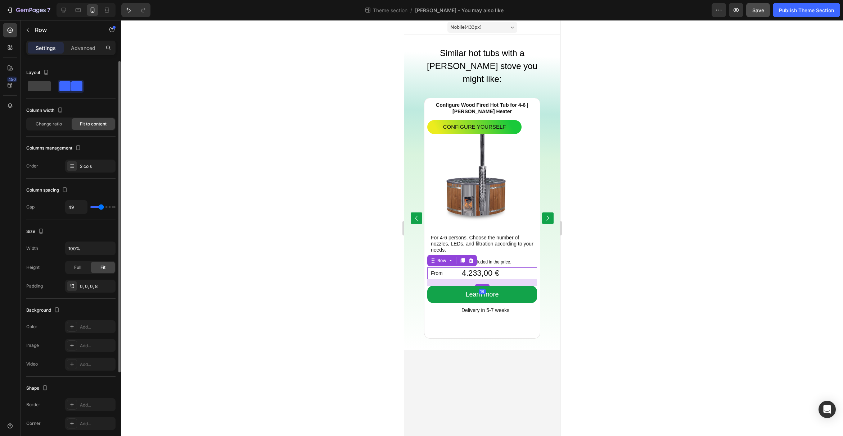
type input "48"
type input "47"
type input "46"
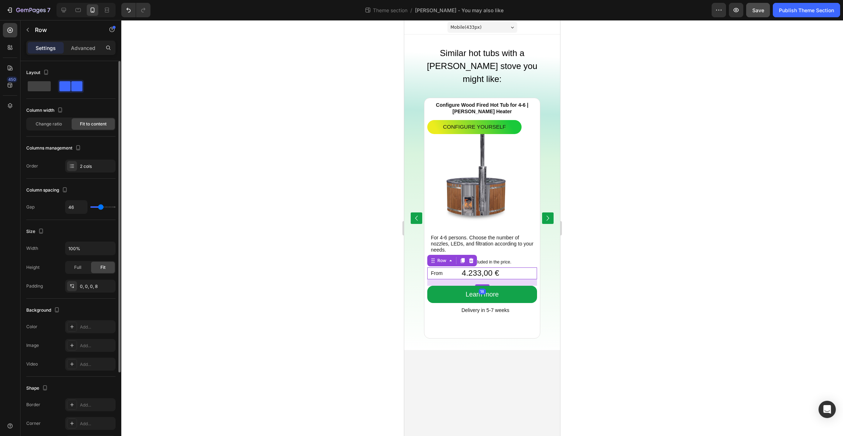
type input "45"
type input "44"
type input "43"
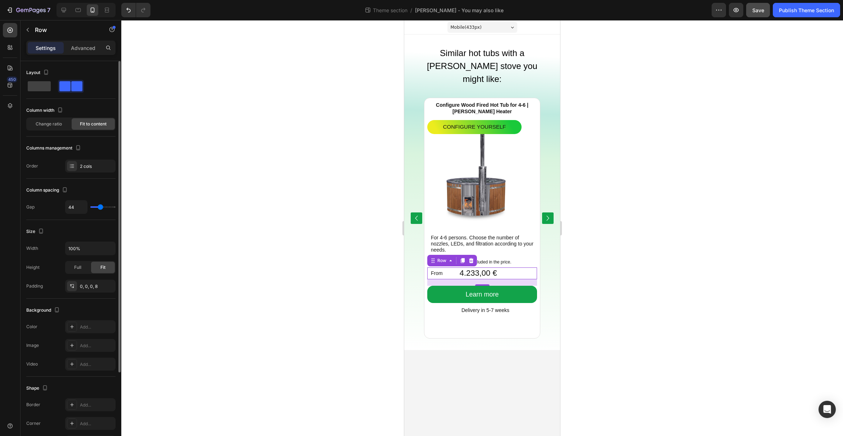
type input "43"
type input "42"
type input "41"
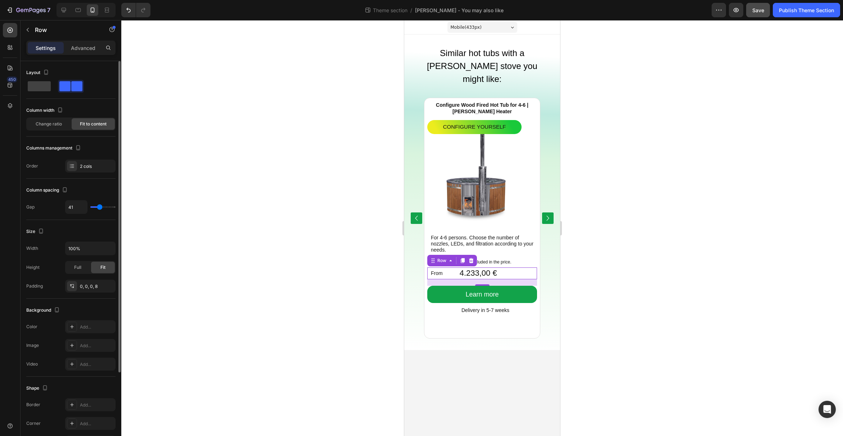
type input "40"
type input "39"
type input "37"
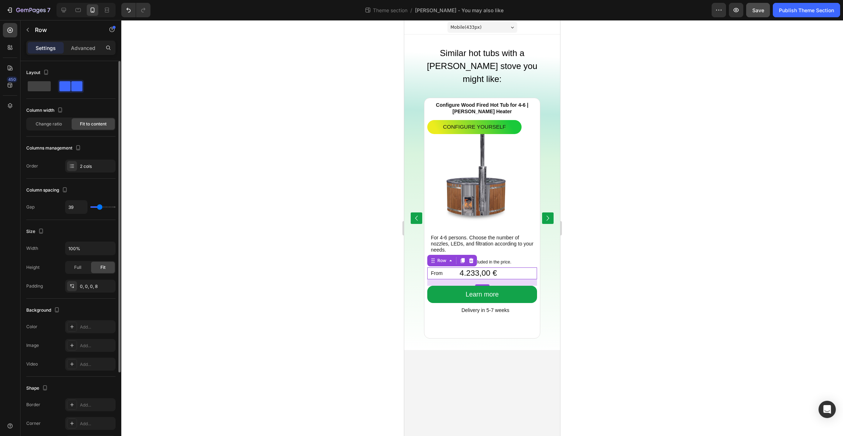
type input "37"
type input "36"
type input "33"
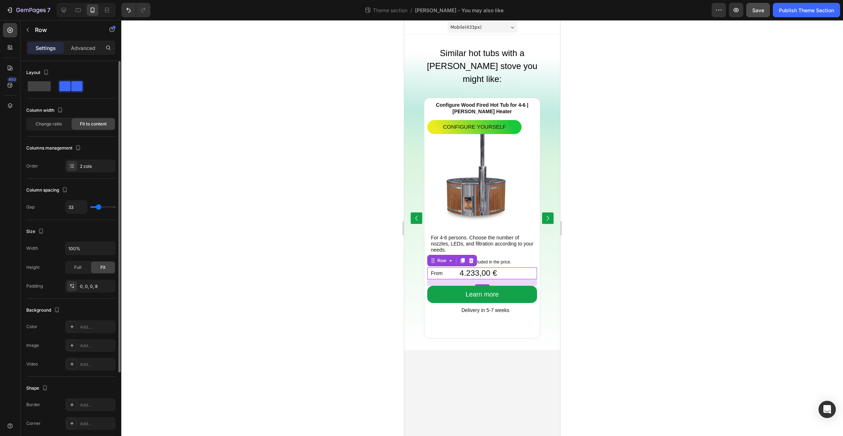
type input "31"
type input "29"
type input "27"
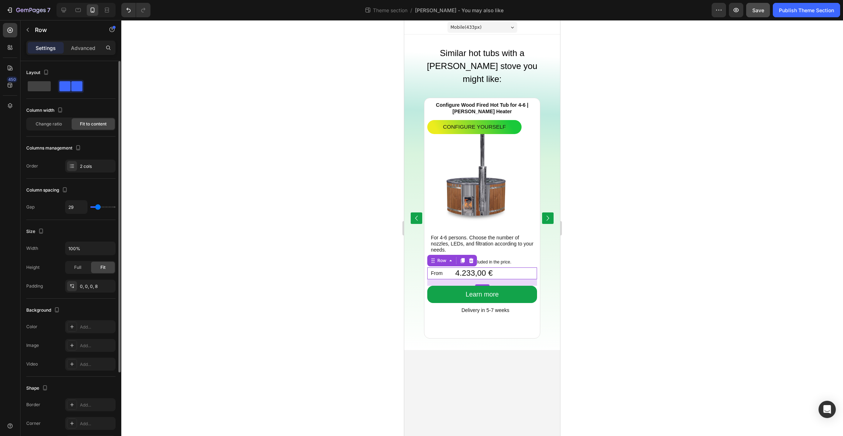
type input "27"
type input "25"
type input "24"
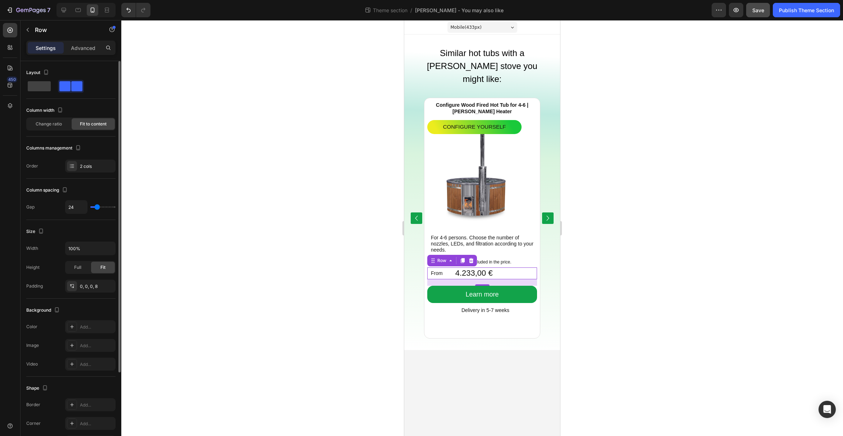
type input "23"
type input "22"
drag, startPoint x: 101, startPoint y: 208, endPoint x: 97, endPoint y: 208, distance: 4.3
type input "22"
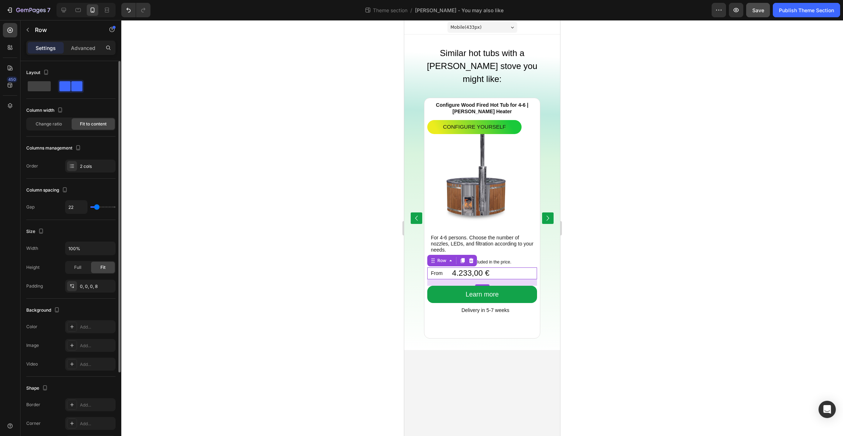
click at [97, 208] on input "range" at bounding box center [102, 207] width 25 height 1
click at [438, 269] on p "From" at bounding box center [437, 273] width 12 height 9
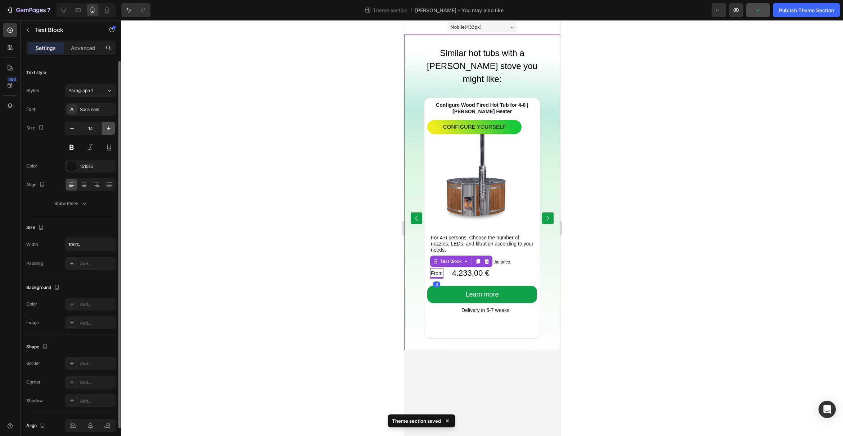
click at [109, 133] on button "button" at bounding box center [108, 128] width 13 height 13
type input "16"
click at [637, 304] on div at bounding box center [481, 228] width 721 height 416
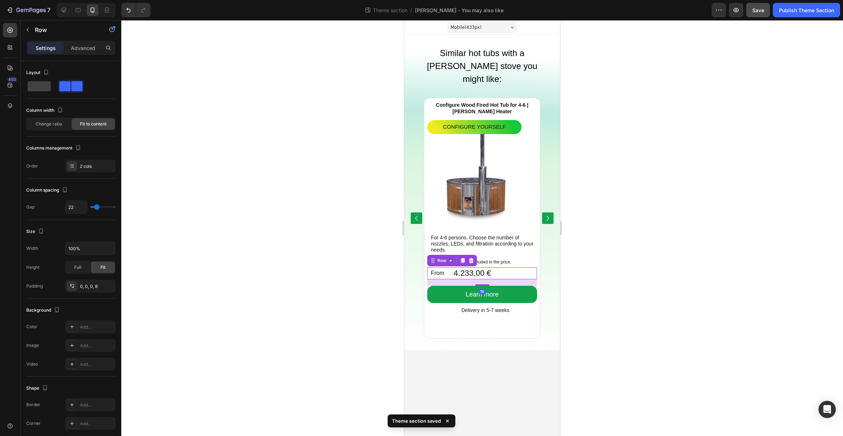
click at [506, 268] on div "4.233,00 € Product Price Product Price From Text Block Row 18" at bounding box center [482, 274] width 110 height 12
click at [90, 210] on div "22" at bounding box center [90, 207] width 50 height 14
type input "16"
type input "14"
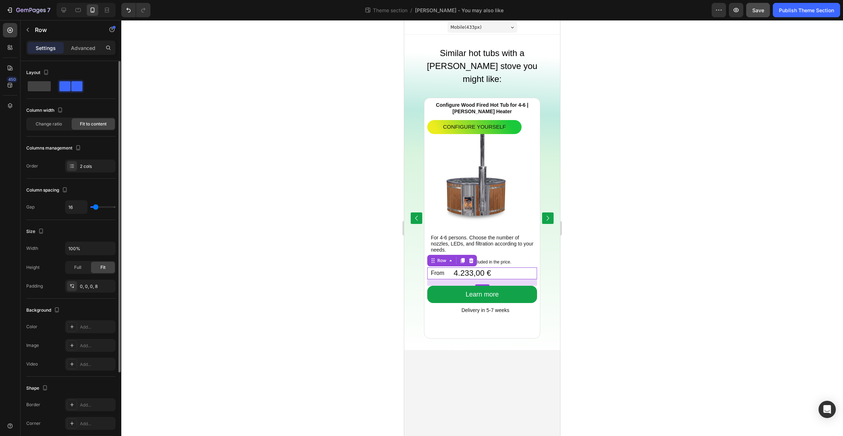
type input "14"
type input "13"
type input "11"
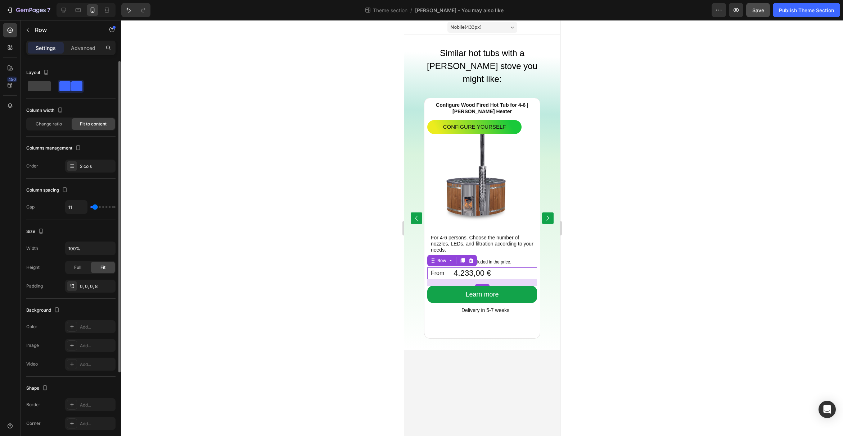
type input "10"
type input "9"
type input "8"
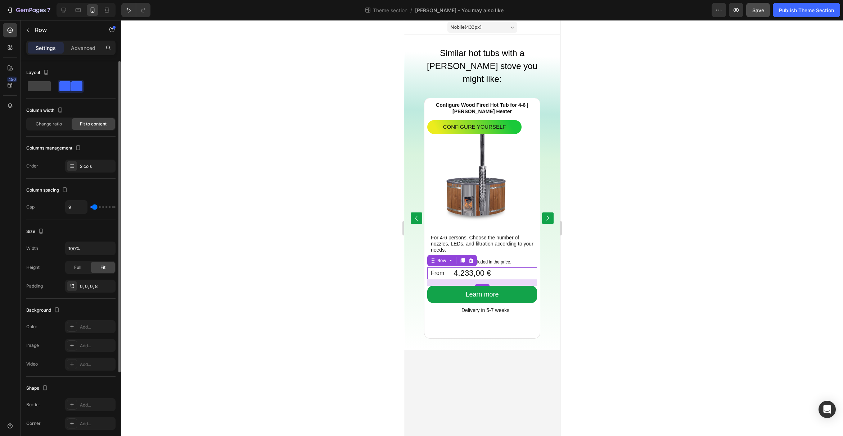
type input "8"
type input "9"
type input "10"
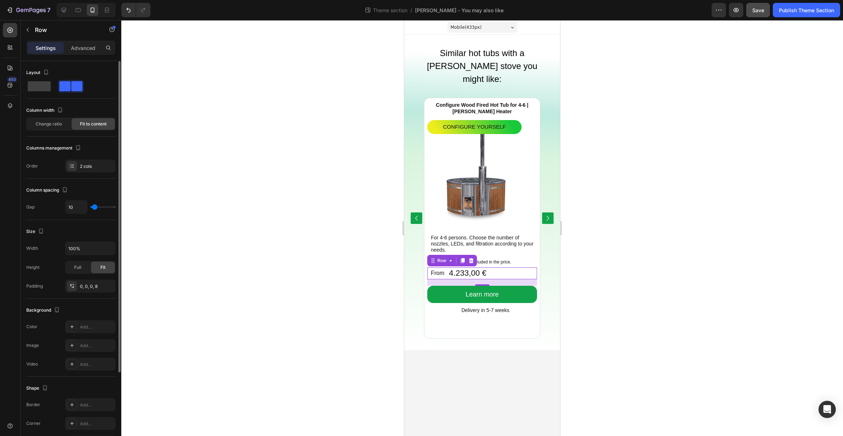
type input "11"
type input "12"
click at [95, 208] on input "range" at bounding box center [102, 207] width 25 height 1
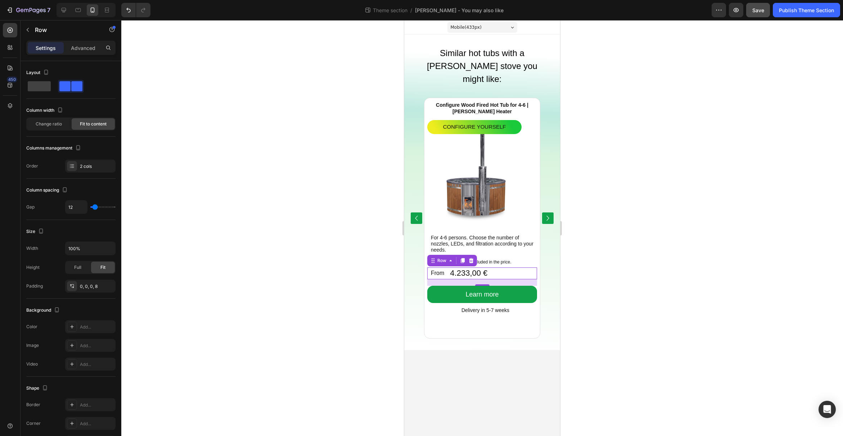
click at [589, 262] on div at bounding box center [481, 228] width 721 height 416
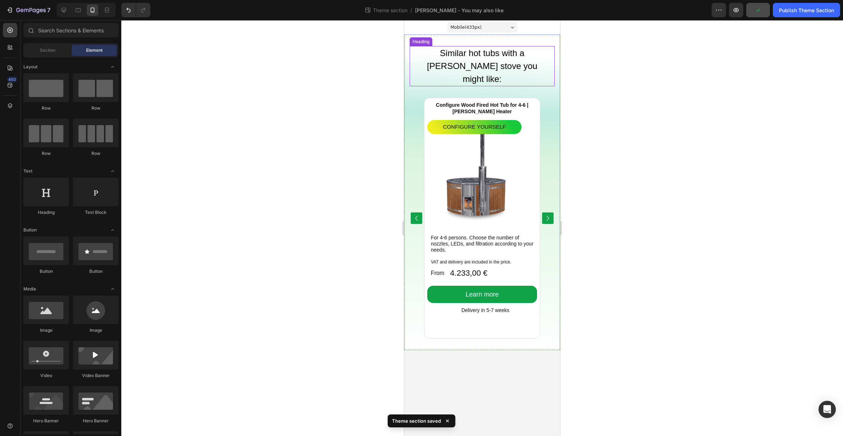
click at [467, 63] on p "Similar hot tubs with a Verta stove you might like:" at bounding box center [482, 66] width 133 height 39
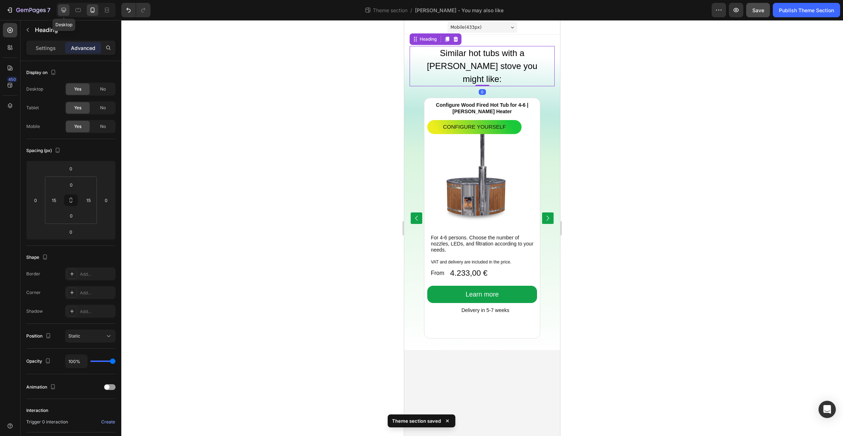
click at [64, 9] on icon at bounding box center [63, 9] width 7 height 7
type input "30"
type input "0"
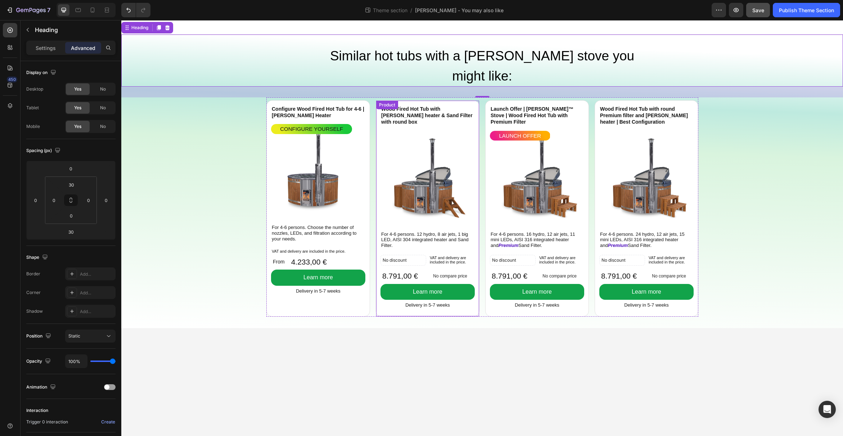
click at [377, 134] on div "Wood Fired Hot Tub with Verta heater & Sand Filter with round box Product Title…" at bounding box center [427, 209] width 103 height 216
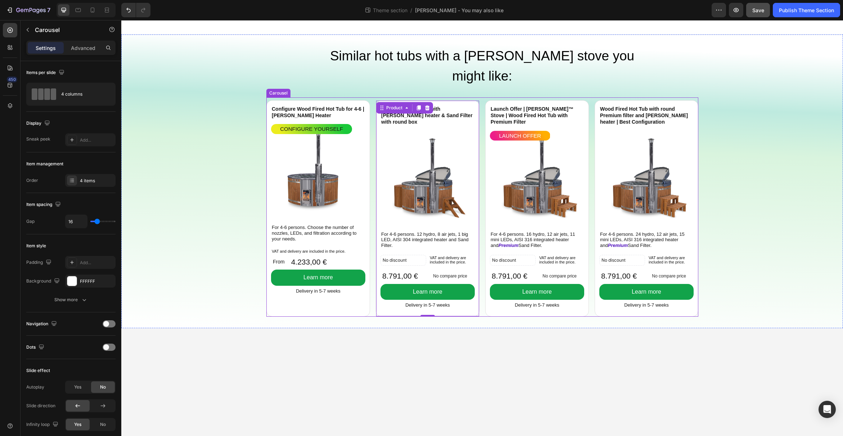
click at [372, 136] on div "Wood Fired Hot Tub with Verta heater & Sand Filter with round box Product Title…" at bounding box center [482, 208] width 432 height 217
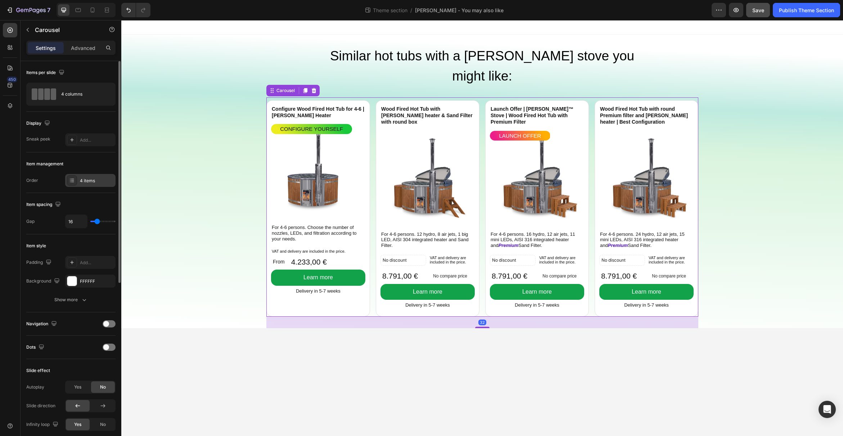
click at [87, 183] on div "4 items" at bounding box center [97, 181] width 34 height 6
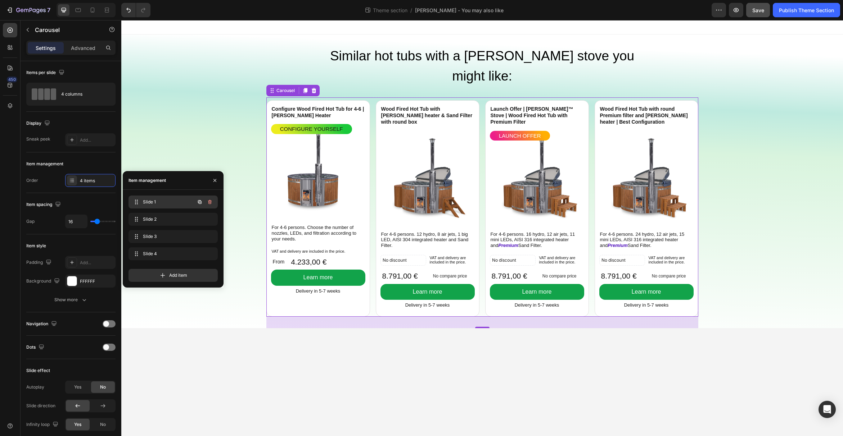
click at [142, 202] on div "Slide 1 Slide 1" at bounding box center [162, 202] width 63 height 10
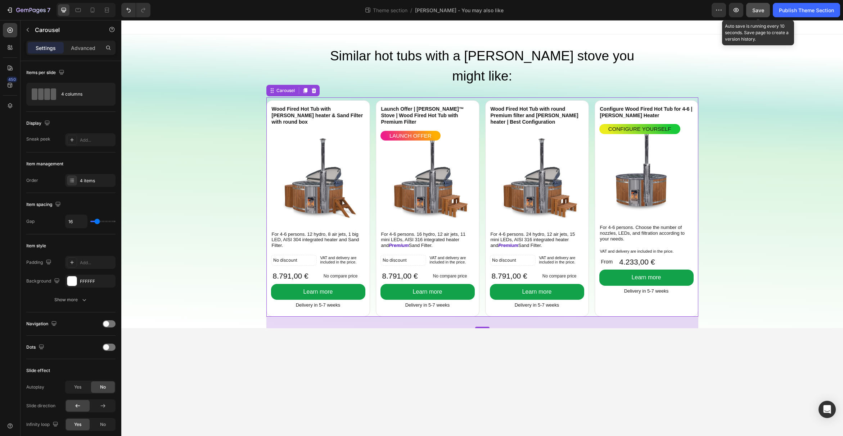
click at [762, 11] on span "Save" at bounding box center [758, 10] width 12 height 6
click at [737, 12] on icon "button" at bounding box center [735, 9] width 7 height 7
click at [647, 225] on p "For 4-6 persons. Choose the number of nozzles, LEDs, and filtration according t…" at bounding box center [646, 233] width 93 height 17
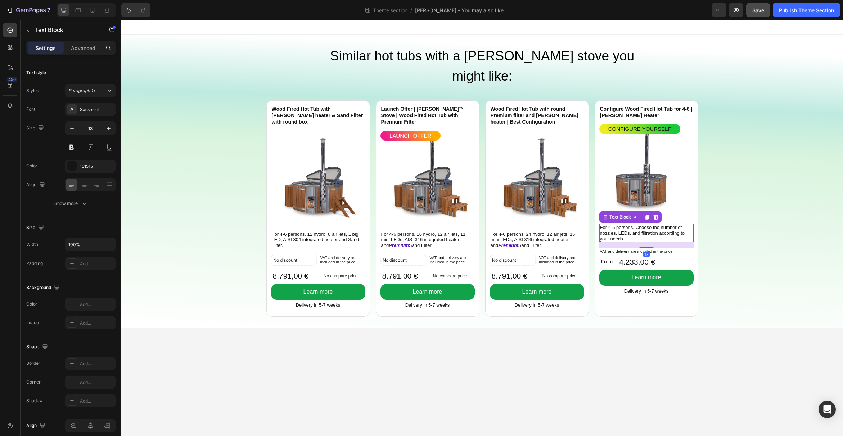
click at [649, 225] on p "For 4-6 persons. Choose the number of nozzles, LEDs, and filtration according t…" at bounding box center [646, 233] width 93 height 17
click at [615, 225] on p "For 4-6 persons. Choose the number of nozzles, LEDs, and filtration according t…" at bounding box center [646, 233] width 93 height 17
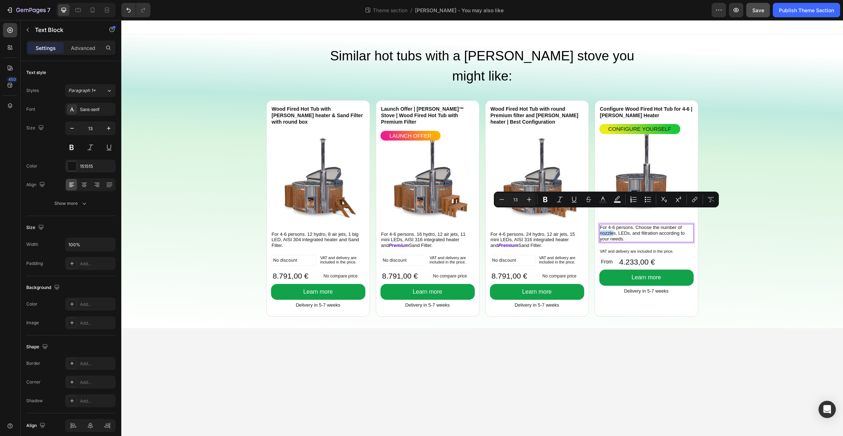
drag, startPoint x: 614, startPoint y: 214, endPoint x: 599, endPoint y: 215, distance: 14.8
click at [600, 225] on p "For 4-6 persons. Choose the number of nozzles, LEDs, and filtration according t…" at bounding box center [646, 233] width 93 height 17
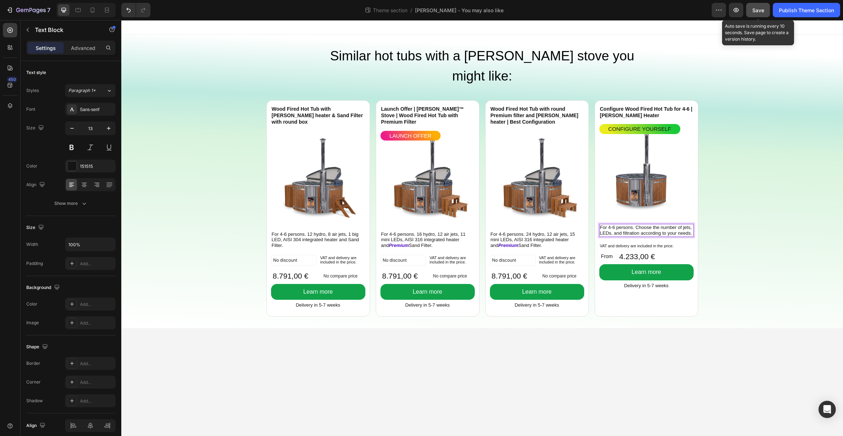
click at [754, 9] on span "Save" at bounding box center [758, 10] width 12 height 6
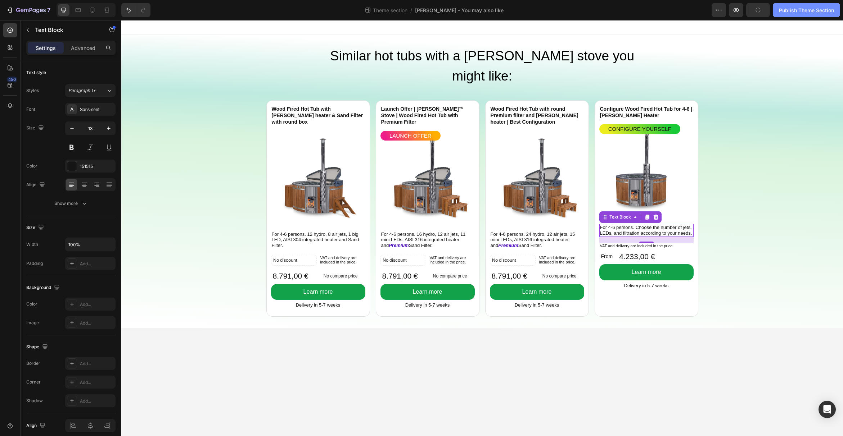
click at [808, 10] on div "Publish Theme Section" at bounding box center [806, 10] width 55 height 8
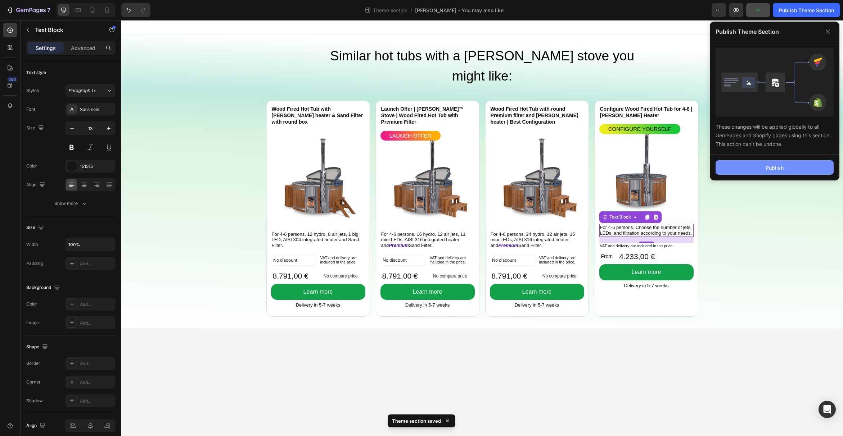
click at [789, 167] on button "Publish" at bounding box center [774, 167] width 118 height 14
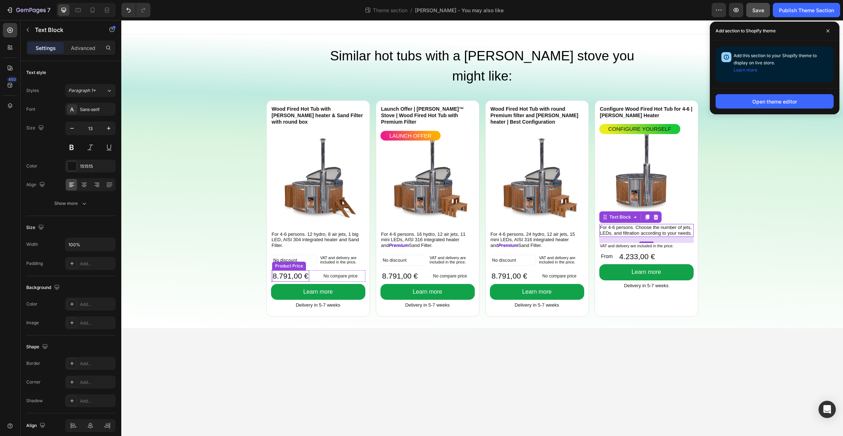
click at [294, 271] on div "8.791,00 €" at bounding box center [290, 276] width 37 height 11
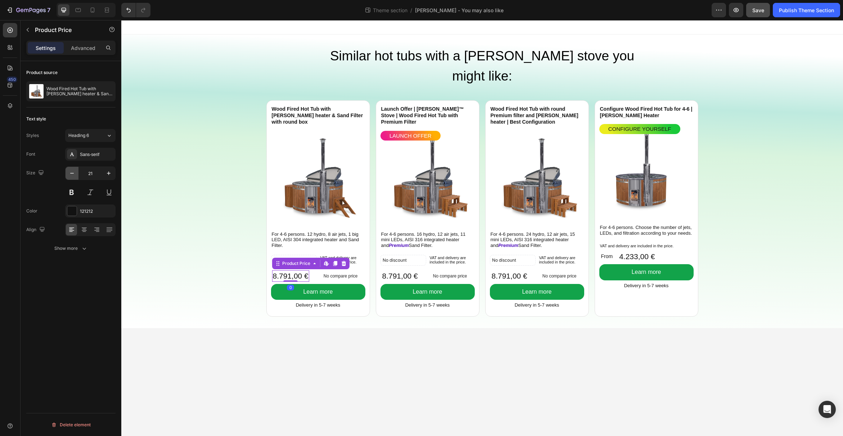
click at [69, 172] on icon "button" at bounding box center [71, 173] width 7 height 7
type input "20"
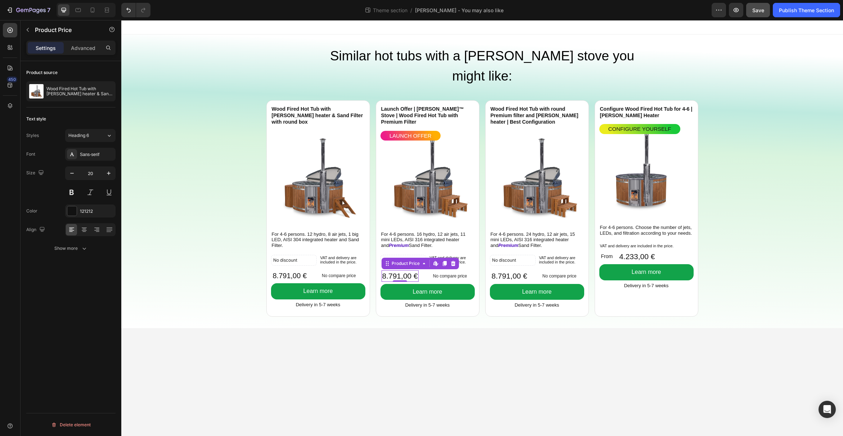
click at [387, 271] on div "8.791,00 €" at bounding box center [399, 276] width 37 height 11
click at [76, 174] on button "button" at bounding box center [71, 173] width 13 height 13
type input "20"
click at [517, 271] on div "8.791,00 € Product Price Product Price" at bounding box center [509, 276] width 37 height 11
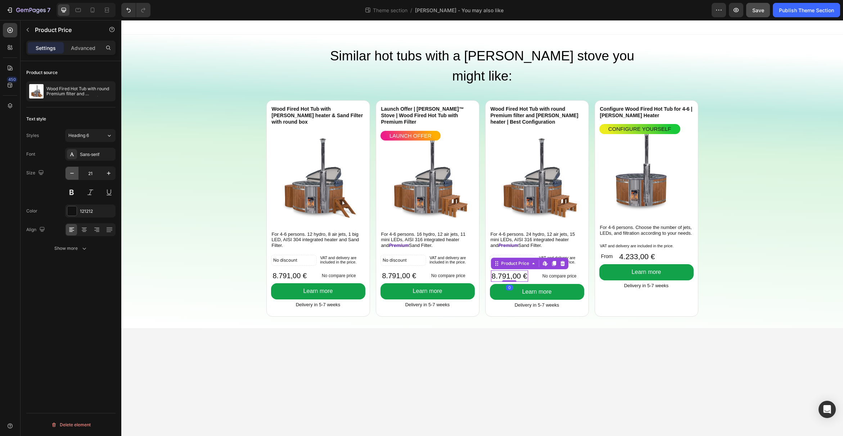
click at [74, 172] on icon "button" at bounding box center [71, 173] width 7 height 7
type input "20"
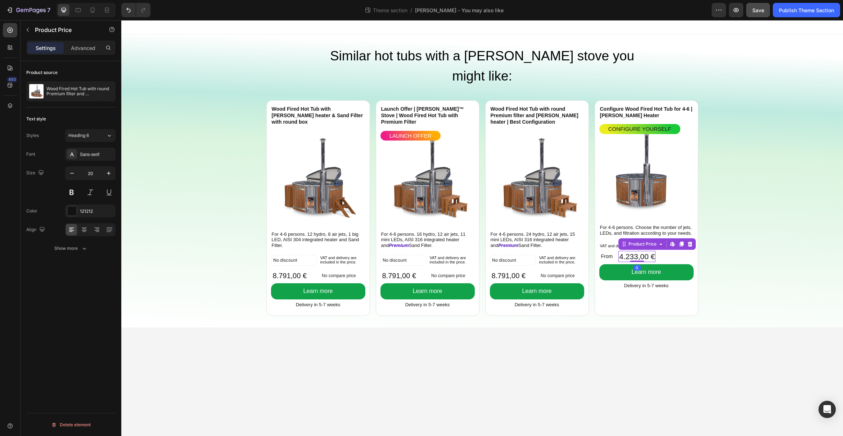
click at [626, 251] on div "4.233,00 €" at bounding box center [636, 256] width 37 height 11
click at [755, 11] on span "Save" at bounding box center [758, 10] width 12 height 6
click at [779, 10] on div "Publish Theme Section" at bounding box center [806, 10] width 55 height 8
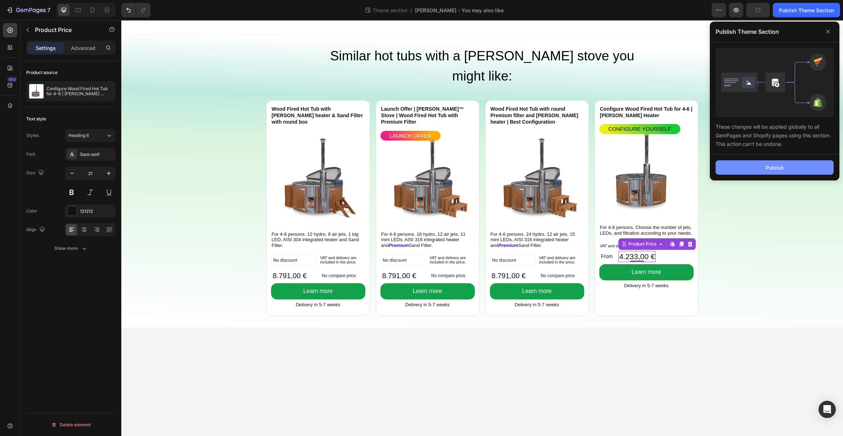
click at [779, 165] on div "Publish" at bounding box center [774, 168] width 18 height 8
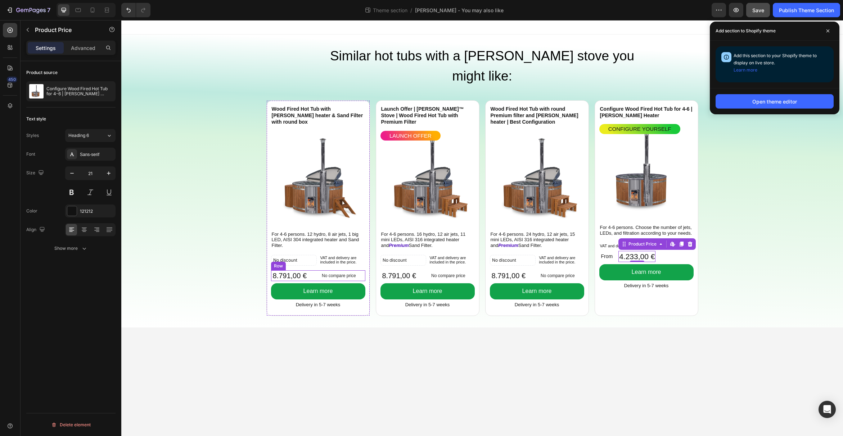
click at [317, 271] on div "8.791,00 € Product Price Product Price No compare price Product Price Row" at bounding box center [318, 276] width 94 height 11
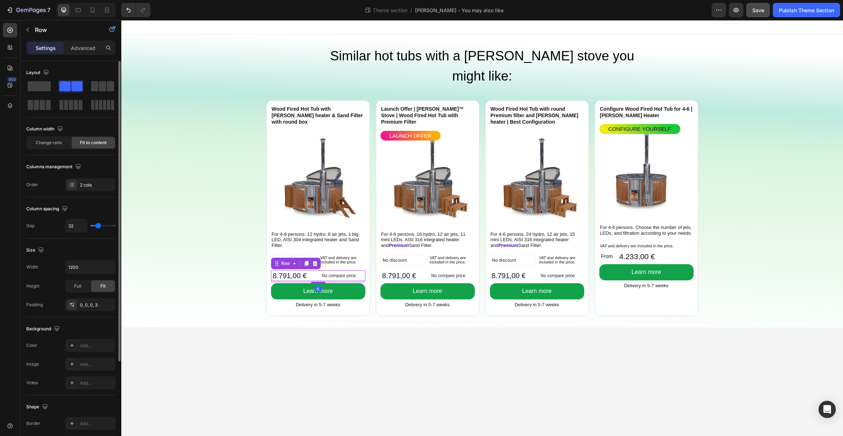
type input "26"
type input "25"
type input "24"
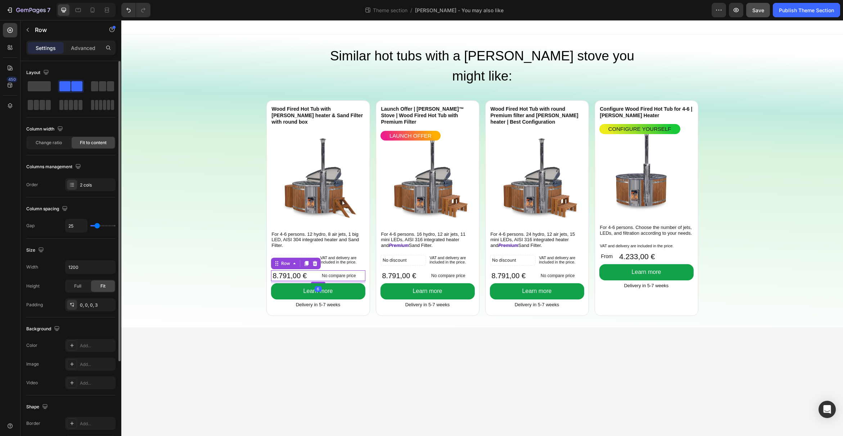
type input "24"
type input "23"
type input "22"
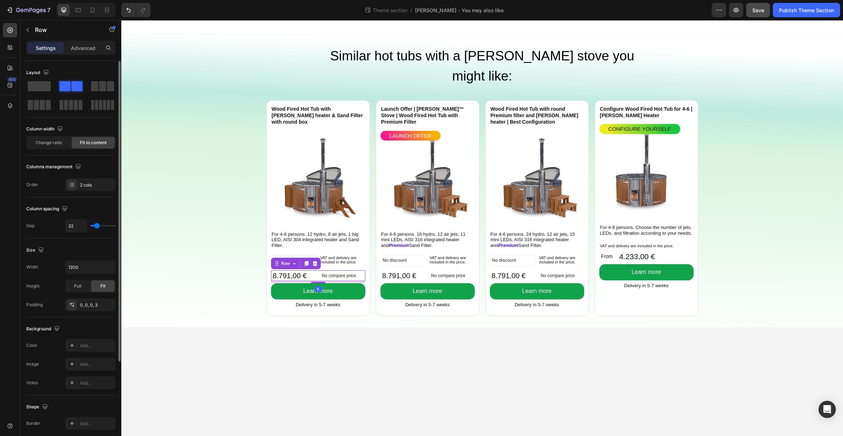
type input "21"
type input "19"
click at [96, 226] on input "range" at bounding box center [102, 225] width 25 height 1
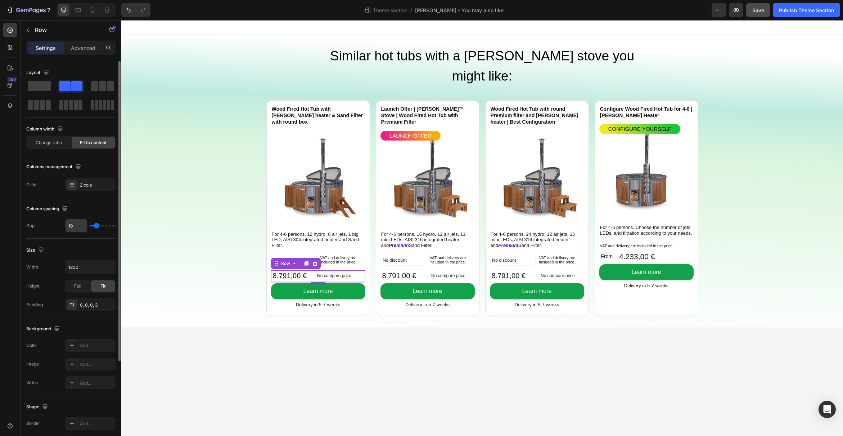
click at [72, 225] on input "19" at bounding box center [76, 225] width 22 height 13
click at [430, 271] on div "No compare price" at bounding box center [448, 276] width 40 height 10
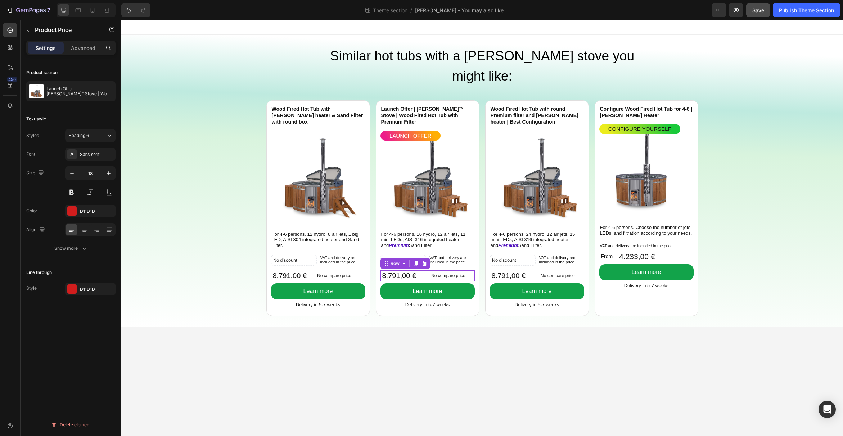
click at [427, 271] on div "8.791,00 € Product Price Product Price No compare price Product Price Row 0" at bounding box center [427, 276] width 94 height 11
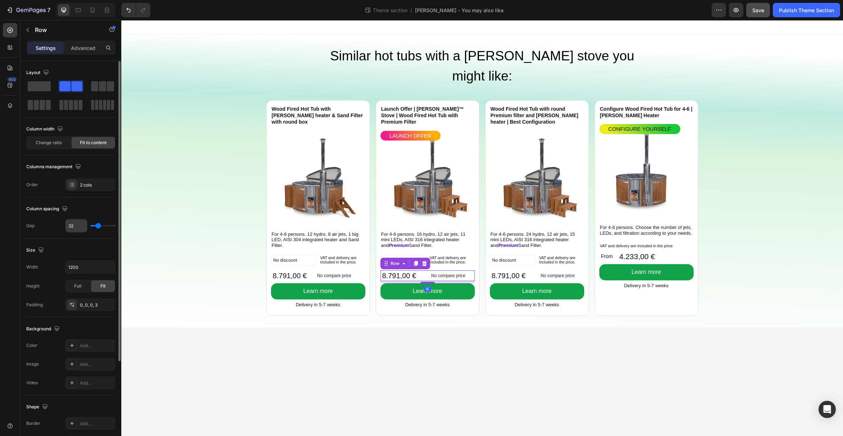
click at [73, 226] on input "32" at bounding box center [76, 225] width 22 height 13
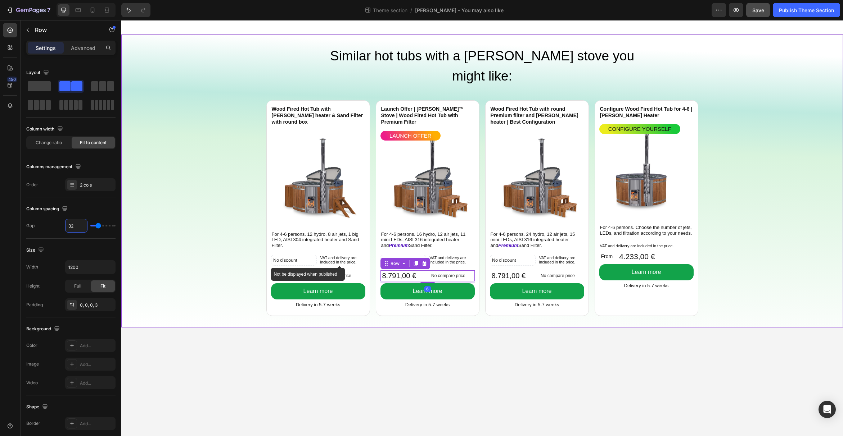
paste input "19"
type input "19"
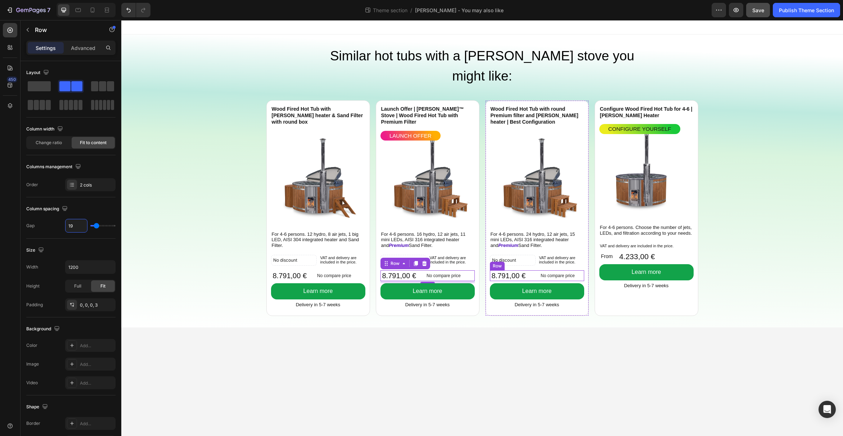
click at [536, 271] on div "8.791,00 € Product Price Product Price No compare price Product Price Row" at bounding box center [537, 276] width 94 height 11
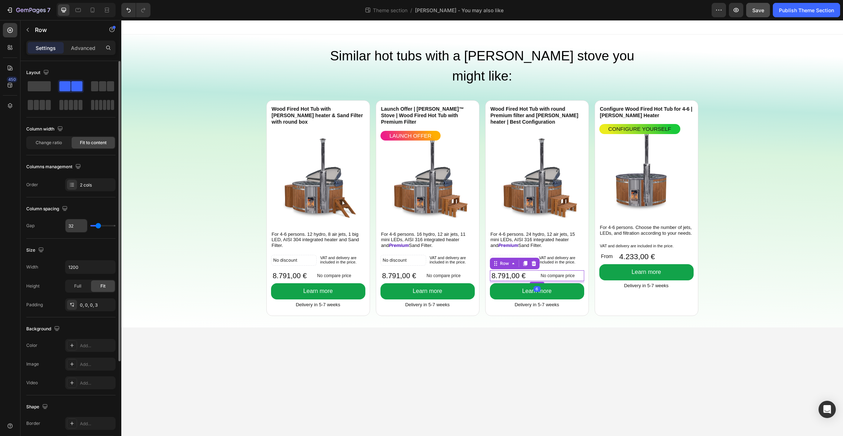
click at [66, 226] on input "32" at bounding box center [76, 225] width 22 height 13
paste input "19"
type input "19"
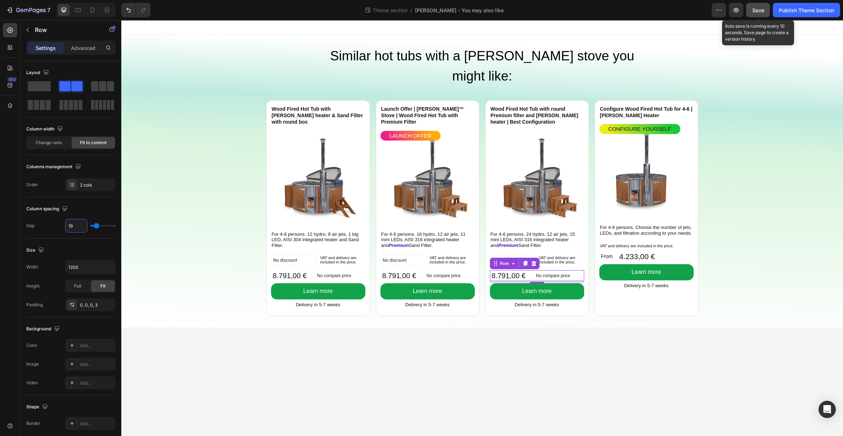
click at [762, 12] on span "Save" at bounding box center [758, 10] width 12 height 6
click at [784, 12] on div "Publish Theme Section" at bounding box center [806, 10] width 55 height 8
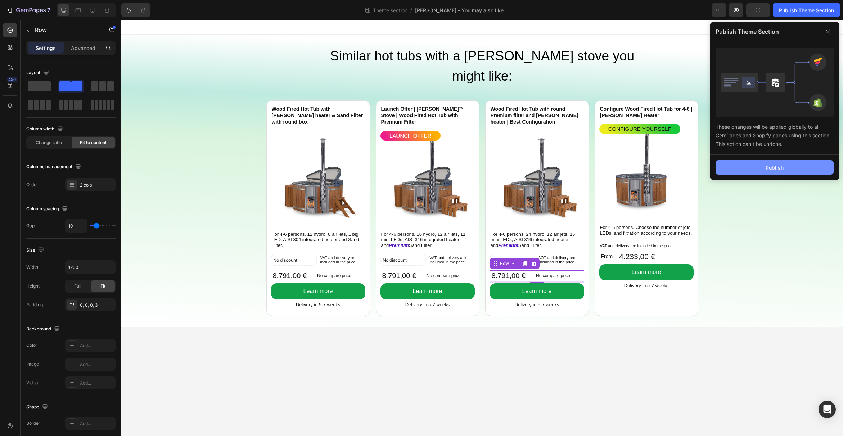
click at [778, 163] on button "Publish" at bounding box center [774, 167] width 118 height 14
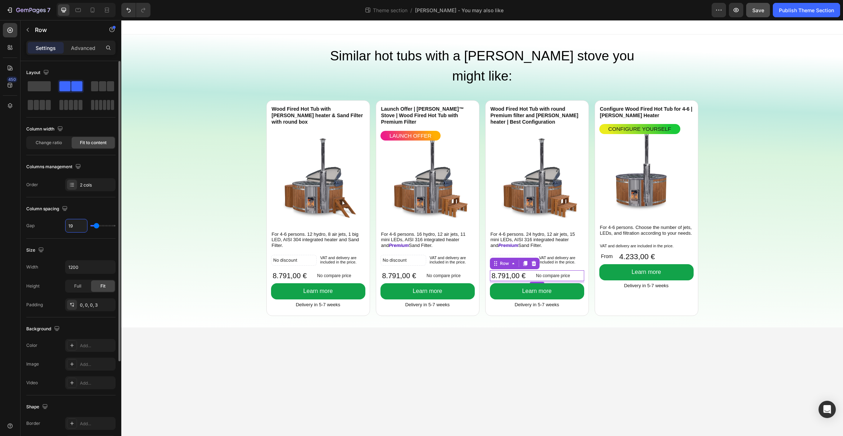
click at [71, 227] on input "19" at bounding box center [76, 225] width 22 height 13
type input "1"
type input "10"
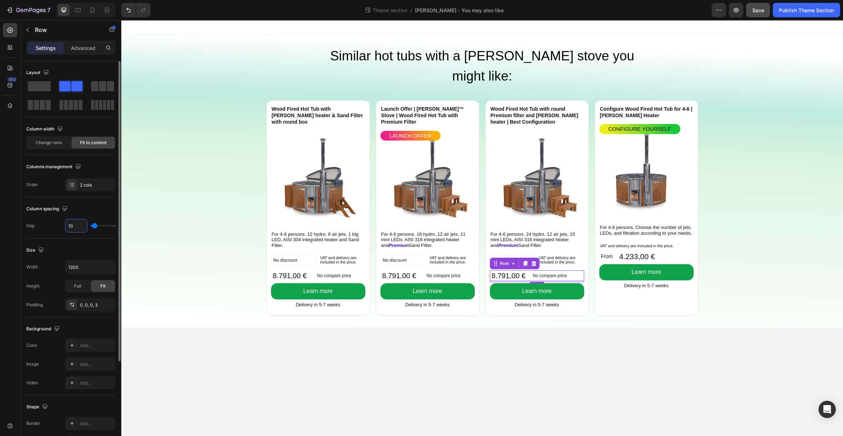
click at [76, 226] on input "10" at bounding box center [76, 225] width 22 height 13
click at [422, 271] on div "8.791,00 € Product Price Product Price No compare price Product Price Row" at bounding box center [427, 276] width 94 height 11
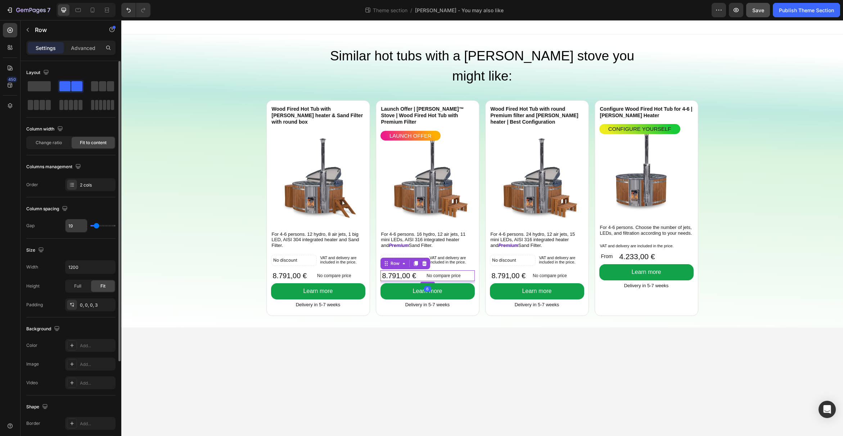
click at [73, 226] on input "19" at bounding box center [76, 225] width 22 height 13
paste input "0"
type input "10"
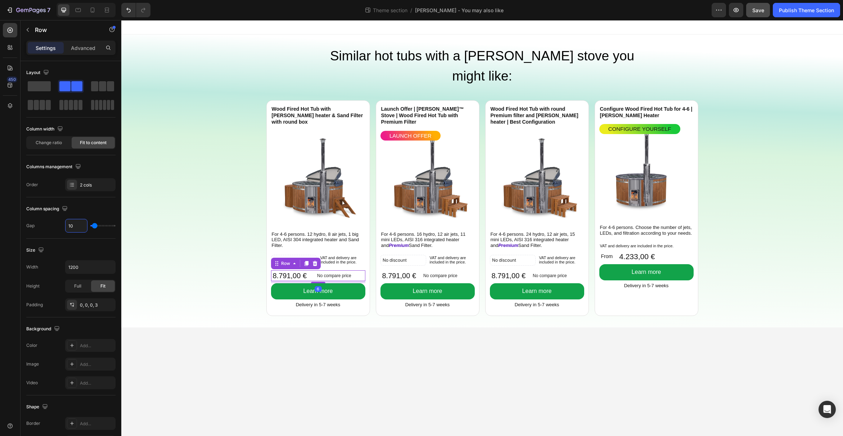
click at [314, 271] on div "8.791,00 € Product Price Product Price No compare price Product Price Row 6" at bounding box center [318, 276] width 94 height 11
click at [72, 225] on input "19" at bounding box center [76, 225] width 22 height 13
paste input "0"
type input "10"
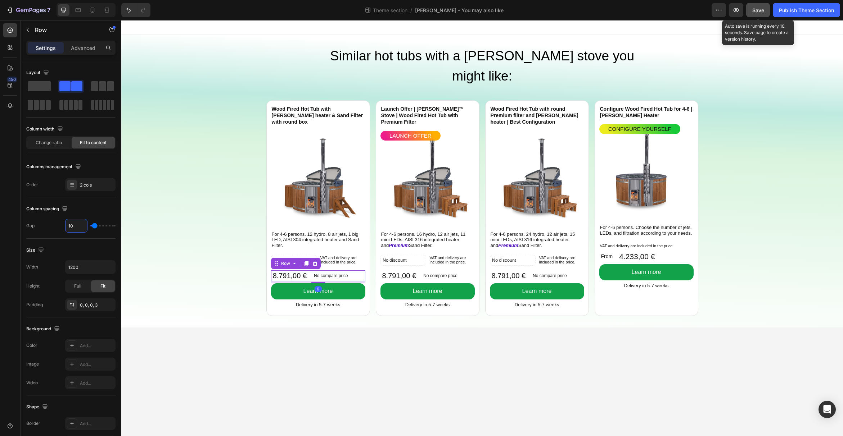
type input "10"
click at [748, 9] on button "Save" at bounding box center [758, 10] width 24 height 14
click at [787, 10] on div "Publish Theme Section" at bounding box center [806, 10] width 55 height 8
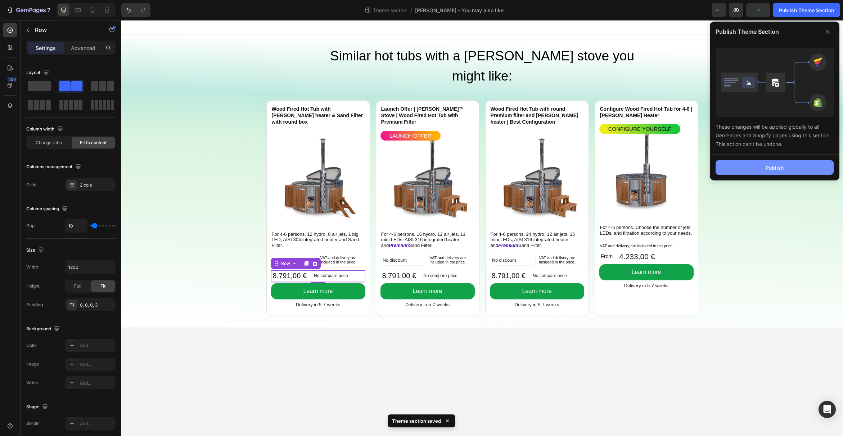
click at [770, 173] on button "Publish" at bounding box center [774, 167] width 118 height 14
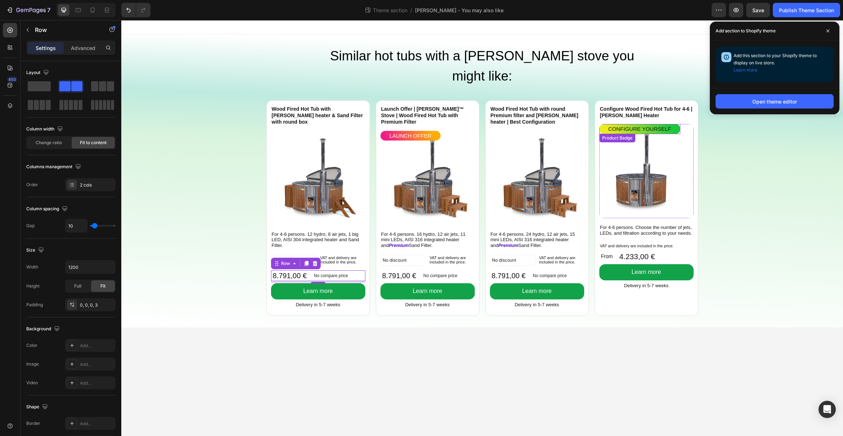
click at [604, 124] on pre "Configure yourself" at bounding box center [640, 129] width 72 height 10
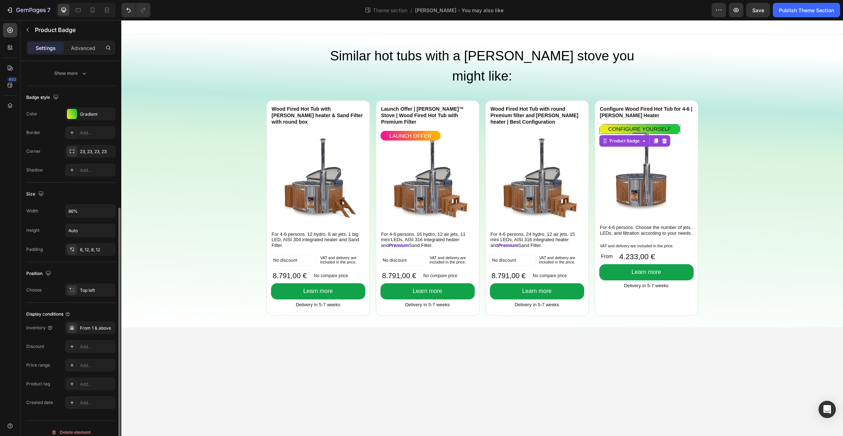
scroll to position [235, 0]
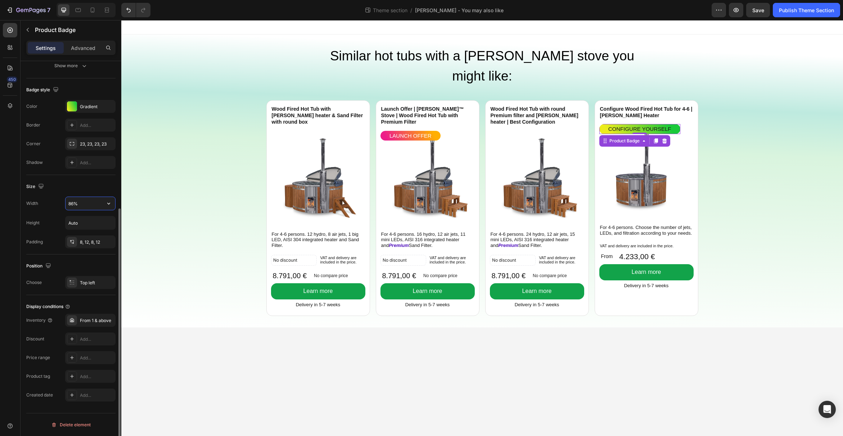
click at [77, 205] on input "86%" at bounding box center [90, 203] width 50 height 13
click at [754, 10] on span "Save" at bounding box center [758, 10] width 12 height 6
click at [789, 12] on div "Publish Theme Section" at bounding box center [806, 10] width 55 height 8
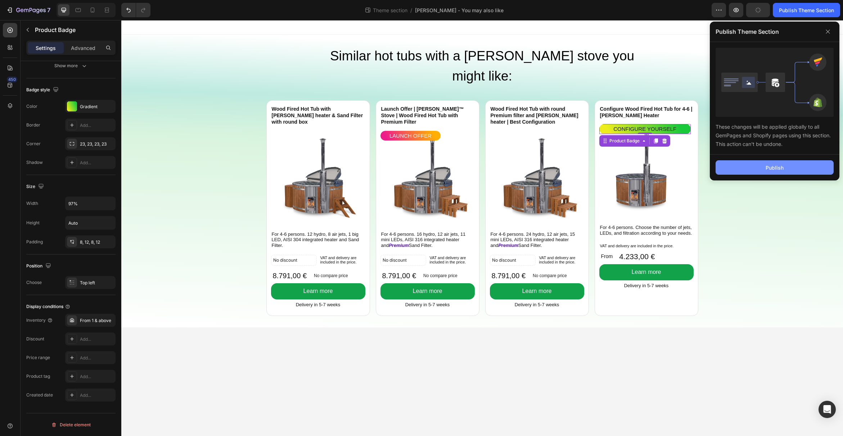
click at [786, 166] on button "Publish" at bounding box center [774, 167] width 118 height 14
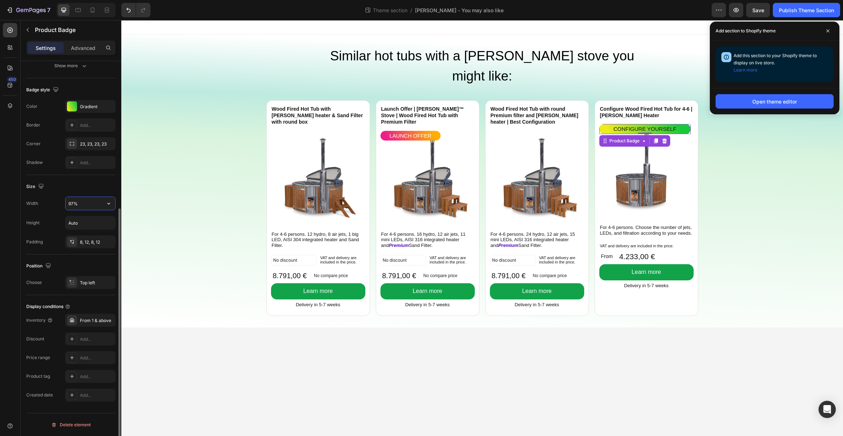
click at [94, 205] on input "97%" at bounding box center [90, 203] width 50 height 13
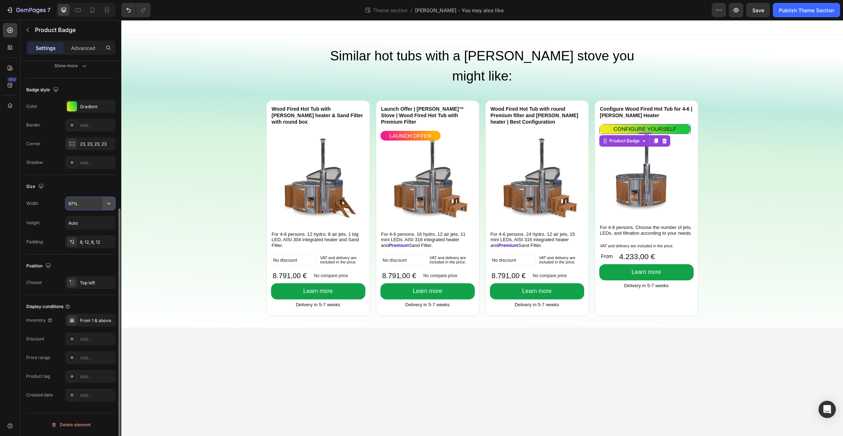
click at [108, 204] on icon "button" at bounding box center [108, 203] width 7 height 7
click at [83, 220] on span "Fit content" at bounding box center [79, 222] width 22 height 6
type input "Auto"
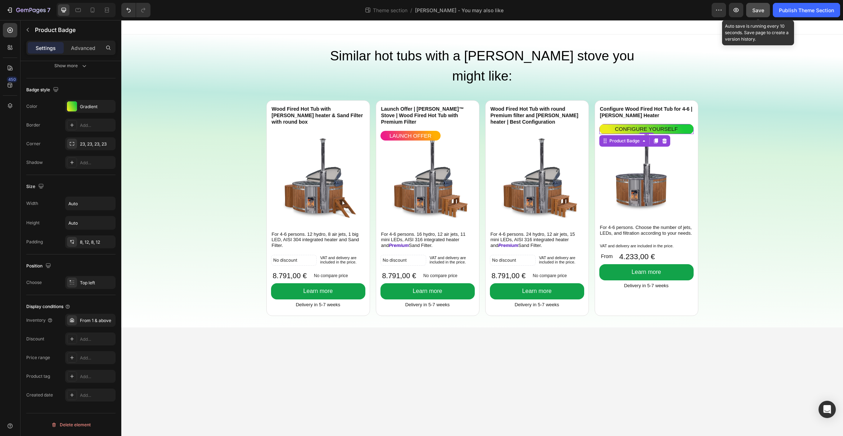
click at [760, 15] on button "Save" at bounding box center [758, 10] width 24 height 14
click at [786, 12] on div "Publish Theme Section" at bounding box center [806, 10] width 55 height 8
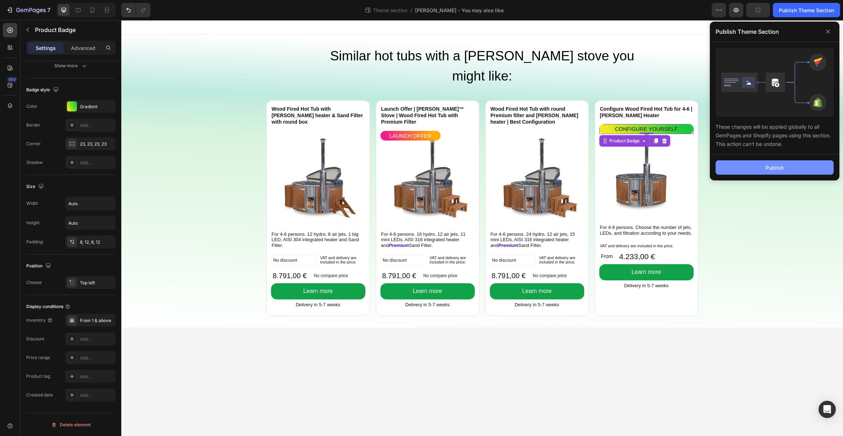
click at [781, 173] on button "Publish" at bounding box center [774, 167] width 118 height 14
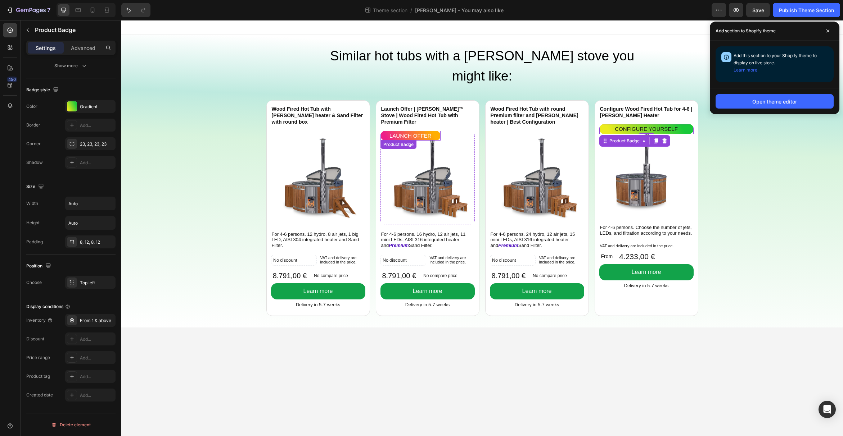
click at [438, 131] on div "LAUNCH OFFER" at bounding box center [410, 136] width 60 height 10
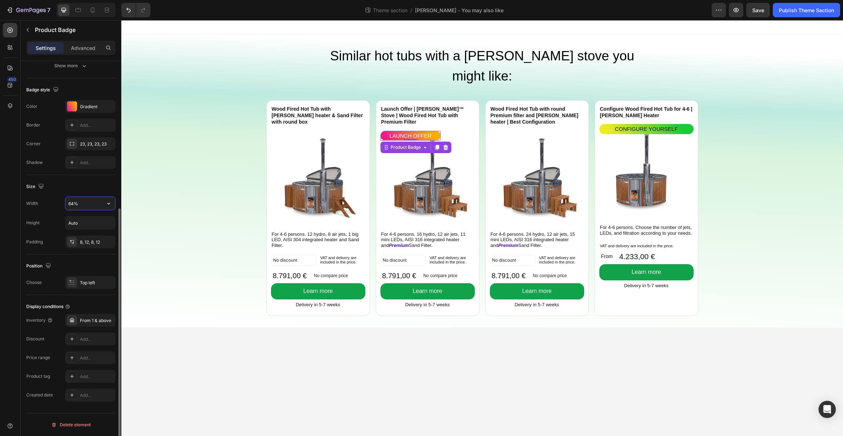
click at [84, 208] on input "64%" at bounding box center [90, 203] width 50 height 13
click at [103, 205] on button "button" at bounding box center [108, 203] width 13 height 13
click at [87, 220] on span "Fit content" at bounding box center [79, 222] width 22 height 6
type input "Auto"
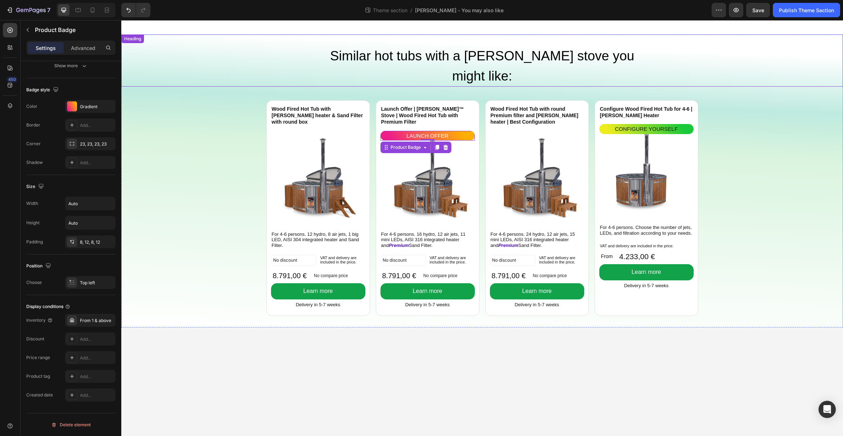
click at [484, 59] on p "Similar hot tubs with a Verta stove you might like:" at bounding box center [482, 66] width 322 height 40
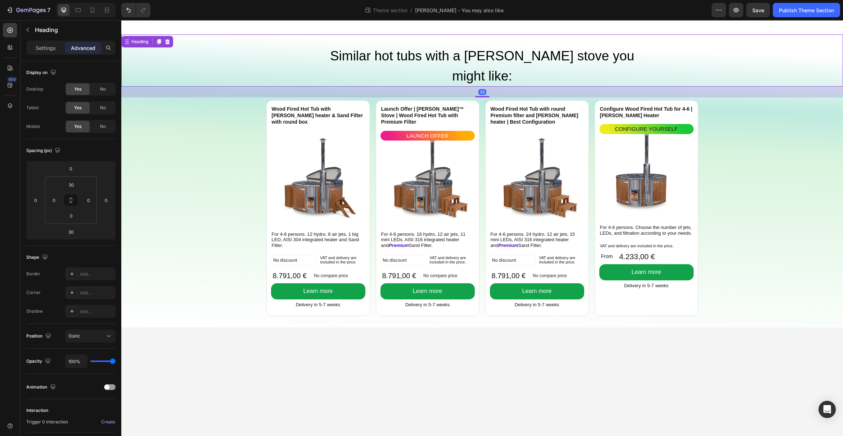
click at [90, 48] on p "Advanced" at bounding box center [83, 48] width 24 height 8
click at [80, 50] on p "Advanced" at bounding box center [83, 48] width 24 height 8
click at [74, 182] on input "30" at bounding box center [71, 185] width 14 height 11
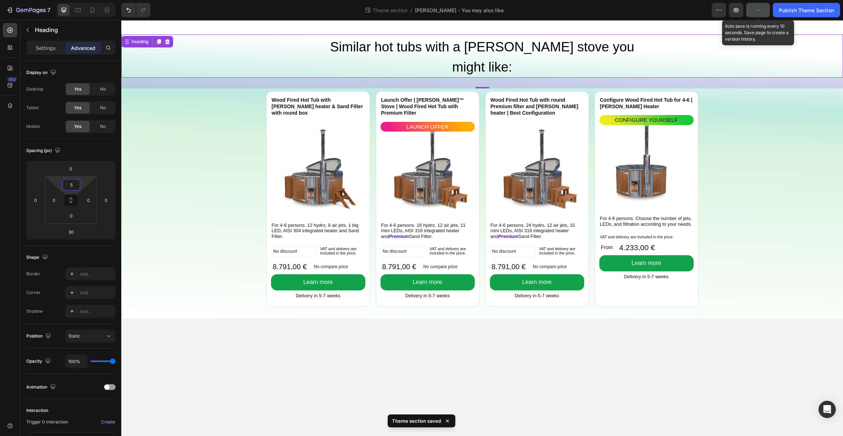
type input "5"
click at [750, 10] on button "button" at bounding box center [758, 10] width 24 height 14
click at [792, 13] on div "Publish Theme Section" at bounding box center [806, 10] width 55 height 8
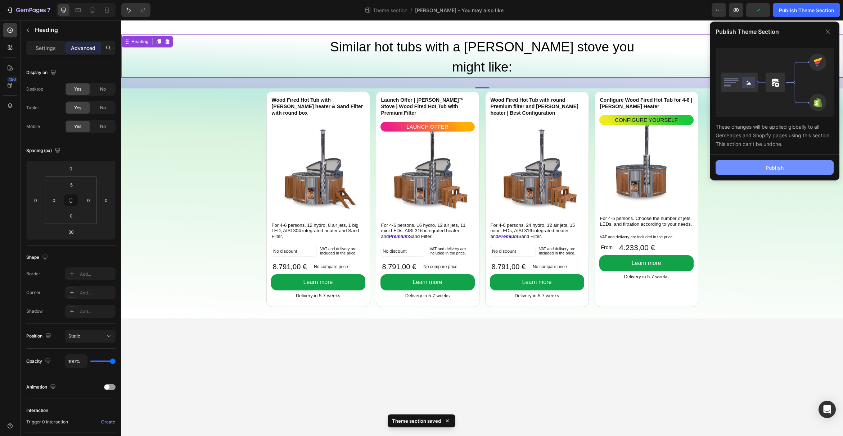
click at [784, 166] on button "Publish" at bounding box center [774, 167] width 118 height 14
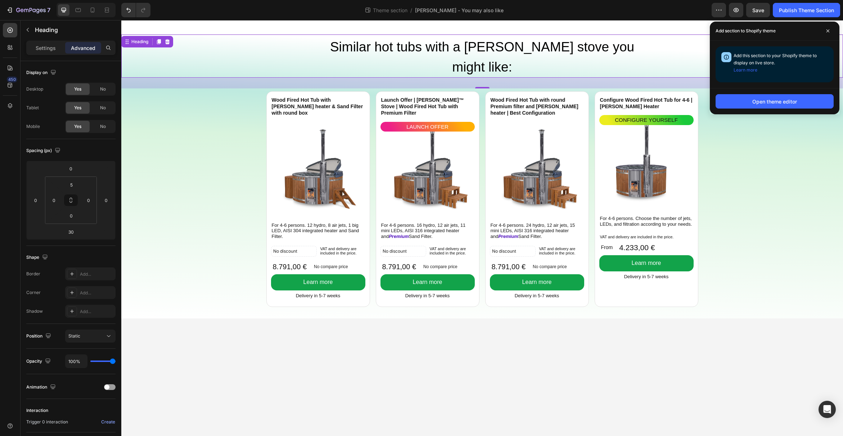
click at [367, 27] on div at bounding box center [481, 27] width 721 height 14
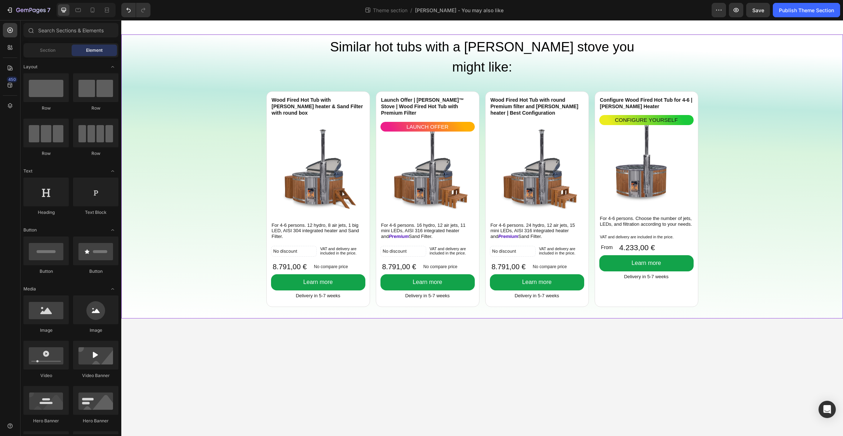
click at [227, 89] on div "Wood Fired Hot Tub with Verta heater & Sand Filter with round box Product Title…" at bounding box center [481, 204] width 721 height 230
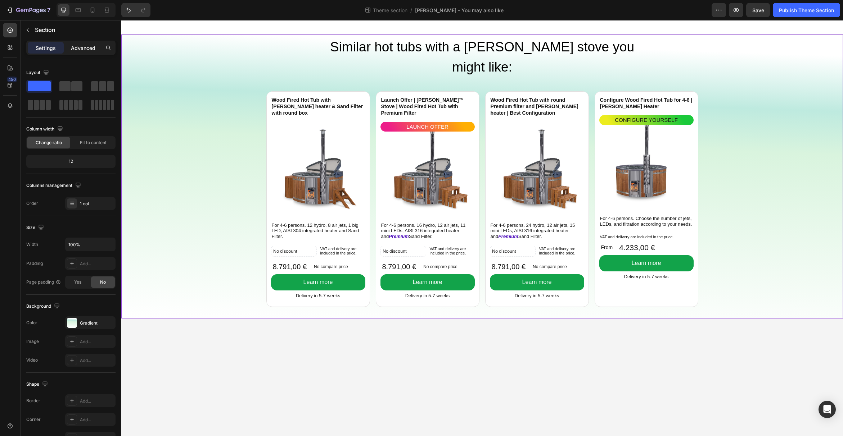
click at [79, 51] on div "Advanced" at bounding box center [83, 48] width 36 height 12
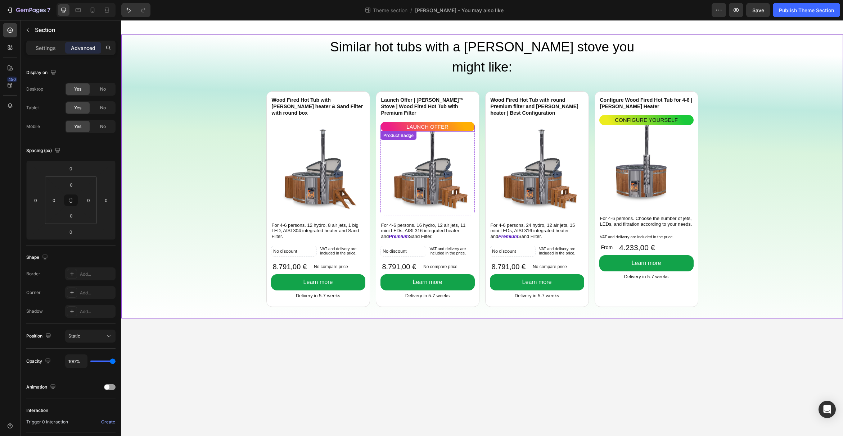
click at [394, 122] on div "LAUNCH OFFER" at bounding box center [427, 127] width 94 height 10
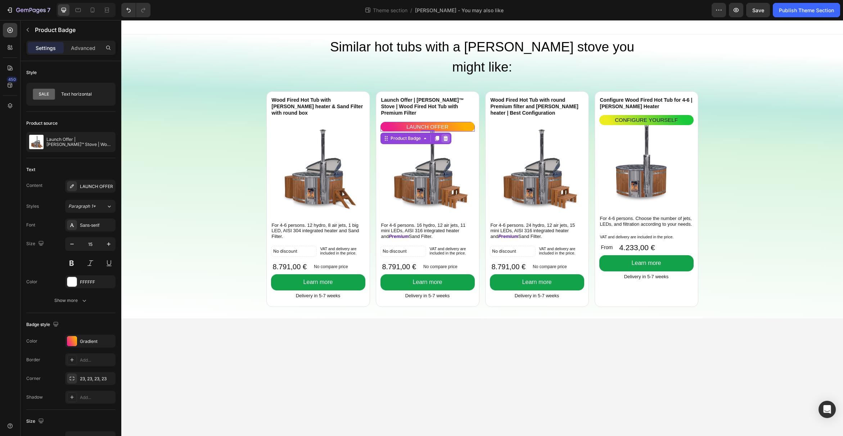
click at [445, 136] on icon at bounding box center [445, 138] width 5 height 5
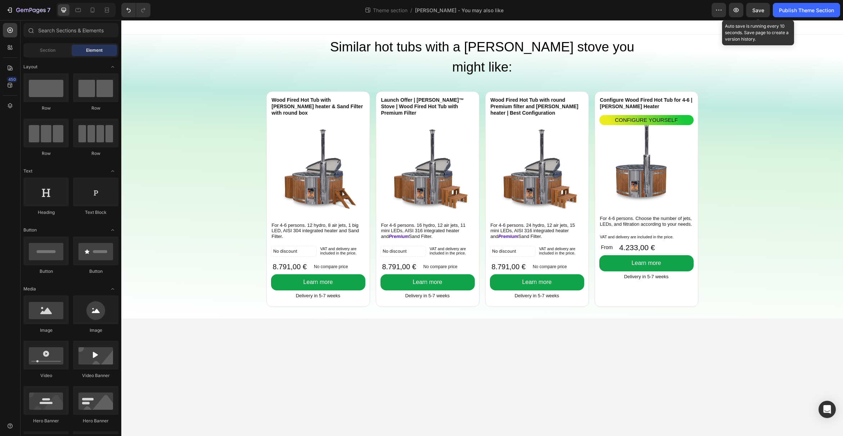
click at [758, 11] on span "Save" at bounding box center [758, 10] width 12 height 6
click at [786, 11] on div "Publish Theme Section" at bounding box center [806, 10] width 55 height 8
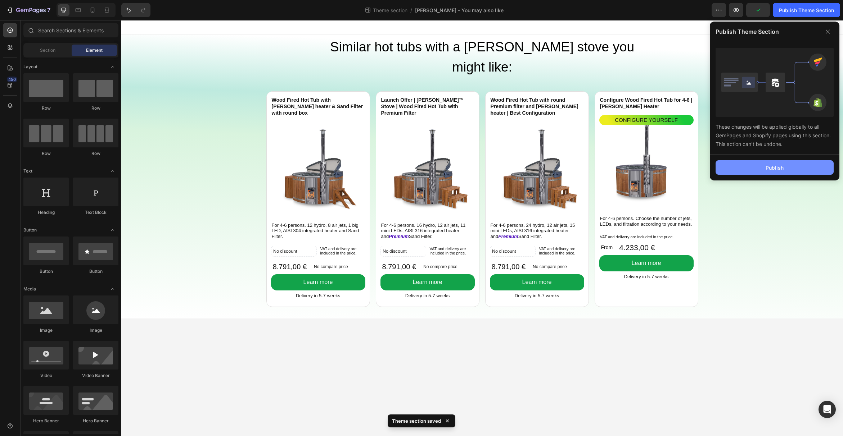
click at [766, 168] on div "Publish" at bounding box center [774, 168] width 18 height 8
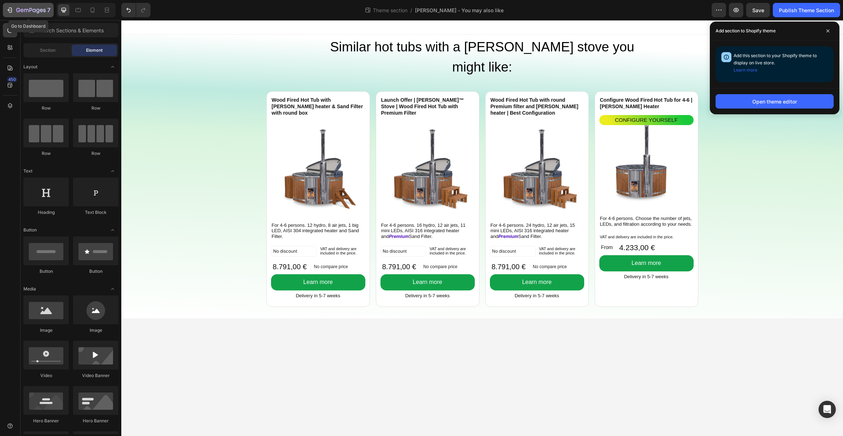
click at [6, 9] on icon "button" at bounding box center [9, 9] width 7 height 7
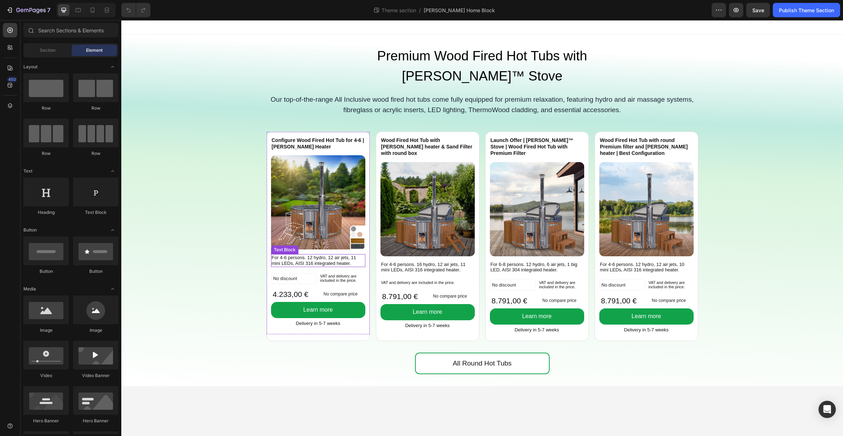
click at [313, 255] on p "For 4-6 persons. 12 hydro, 12 air jets, 11 mini LEDs, AISI 316 integrated heate…" at bounding box center [318, 260] width 93 height 11
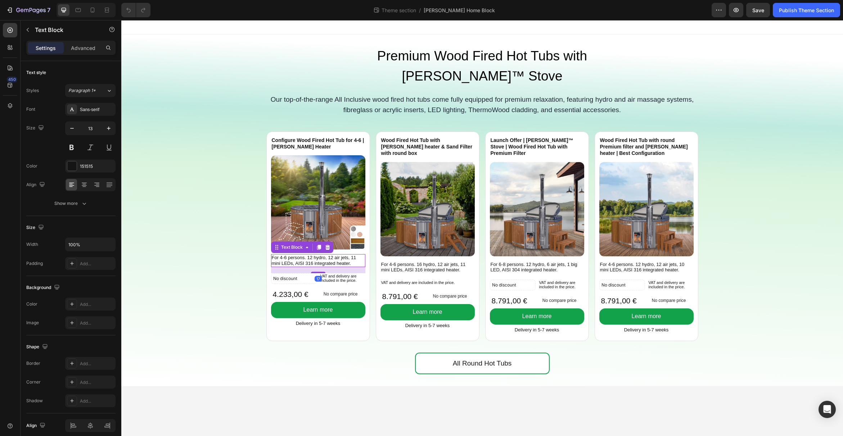
click at [316, 255] on p "For 4-6 persons. 12 hydro, 12 air jets, 11 mini LEDs, AISI 316 integrated heate…" at bounding box center [318, 260] width 93 height 11
drag, startPoint x: 308, startPoint y: 238, endPoint x: 354, endPoint y: 244, distance: 46.1
click at [354, 255] on p "For 4-6 persons. 12 hydro, 12 air jets, 11 mini LEDs, AISI 316 integrated heate…" at bounding box center [318, 260] width 93 height 11
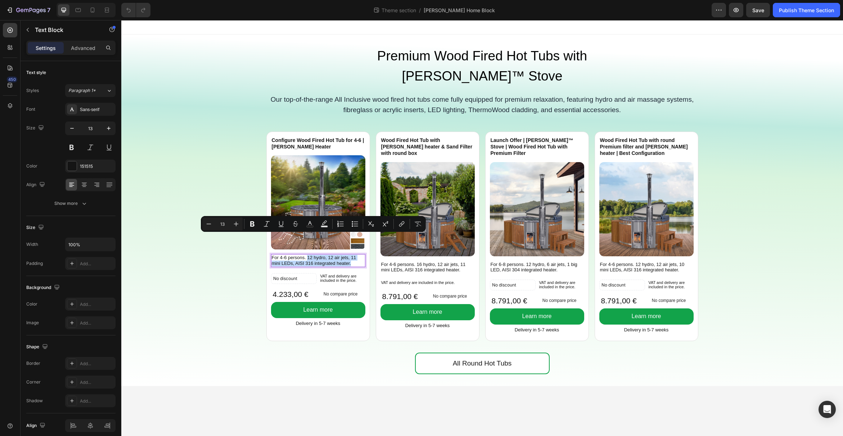
drag, startPoint x: 308, startPoint y: 239, endPoint x: 357, endPoint y: 245, distance: 49.4
click at [357, 255] on p "For 4-6 persons. 12 hydro, 12 air jets, 11 mini LEDs, AISI 316 integrated heate…" at bounding box center [318, 260] width 93 height 11
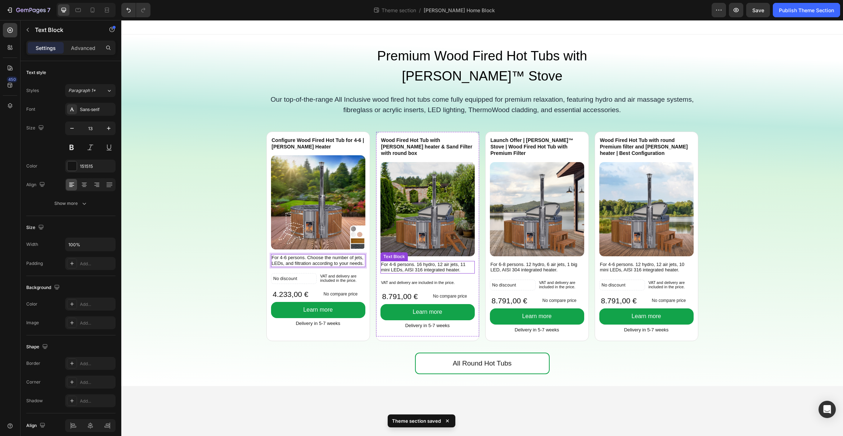
click at [427, 262] on p "For 4-6 persons. 16 hydro, 12 air jets, 11 mini LEDs, AISI 316 integrated heate…" at bounding box center [427, 267] width 93 height 11
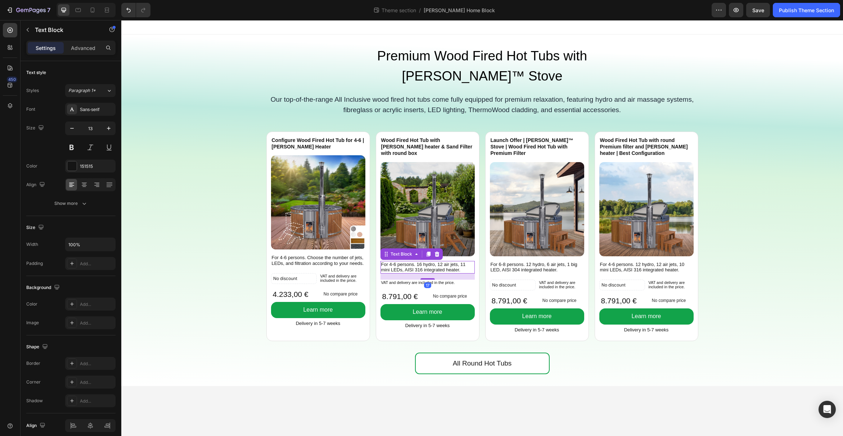
click at [421, 262] on p "For 4-6 persons. 16 hydro, 12 air jets, 11 mini LEDs, AISI 316 integrated heate…" at bounding box center [427, 267] width 93 height 11
drag, startPoint x: 421, startPoint y: 239, endPoint x: 417, endPoint y: 240, distance: 4.7
click at [417, 262] on p "For 4-6 persons. 16 hydro, 12 air jets, 11 mini LEDs, AISI 316 integrated heate…" at bounding box center [427, 267] width 93 height 11
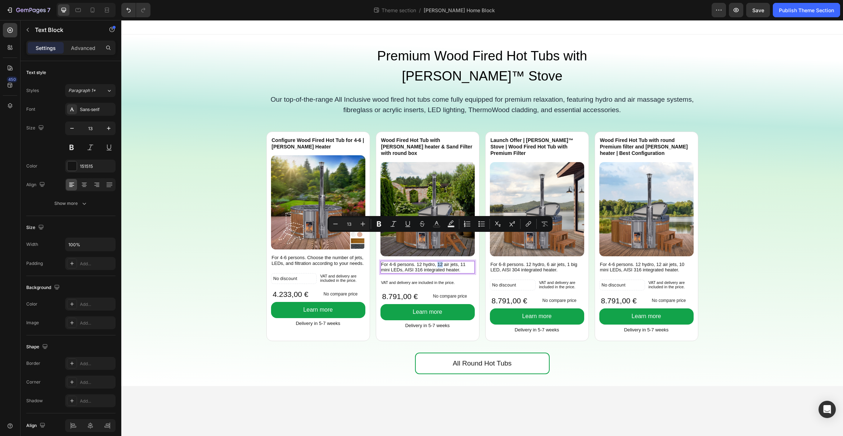
drag, startPoint x: 443, startPoint y: 239, endPoint x: 438, endPoint y: 239, distance: 5.0
click at [438, 262] on p "For 4-6 persons. 12 hydro, 12 air jets, 11 mini LEDs, AISI 316 integrated heate…" at bounding box center [427, 267] width 93 height 11
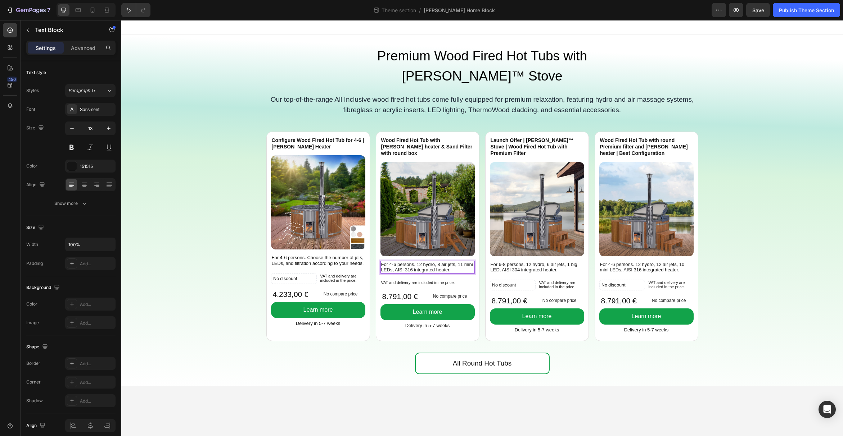
click at [460, 262] on p "For 4-6 persons. 12 hydro, 8 air jets, 11 mini LEDs, AISI 316 integrated heater." at bounding box center [427, 267] width 93 height 11
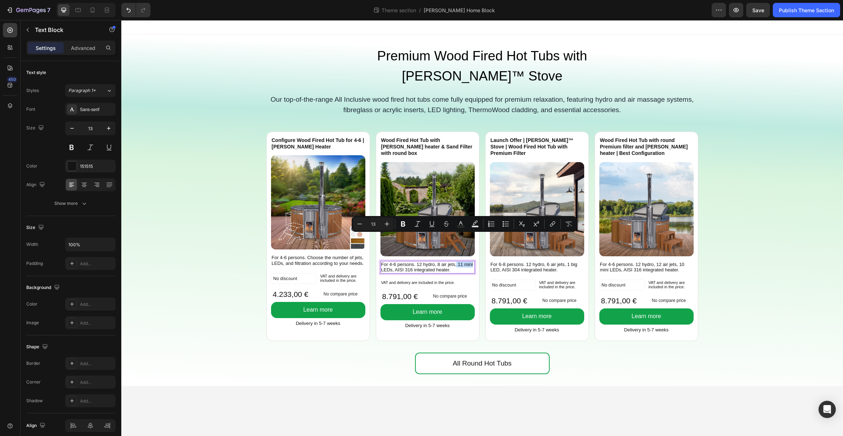
drag, startPoint x: 456, startPoint y: 238, endPoint x: 472, endPoint y: 238, distance: 16.2
click at [472, 262] on p "For 4-6 persons. 12 hydro, 8 air jets, 11 mini LEDs, AISI 316 integrated heater." at bounding box center [427, 267] width 93 height 11
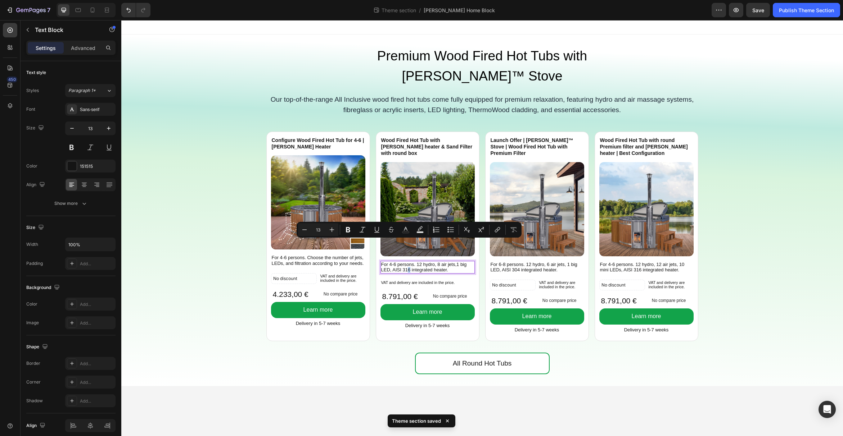
click at [410, 262] on p "For 4-6 persons. 12 hydro, 8 air jets,1 big LED, AISI 316 integrated heater." at bounding box center [427, 267] width 93 height 11
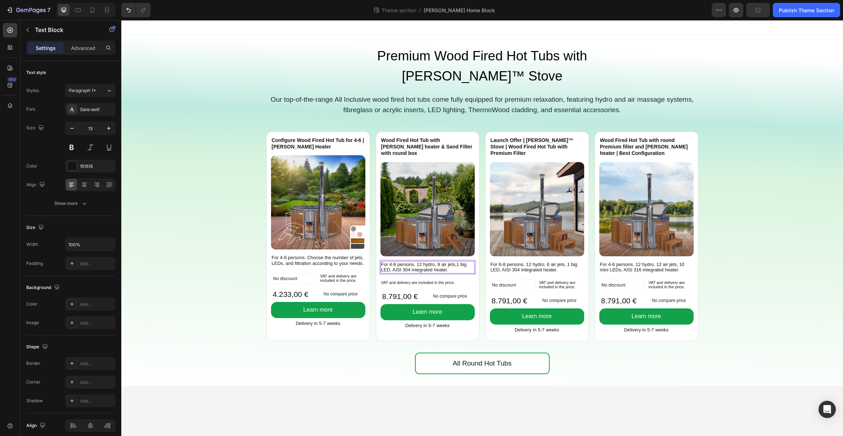
click at [450, 262] on p "For 4-6 persons. 12 hydro, 8 air jets,1 big LED, AISI 304 integrated heater." at bounding box center [427, 267] width 93 height 11
click at [515, 262] on p "For 6-8 persons. 12 hydro, 6 air jets, 1 big LED, AISI 304 integrated heater." at bounding box center [536, 267] width 93 height 11
click at [504, 262] on p "For 6-8 persons. 12 hydro, 6 air jets, 1 big LED, AISI 304 integrated heater." at bounding box center [536, 267] width 93 height 11
click at [499, 262] on p "For 6-8 persons. 12 hydro, 6 air jets, 1 big LED, AISI 304 integrated heater." at bounding box center [536, 267] width 93 height 11
click at [534, 262] on p "For 4-6 persons. 12 hydro, 6 air jets, 1 big LED, AISI 304 integrated heater." at bounding box center [536, 267] width 93 height 11
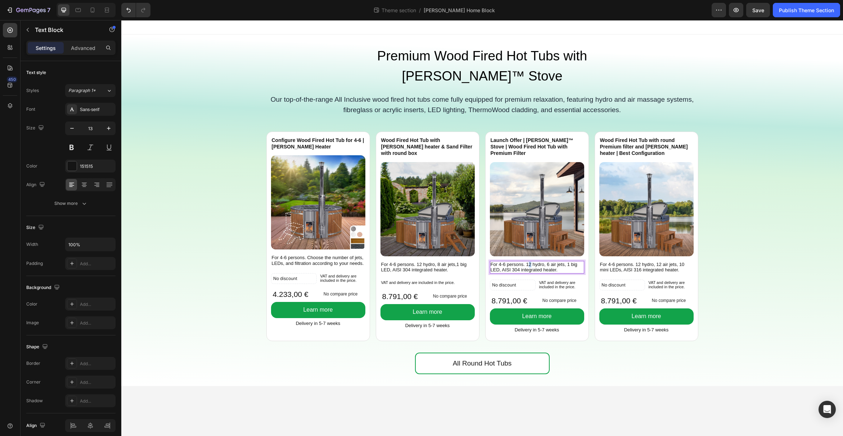
click at [529, 262] on p "For 4-6 persons. 12 hydro, 6 air jets, 1 big LED, AISI 304 integrated heater." at bounding box center [536, 267] width 93 height 11
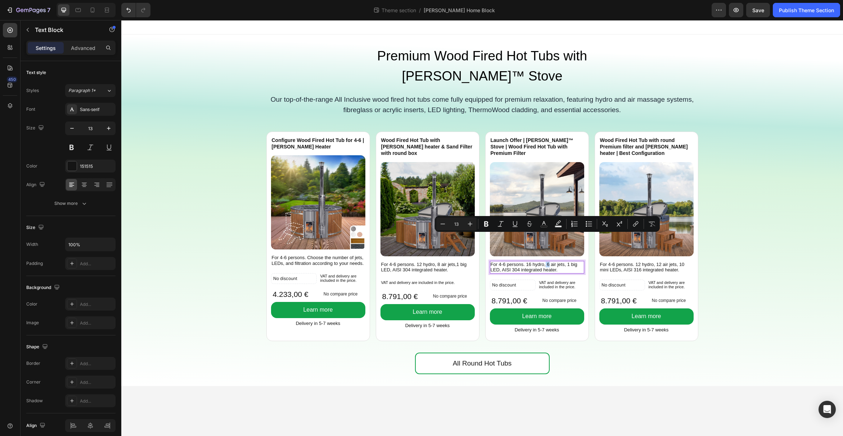
drag, startPoint x: 545, startPoint y: 239, endPoint x: 549, endPoint y: 239, distance: 3.6
click at [549, 262] on p "For 4-6 persons. 16 hydro, 6 air jets, 1 big LED, AISI 304 integrated heater." at bounding box center [536, 267] width 93 height 11
click at [572, 262] on p "For 4-6 persons. 16 hydro, 12 air jets, 1 big LED, AISI 304 integrated heater." at bounding box center [536, 267] width 93 height 11
drag, startPoint x: 576, startPoint y: 238, endPoint x: 581, endPoint y: 240, distance: 6.0
click at [581, 262] on p "For 4-6 persons. 16 hydro, 12 air jets, 11 big LED, AISI 304 integrated heater." at bounding box center [536, 267] width 93 height 11
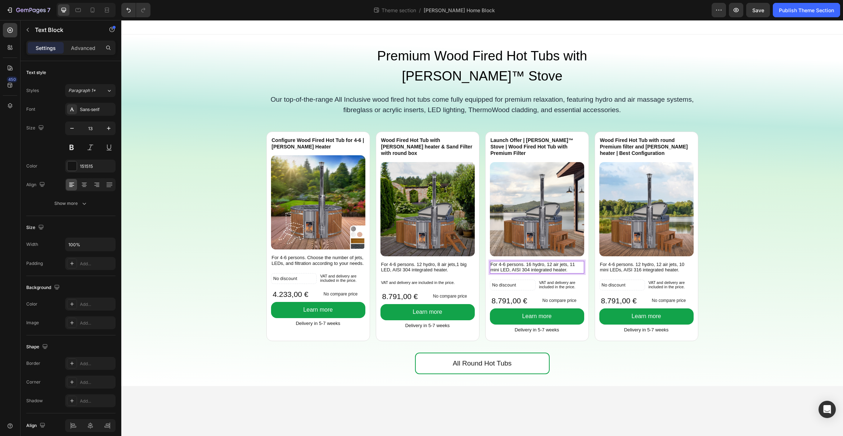
click at [508, 262] on p "For 4-6 persons. 16 hydro, 12 air jets, 11 mini LED, AISI 304 integrated heater." at bounding box center [536, 267] width 93 height 11
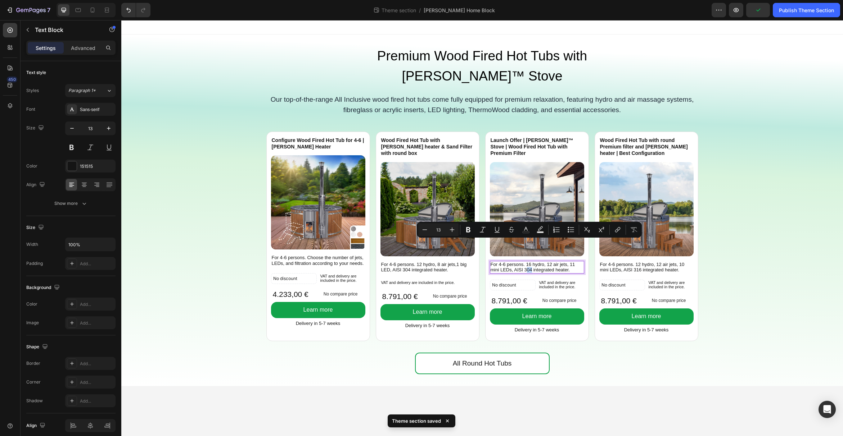
click at [528, 262] on p "For 4-6 persons. 16 hydro, 12 air jets, 11 mini LEDs, AISI 304 integrated heate…" at bounding box center [536, 267] width 93 height 11
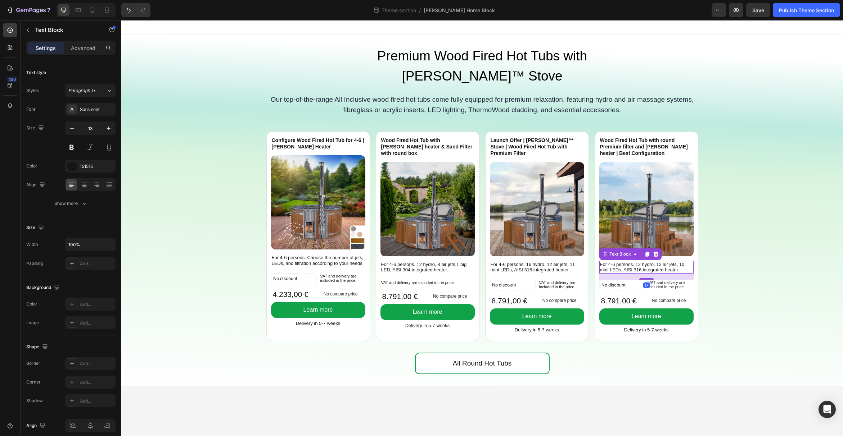
click at [634, 262] on p "For 4-6 persons. 12 hydro, 12 air jets, 10 mini LEDs, AISI 316 integrated heate…" at bounding box center [646, 267] width 93 height 11
click at [646, 262] on p "For 4-6 persons. 12 hydro, 12 air jets, 10 mini LEDs, AISI 316 integrated heate…" at bounding box center [646, 267] width 93 height 11
drag, startPoint x: 640, startPoint y: 245, endPoint x: 636, endPoint y: 246, distance: 4.3
click at [636, 262] on p "For 4-6 persons. 12 hydro, 12 air jets, 10 mini LEDs, AISI 316 integrated heate…" at bounding box center [646, 267] width 93 height 11
click at [680, 262] on p "For 4-6 persons. 24 hydro, 12 air jets, 10 mini LEDs, AISI 316 integrated heate…" at bounding box center [646, 267] width 93 height 11
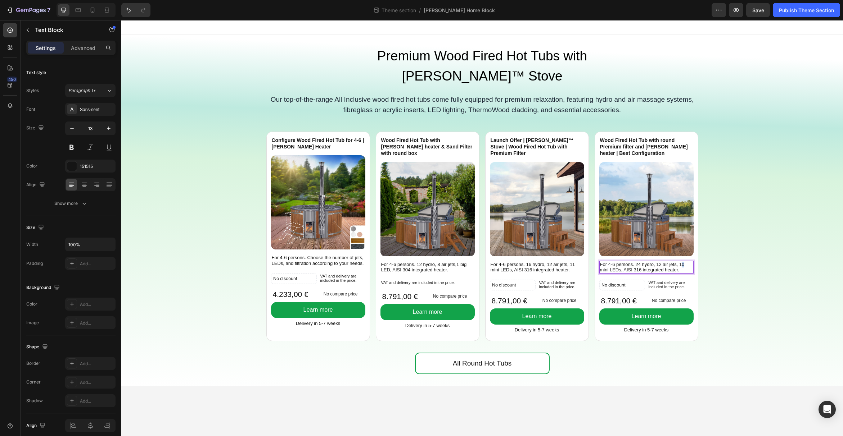
click at [683, 262] on p "For 4-6 persons. 24 hydro, 12 air jets, 10 mini LEDs, AISI 316 integrated heate…" at bounding box center [646, 267] width 93 height 11
click at [647, 262] on p "For 4-6 persons. 24 hydro, 12 air jets, 15 mini LEDs, AISI 316 integrated heate…" at bounding box center [646, 267] width 93 height 11
click at [685, 262] on p "For 4-6 persons. 24 hydro, 12 air jets, 15 mini LEDs, AISI 316 integrated heate…" at bounding box center [646, 267] width 93 height 11
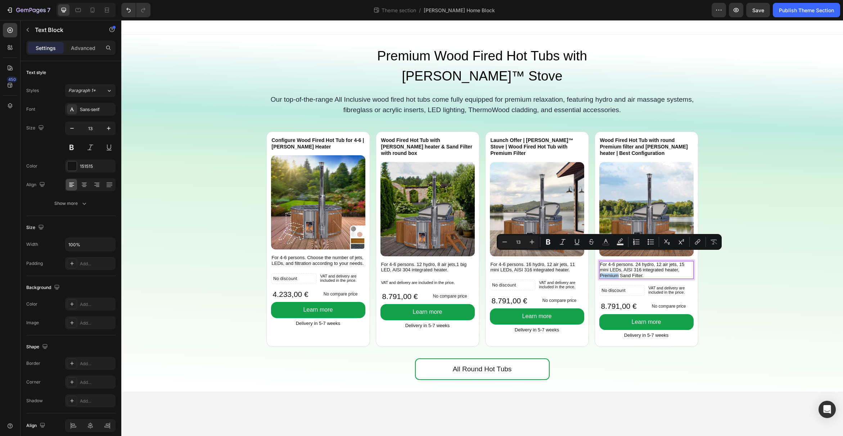
drag, startPoint x: 616, startPoint y: 256, endPoint x: 600, endPoint y: 257, distance: 16.2
click at [600, 262] on p "For 4-6 persons. 24 hydro, 12 air jets, 15 mini LEDs, AISI 316 integrated heate…" at bounding box center [646, 270] width 93 height 17
click at [548, 244] on icon "Editor contextual toolbar" at bounding box center [548, 242] width 4 height 5
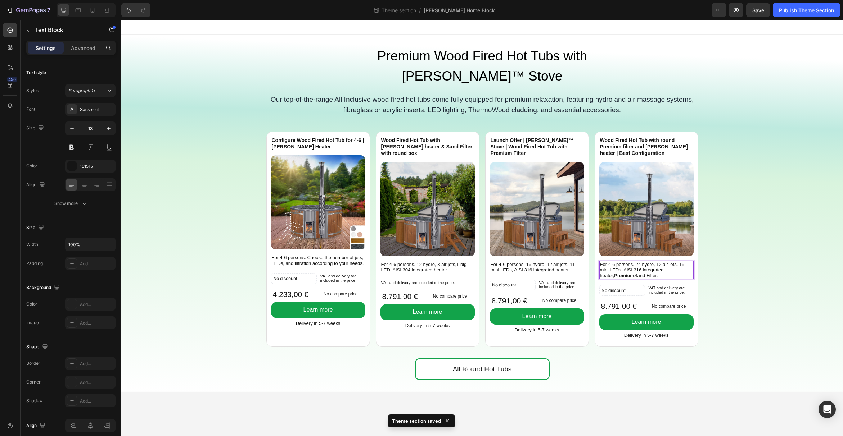
click at [616, 273] on strong "Premium" at bounding box center [624, 275] width 20 height 5
drag, startPoint x: 619, startPoint y: 257, endPoint x: 600, endPoint y: 257, distance: 18.7
click at [600, 262] on p "For 4-6 persons. 24 hydro, 12 air jets, 15 mini LEDs, AISI 316 integrated heate…" at bounding box center [646, 270] width 93 height 17
click at [614, 273] on strong "Premium" at bounding box center [624, 275] width 20 height 5
drag, startPoint x: 619, startPoint y: 256, endPoint x: 600, endPoint y: 257, distance: 19.1
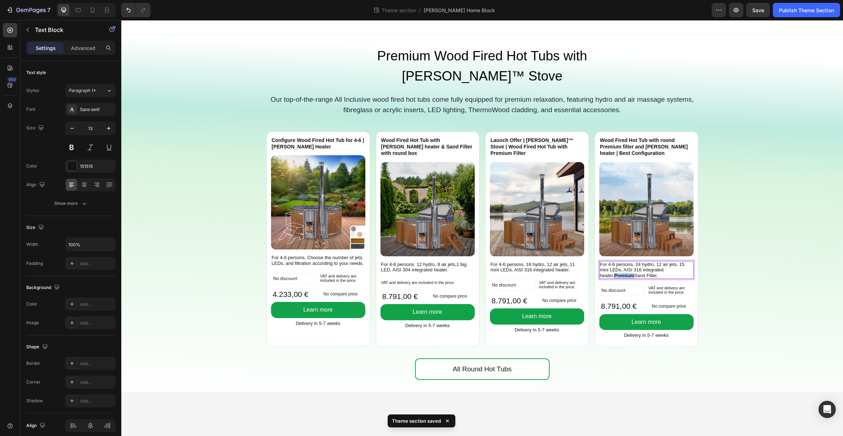
click at [614, 273] on strong "Premium" at bounding box center [624, 275] width 20 height 5
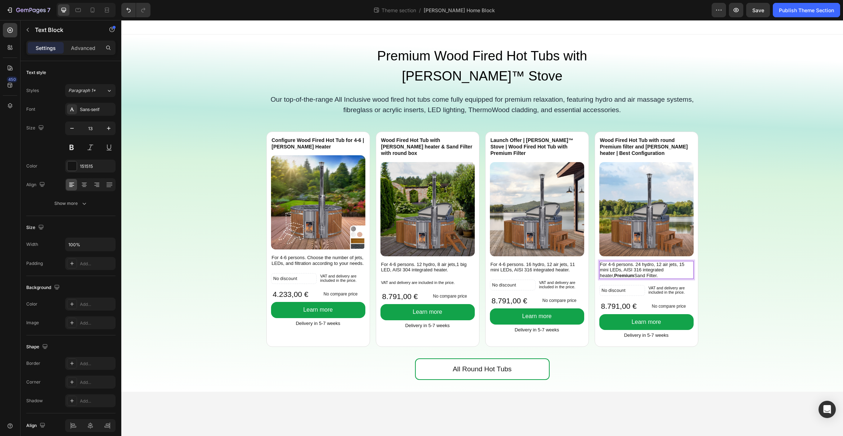
click at [615, 273] on strong "Premium" at bounding box center [624, 275] width 20 height 5
click at [619, 262] on p "For 4-6 persons. 24 hydro, 12 air jets, 15 mini LEDs, AISI 316 integrated heate…" at bounding box center [646, 270] width 93 height 17
click at [738, 272] on div "Configure Wood Fired Hot Tub for 4-6 | [PERSON_NAME] Heater Product Title Image…" at bounding box center [481, 244] width 721 height 230
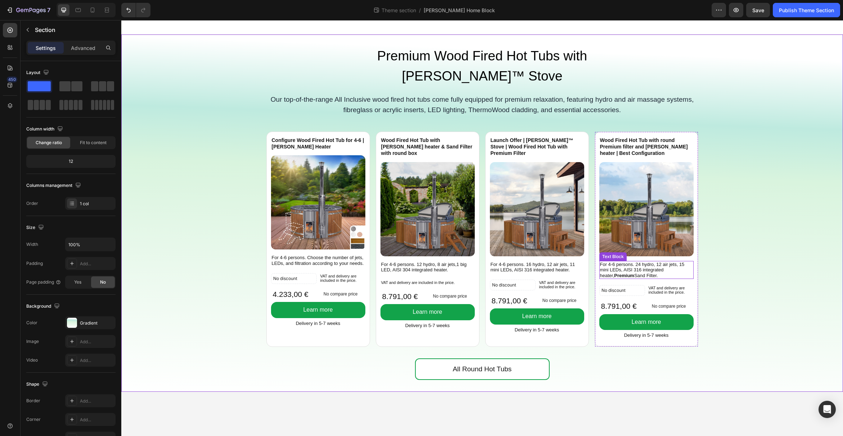
click at [648, 262] on p "For 4-6 persons. 24 hydro, 12 air jets, 15 mini LEDs, AISI 316 integrated heate…" at bounding box center [646, 270] width 93 height 17
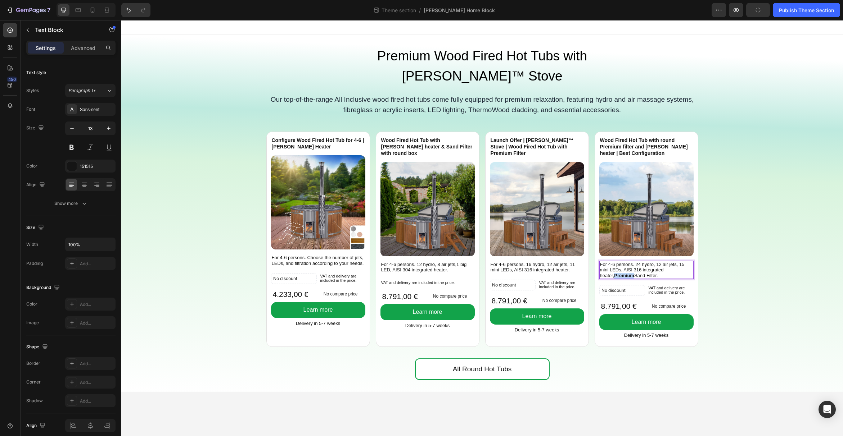
drag, startPoint x: 620, startPoint y: 257, endPoint x: 601, endPoint y: 257, distance: 18.7
click at [601, 262] on p "For 4-6 persons. 24 hydro, 12 air jets, 15 mini LEDs, AISI 316 integrated heate…" at bounding box center [646, 270] width 93 height 17
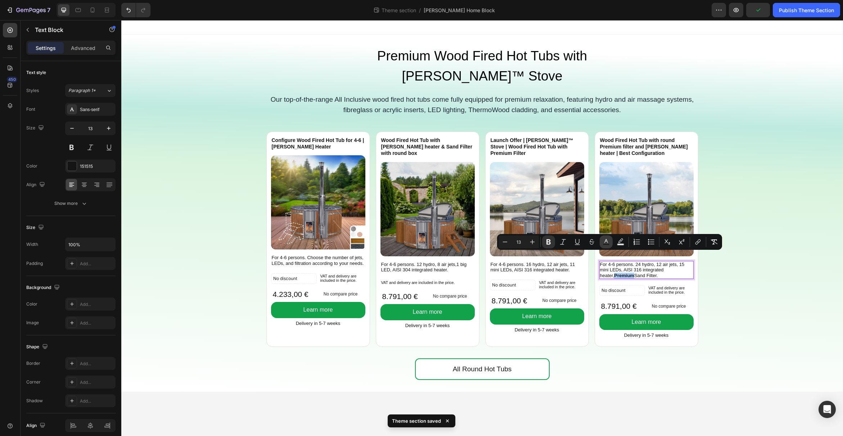
click at [608, 242] on icon "Editor contextual toolbar" at bounding box center [605, 242] width 7 height 7
type input "151515"
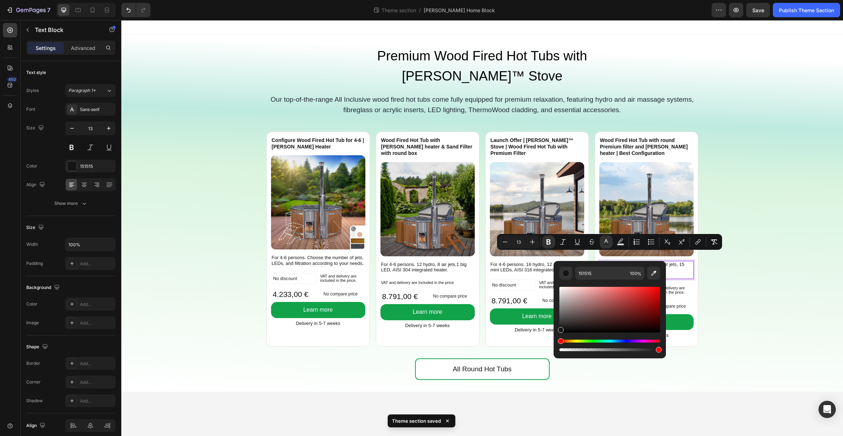
click at [627, 342] on div "Hue" at bounding box center [609, 341] width 101 height 3
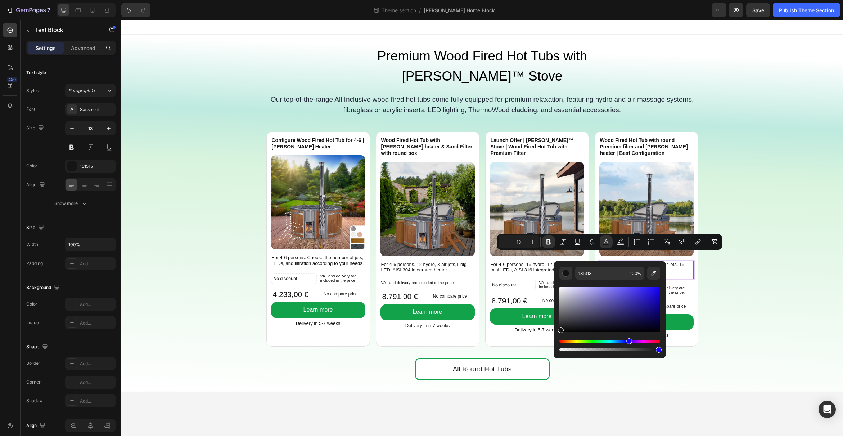
drag, startPoint x: 561, startPoint y: 341, endPoint x: 628, endPoint y: 341, distance: 66.9
click at [628, 341] on div "Hue" at bounding box center [629, 342] width 6 height 6
click at [633, 340] on div "Hue" at bounding box center [634, 342] width 6 height 6
click at [649, 310] on div "Editor contextual toolbar" at bounding box center [609, 310] width 101 height 46
click at [653, 296] on div "Editor contextual toolbar" at bounding box center [609, 310] width 101 height 46
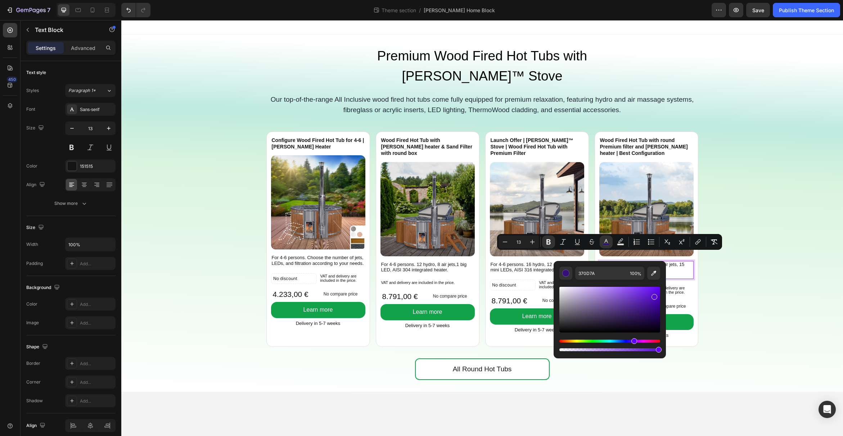
type input "580ECE"
click at [561, 241] on icon "Editor contextual toolbar" at bounding box center [562, 242] width 7 height 7
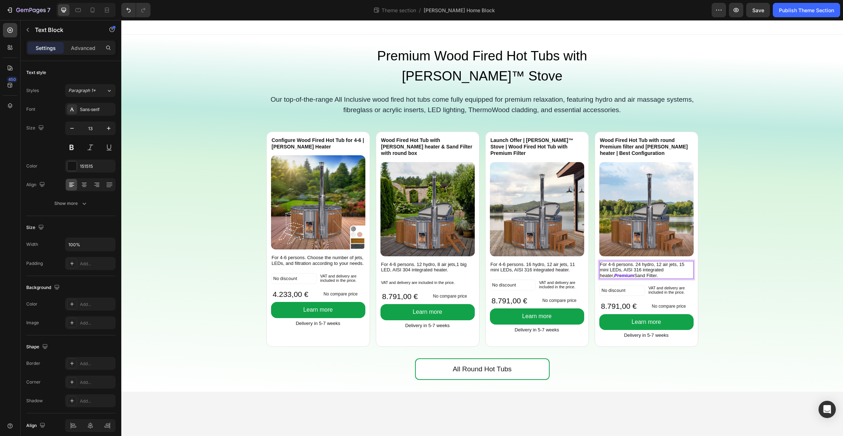
click at [653, 262] on p "For 4-6 persons. 24 hydro, 12 air jets, 15 mini LEDs, AISI 316 integrated heate…" at bounding box center [646, 270] width 93 height 17
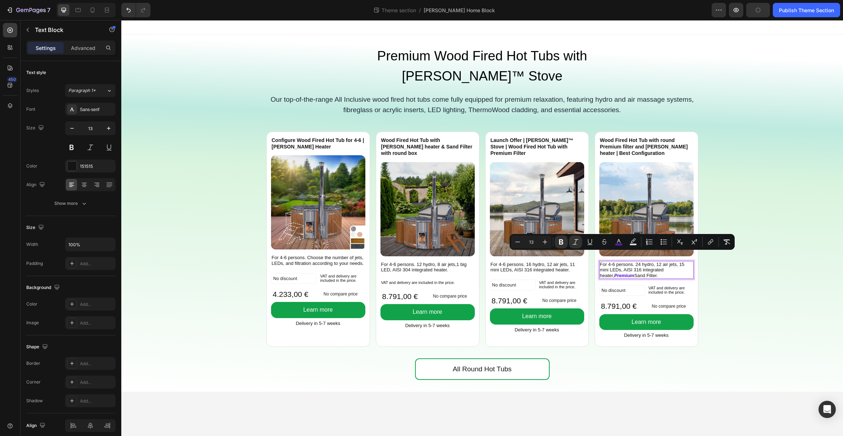
drag, startPoint x: 649, startPoint y: 256, endPoint x: 600, endPoint y: 256, distance: 48.9
click at [600, 262] on p "For 4-6 persons. 24 hydro, 12 air jets, 15 mini LEDs, AISI 316 integrated heate…" at bounding box center [646, 270] width 93 height 17
copy p "Premium Sand Filter."
click at [494, 262] on p "For 4-6 persons. 16 hydro, 12 air jets, 11 mini LEDs, AISI 316 integrated heate…" at bounding box center [536, 267] width 93 height 11
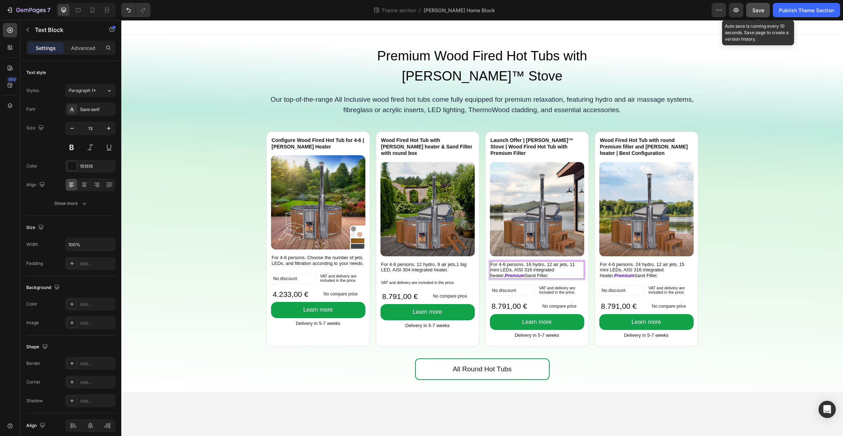
click at [756, 13] on span "Save" at bounding box center [758, 10] width 12 height 6
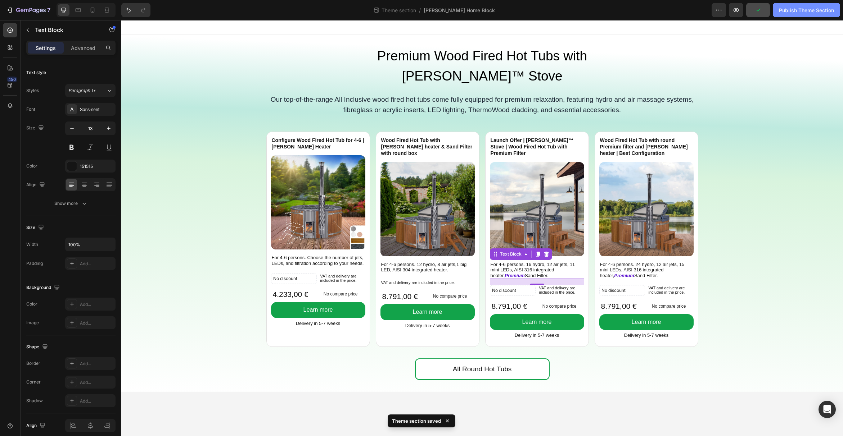
click at [792, 12] on div "Publish Theme Section" at bounding box center [806, 10] width 55 height 8
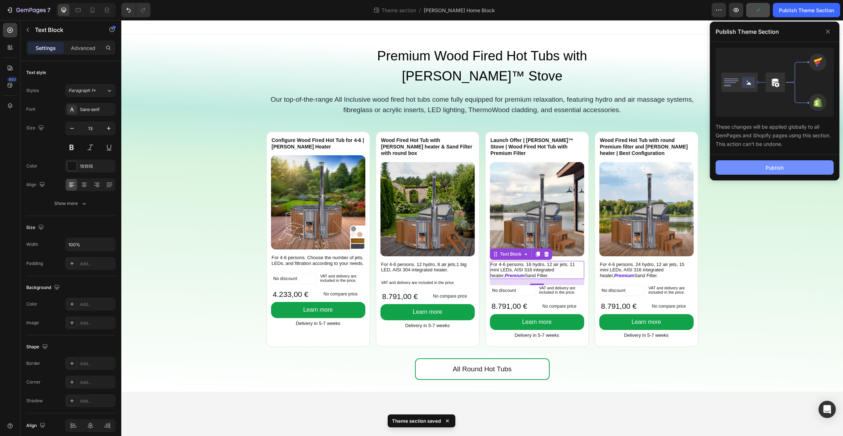
click at [783, 170] on button "Publish" at bounding box center [774, 167] width 118 height 14
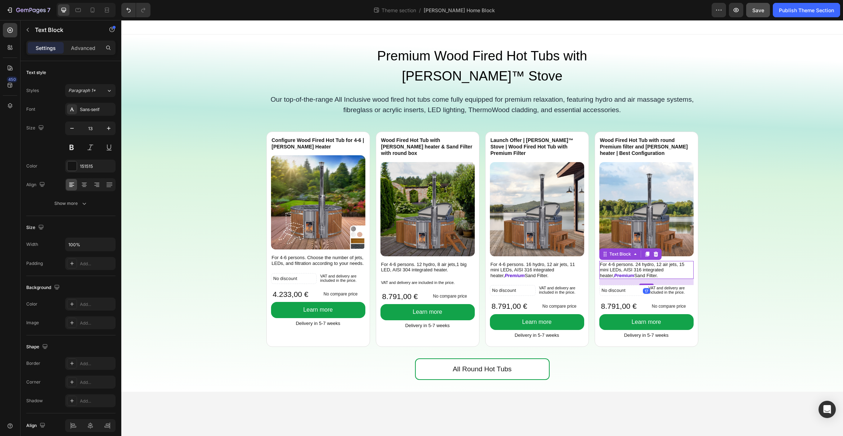
click at [652, 262] on p "For 4-6 persons. 24 hydro, 12 air jets, 15 mini LEDs, AISI 316 integrated heate…" at bounding box center [646, 270] width 93 height 17
click at [645, 252] on icon at bounding box center [647, 254] width 4 height 5
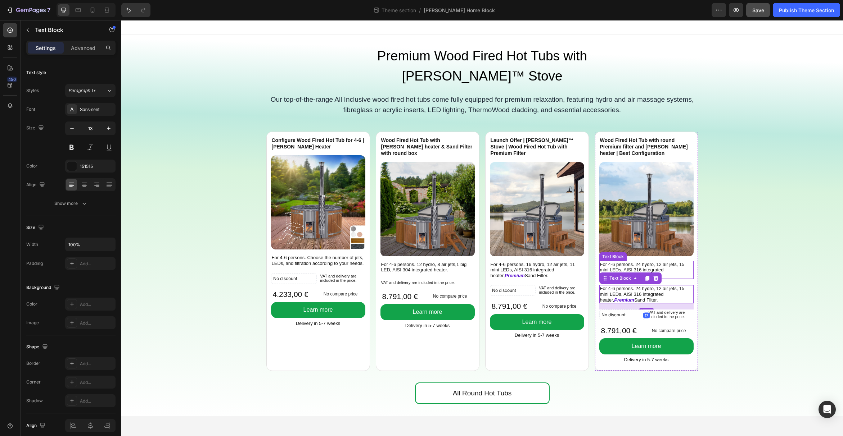
click at [660, 262] on p "For 4-6 persons. 24 hydro, 12 air jets, 15 mini LEDs, AISI 316 integrated heate…" at bounding box center [646, 270] width 93 height 17
click at [656, 251] on icon at bounding box center [655, 253] width 5 height 5
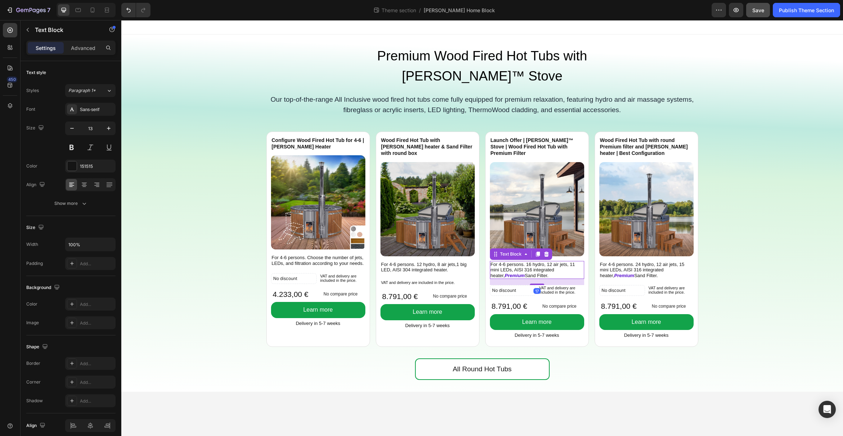
click at [550, 262] on p "For 4-6 persons. 16 hydro, 12 air jets, 11 mini LEDs, AISI 316 integrated heate…" at bounding box center [536, 270] width 93 height 17
drag, startPoint x: 537, startPoint y: 230, endPoint x: 543, endPoint y: 235, distance: 7.4
click at [537, 251] on icon at bounding box center [538, 254] width 6 height 6
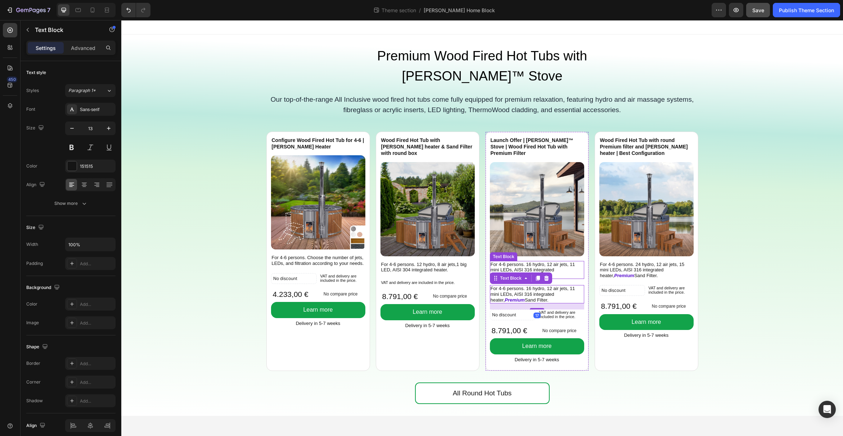
click at [553, 262] on p "For 4-6 persons. 16 hydro, 12 air jets, 11 mini LEDs, AISI 316 integrated heate…" at bounding box center [536, 270] width 93 height 17
drag, startPoint x: 547, startPoint y: 230, endPoint x: 484, endPoint y: 236, distance: 63.6
click at [547, 251] on icon at bounding box center [546, 253] width 5 height 5
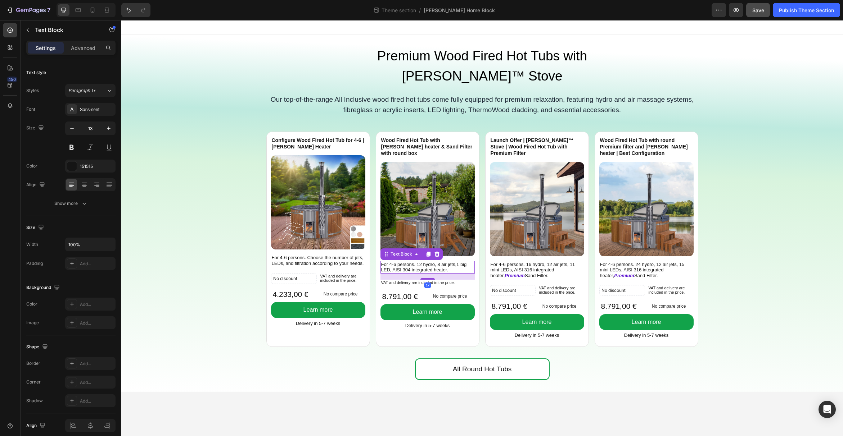
click at [429, 262] on p "For 4-6 persons. 12 hydro, 8 air jets,1 big LED, AISI 304 integrated heater." at bounding box center [427, 267] width 93 height 11
drag, startPoint x: 427, startPoint y: 228, endPoint x: 430, endPoint y: 231, distance: 4.3
click at [427, 251] on icon at bounding box center [428, 254] width 6 height 6
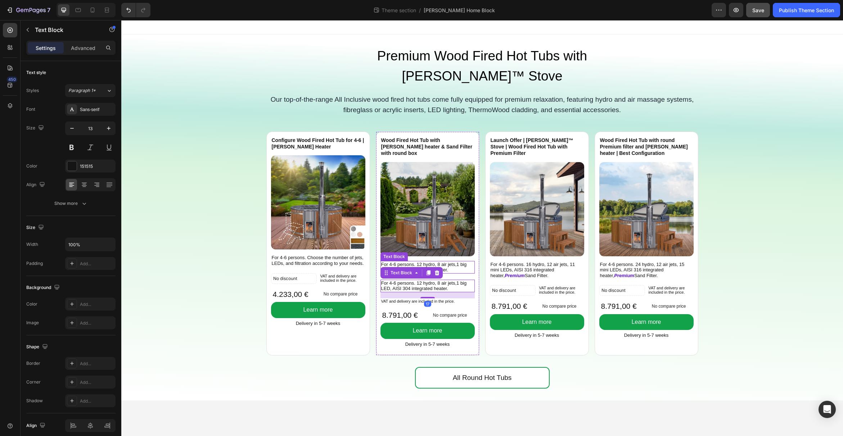
click at [436, 262] on p "For 4-6 persons. 12 hydro, 8 air jets,1 big LED, AISI 304 integrated heater." at bounding box center [427, 267] width 93 height 11
click at [436, 251] on icon at bounding box center [436, 253] width 5 height 5
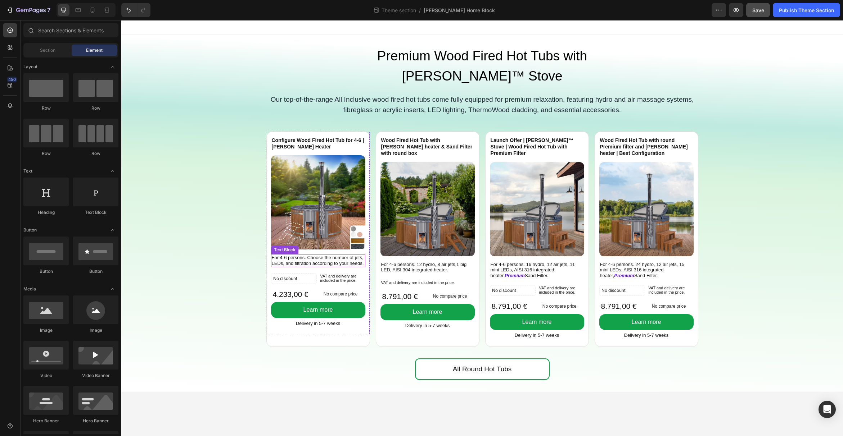
click at [337, 255] on p "For 4-6 persons. Choose the number of jets, LEDs, and filtration according to y…" at bounding box center [318, 260] width 93 height 11
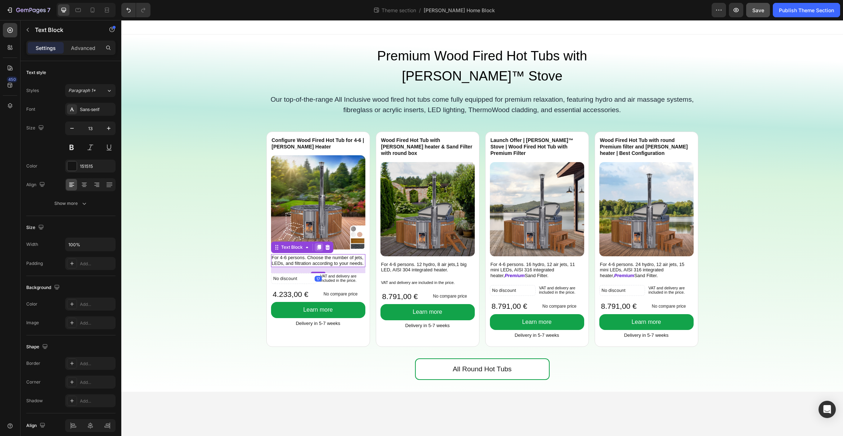
click at [319, 245] on icon at bounding box center [319, 247] width 4 height 5
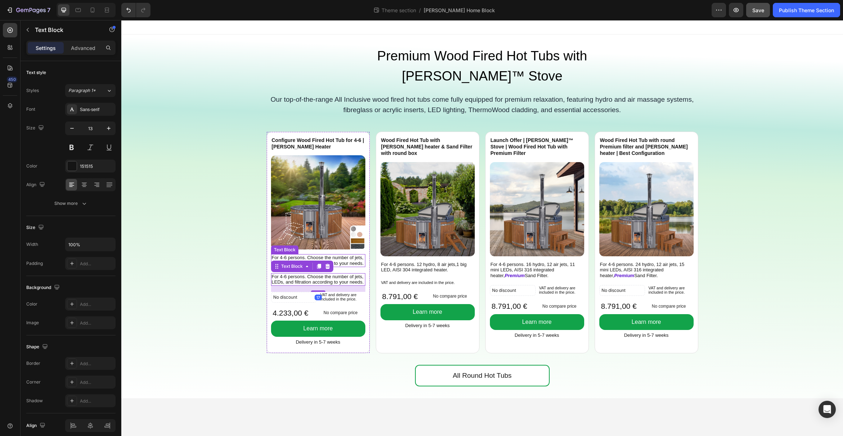
click at [333, 255] on p "For 4-6 persons. Choose the number of jets, LEDs, and filtration according to y…" at bounding box center [318, 260] width 93 height 11
click at [327, 245] on icon at bounding box center [327, 247] width 5 height 5
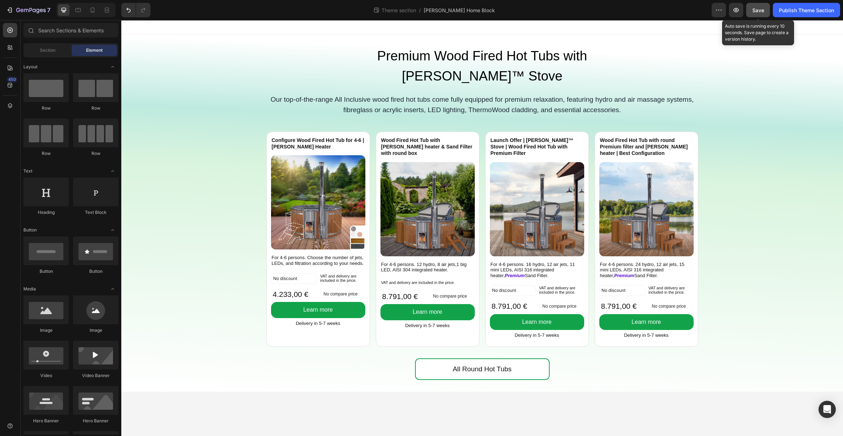
click at [761, 14] on button "Save" at bounding box center [758, 10] width 24 height 14
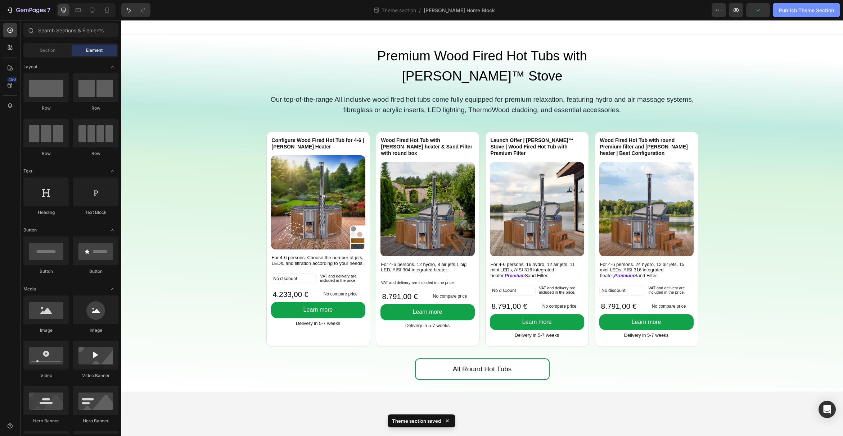
click at [791, 12] on div "Publish Theme Section" at bounding box center [806, 10] width 55 height 8
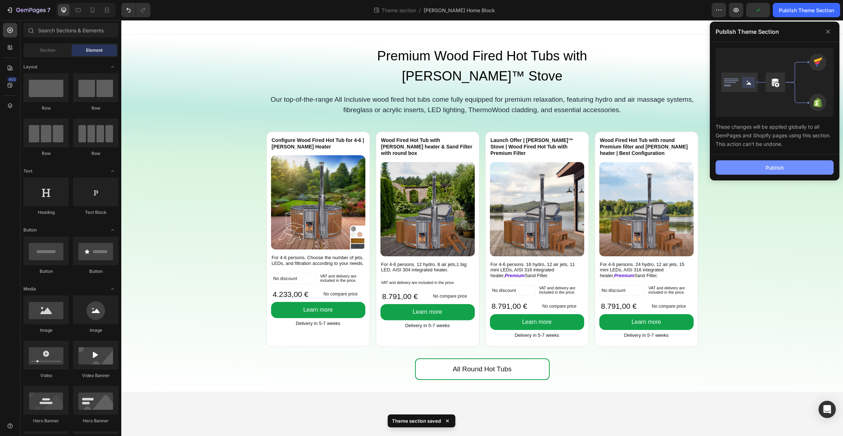
click at [785, 164] on button "Publish" at bounding box center [774, 167] width 118 height 14
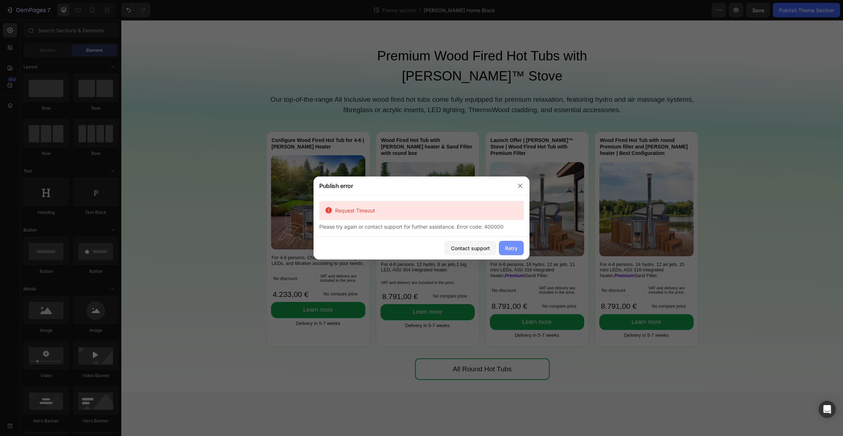
click at [519, 248] on button "Retry" at bounding box center [511, 248] width 25 height 14
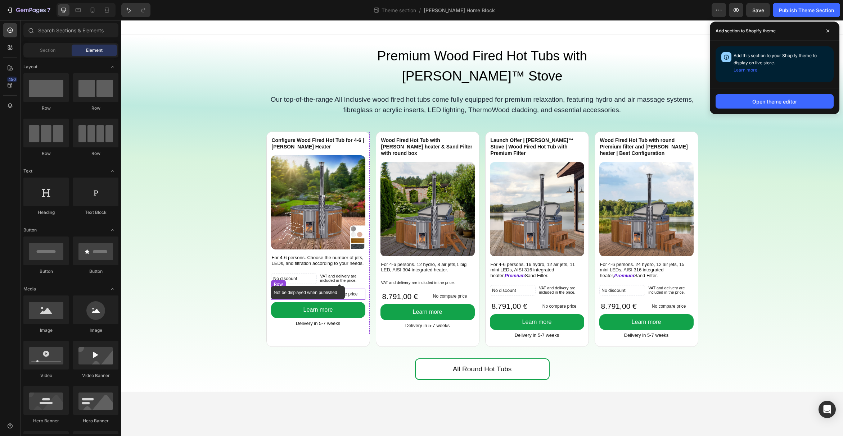
click at [310, 276] on p "No discount" at bounding box center [293, 279] width 41 height 6
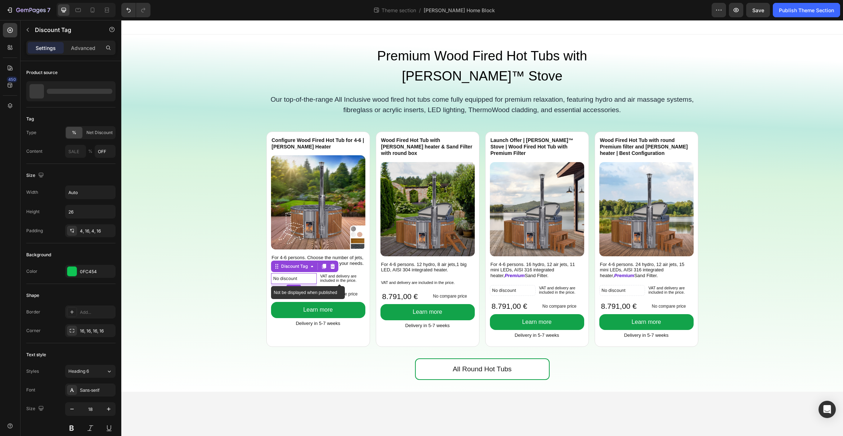
click at [313, 276] on p "No discount" at bounding box center [293, 279] width 41 height 6
click at [335, 264] on icon at bounding box center [333, 267] width 6 height 6
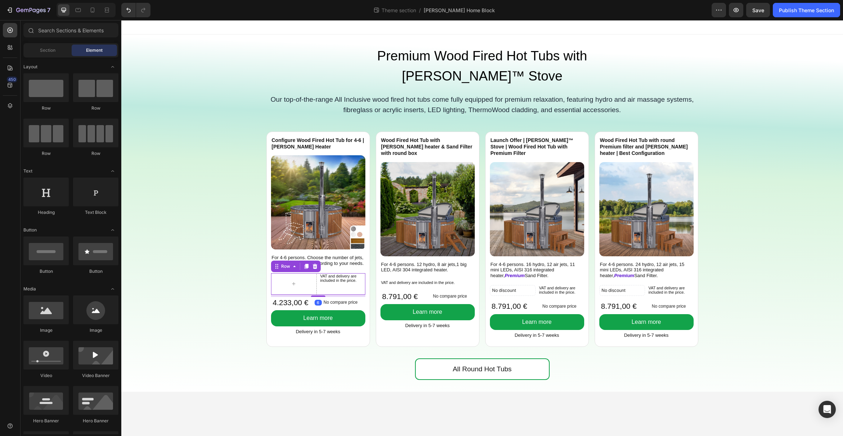
click at [318, 273] on div "VAT and delivery are included in the price. Text Block Row 6" at bounding box center [318, 284] width 94 height 22
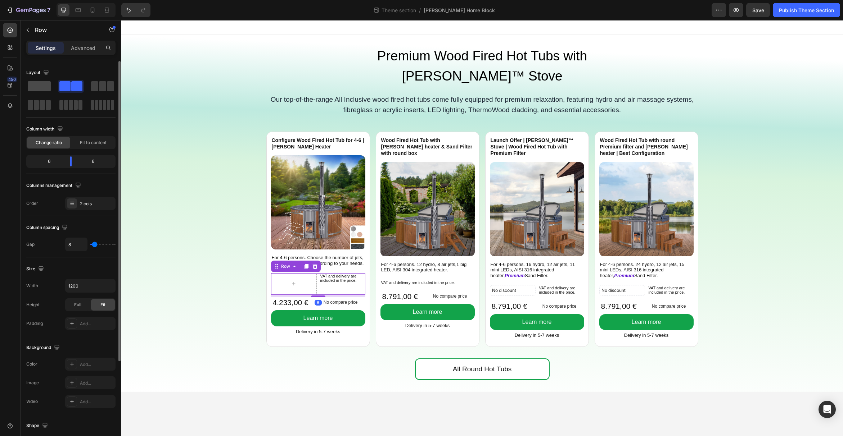
click at [42, 90] on span at bounding box center [39, 86] width 23 height 10
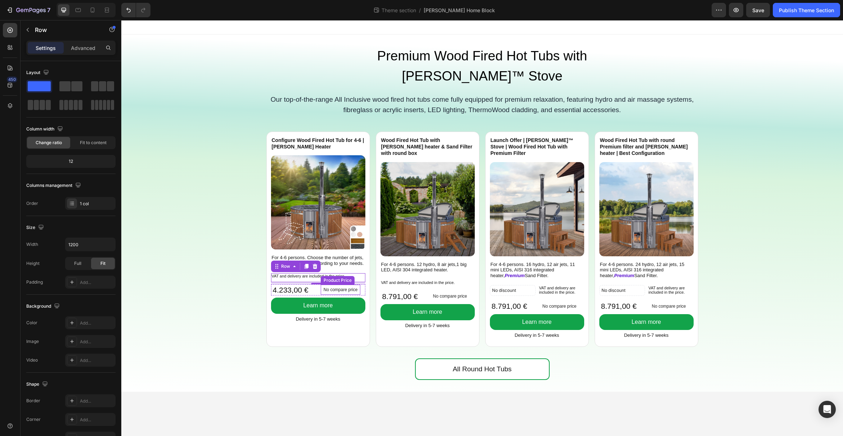
click at [346, 288] on p "No compare price" at bounding box center [340, 290] width 34 height 4
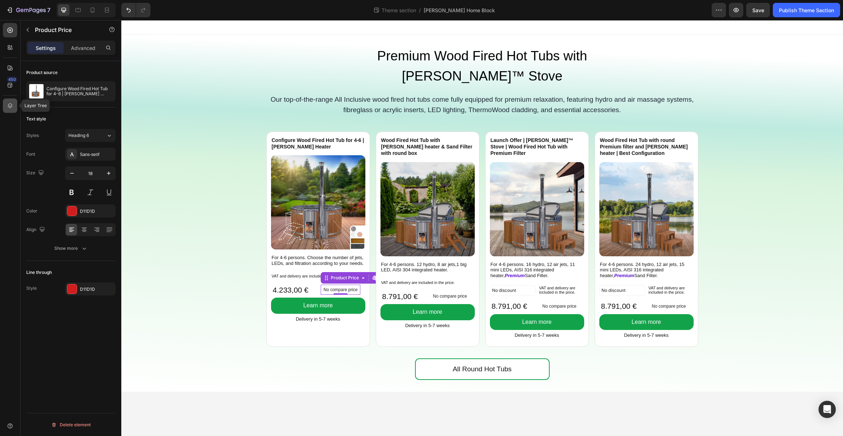
click at [9, 104] on icon at bounding box center [10, 105] width 5 height 5
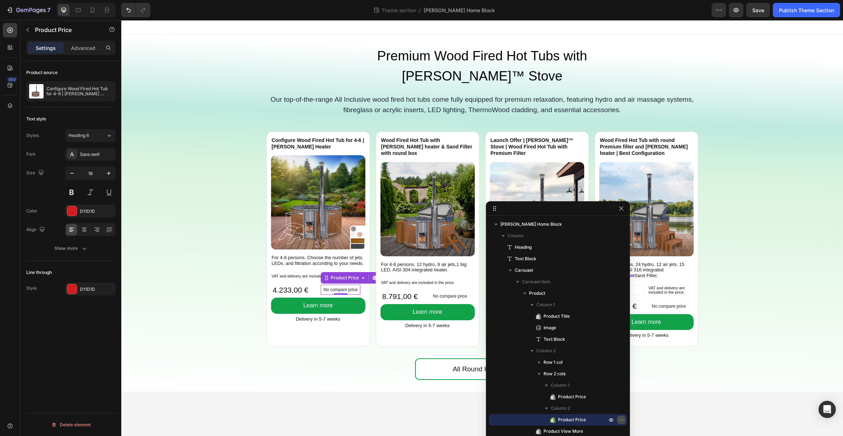
click at [619, 419] on icon "button" at bounding box center [621, 420] width 6 height 6
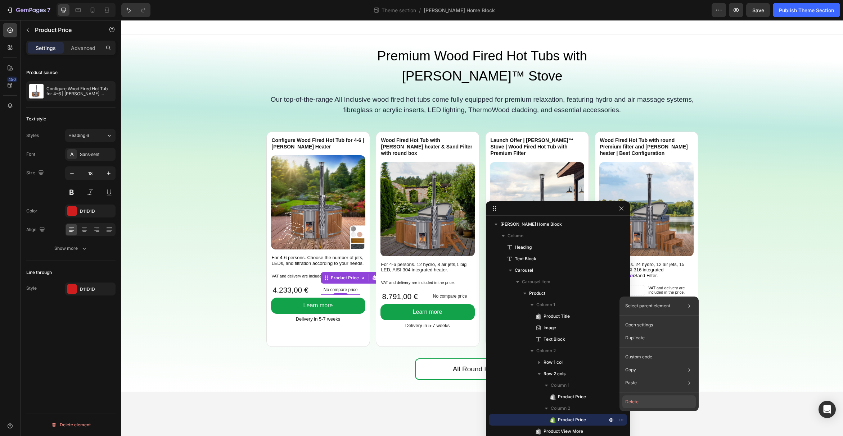
drag, startPoint x: 632, startPoint y: 403, endPoint x: 509, endPoint y: 382, distance: 124.7
click at [632, 403] on button "Delete" at bounding box center [658, 402] width 73 height 13
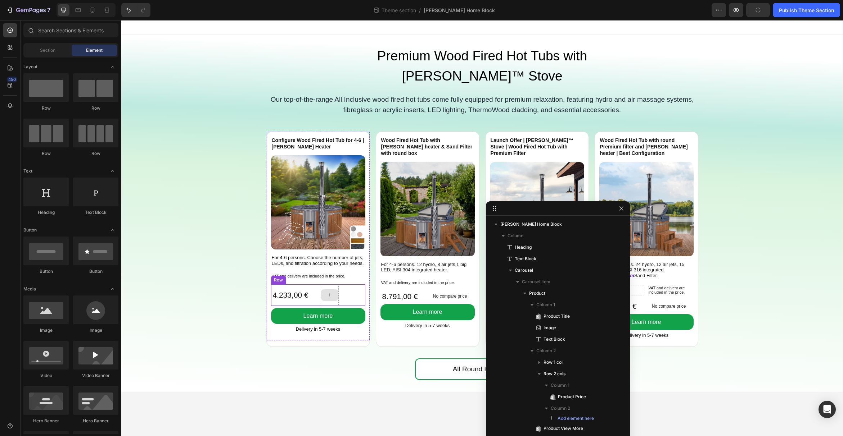
click at [332, 292] on icon at bounding box center [330, 295] width 6 height 6
drag, startPoint x: 227, startPoint y: 224, endPoint x: 329, endPoint y: 275, distance: 114.6
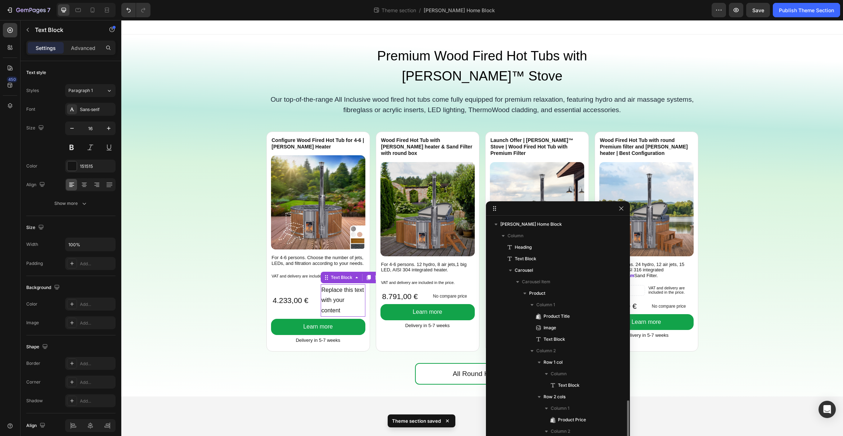
scroll to position [135, 0]
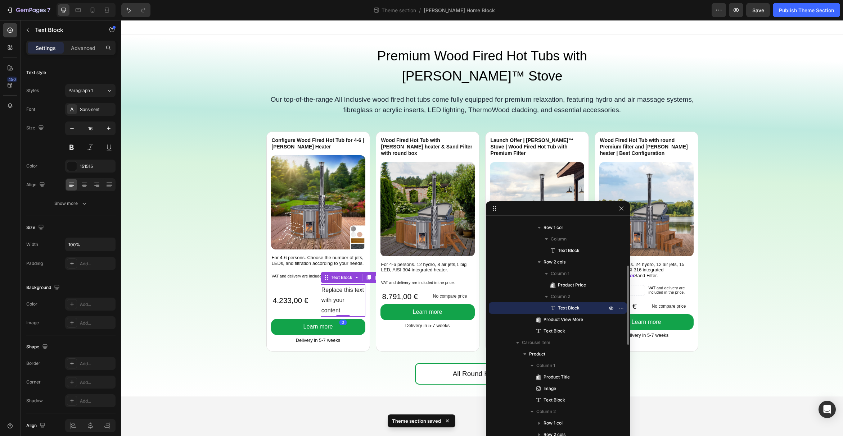
click at [340, 285] on div "Replace this text with your content" at bounding box center [343, 301] width 45 height 32
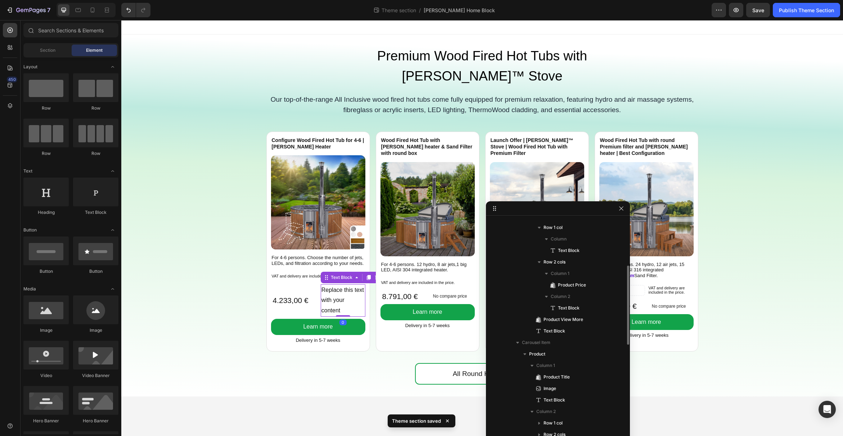
click at [336, 274] on div at bounding box center [336, 274] width 0 height 0
click at [339, 285] on p "Replace this text with your content" at bounding box center [342, 300] width 43 height 31
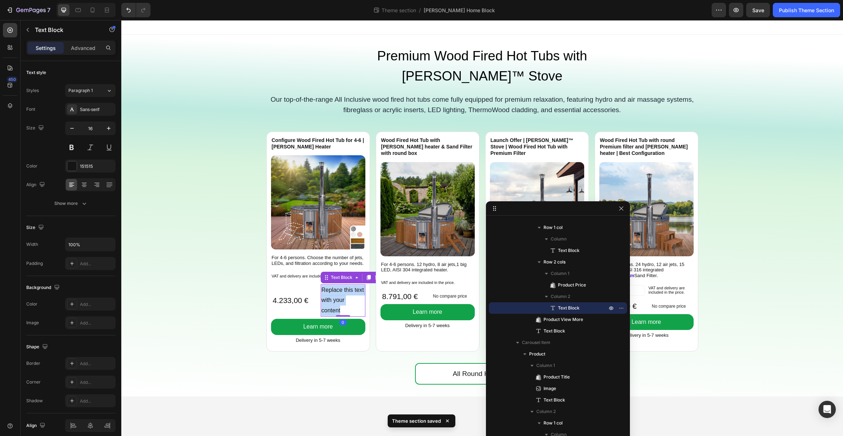
click at [339, 285] on p "Replace this text with your content" at bounding box center [342, 300] width 43 height 31
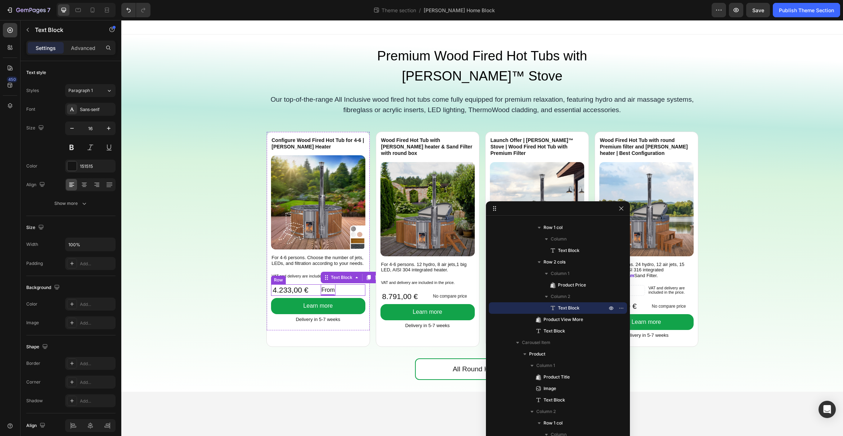
click at [355, 285] on div "4.233,00 € Product Price Product Price From Text Block 0 Row" at bounding box center [318, 291] width 94 height 12
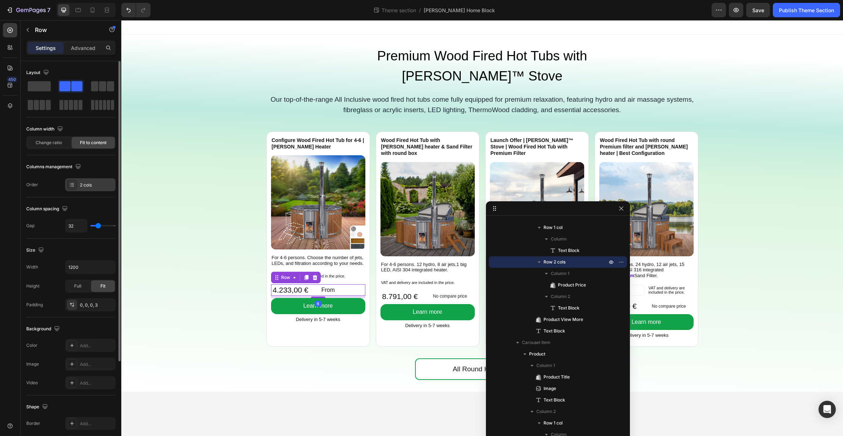
click at [95, 181] on div "2 cols" at bounding box center [90, 184] width 50 height 13
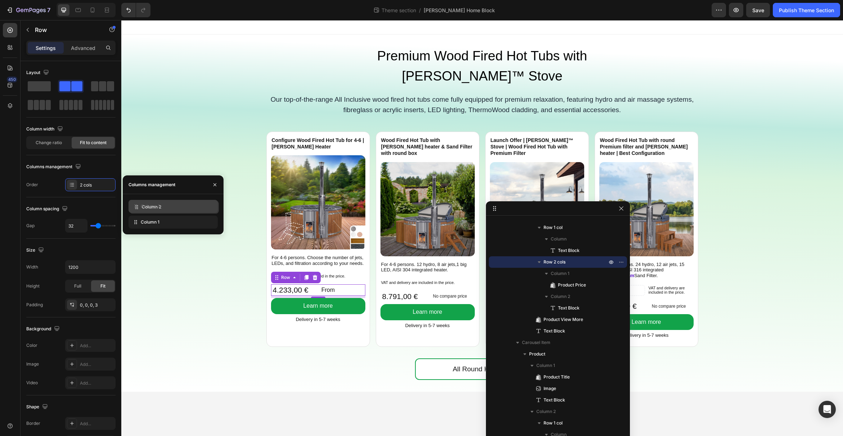
drag, startPoint x: 134, startPoint y: 222, endPoint x: 135, endPoint y: 207, distance: 15.1
click at [386, 310] on div "Wood Fired Hot Tub with [PERSON_NAME] heater & Sand Filter with round box Produ…" at bounding box center [427, 239] width 103 height 215
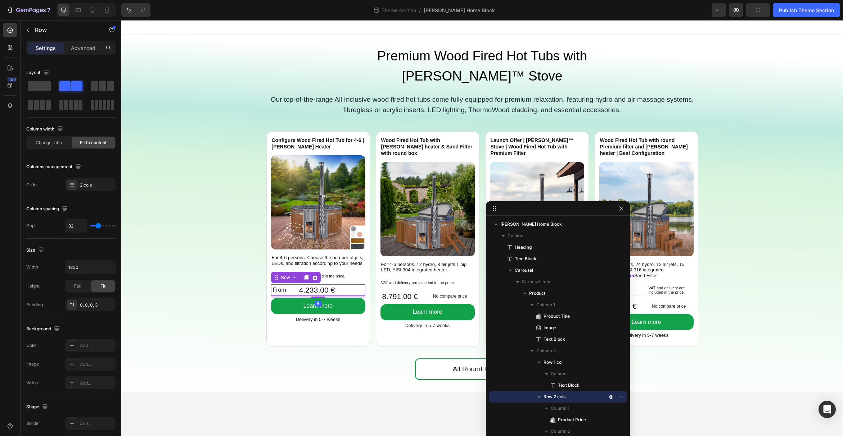
click at [294, 285] on div "4.233,00 € Product Price Product Price From Text Block Row 6" at bounding box center [318, 291] width 94 height 12
type input "25"
type input "24"
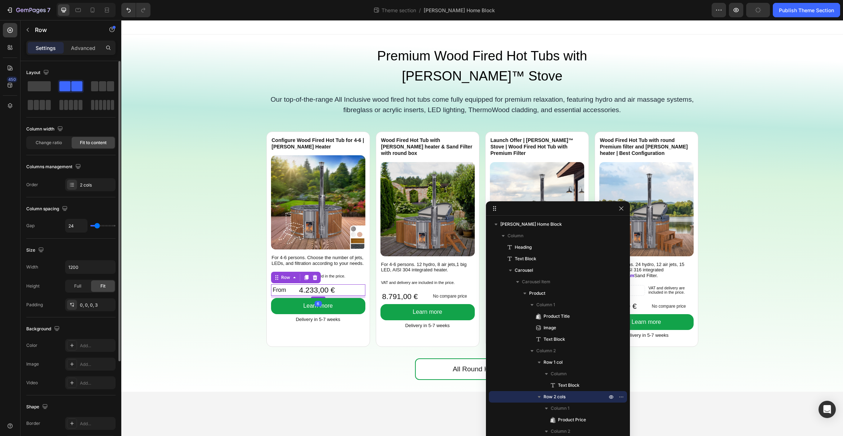
type input "22"
type input "20"
type input "19"
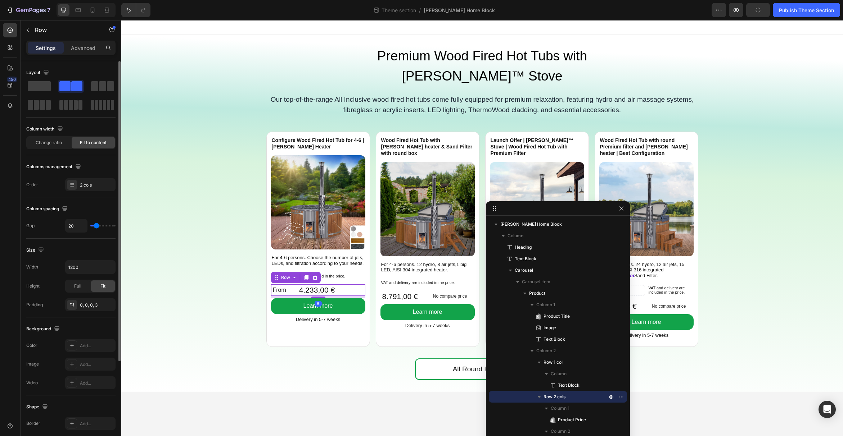
type input "19"
type input "18"
type input "17"
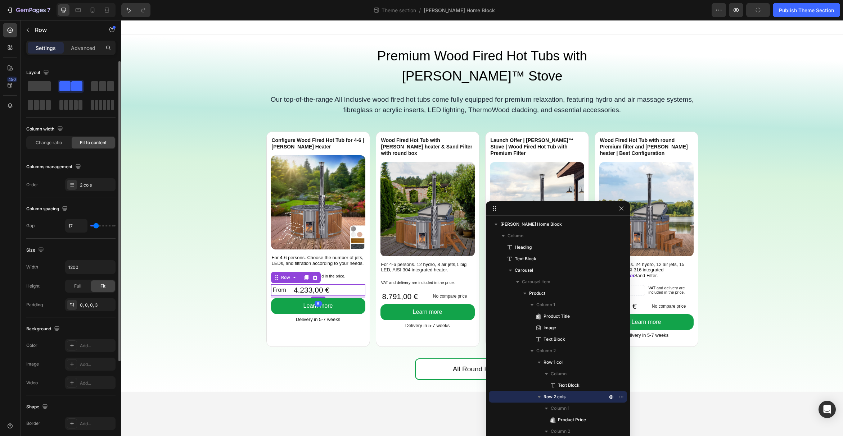
type input "16"
type input "15"
type input "14"
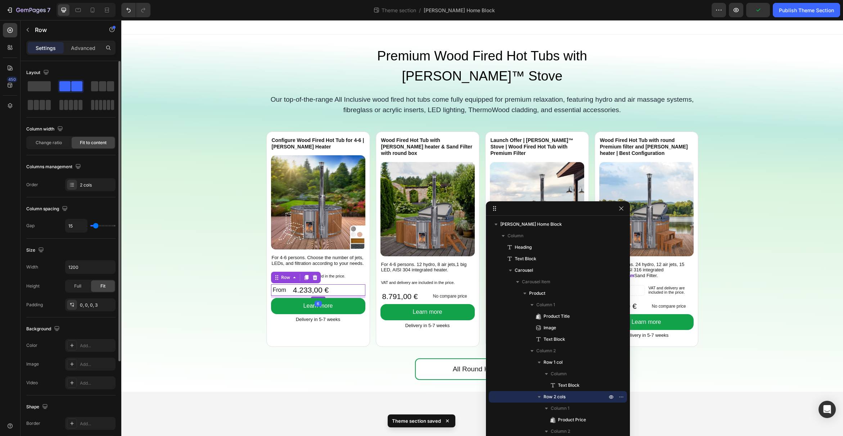
type input "14"
type input "13"
click at [95, 227] on input "range" at bounding box center [102, 225] width 25 height 1
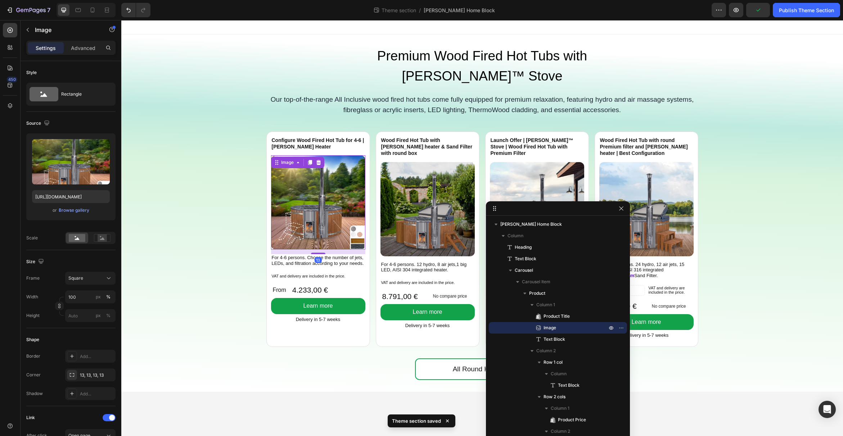
click at [318, 204] on img at bounding box center [318, 202] width 94 height 94
click at [760, 11] on span "Save" at bounding box center [758, 10] width 12 height 6
click at [788, 10] on div "Publish Theme Section" at bounding box center [806, 10] width 55 height 8
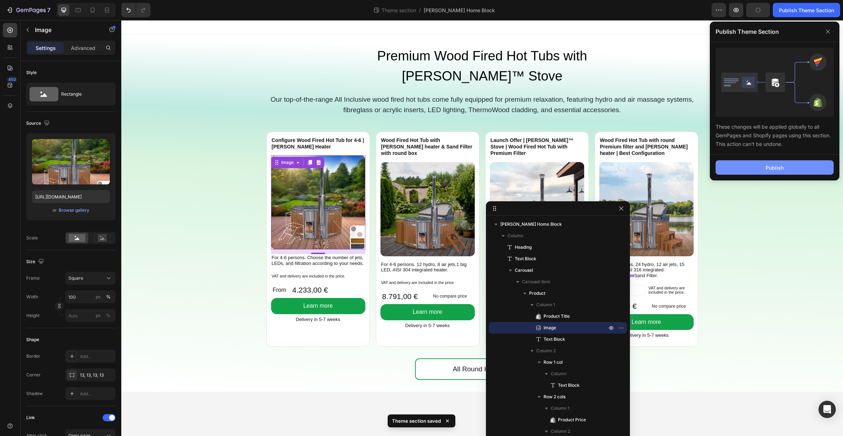
click at [793, 167] on button "Publish" at bounding box center [774, 167] width 118 height 14
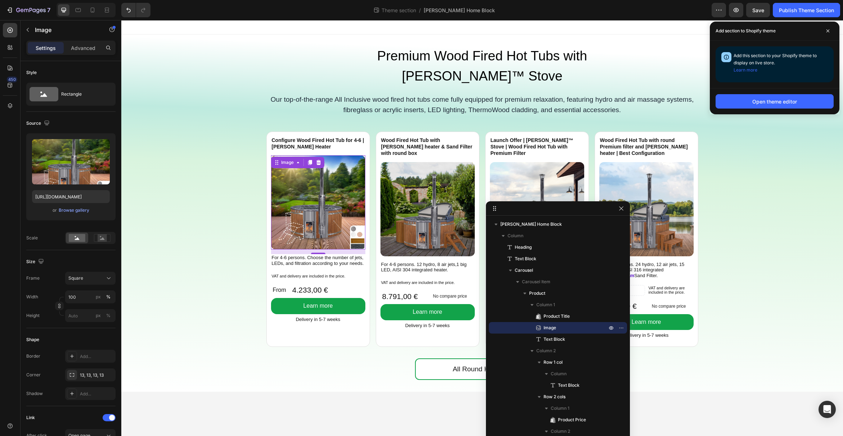
click at [341, 182] on img at bounding box center [318, 202] width 94 height 94
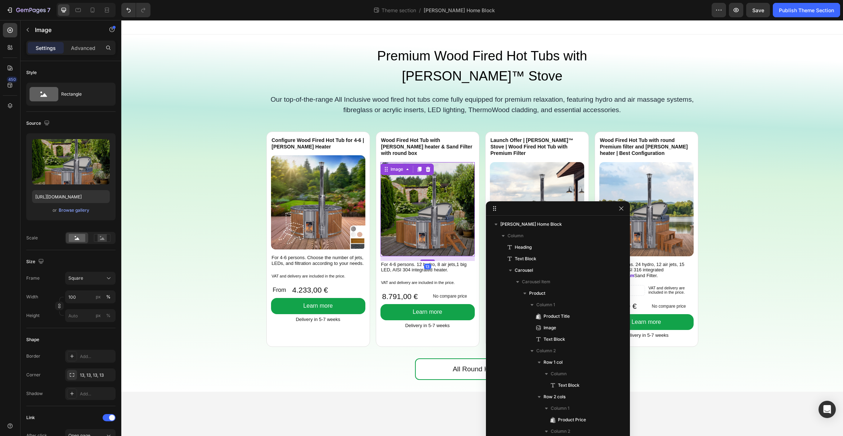
click at [396, 181] on img at bounding box center [427, 209] width 94 height 94
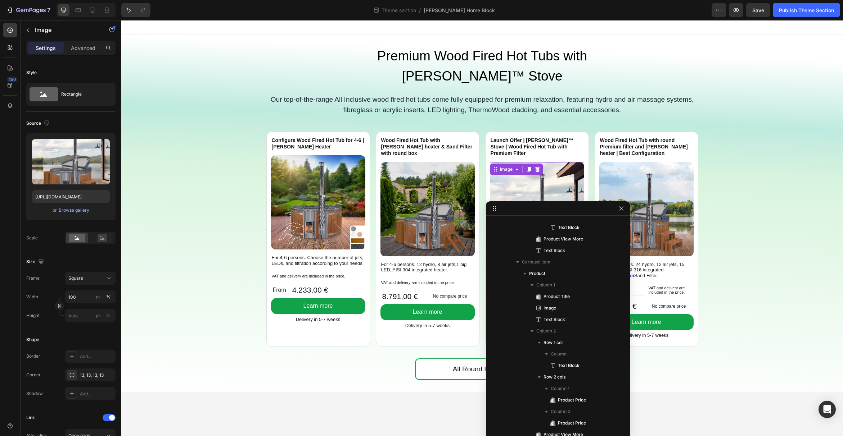
click at [521, 172] on img at bounding box center [537, 209] width 94 height 94
click at [664, 179] on img at bounding box center [646, 209] width 94 height 94
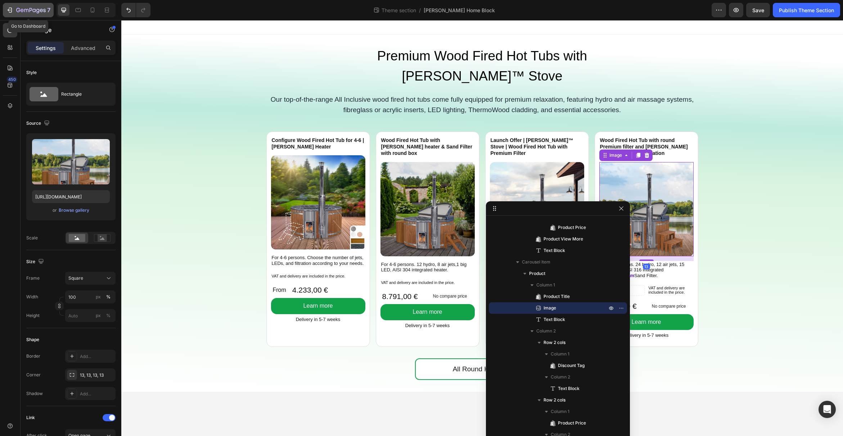
click at [4, 9] on button "7" at bounding box center [28, 10] width 51 height 14
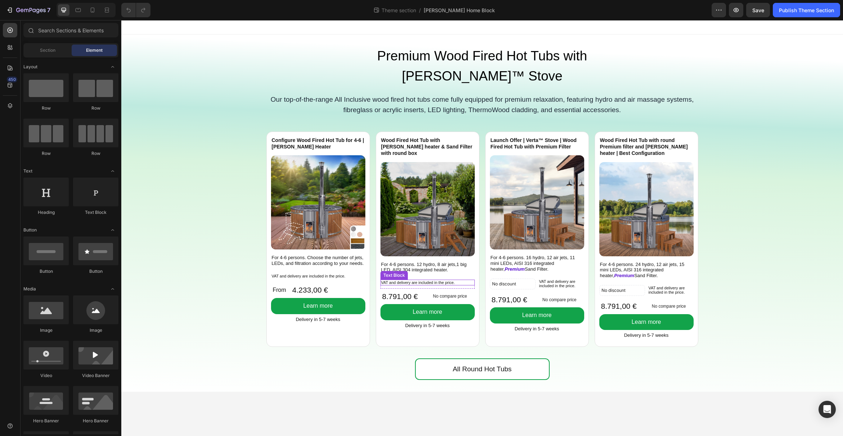
click at [443, 281] on p "VAT and delivery are included in the price." at bounding box center [427, 283] width 93 height 4
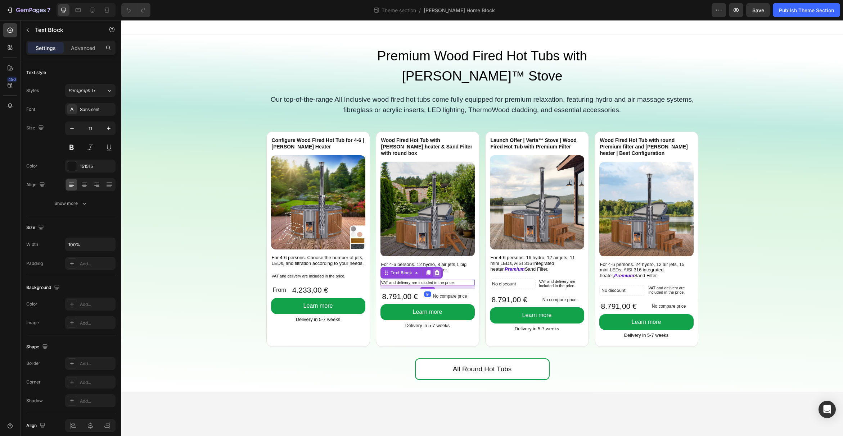
click at [438, 271] on icon at bounding box center [436, 273] width 5 height 5
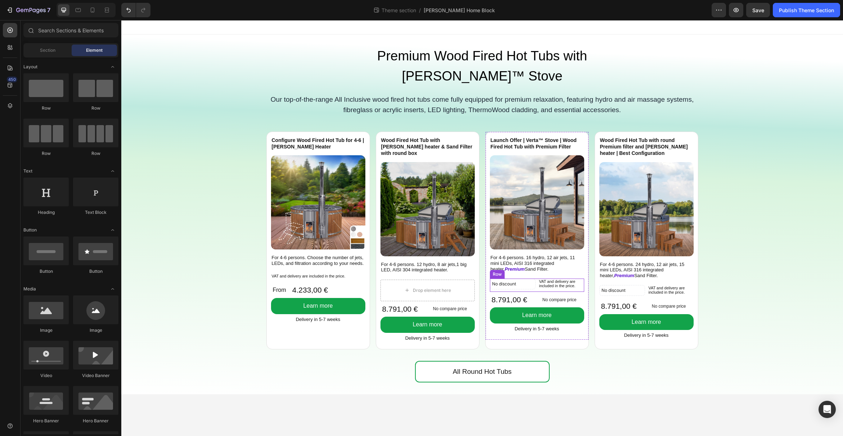
click at [538, 279] on div "VAT and delivery are included in the price." at bounding box center [561, 284] width 46 height 10
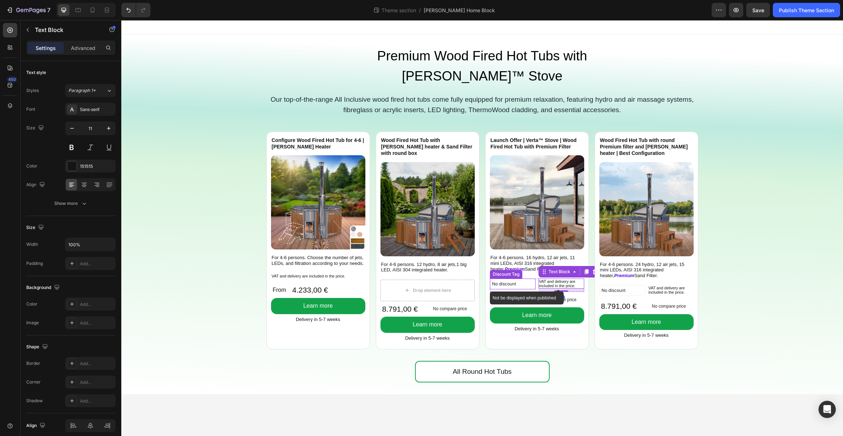
click at [534, 279] on div "No discount" at bounding box center [512, 284] width 45 height 10
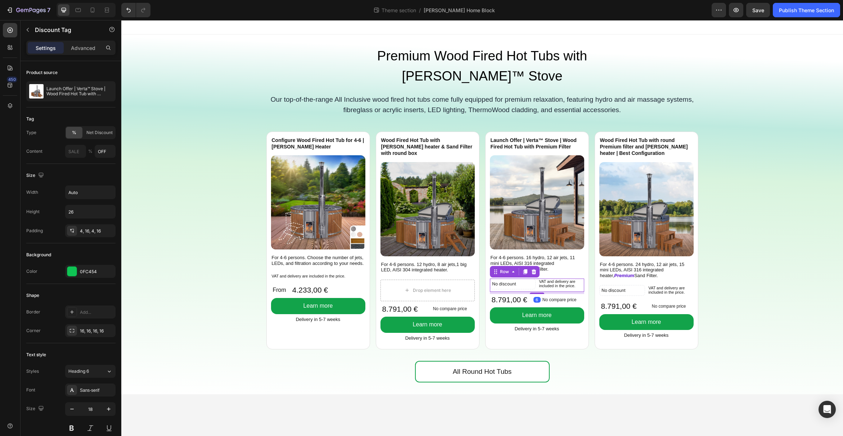
click at [536, 279] on div "No discount Not be displayed when published Discount Tag VAT and delivery are i…" at bounding box center [537, 285] width 94 height 13
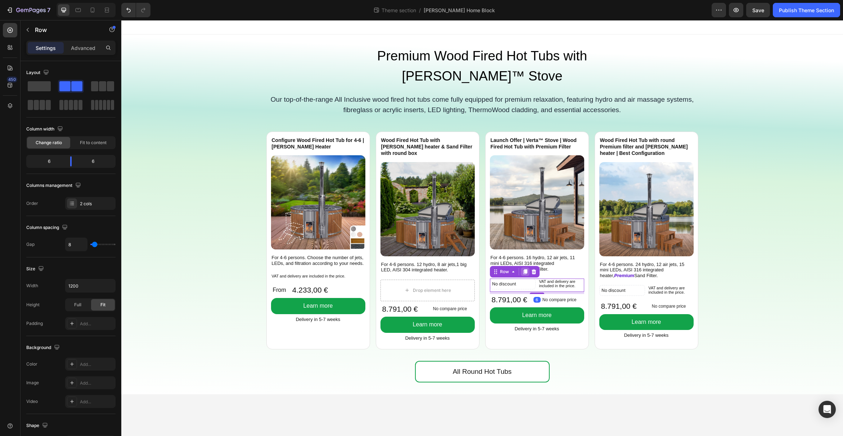
click at [525, 269] on icon at bounding box center [525, 271] width 4 height 5
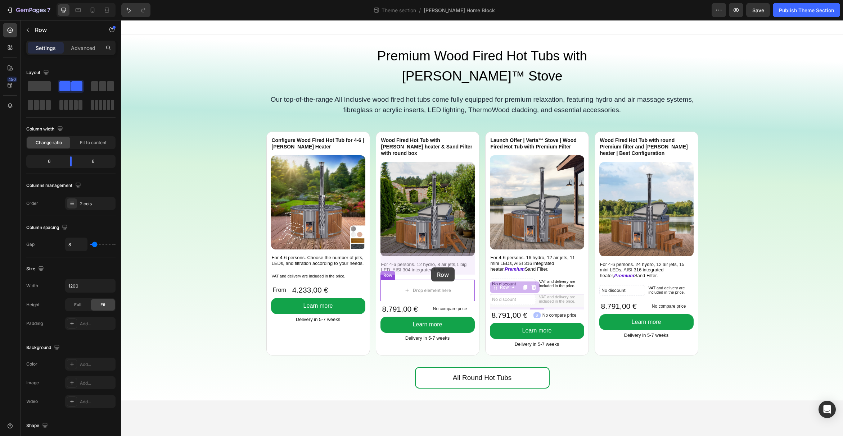
drag, startPoint x: 461, startPoint y: 268, endPoint x: 431, endPoint y: 268, distance: 29.9
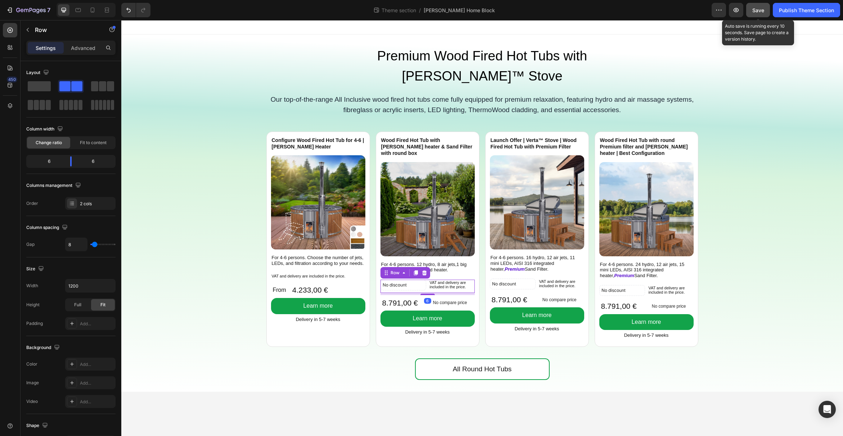
click at [759, 9] on span "Save" at bounding box center [758, 10] width 12 height 6
click at [793, 13] on div "Publish Theme Section" at bounding box center [806, 10] width 55 height 8
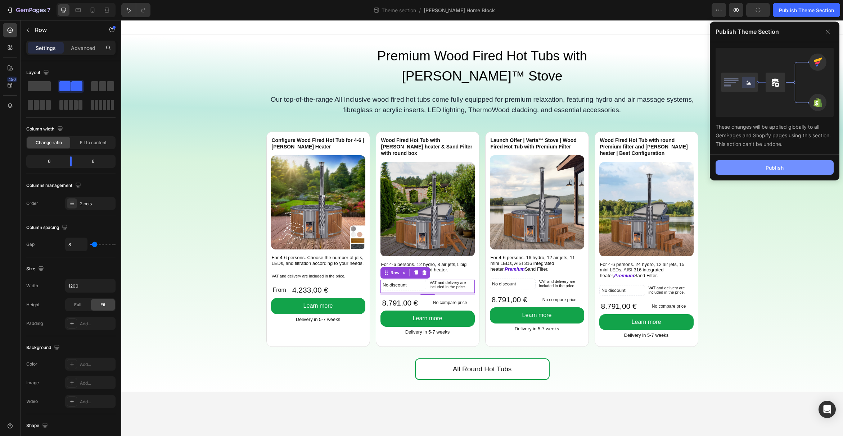
click at [792, 163] on button "Publish" at bounding box center [774, 167] width 118 height 14
